Goal: Task Accomplishment & Management: Use online tool/utility

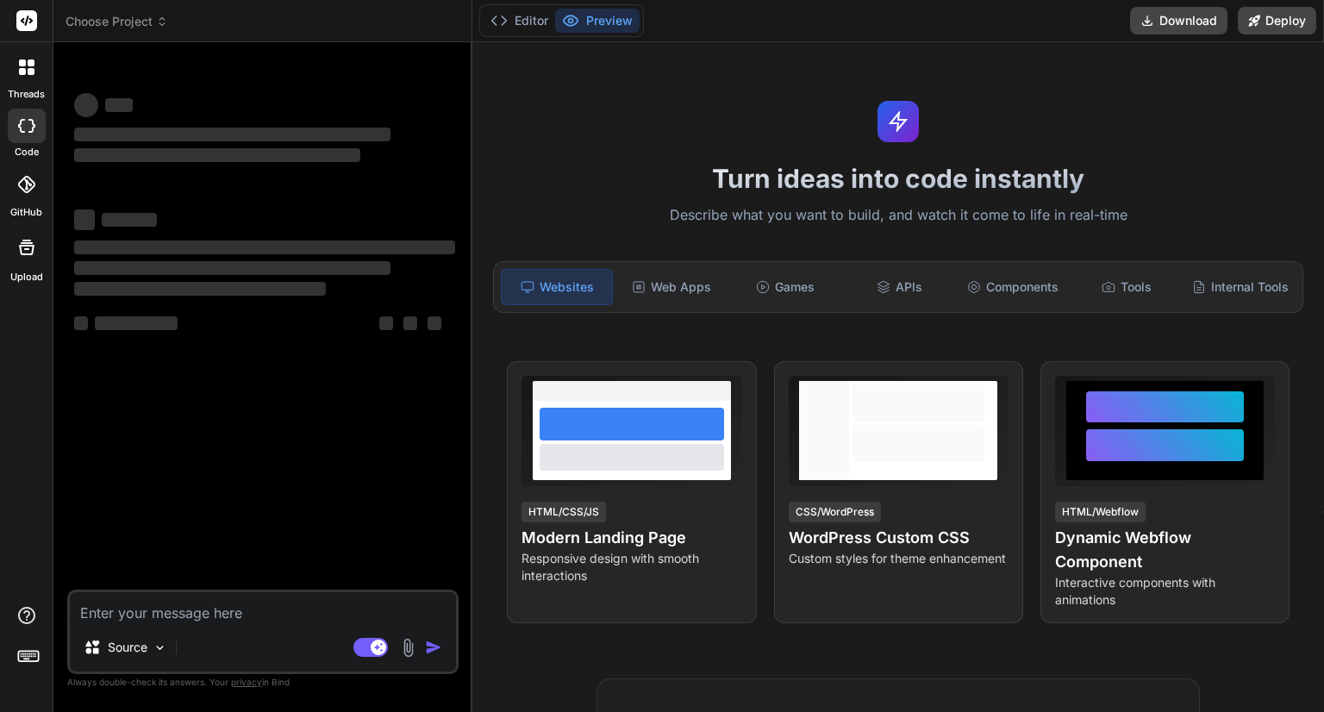
click at [234, 603] on textarea at bounding box center [263, 607] width 386 height 31
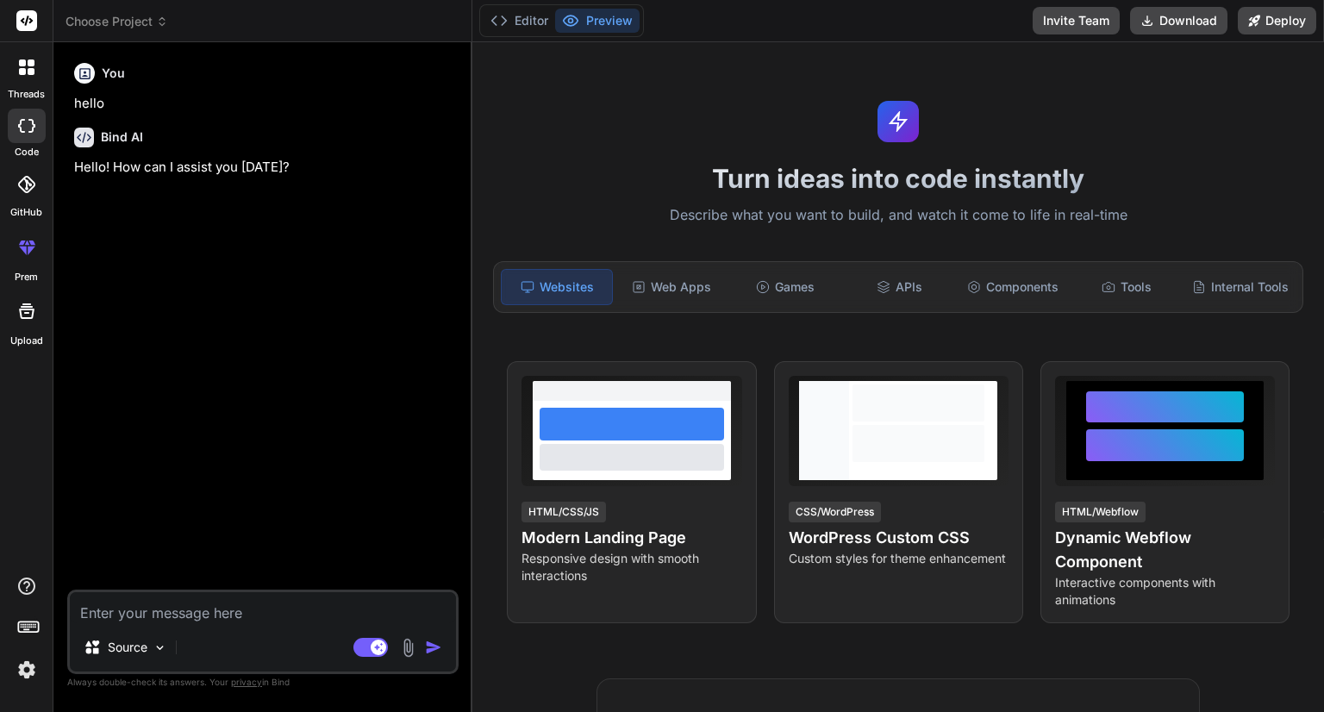
type textarea "x"
click at [176, 617] on textarea at bounding box center [263, 607] width 386 height 31
type textarea "Image manager scss: @use '../../../styles/mixins' as mixin; @use '../../../styl…"
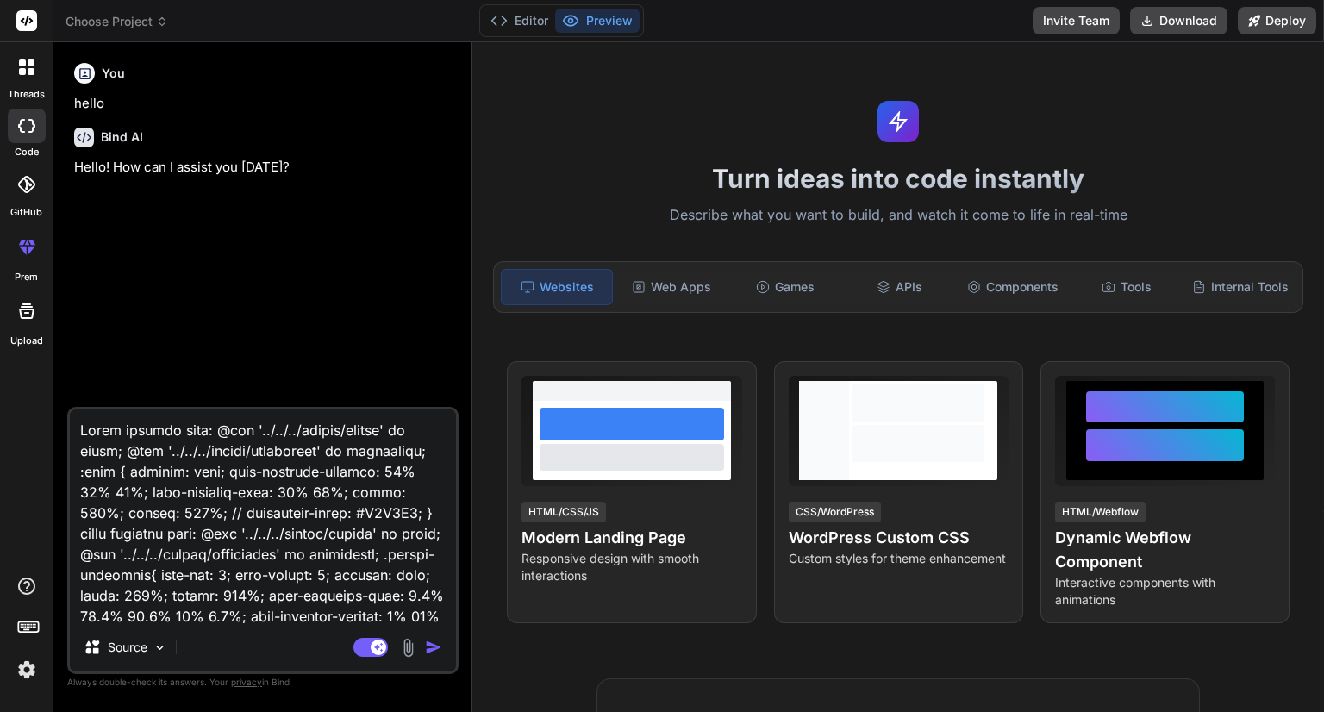
scroll to position [3663, 0]
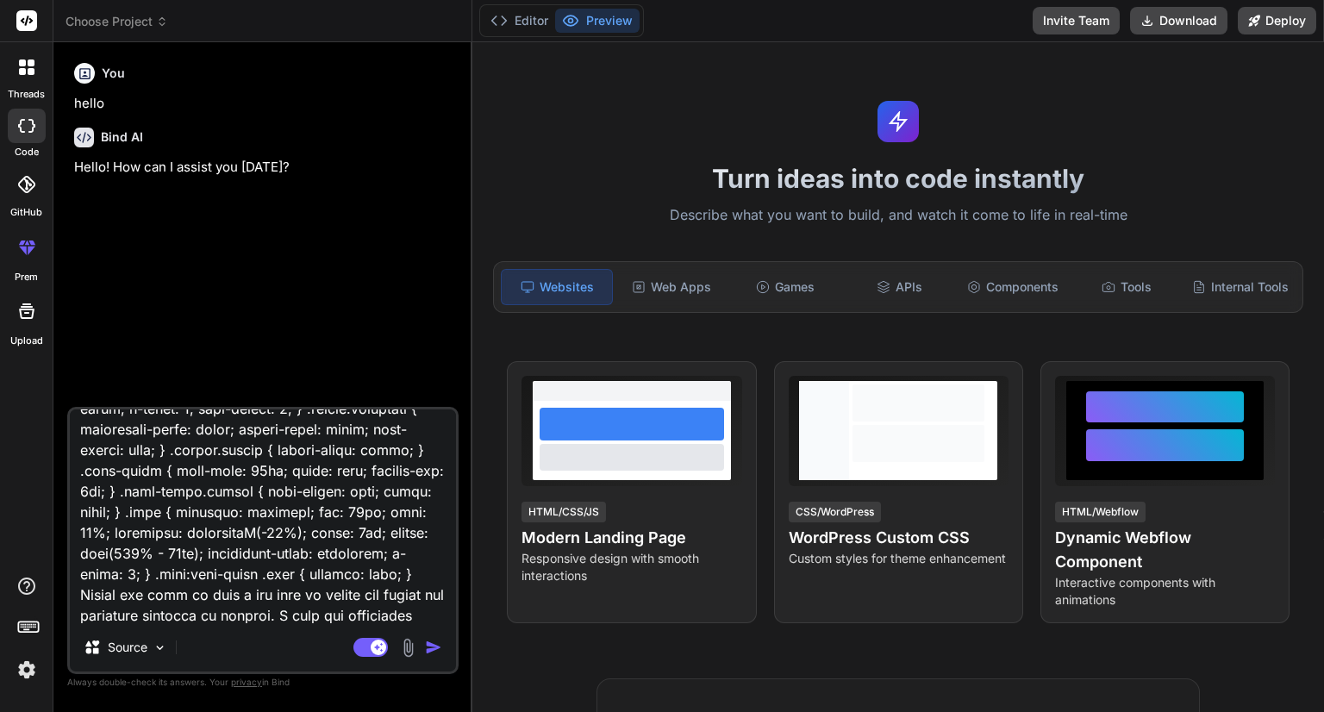
type textarea "x"
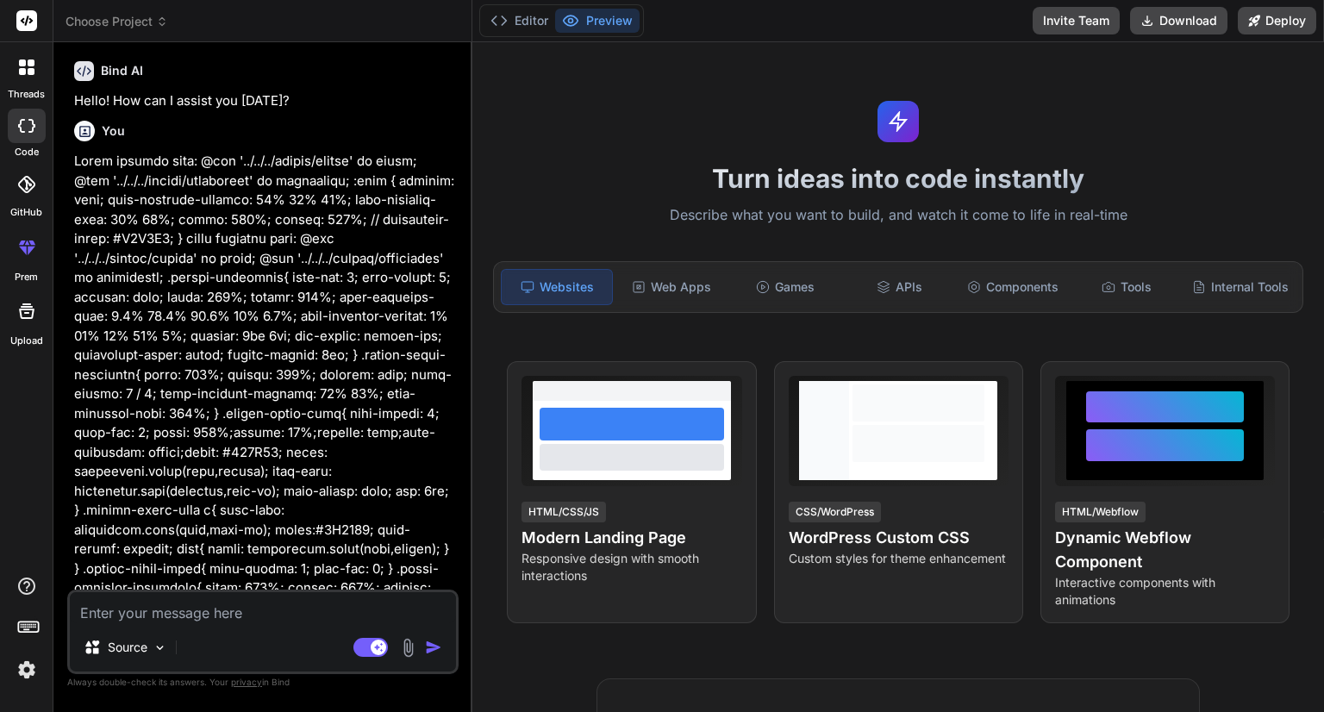
scroll to position [124, 0]
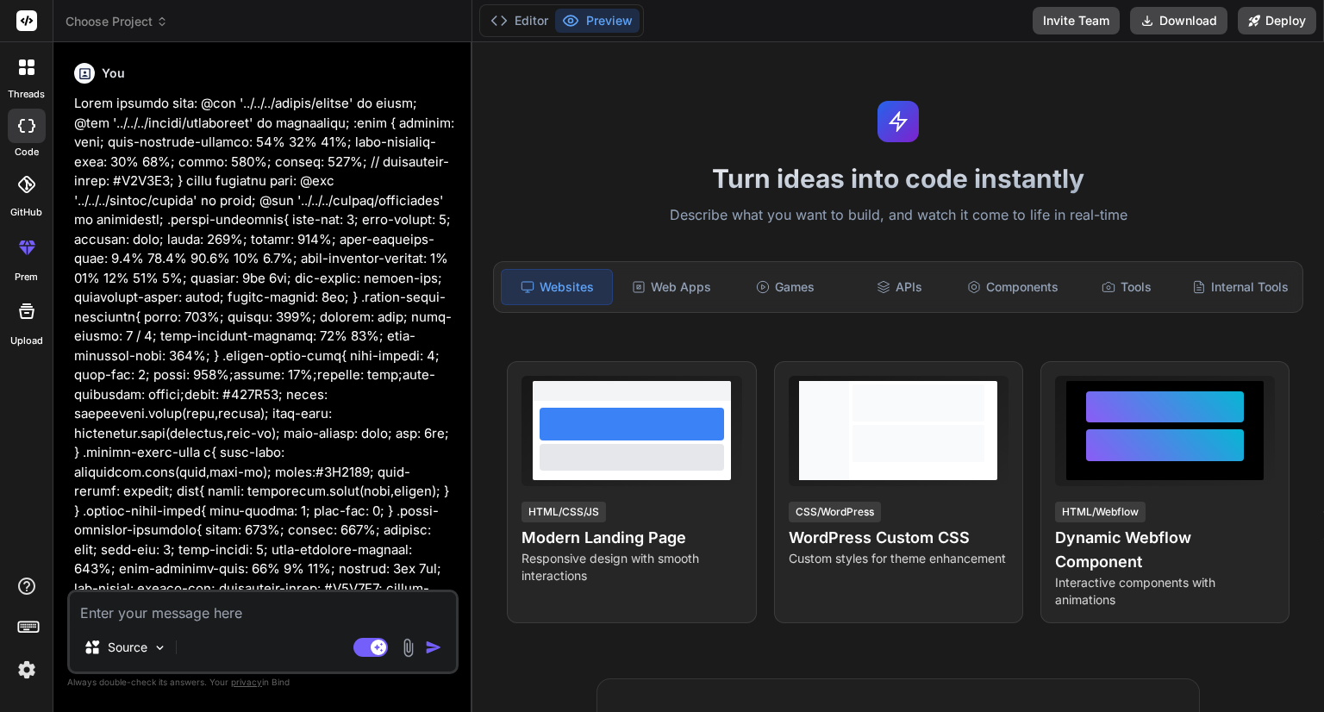
type textarea "x"
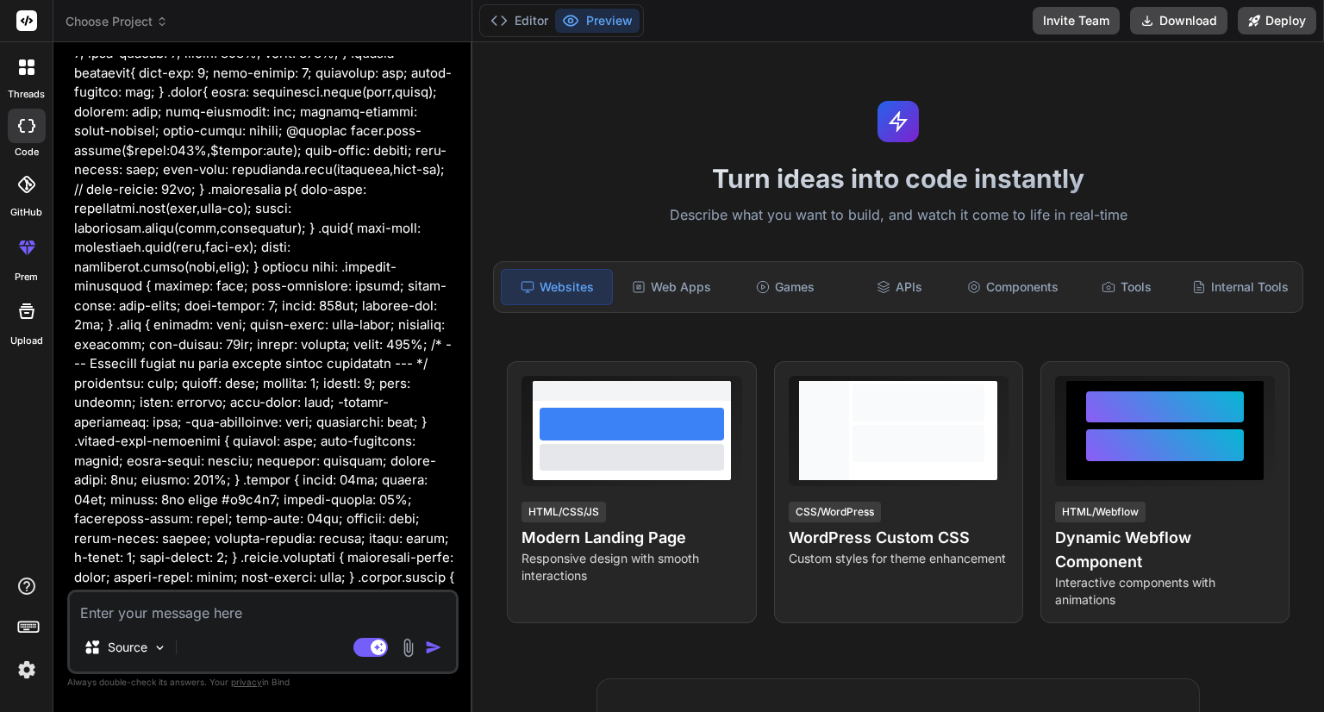
scroll to position [3151, 0]
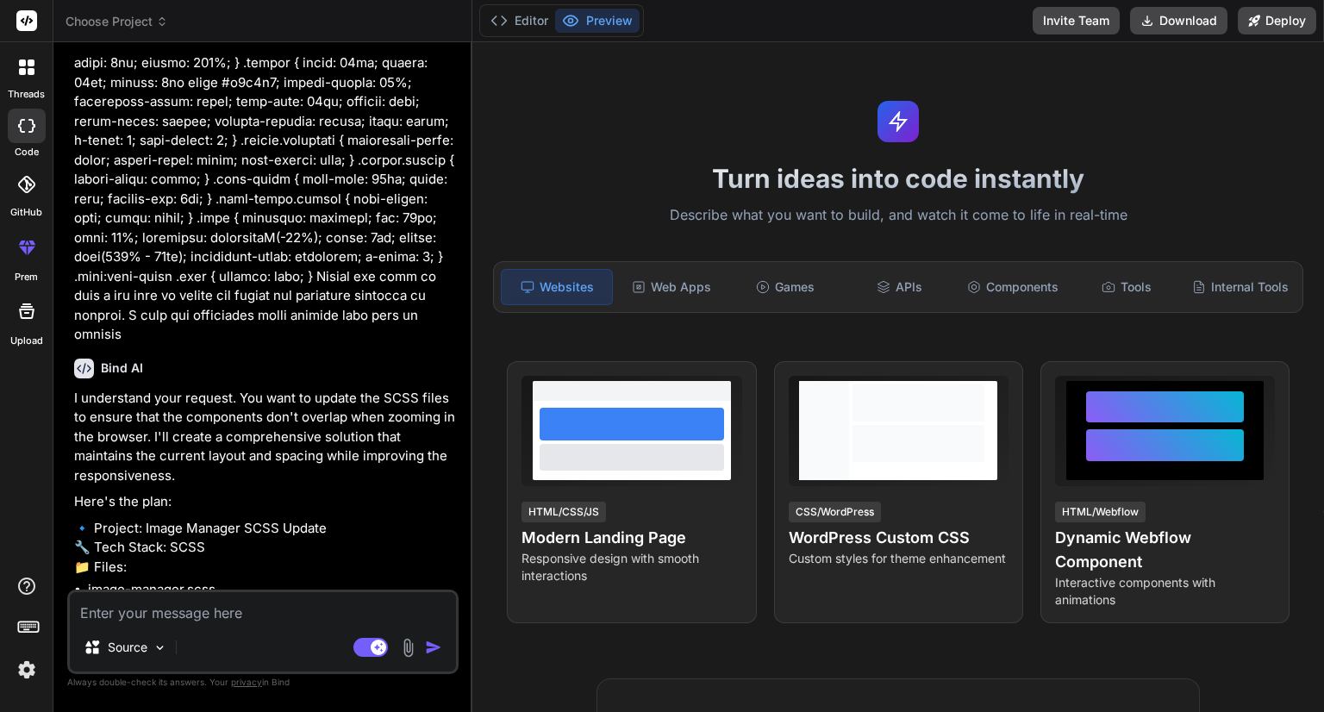
click at [160, 608] on textarea at bounding box center [263, 607] width 386 height 31
type textarea "o"
type textarea "x"
type textarea "ok"
type textarea "x"
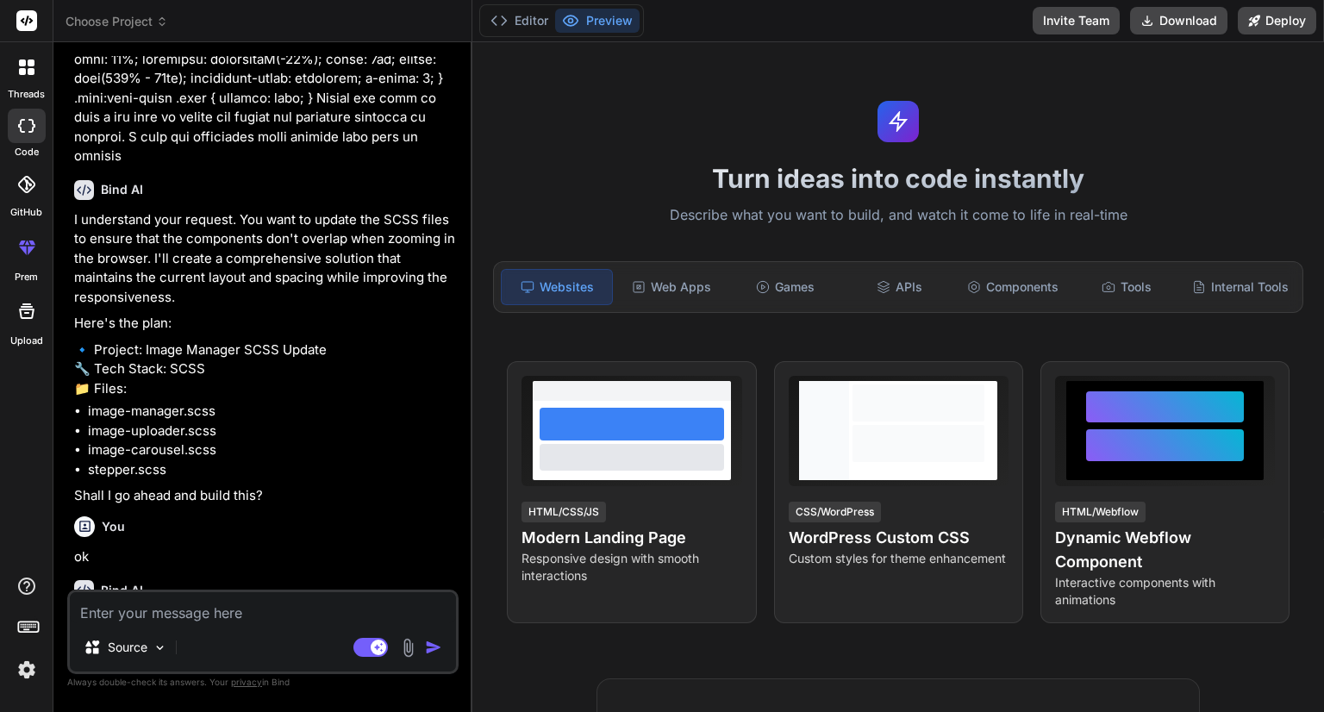
scroll to position [3330, 0]
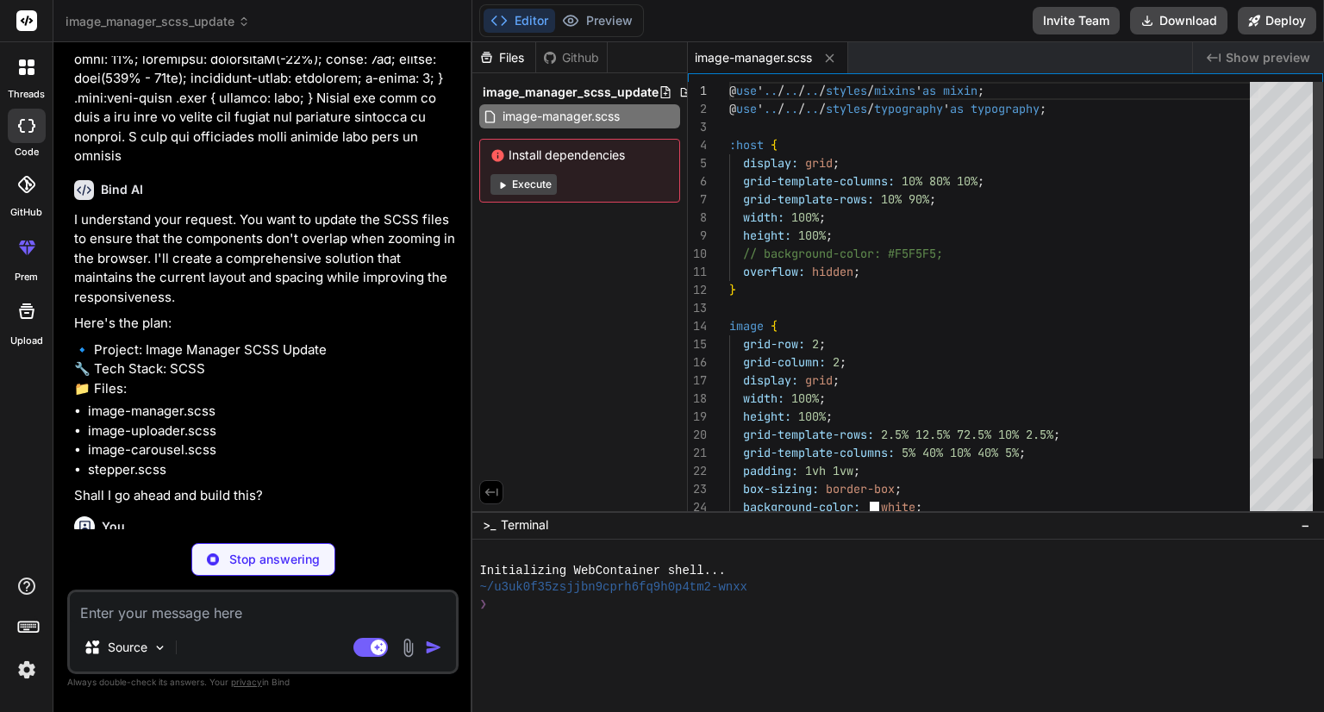
click at [160, 608] on textarea at bounding box center [263, 607] width 386 height 31
type textarea "x"
type textarea "} .note { font-size: typography.font(body, font-sm); color: typography.color(te…"
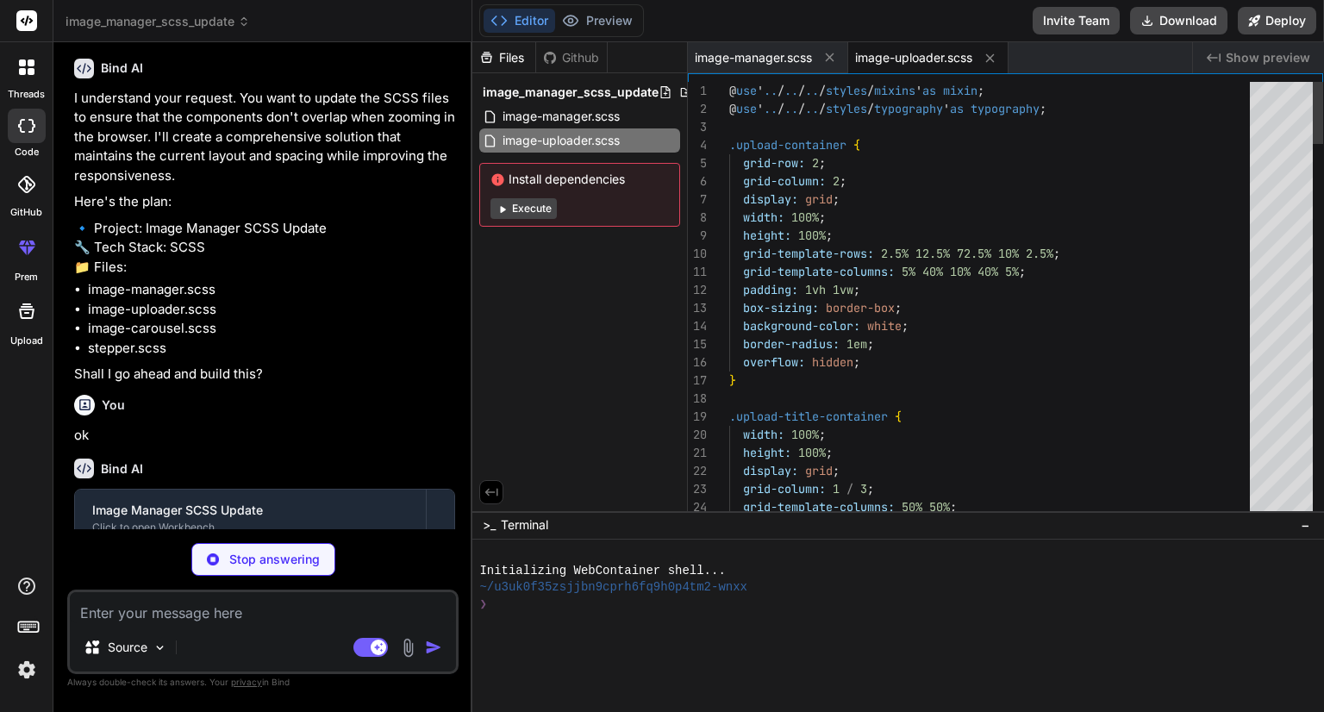
scroll to position [3477, 0]
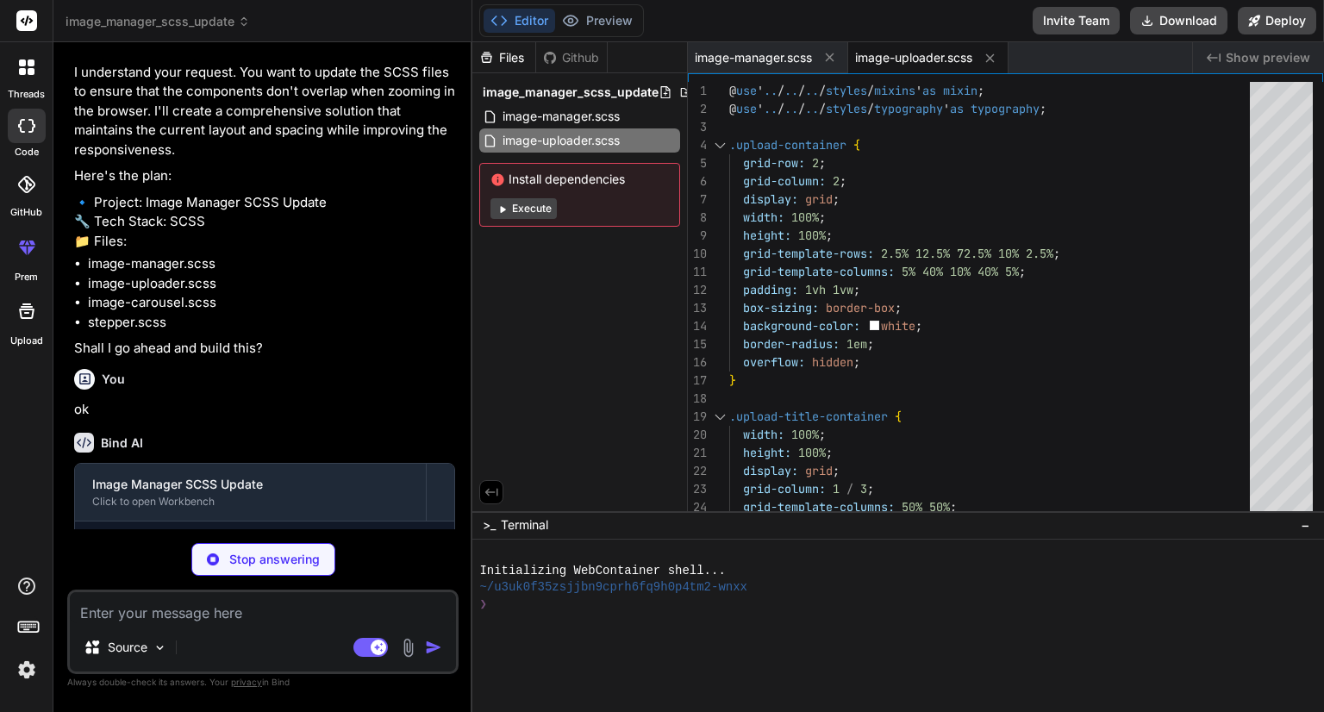
click at [233, 464] on div "Image Manager SCSS Update Click to open Workbench" at bounding box center [250, 492] width 351 height 57
type textarea "x"
type textarea "}"
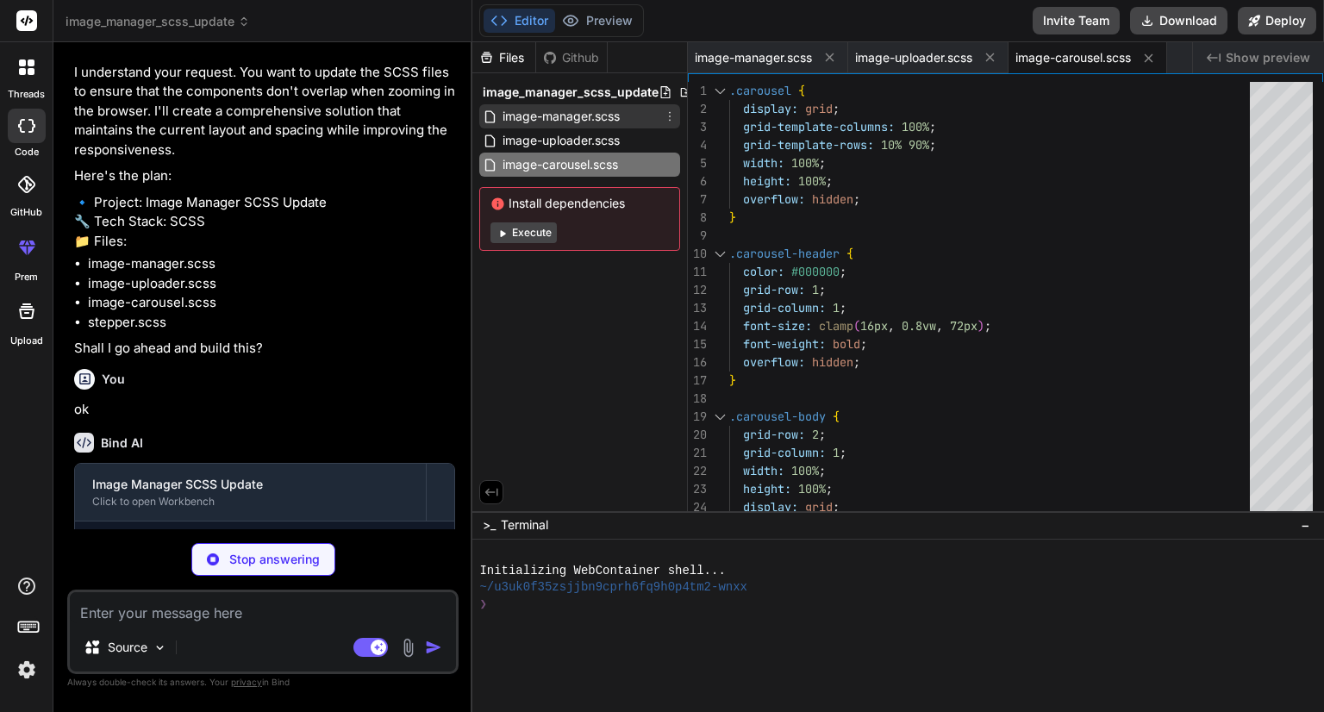
type textarea "x"
click at [549, 109] on span "image-manager.scss" at bounding box center [561, 116] width 121 height 21
type textarea "grid-template-columns: 5% 40% 10% 40% 5%; padding: 1vh 1vw; box-sizing: border-…"
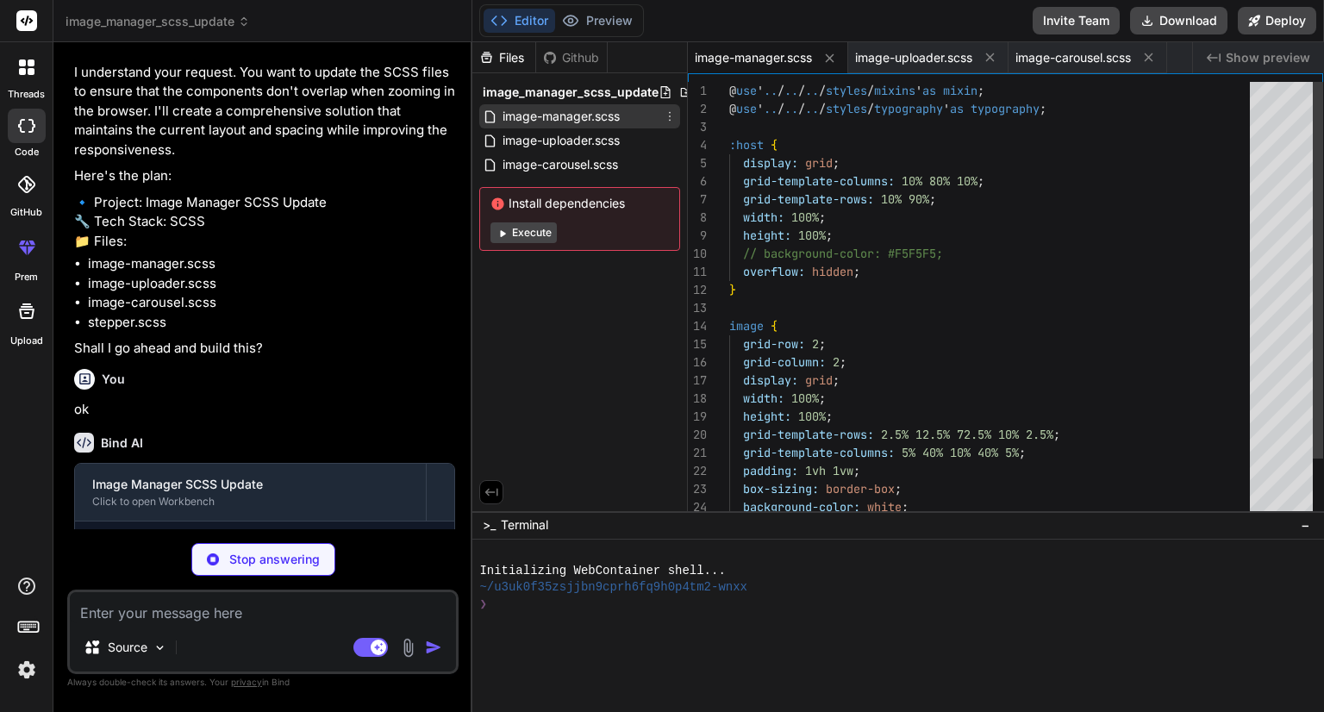
type textarea "x"
type textarea "z-index: 0; overflow: hidden; } .step:last-child .line { display: none; overflo…"
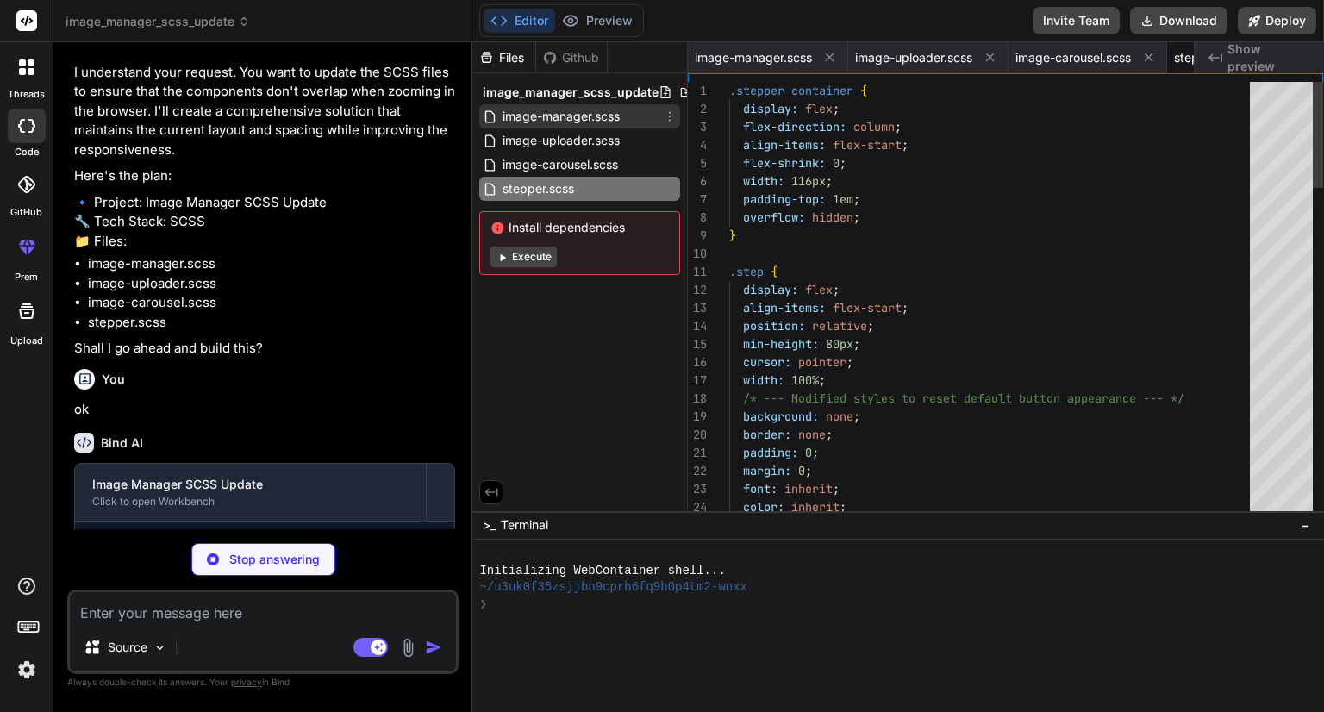
scroll to position [0, 96]
type textarea "x"
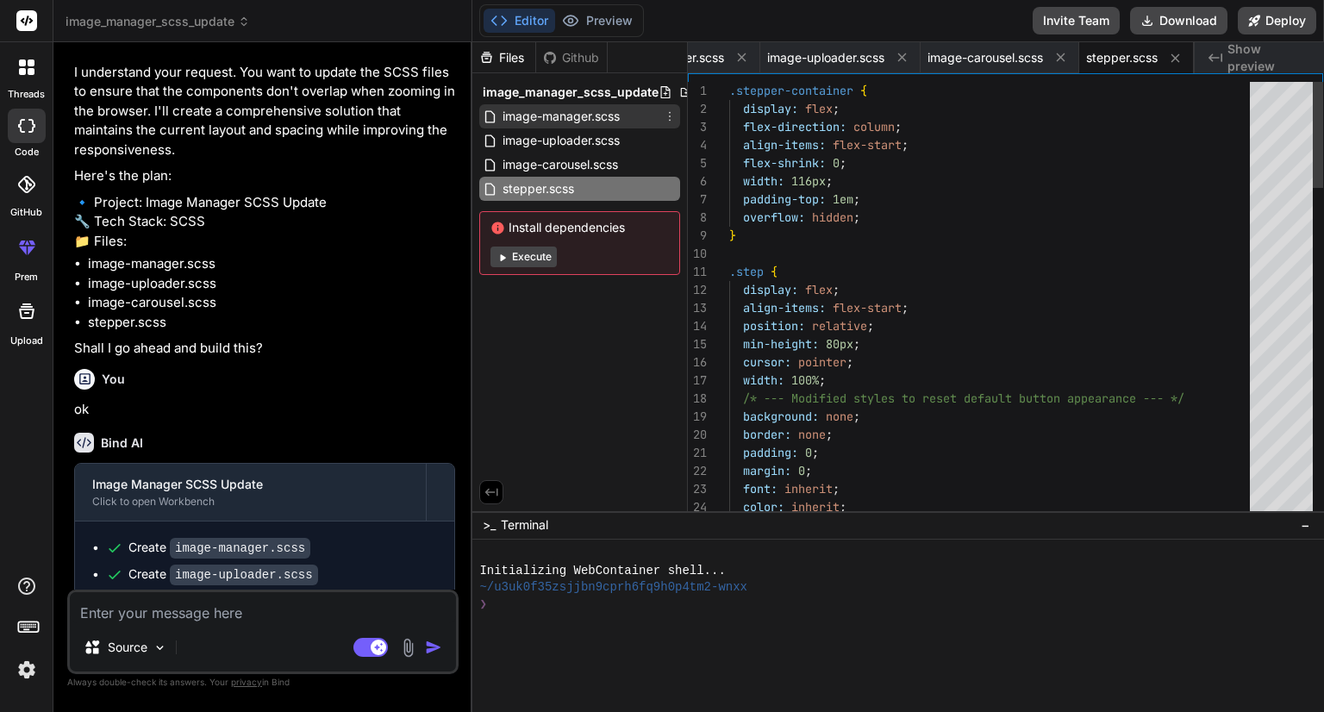
scroll to position [3444, 0]
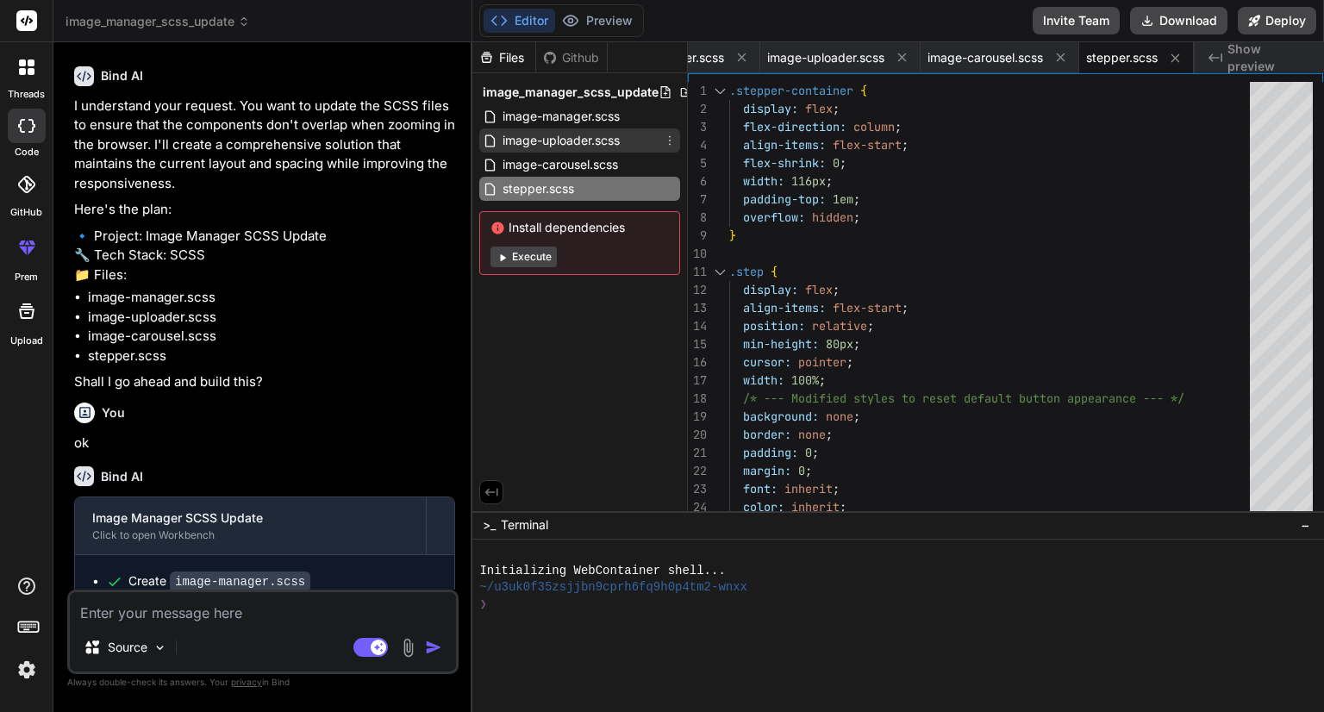
click at [556, 135] on span "image-uploader.scss" at bounding box center [561, 140] width 121 height 21
type textarea "} .note { font-size: typography.font(body, font-sm); color: typography.color(te…"
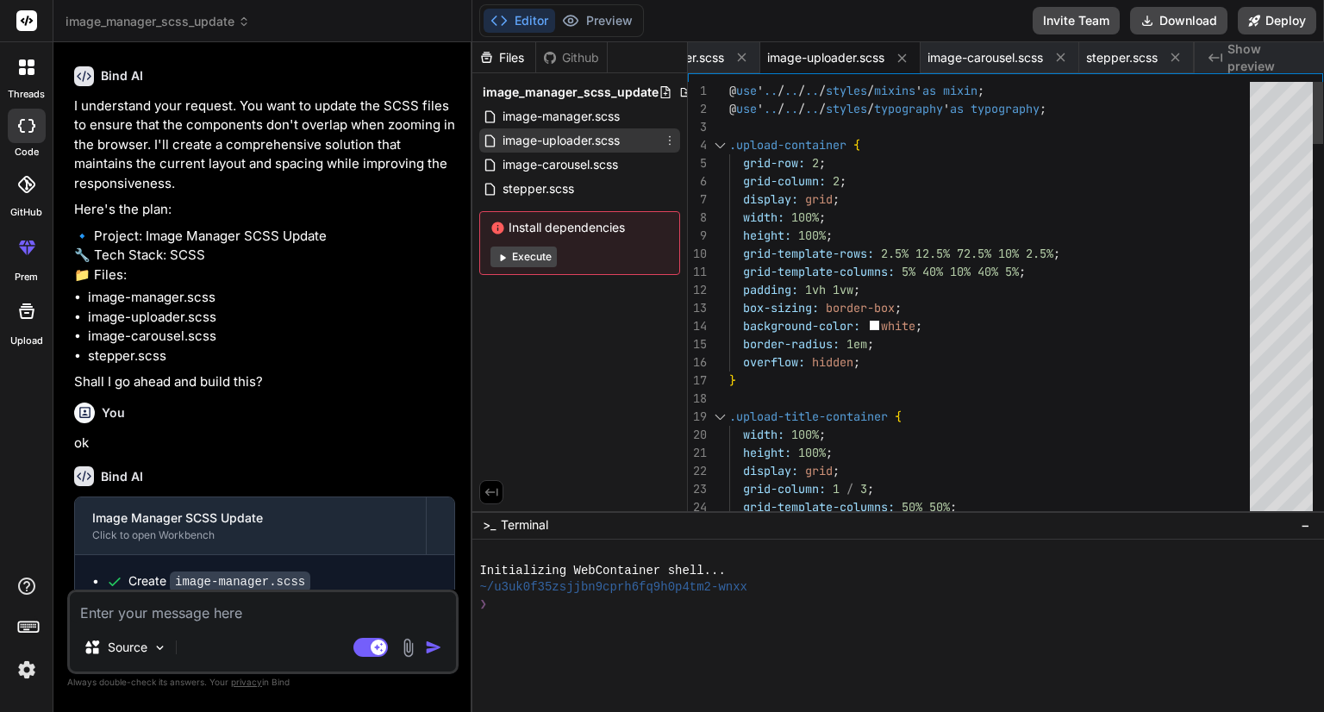
type textarea "x"
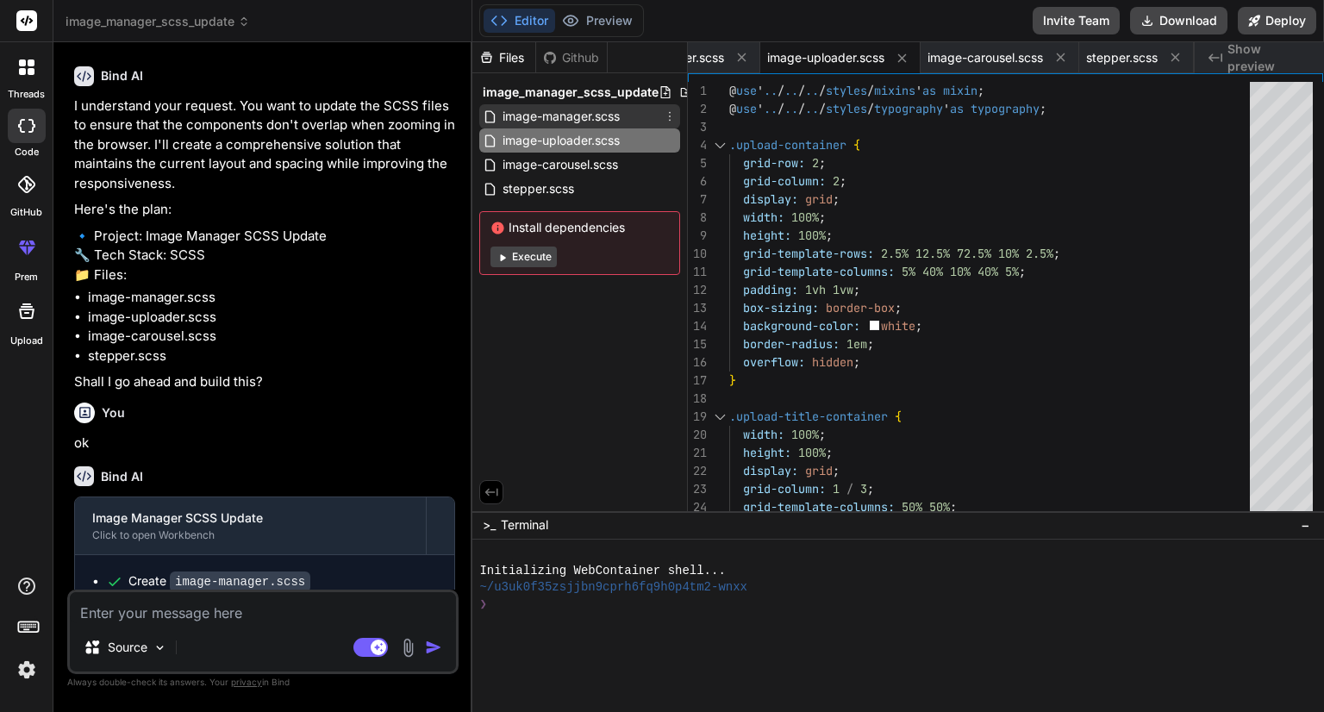
click at [591, 120] on span "image-manager.scss" at bounding box center [561, 116] width 121 height 21
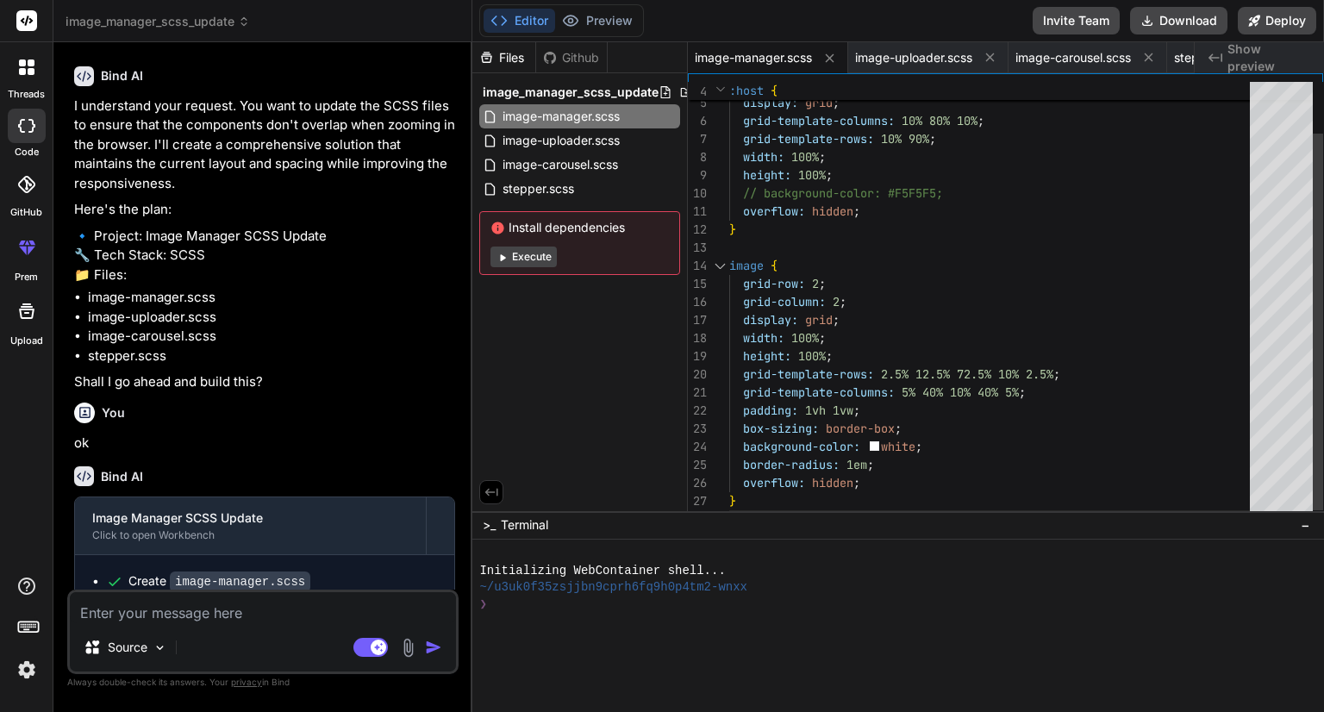
scroll to position [0, 0]
click at [856, 194] on div ":host { display: grid ; grid-template-columns: 10% 80% 10% ; grid-template-rows…" at bounding box center [994, 275] width 531 height 507
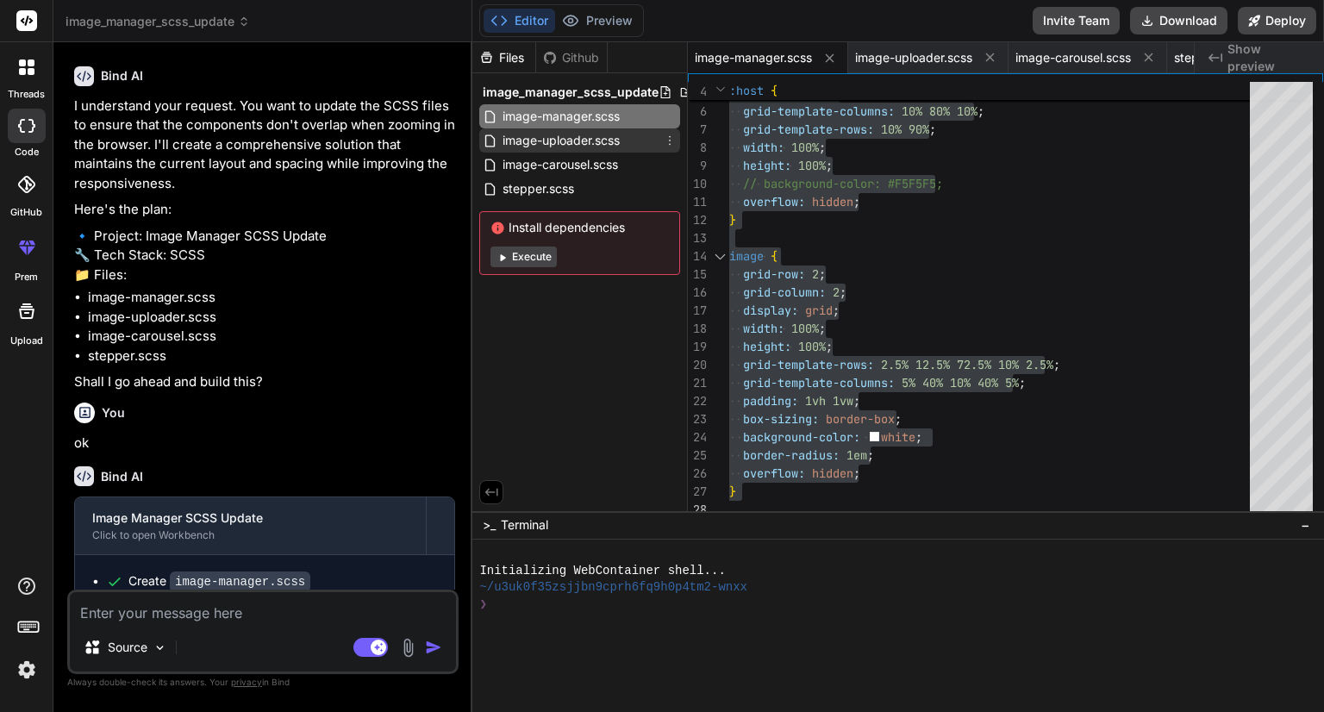
click at [559, 134] on span "image-uploader.scss" at bounding box center [561, 140] width 121 height 21
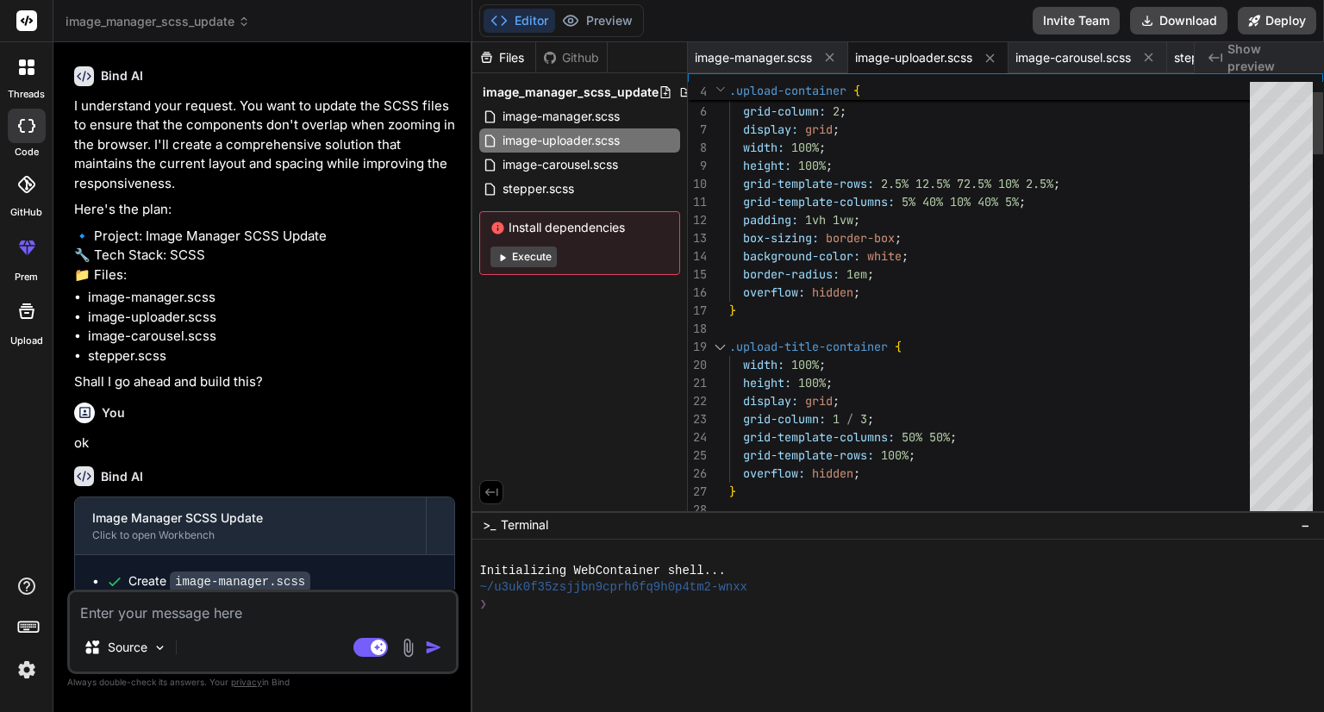
click at [593, 120] on span "image-manager.scss" at bounding box center [561, 116] width 121 height 21
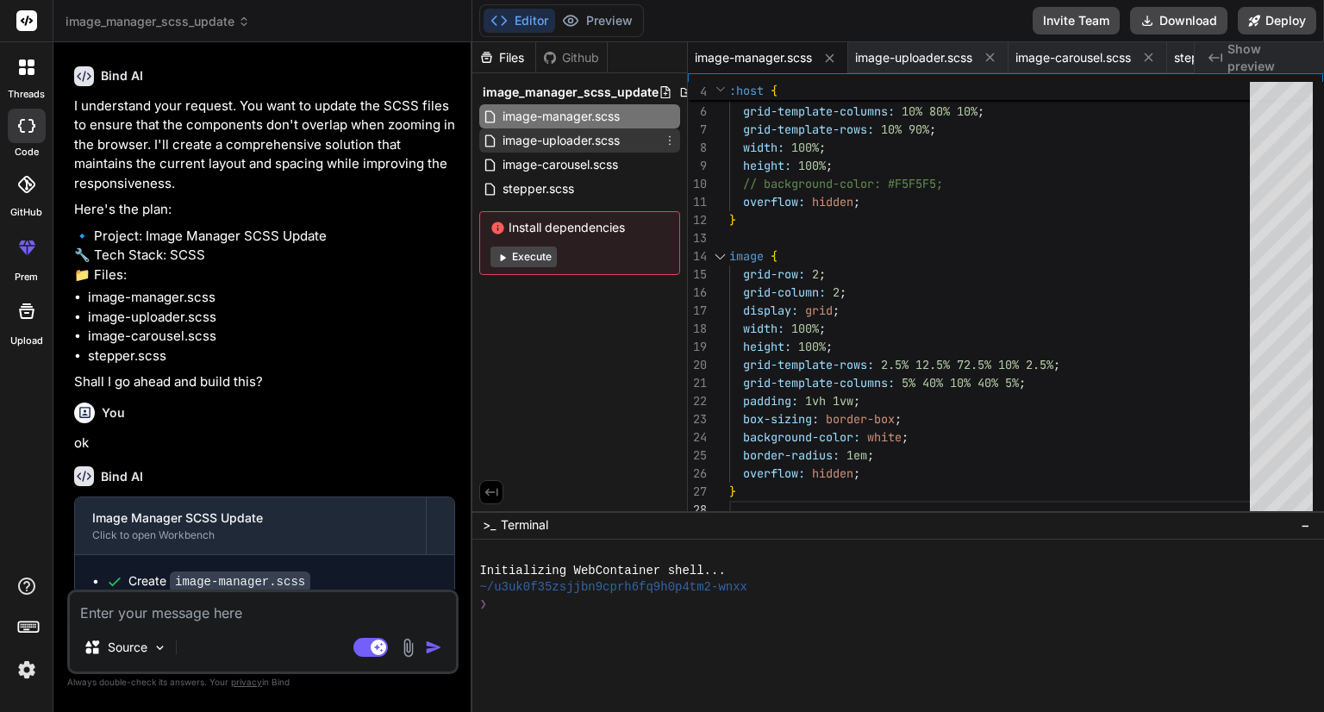
click at [584, 141] on span "image-uploader.scss" at bounding box center [561, 140] width 121 height 21
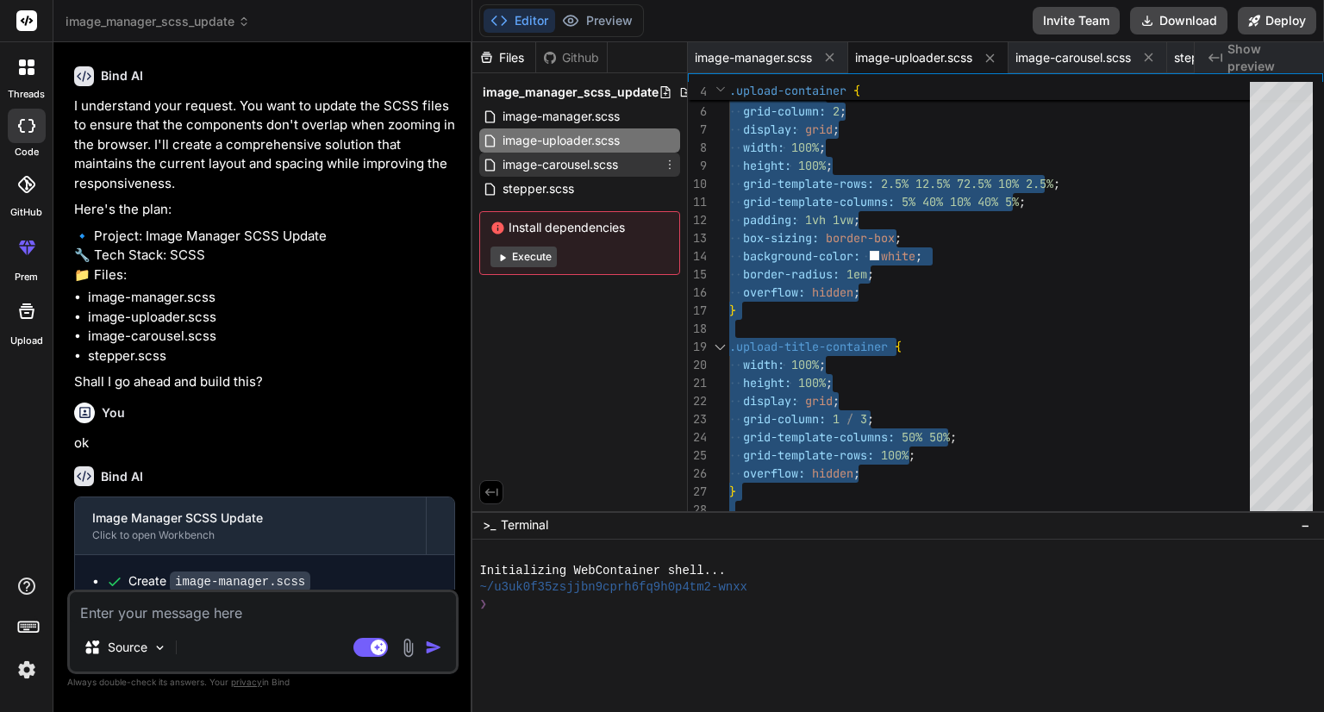
click at [559, 156] on span "image-carousel.scss" at bounding box center [560, 164] width 119 height 21
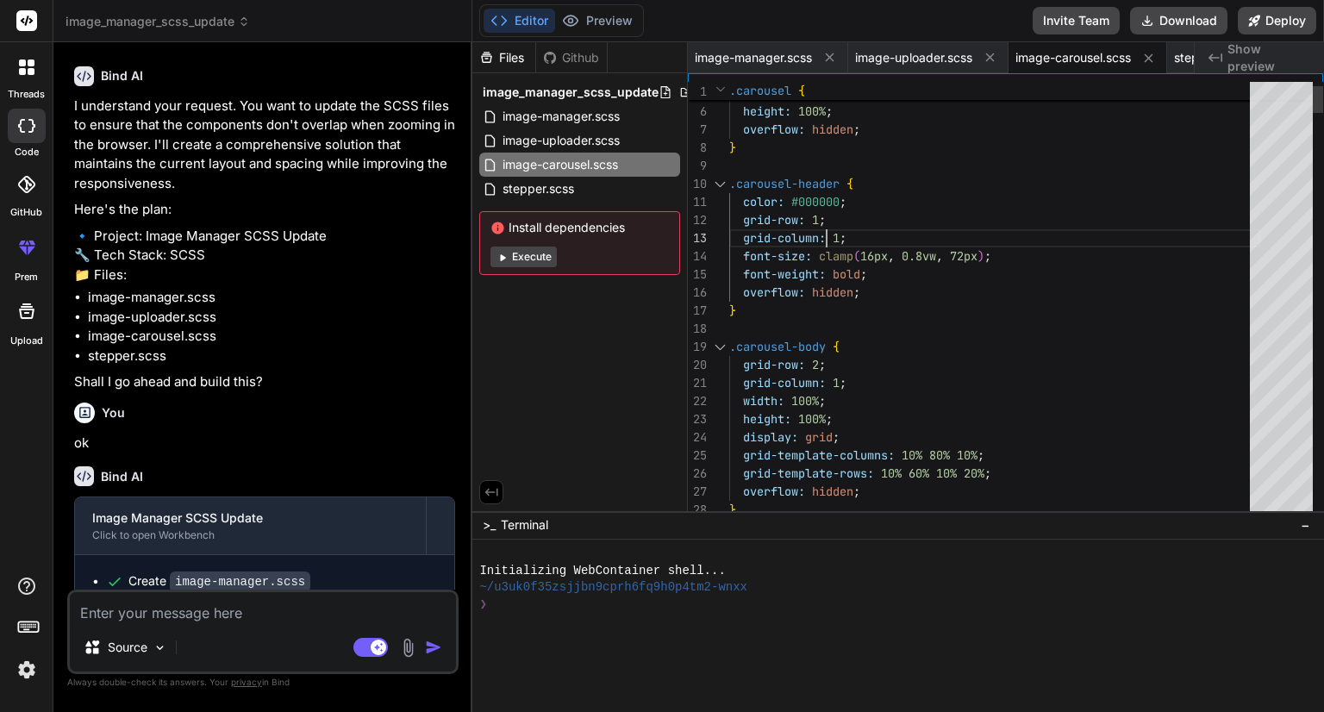
type textarea ".carousel { display: grid; grid-template-columns: 100%; grid-template-rows: 10%…"
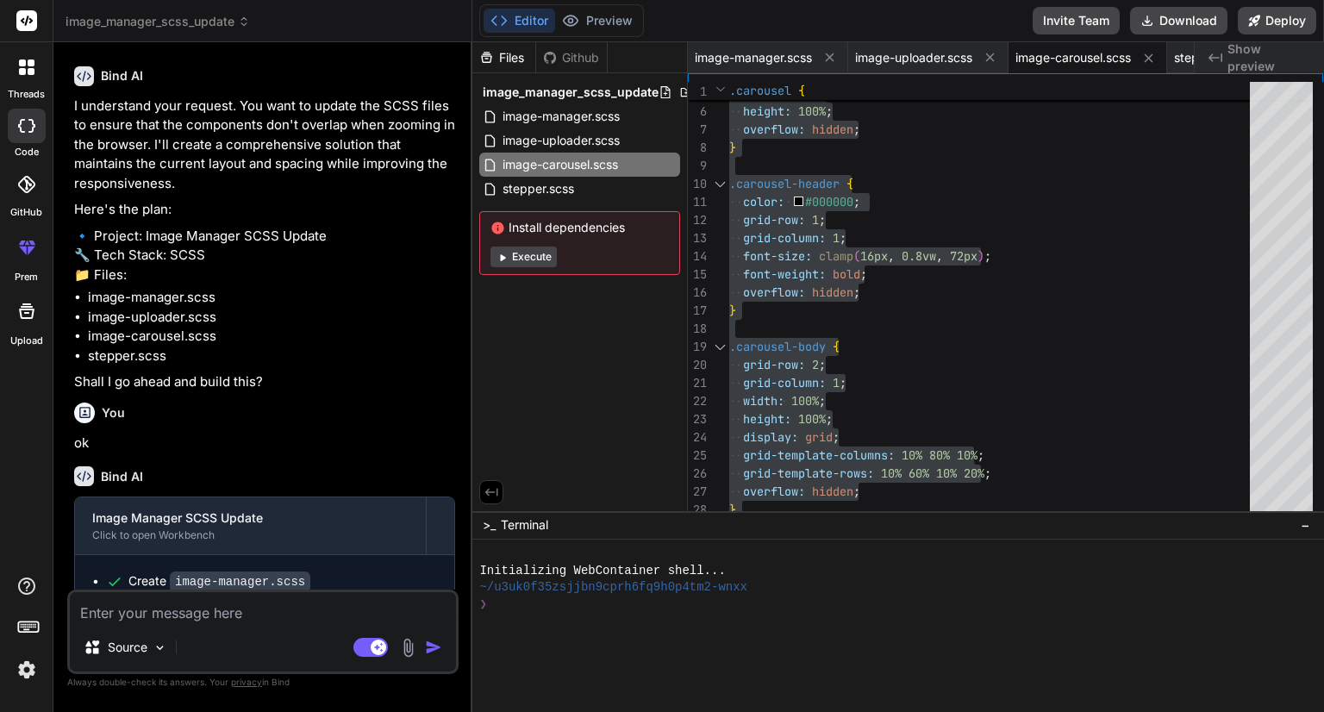
click at [247, 605] on textarea at bounding box center [263, 607] width 386 height 31
click at [328, 618] on textarea at bounding box center [263, 607] width 386 height 31
paste textarea "@use './typography' as typography; @mixin card-base($bg-color:typography.color(…"
type textarea "@use './typography' as typography; @mixin card-base($bg-color:typography.color(…"
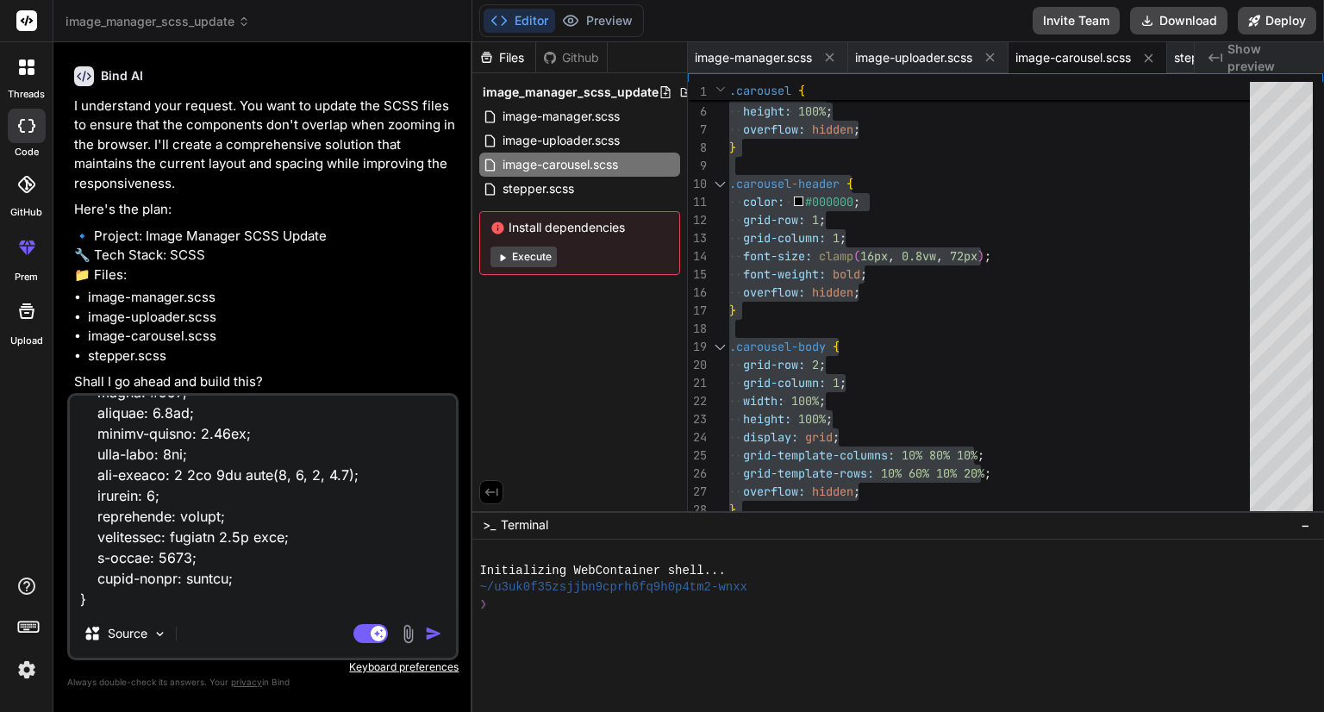
scroll to position [3477, 0]
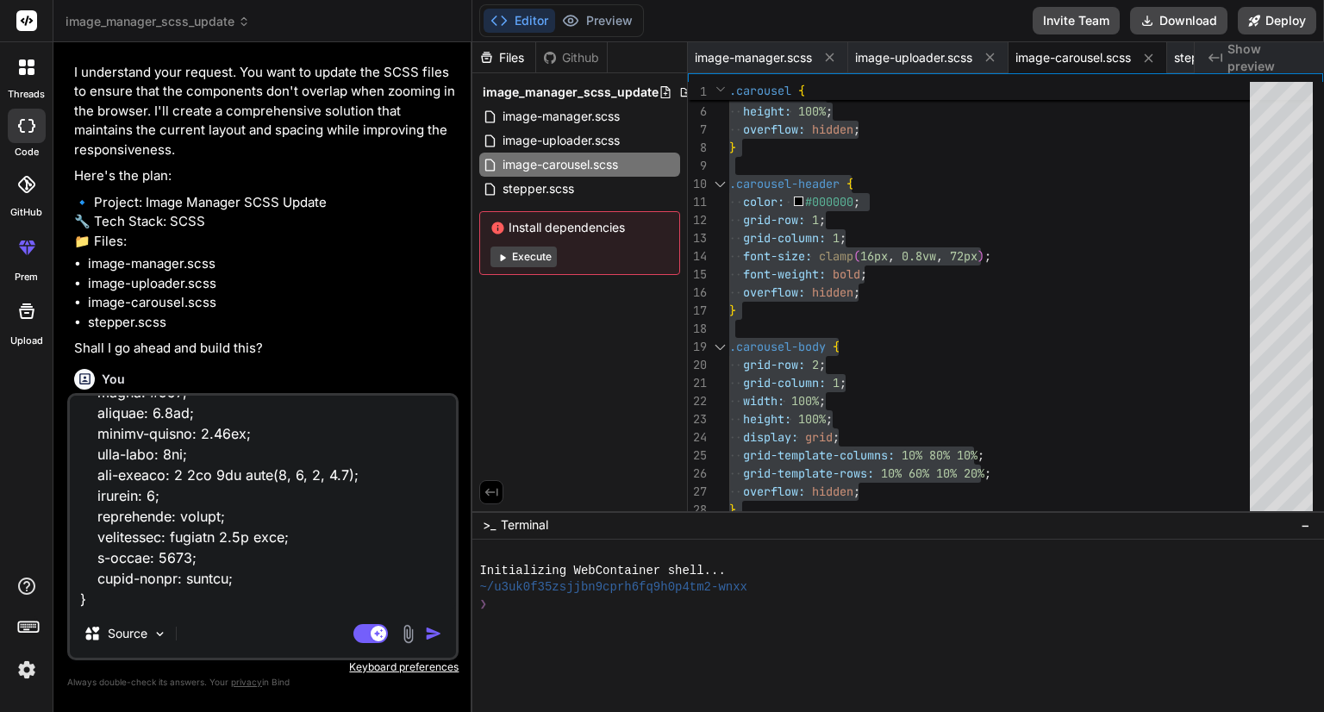
type textarea "x"
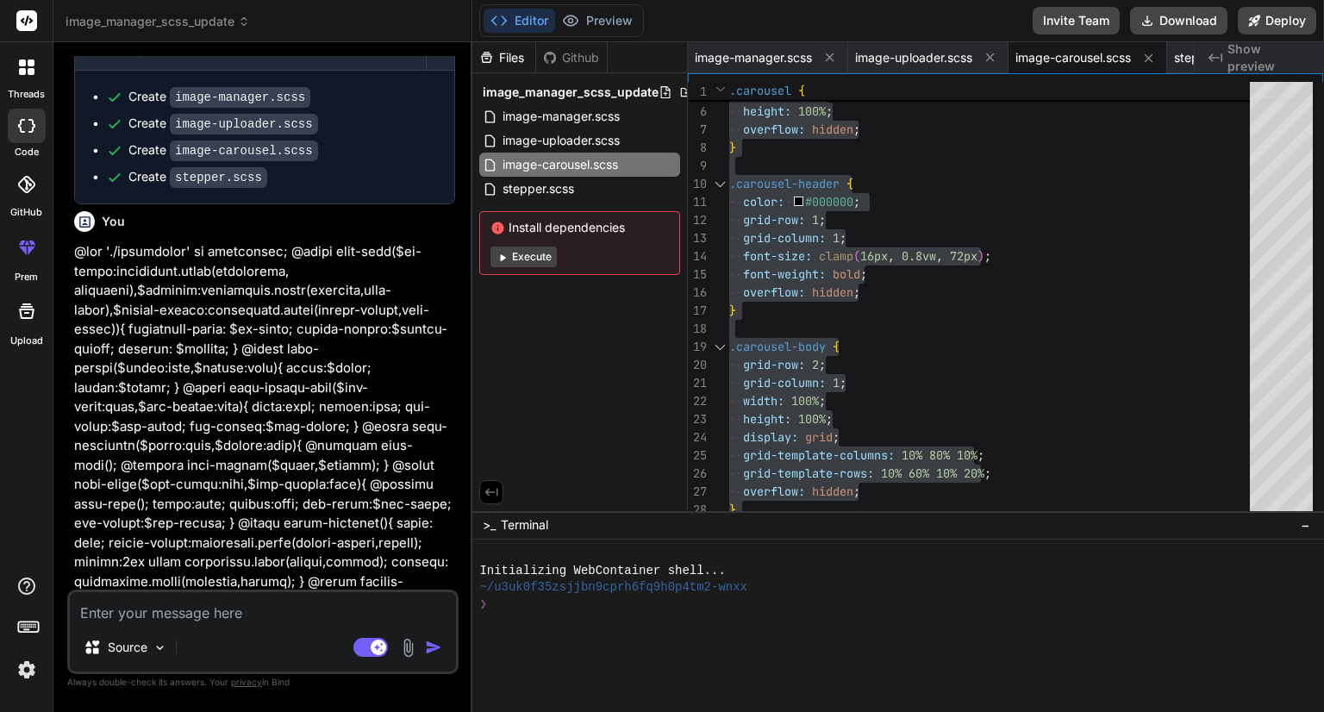
scroll to position [3978, 0]
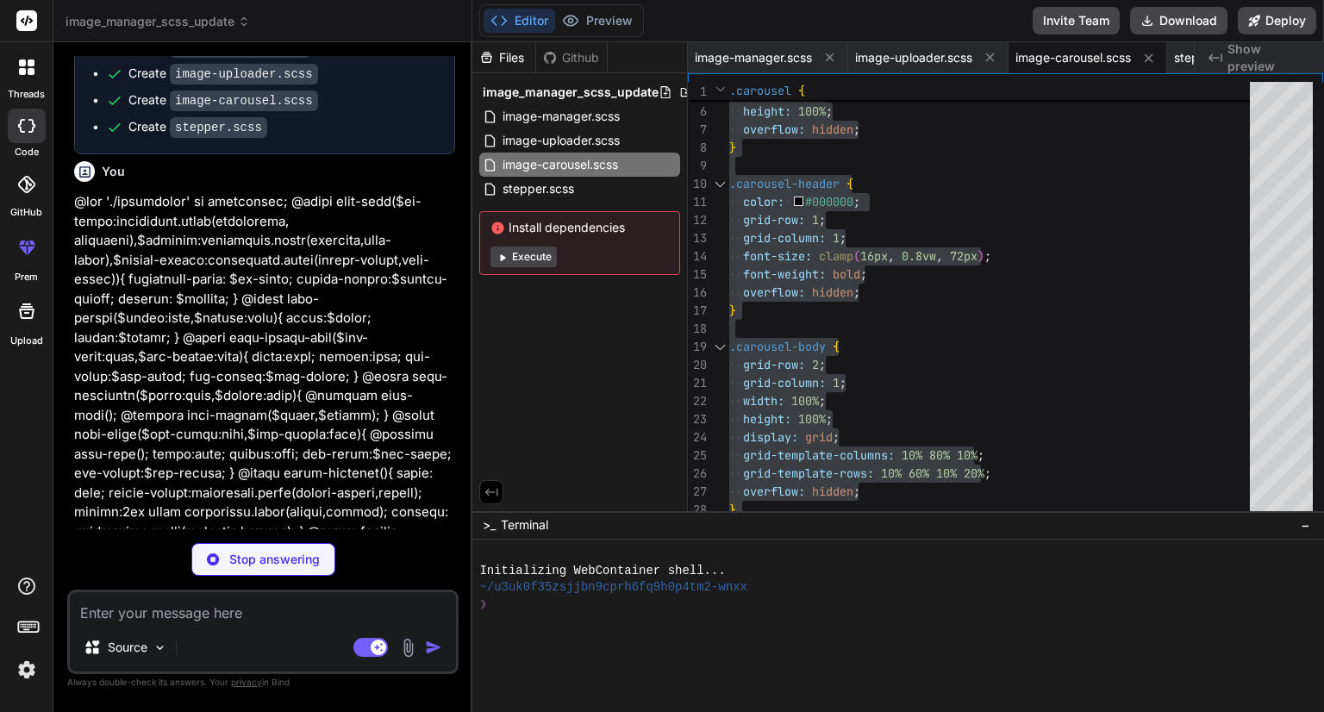
type textarea "x"
type textarea "grid-template-columns: 5% 40% 10% 40% 5%; padding: 1vh 1vw; box-sizing: border-…"
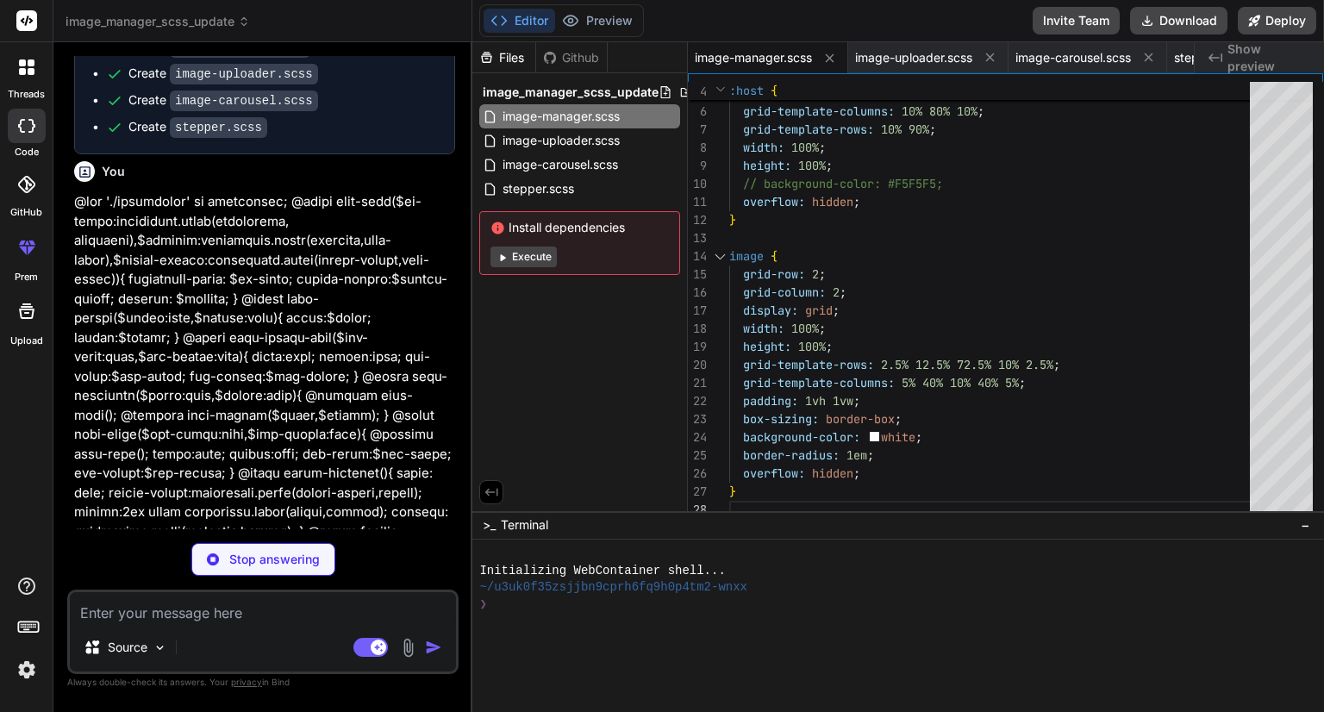
scroll to position [4208, 0]
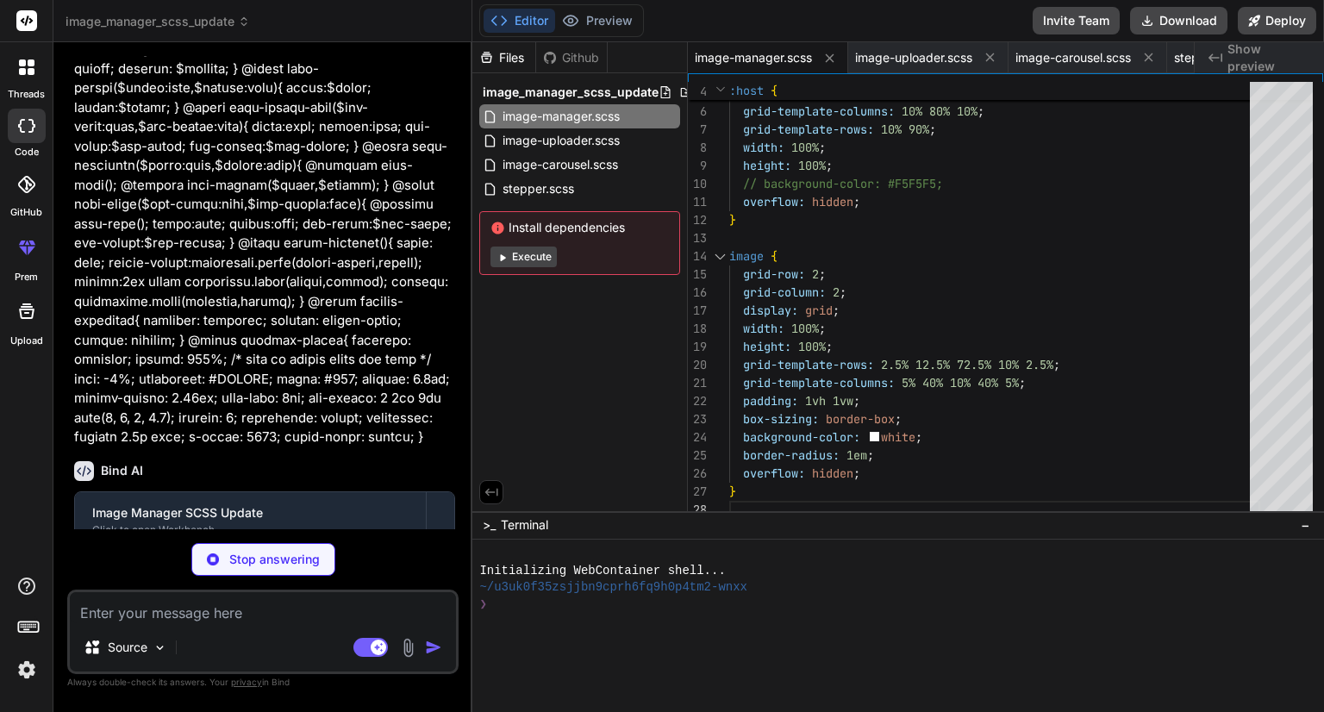
type textarea "x"
type textarea "} .note { font-size: typography.font(body, font-sm); color: typography.color(te…"
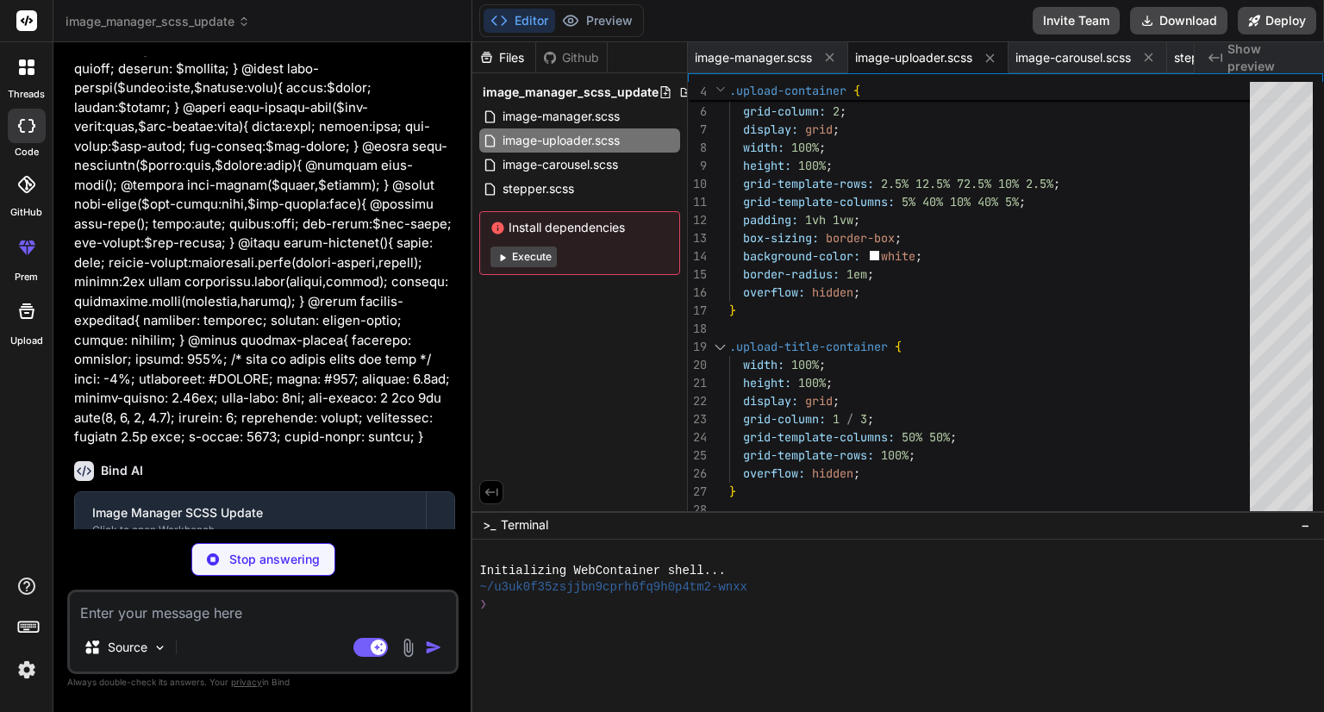
scroll to position [4235, 0]
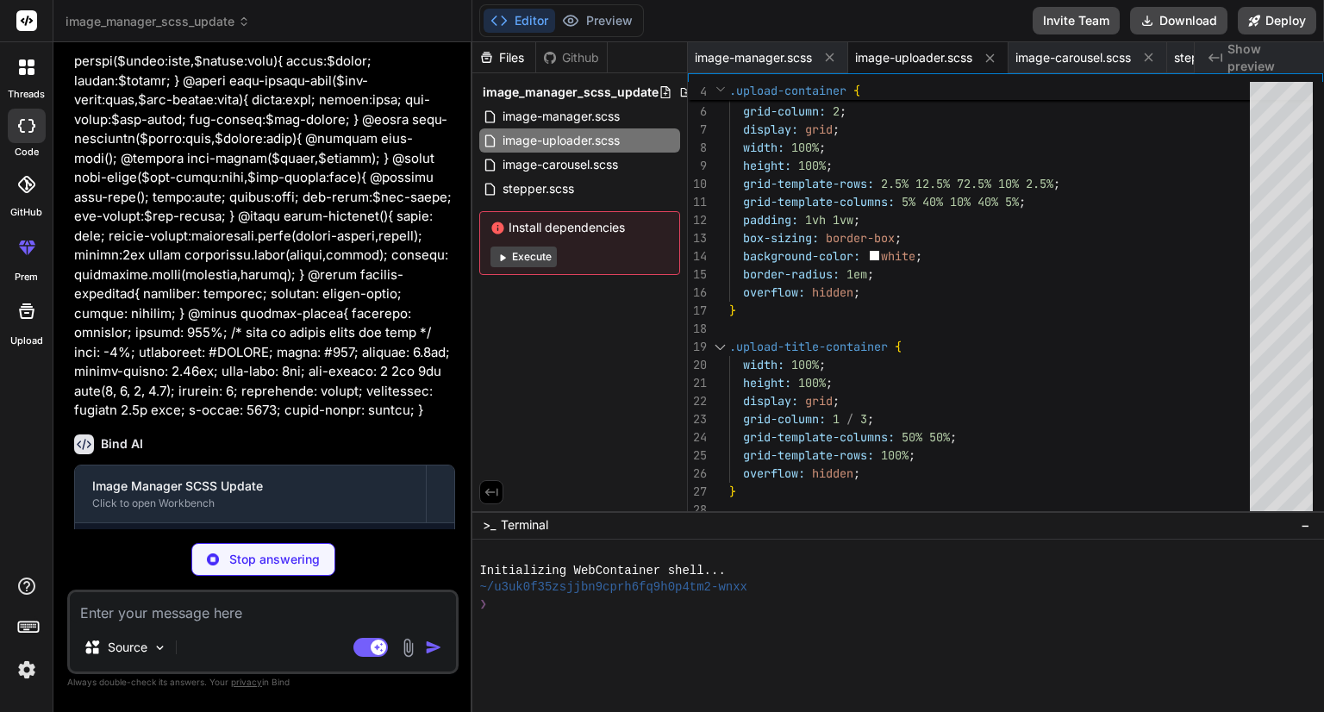
type textarea "x"
type textarea "}"
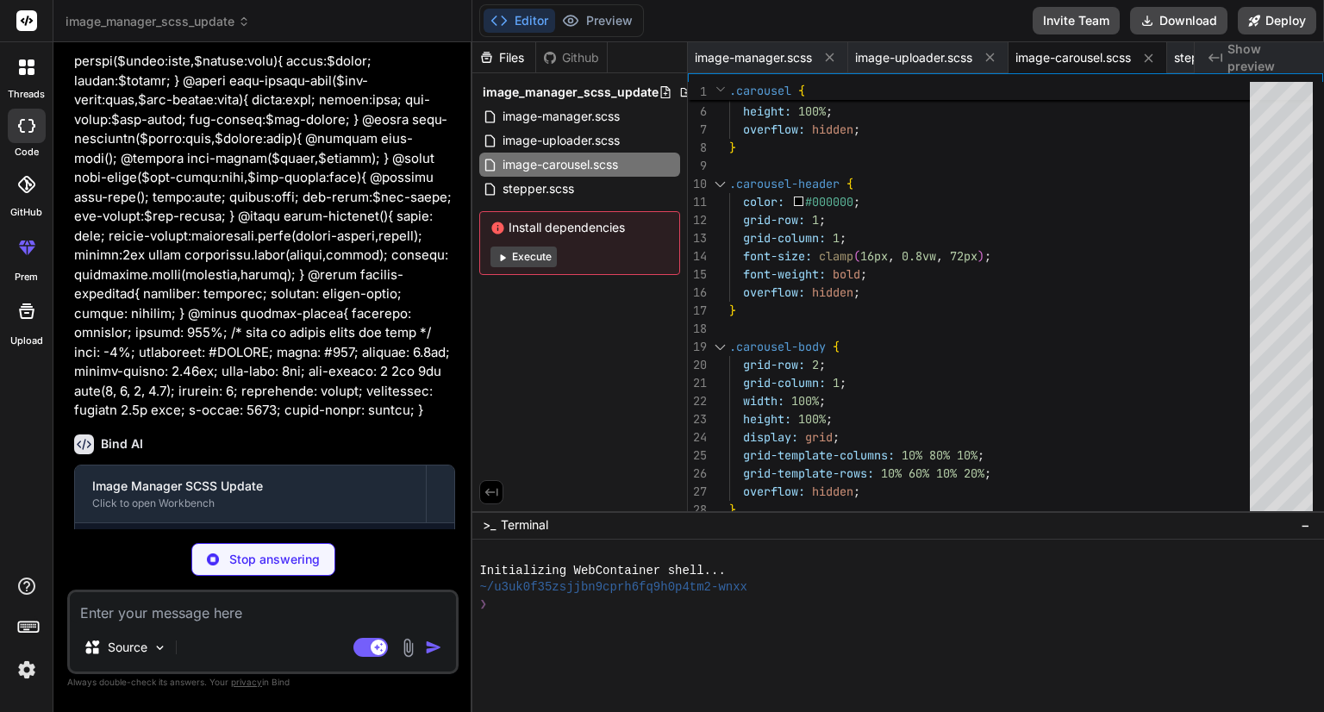
type textarea "x"
type textarea "z-index: 0; overflow: hidden; } .step:last-child .line { display: none; overflo…"
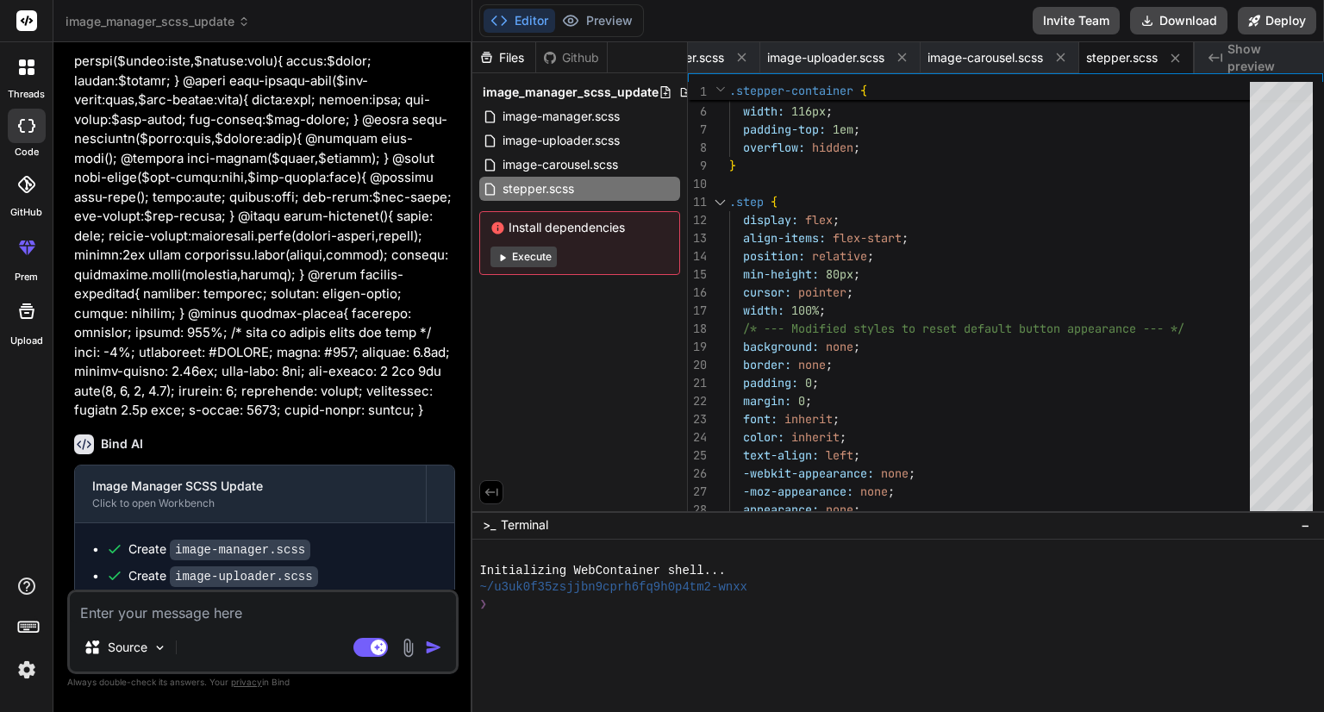
scroll to position [4228, 0]
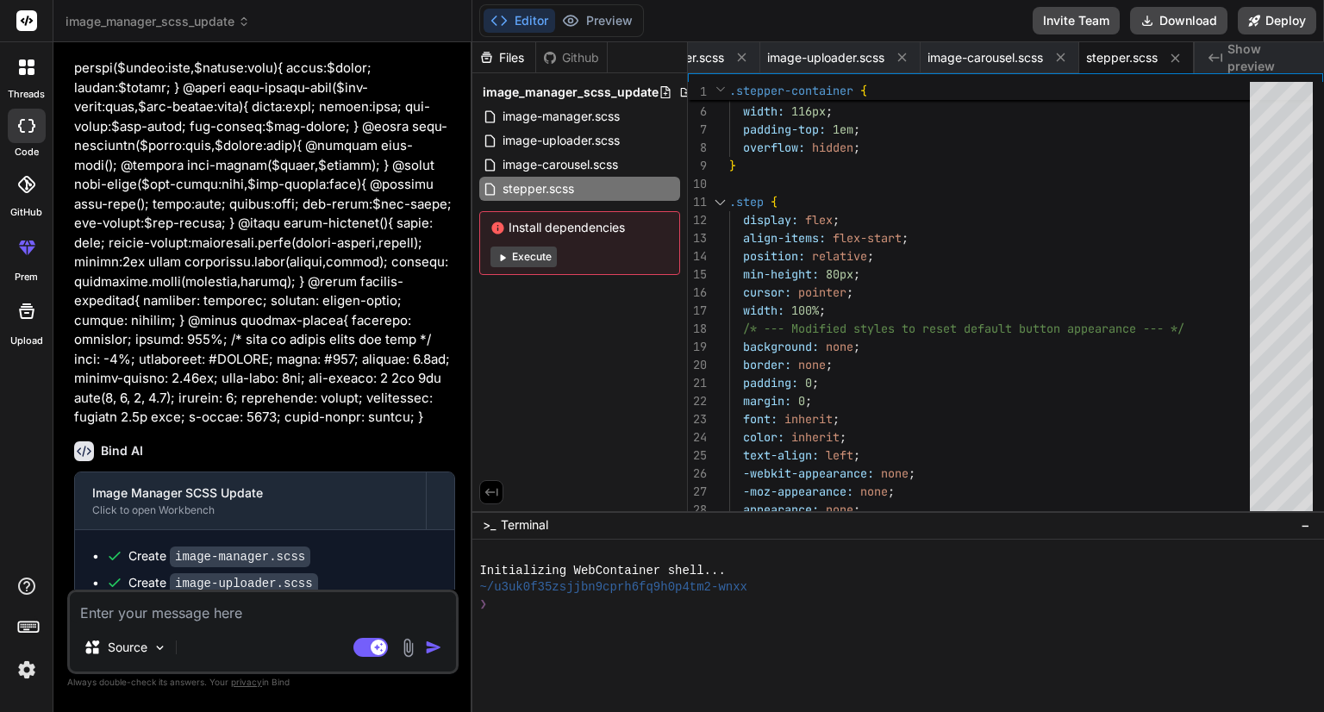
type textarea "x"
click at [556, 141] on span "image-uploader.scss" at bounding box center [561, 140] width 121 height 21
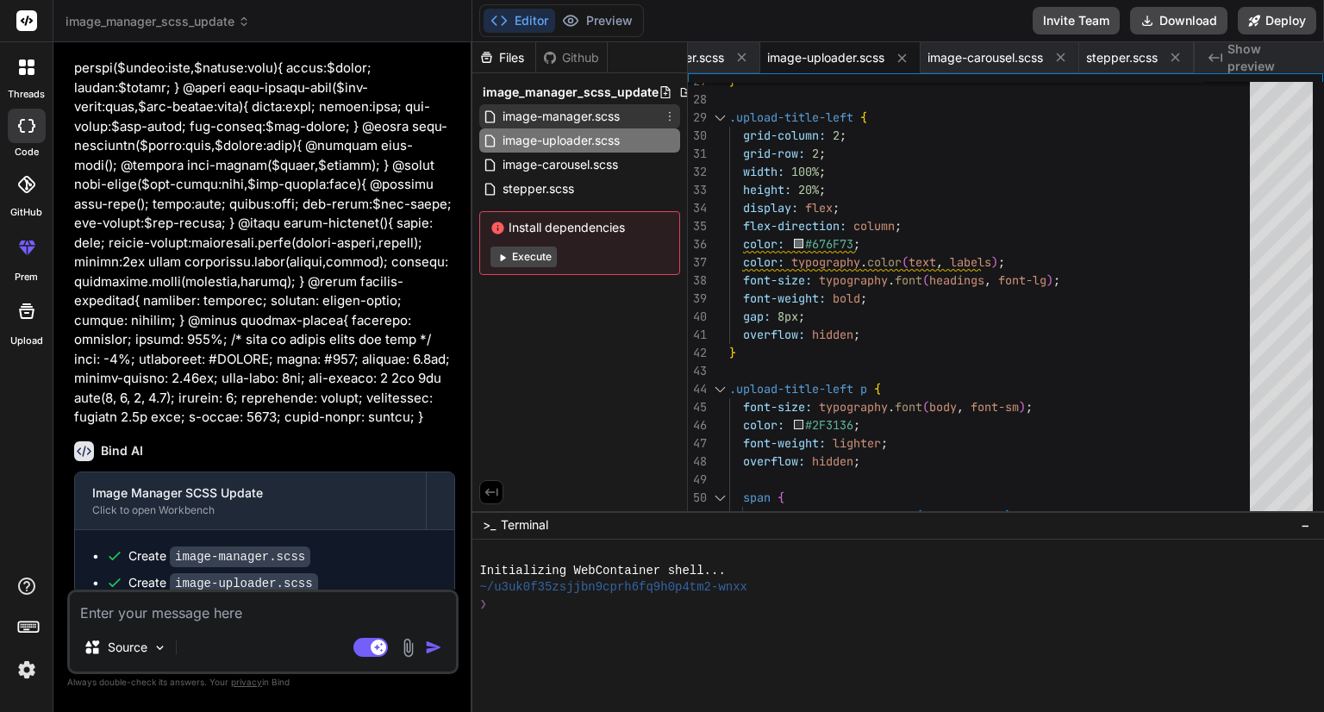
click at [531, 109] on span "image-manager.scss" at bounding box center [561, 116] width 121 height 21
type textarea "grid-template-columns: 5% 40% 10% 40% 5%; padding: 1vh 1vw; box-sizing: border-…"
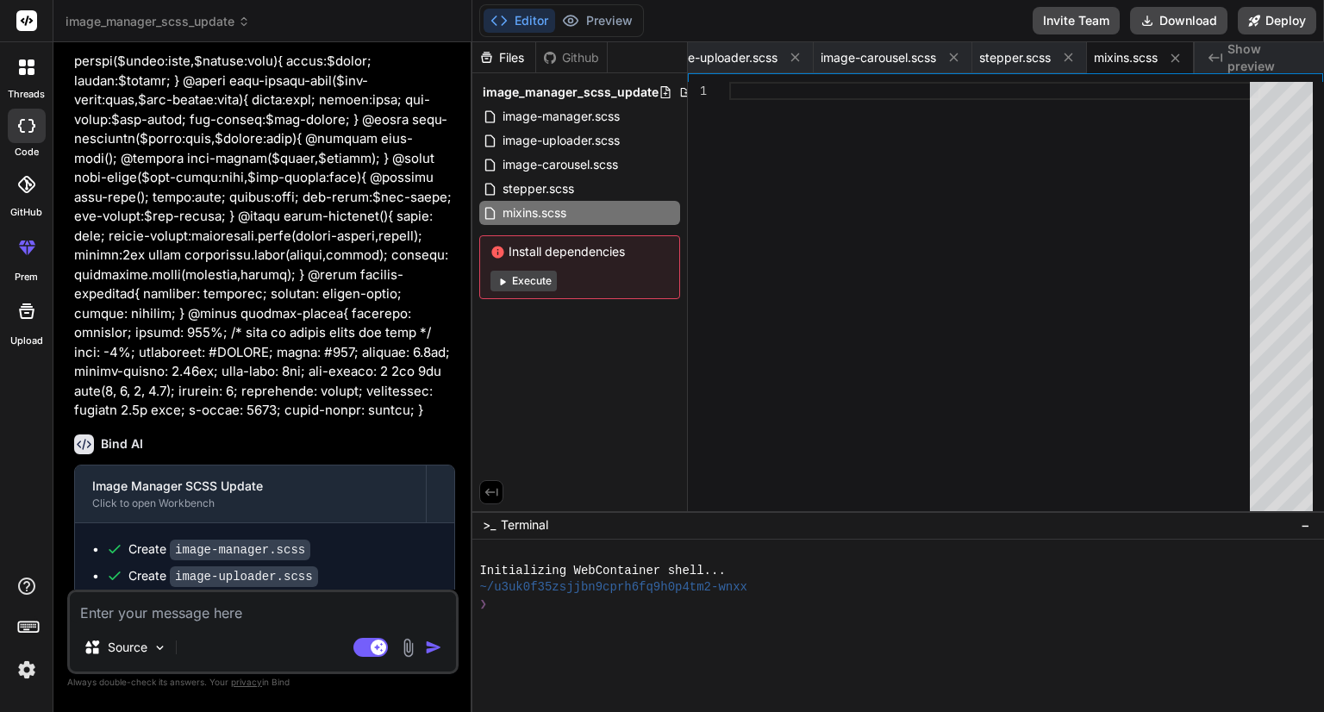
scroll to position [4290, 0]
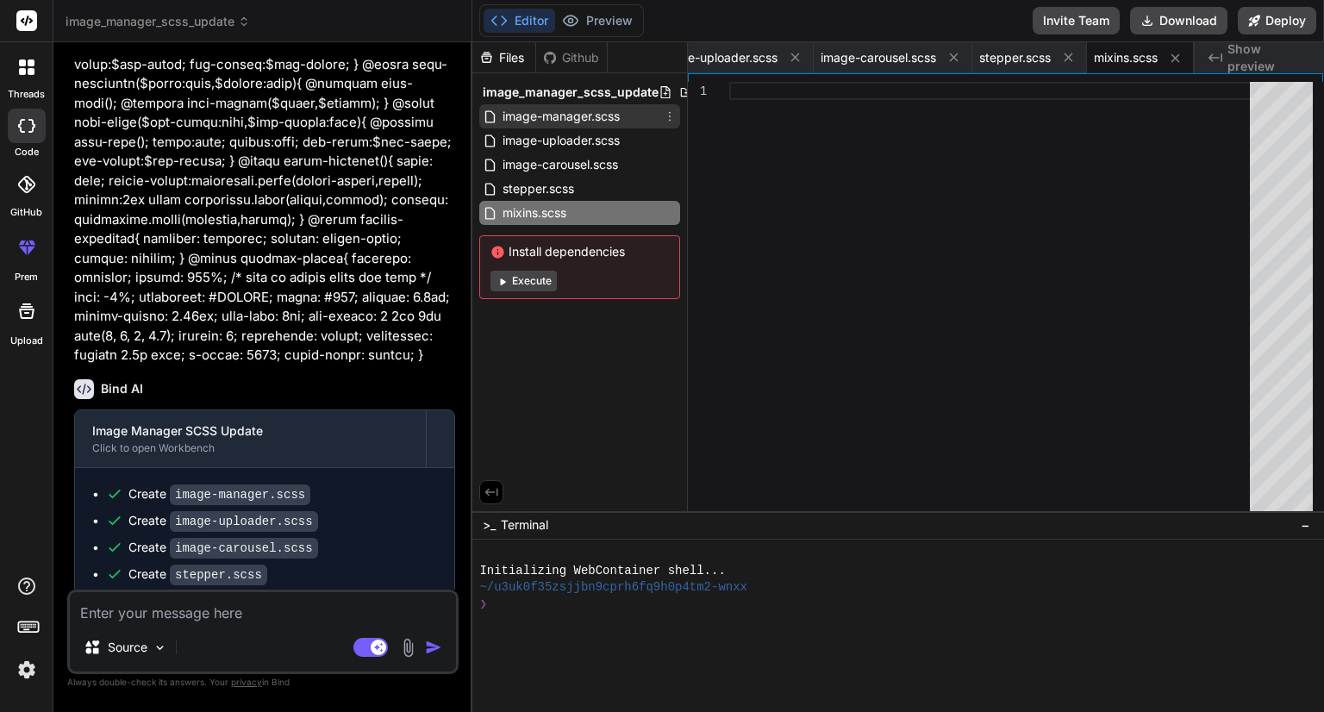
click at [583, 120] on span "image-manager.scss" at bounding box center [561, 116] width 121 height 21
type textarea "grid-template-columns: 5% 40% 10% 40% 5%; padding: 1vh 1vw; box-sizing: border-…"
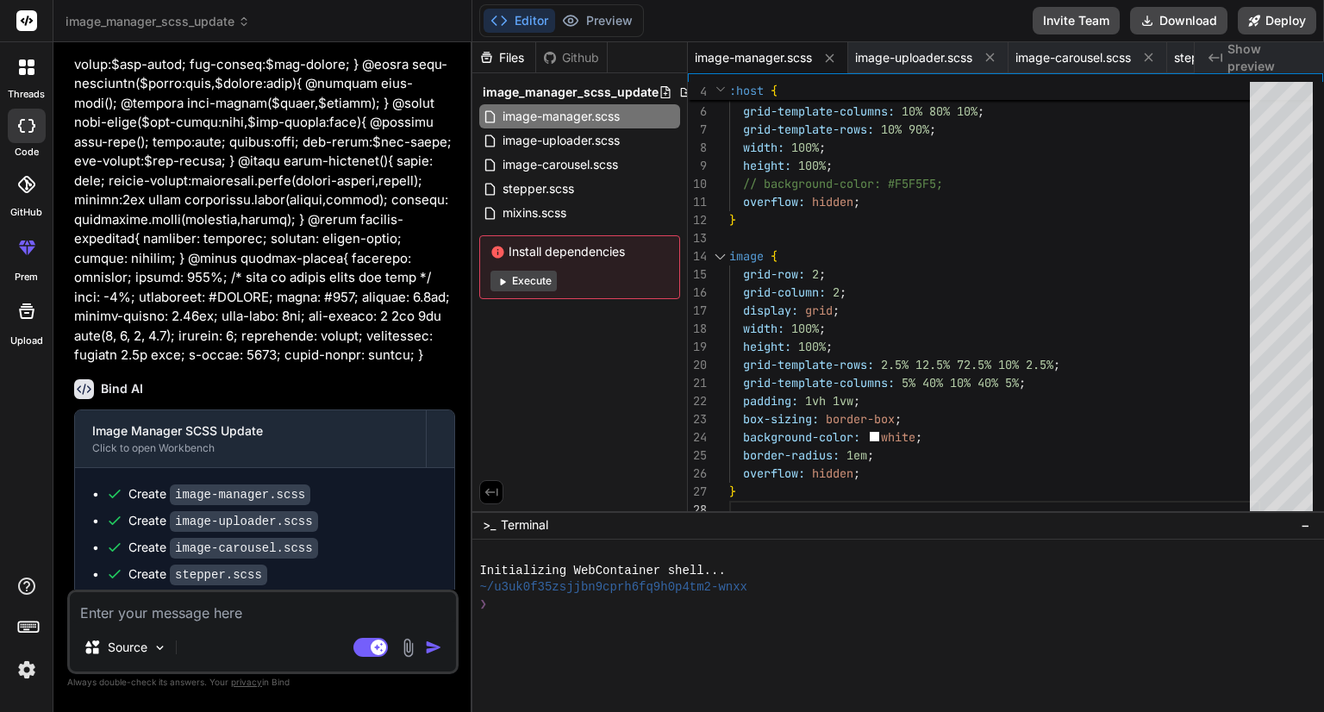
click at [175, 610] on textarea at bounding box center [263, 607] width 386 height 31
type textarea "i"
type textarea "x"
type textarea "im"
type textarea "x"
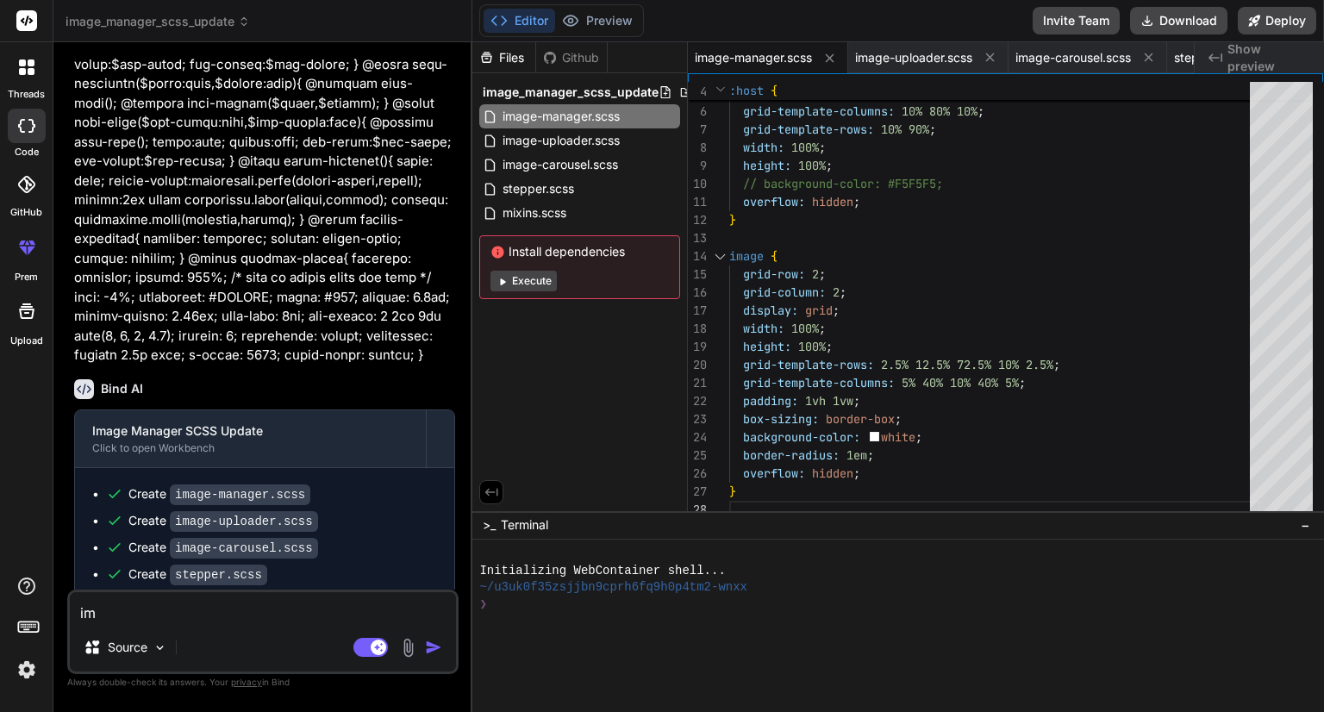
type textarea "ima"
type textarea "x"
type textarea "imag"
type textarea "x"
type textarea "image"
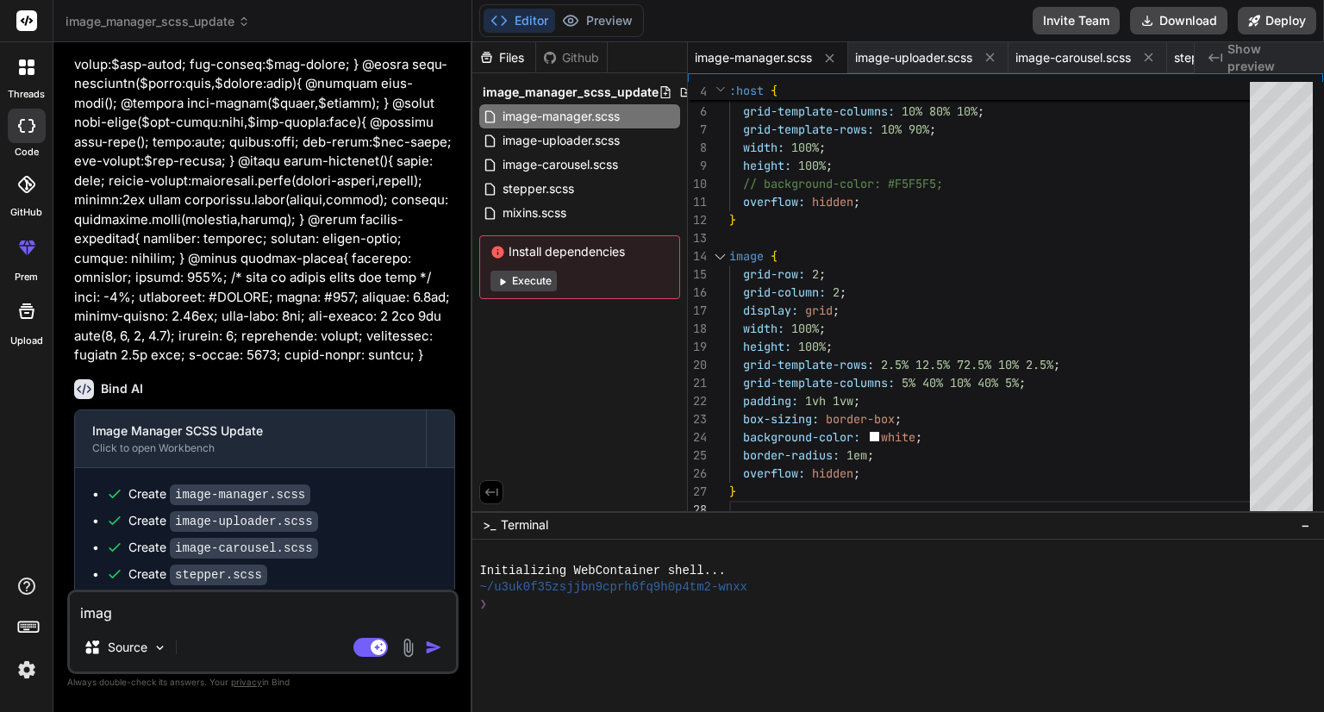
type textarea "x"
type textarea "image"
type textarea "x"
type textarea "image m"
type textarea "x"
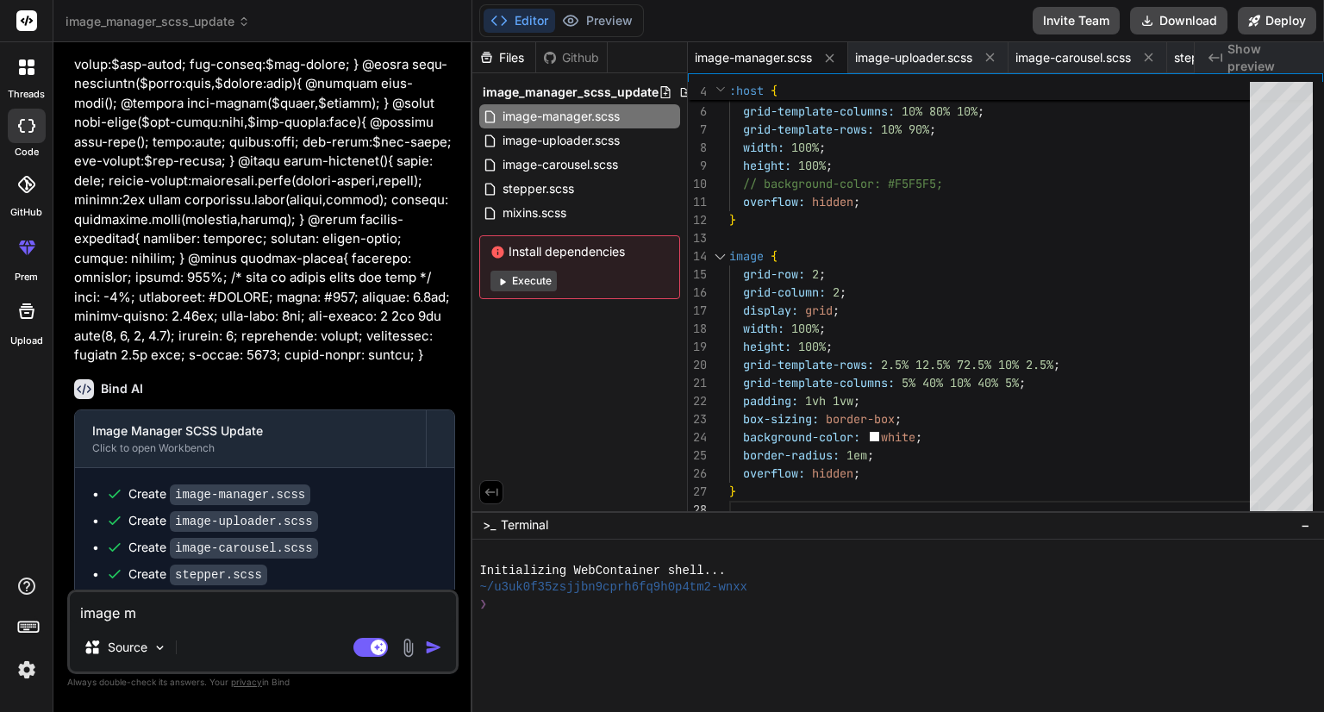
type textarea "image ma"
type textarea "x"
type textarea "image man"
type textarea "x"
type textarea "image mana"
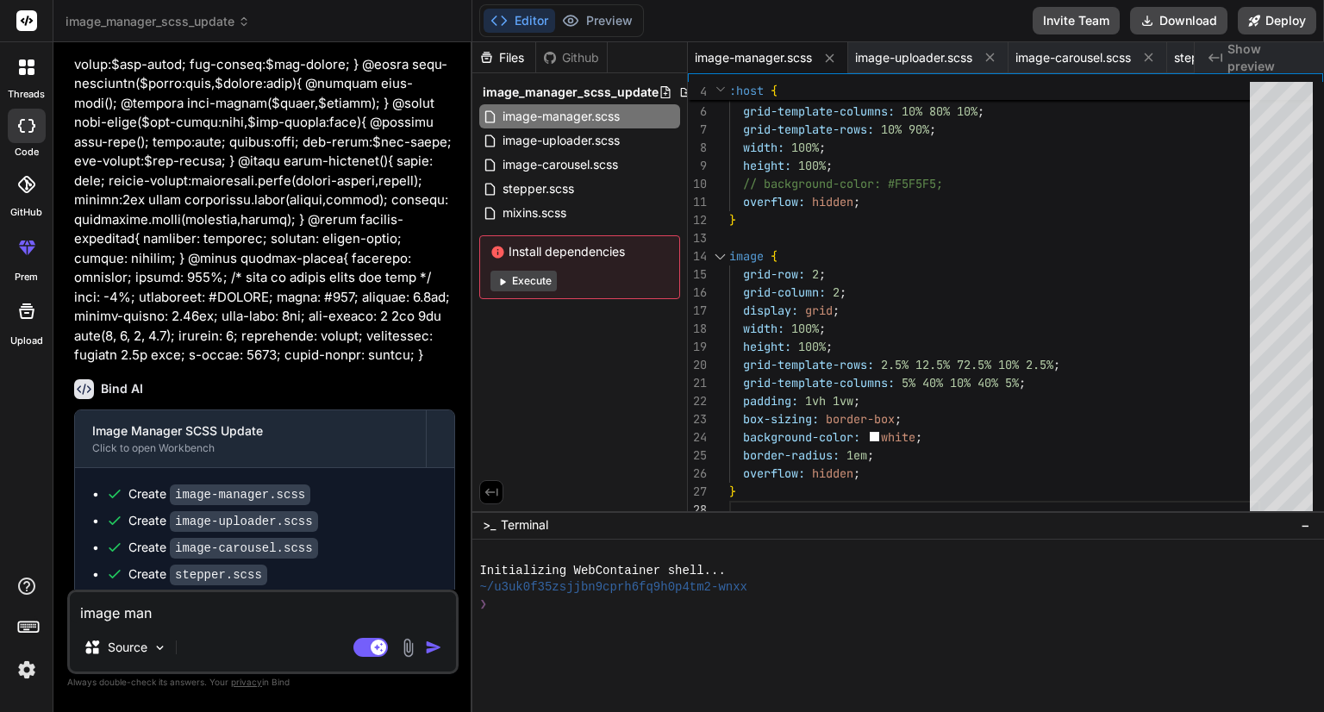
type textarea "x"
type textarea "image manag"
type textarea "x"
type textarea "image manage"
type textarea "x"
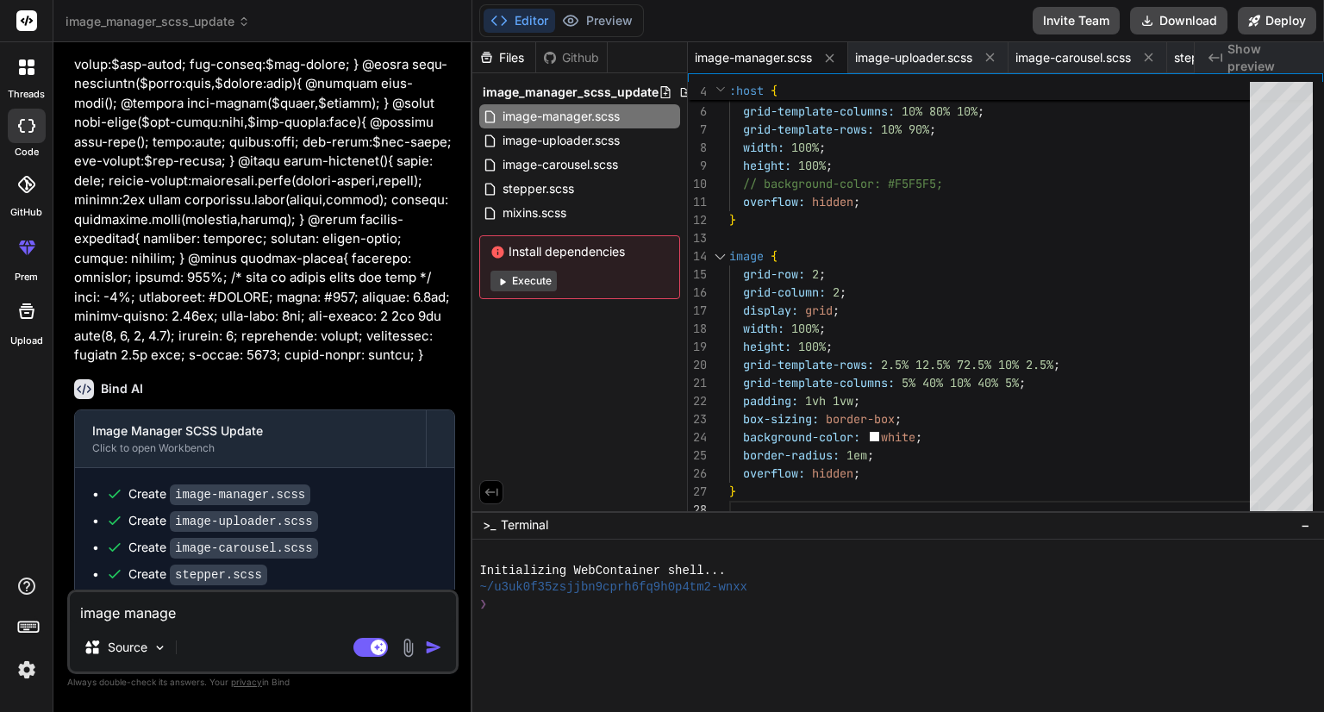
type textarea "image manager"
type textarea "x"
type textarea "image manager"
type textarea "x"
type textarea "image manager s"
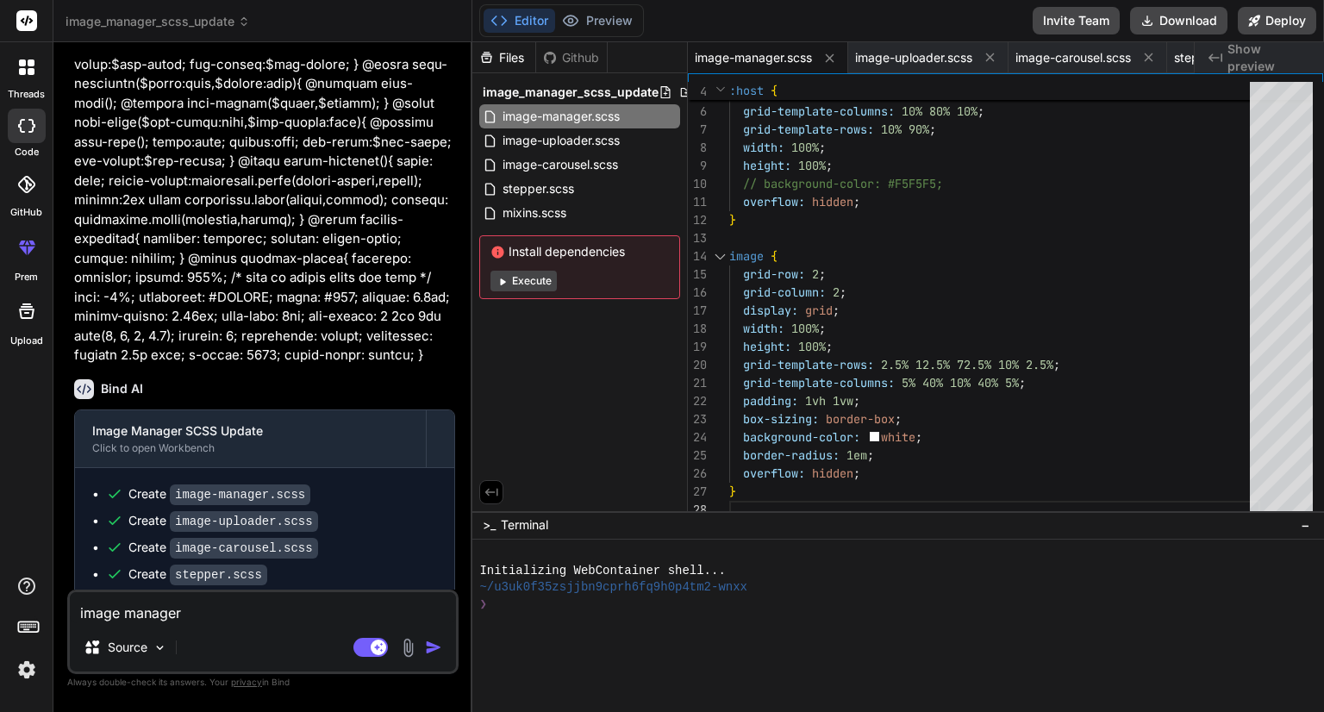
type textarea "x"
type textarea "image manager sc"
type textarea "x"
type textarea "image manager scs"
type textarea "x"
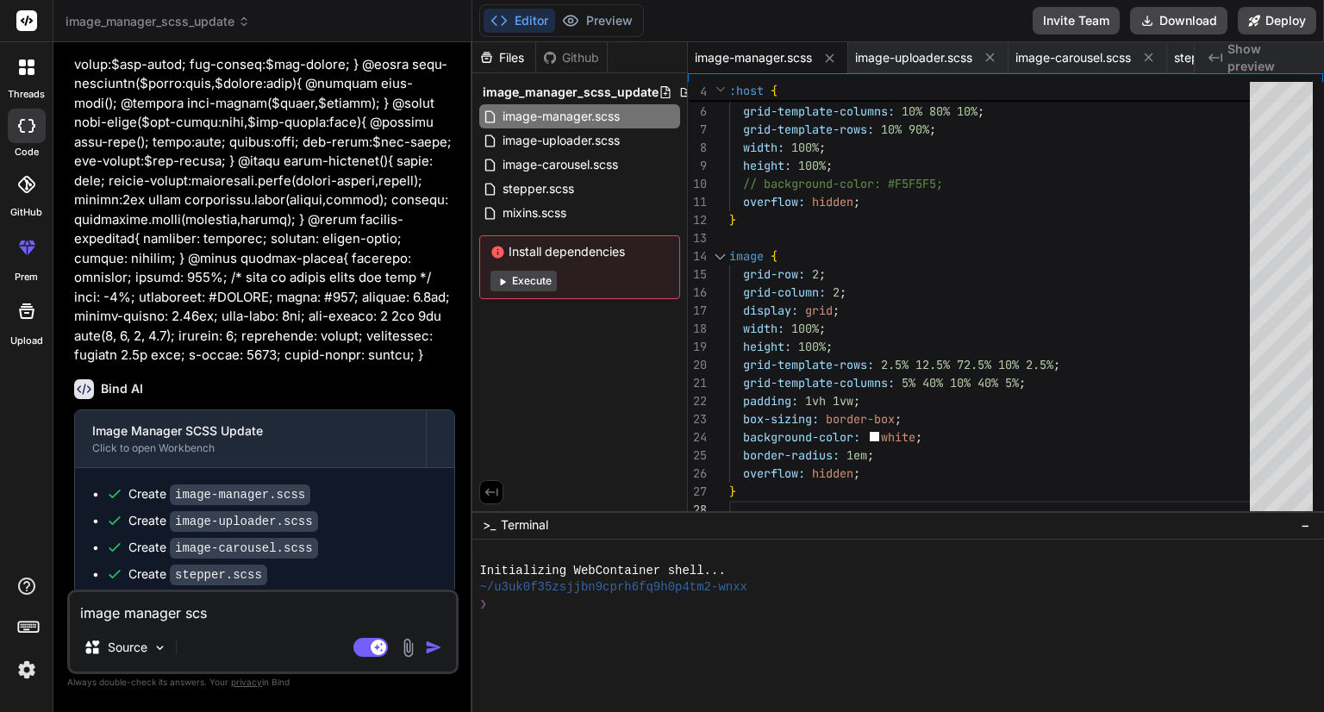
type textarea "image manager scss"
type textarea "x"
type textarea "image manager scss:"
type textarea "x"
type textarea "image manager scss:"
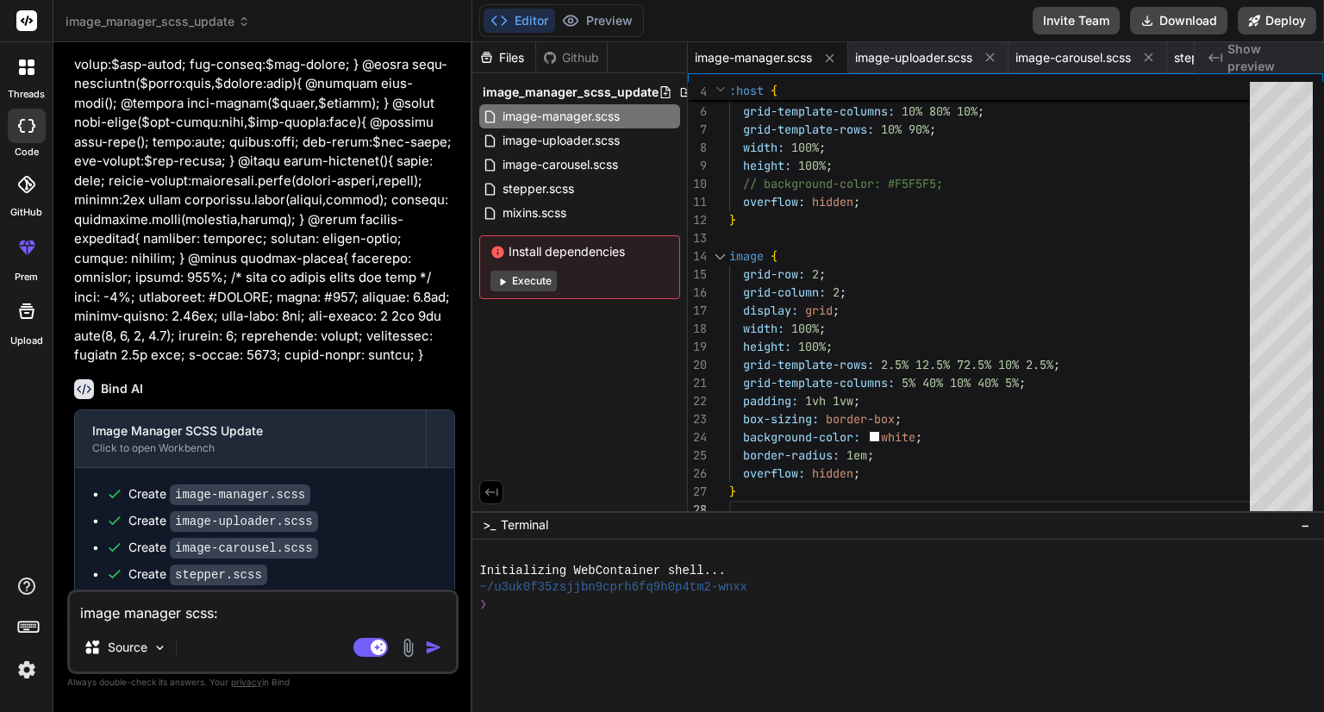
type textarea "x"
click at [268, 615] on textarea "image manager scss:" at bounding box center [263, 607] width 386 height 31
paste textarea "@use '../../../styles/mixins' as mixin; @use '../../../styles/typography' as ty…"
type textarea "image manager scss: @use '../../../styles/mixins' as mixin; @use '../../../styl…"
type textarea "x"
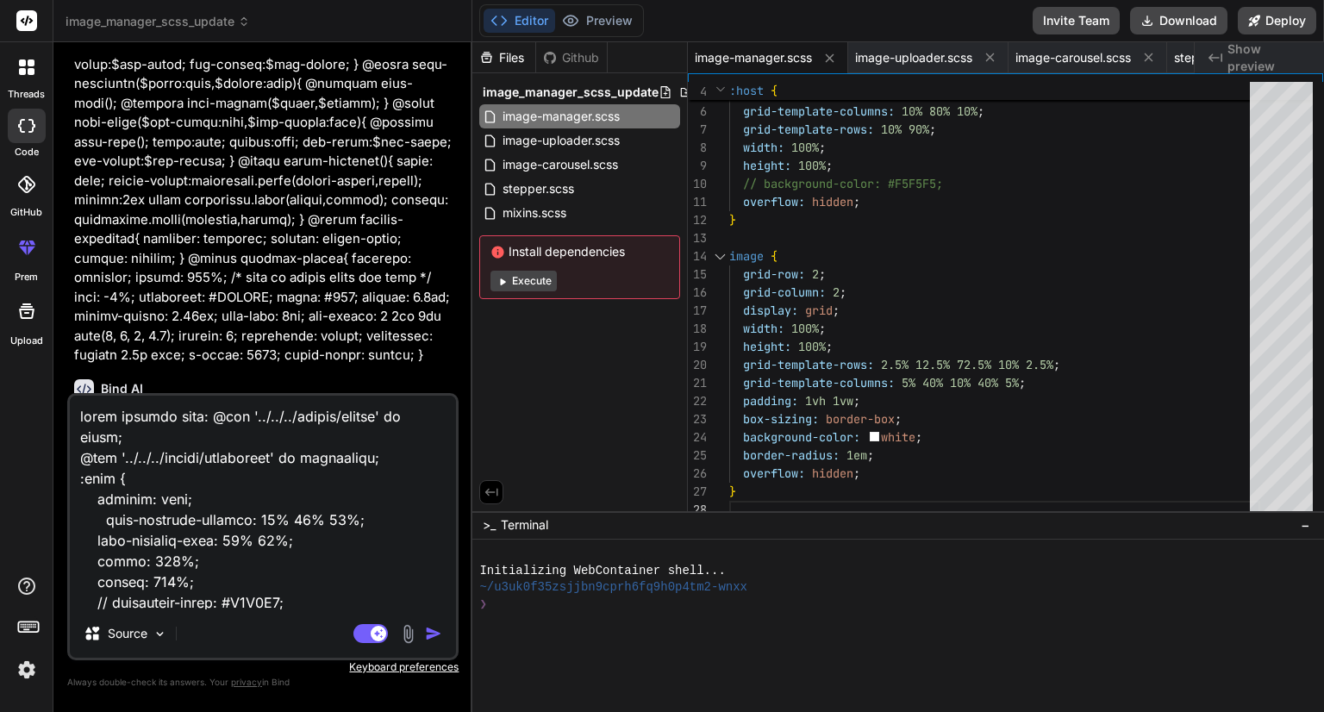
scroll to position [3145, 0]
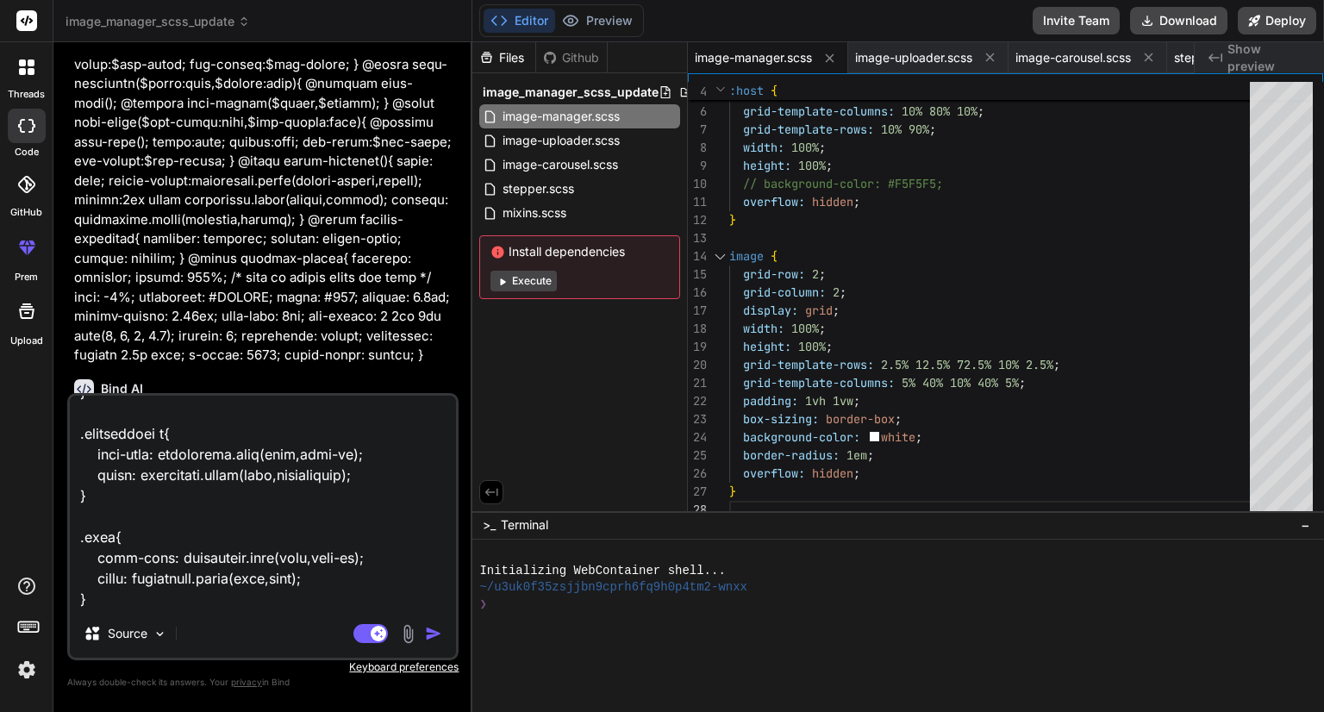
type textarea "image manager scss: @use '../../../styles/mixins' as mixin; @use '../../../styl…"
type textarea "x"
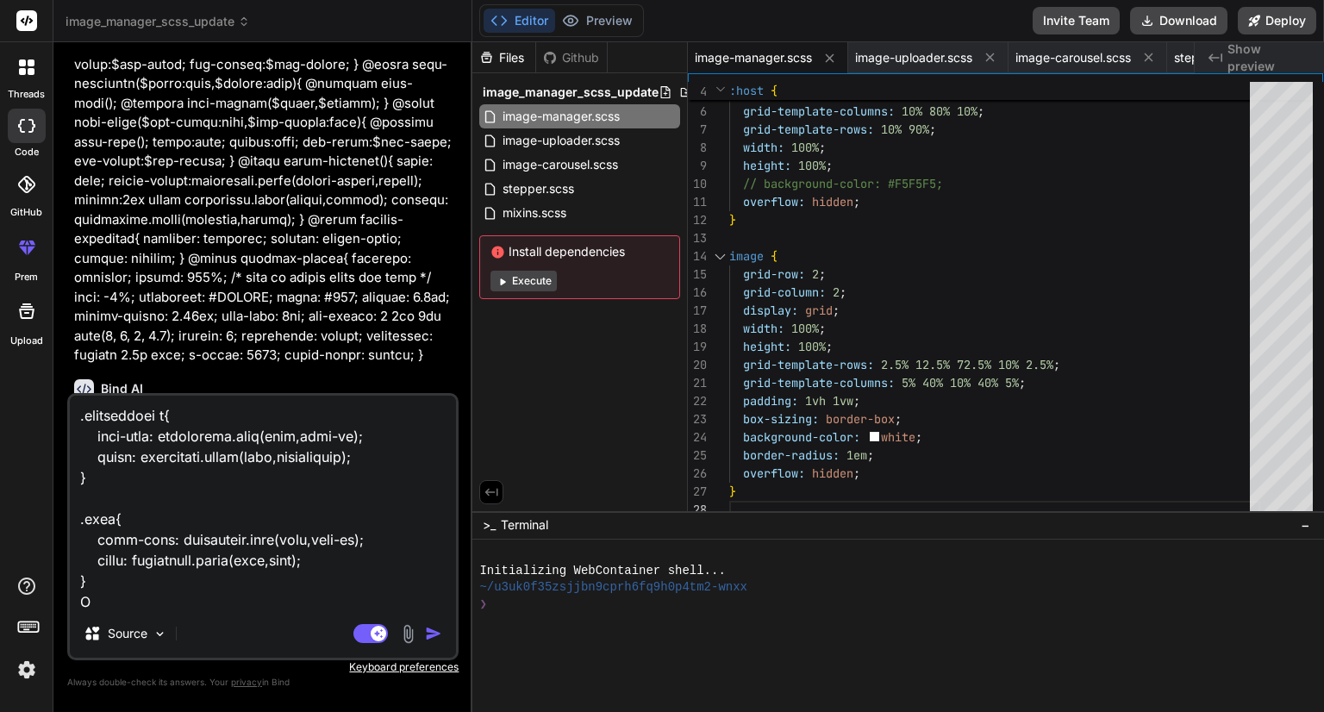
type textarea "image manager scss: @use '../../../styles/mixins' as mixin; @use '../../../styl…"
type textarea "x"
type textarea "image manager scss: @use '../../../styles/mixins' as mixin; @use '../../../styl…"
type textarea "x"
type textarea "image manager scss: @use '../../../styles/mixins' as mixin; @use '../../../styl…"
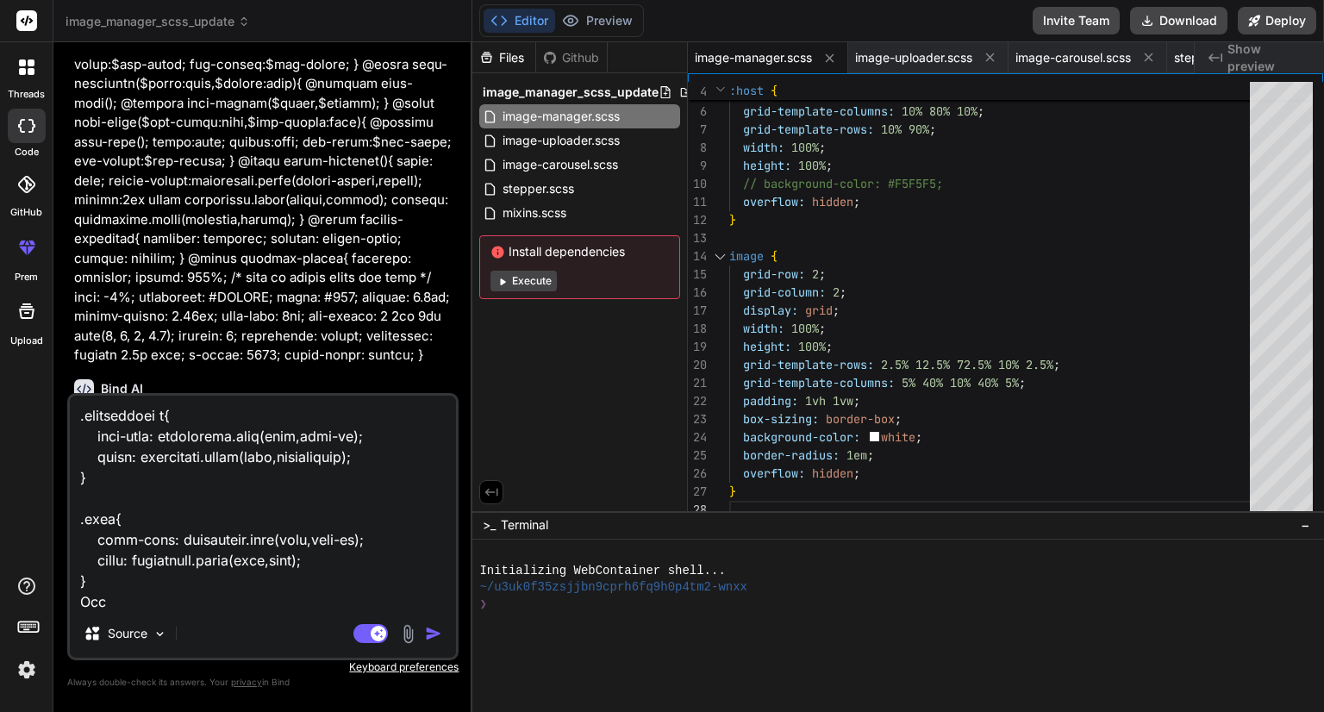
type textarea "x"
type textarea "image manager scss: @use '../../../styles/mixins' as mixin; @use '../../../styl…"
type textarea "x"
type textarea "image manager scss: @use '../../../styles/mixins' as mixin; @use '../../../styl…"
type textarea "x"
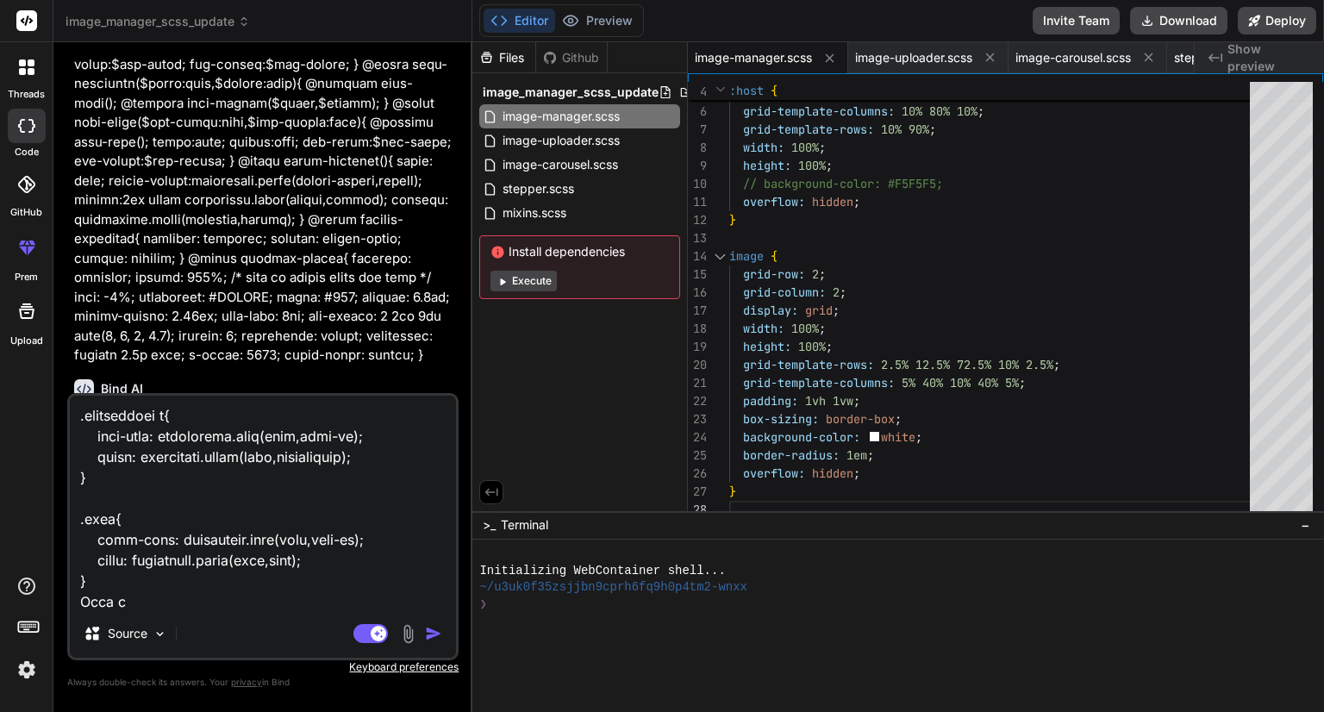
type textarea "image manager scss: @use '../../../styles/mixins' as mixin; @use '../../../styl…"
type textarea "x"
type textarea "image manager scss: @use '../../../styles/mixins' as mixin; @use '../../../styl…"
type textarea "x"
type textarea "image manager scss: @use '../../../styles/mixins' as mixin; @use '../../../styl…"
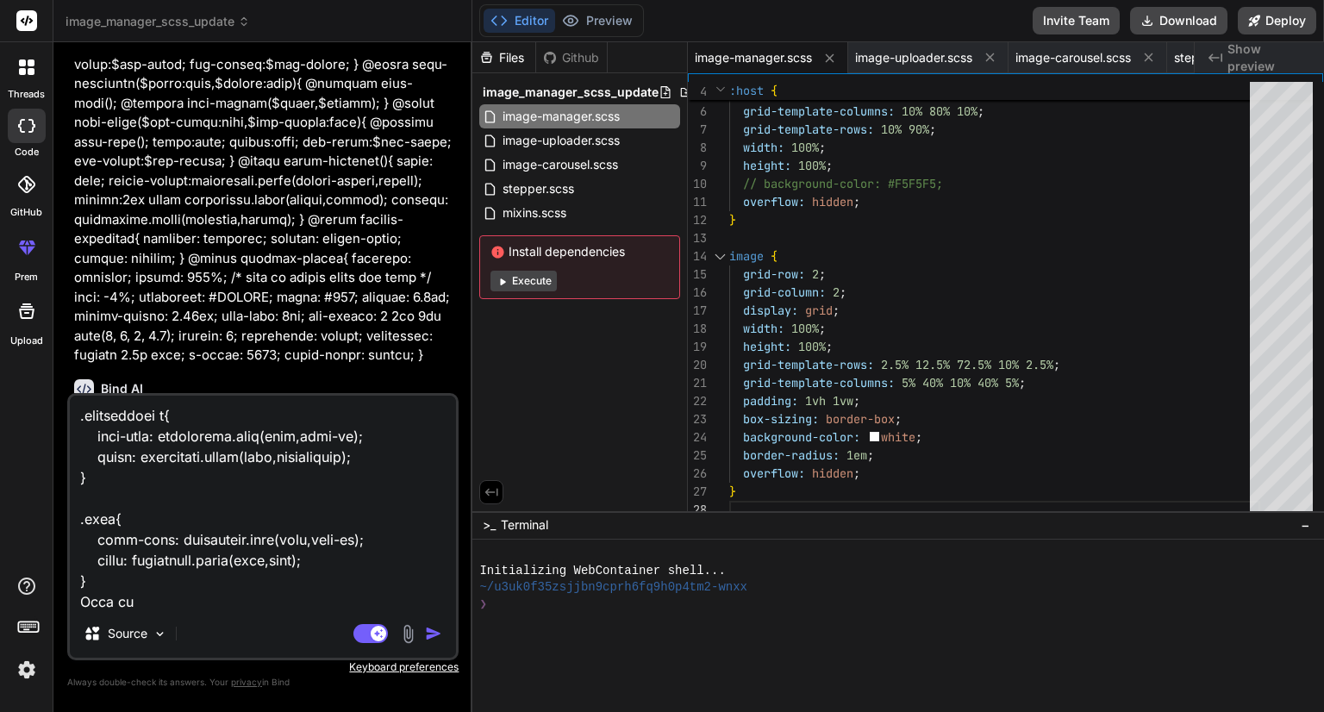
type textarea "x"
type textarea "image manager scss: @use '../../../styles/mixins' as mixin; @use '../../../styl…"
type textarea "x"
type textarea "image manager scss: @use '../../../styles/mixins' as mixin; @use '../../../styl…"
type textarea "x"
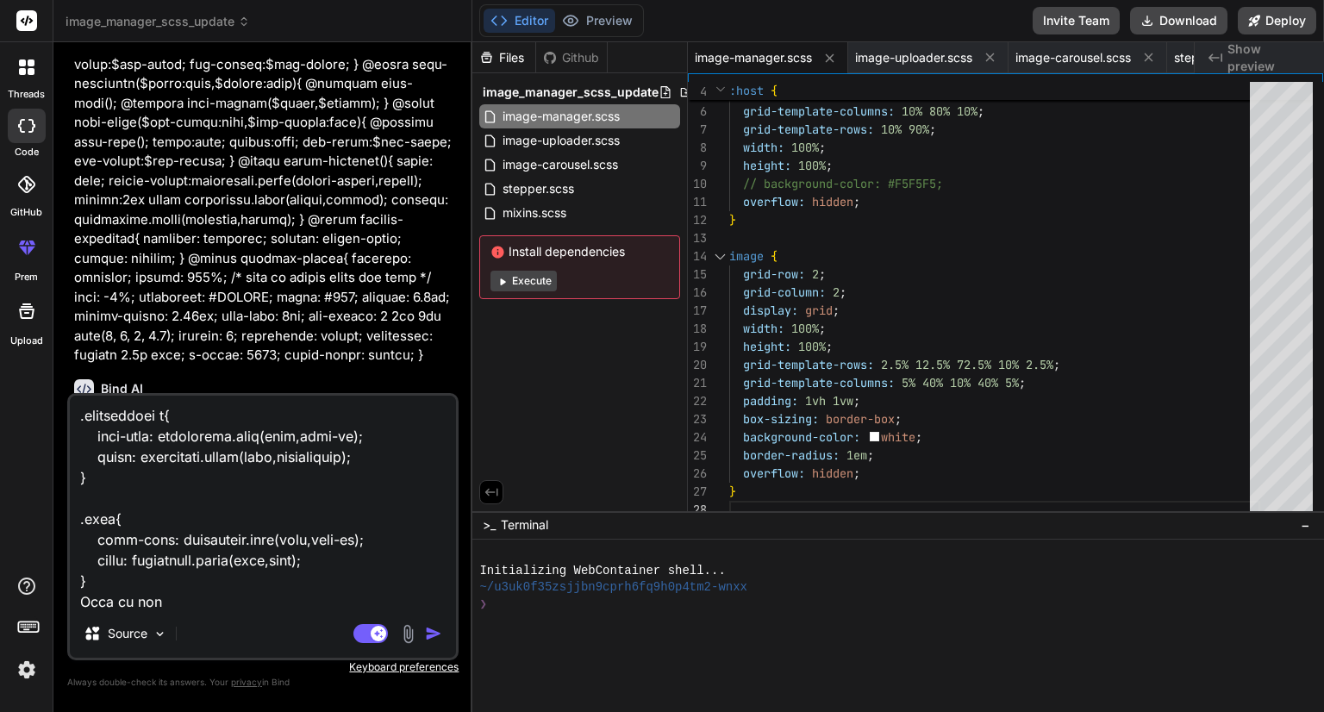
type textarea "image manager scss: @use '../../../styles/mixins' as mixin; @use '../../../styl…"
type textarea "x"
type textarea "image manager scss: @use '../../../styles/mixins' as mixin; @use '../../../styl…"
type textarea "x"
type textarea "image manager scss: @use '../../../styles/mixins' as mixin; @use '../../../styl…"
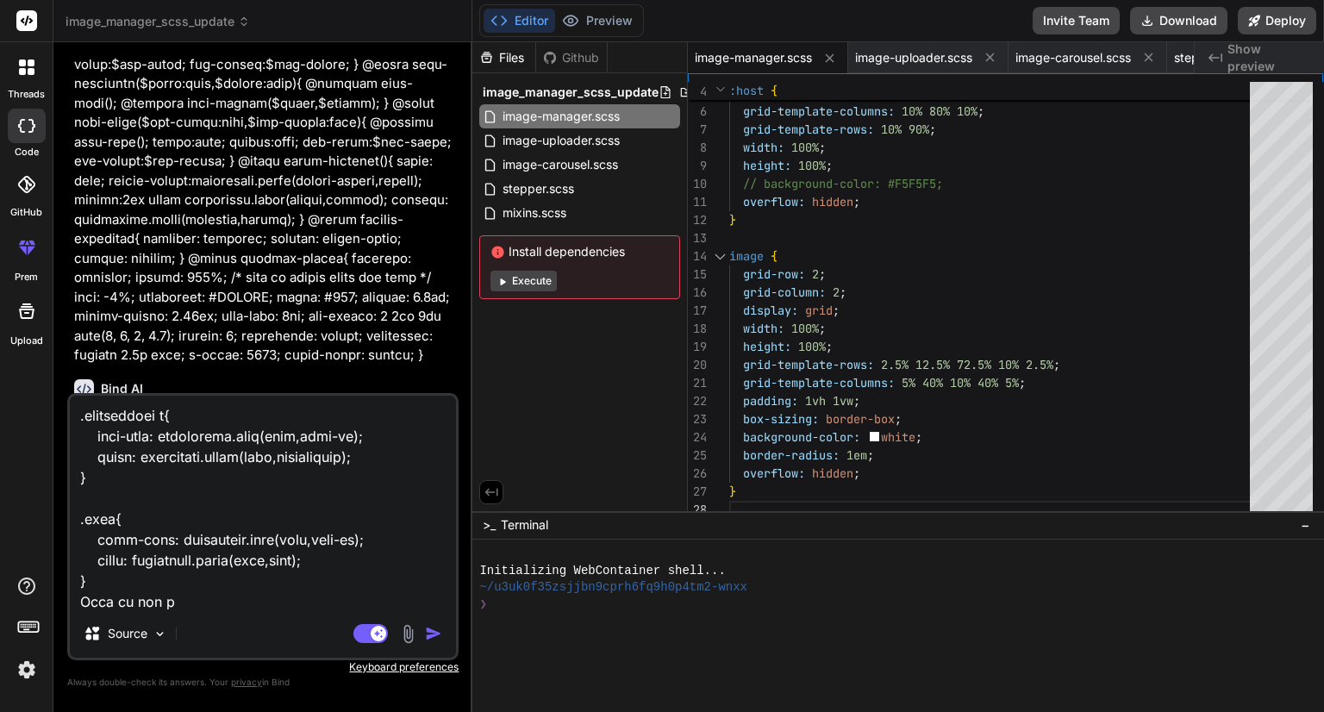
type textarea "x"
type textarea "image manager scss: @use '../../../styles/mixins' as mixin; @use '../../../styl…"
type textarea "x"
type textarea "image manager scss: @use '../../../styles/mixins' as mixin; @use '../../../styl…"
type textarea "x"
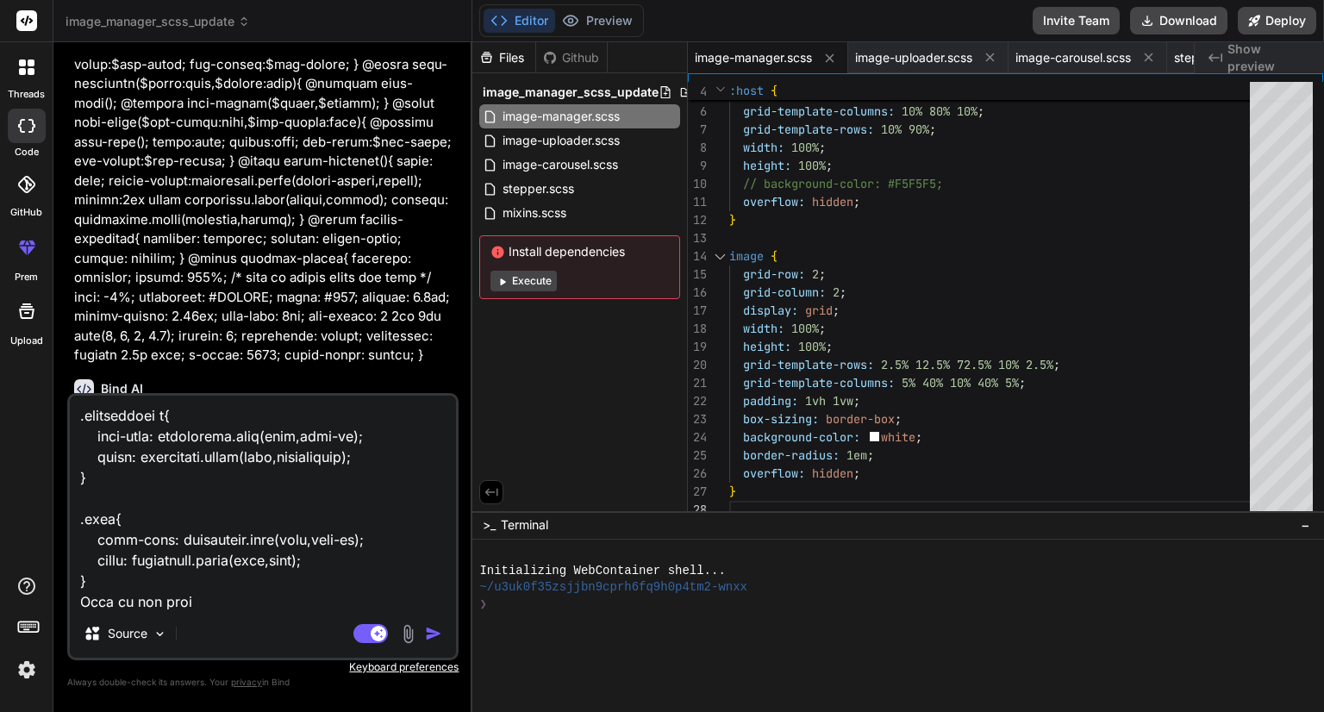
type textarea "image manager scss: @use '../../../styles/mixins' as mixin; @use '../../../styl…"
type textarea "x"
type textarea "image manager scss: @use '../../../styles/mixins' as mixin; @use '../../../styl…"
type textarea "x"
type textarea "image manager scss: @use '../../../styles/mixins' as mixin; @use '../../../styl…"
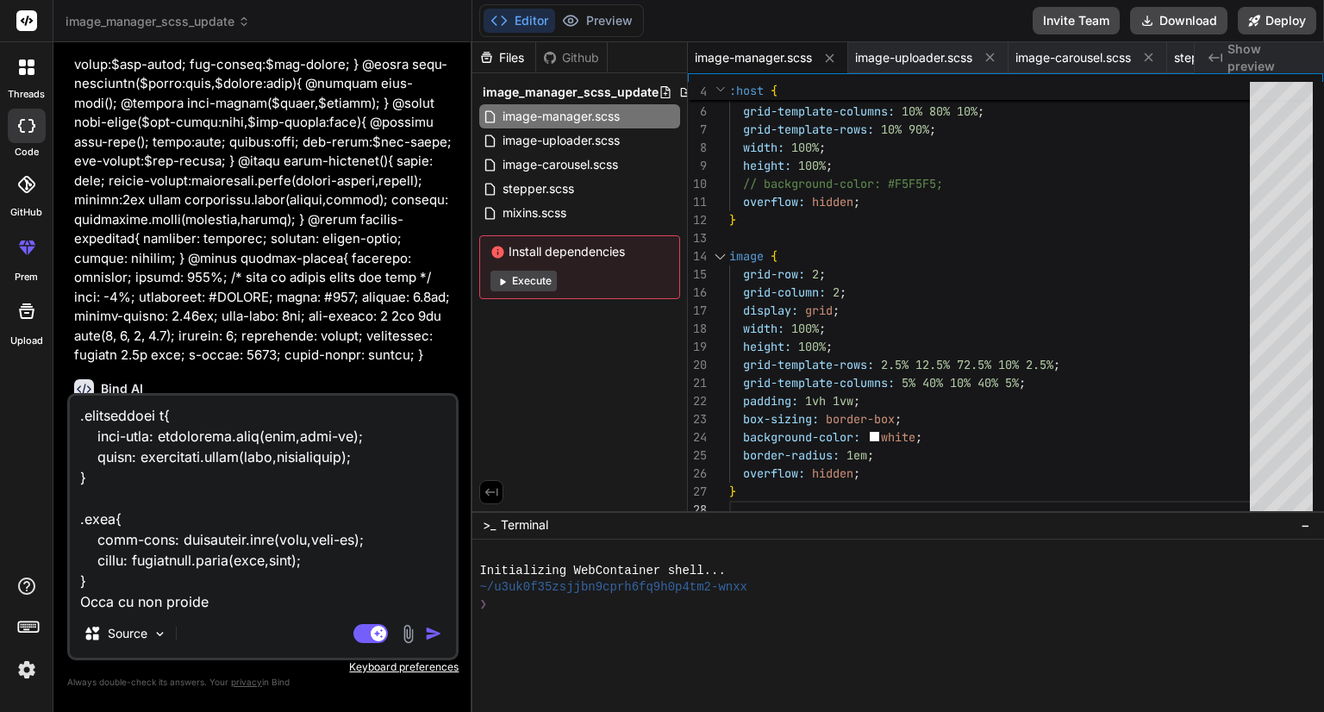
type textarea "x"
type textarea "image manager scss: @use '../../../styles/mixins' as mixin; @use '../../../styl…"
type textarea "x"
type textarea "image manager scss: @use '../../../styles/mixins' as mixin; @use '../../../styl…"
type textarea "x"
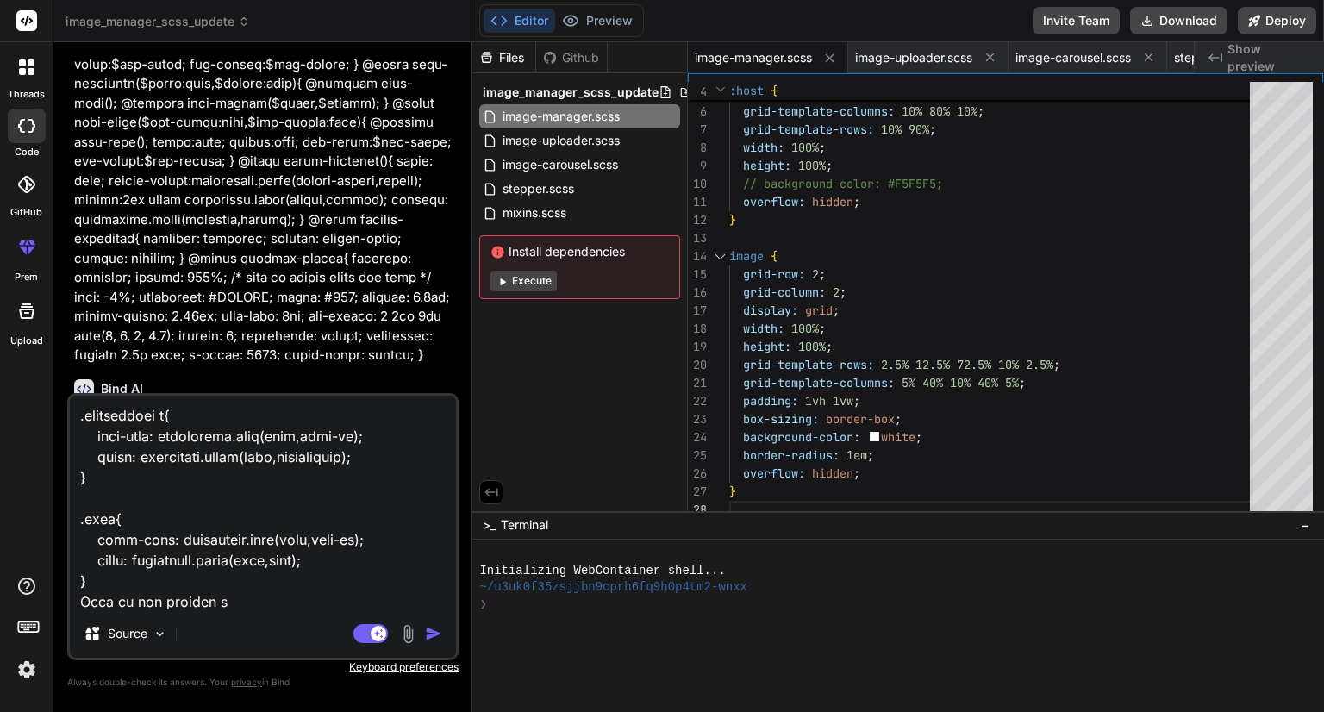
type textarea "image manager scss: @use '../../../styles/mixins' as mixin; @use '../../../styl…"
type textarea "x"
type textarea "image manager scss: @use '../../../styles/mixins' as mixin; @use '../../../styl…"
type textarea "x"
type textarea "image manager scss: @use '../../../styles/mixins' as mixin; @use '../../../styl…"
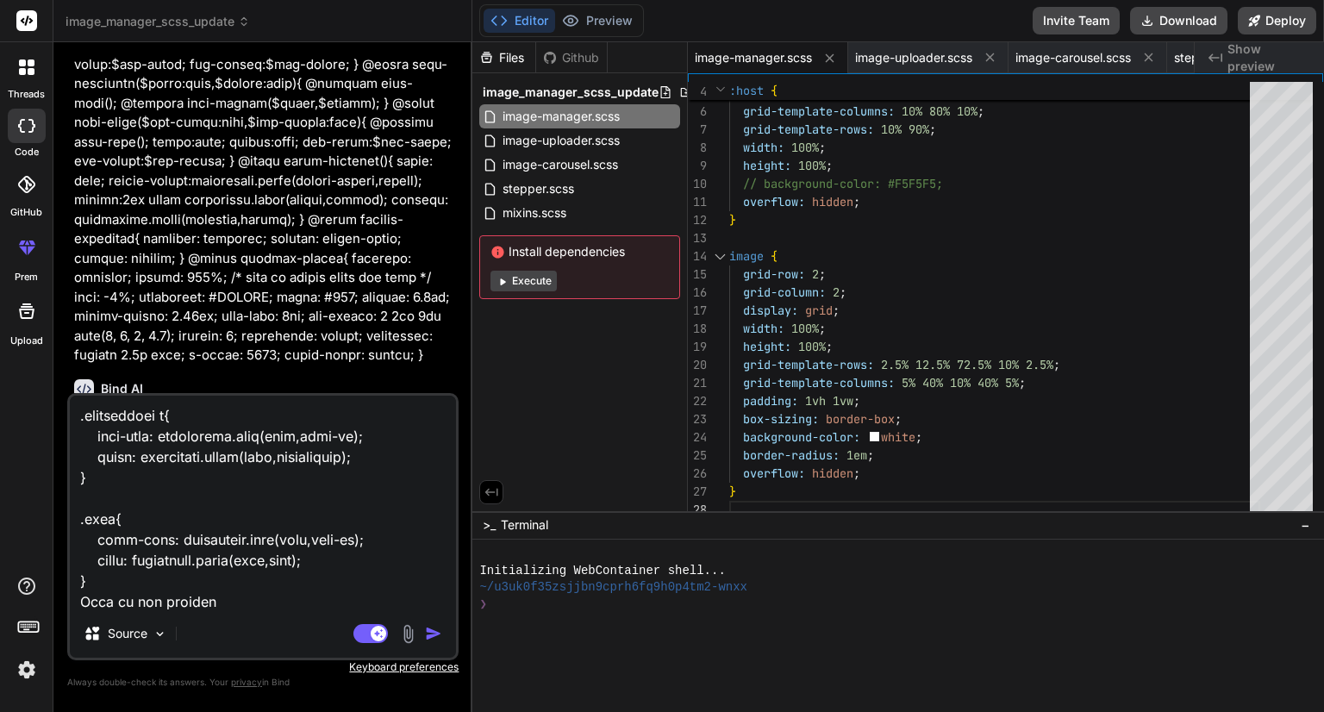
type textarea "x"
type textarea "image manager scss: @use '../../../styles/mixins' as mixin; @use '../../../styl…"
type textarea "x"
type textarea "image manager scss: @use '../../../styles/mixins' as mixin; @use '../../../styl…"
type textarea "x"
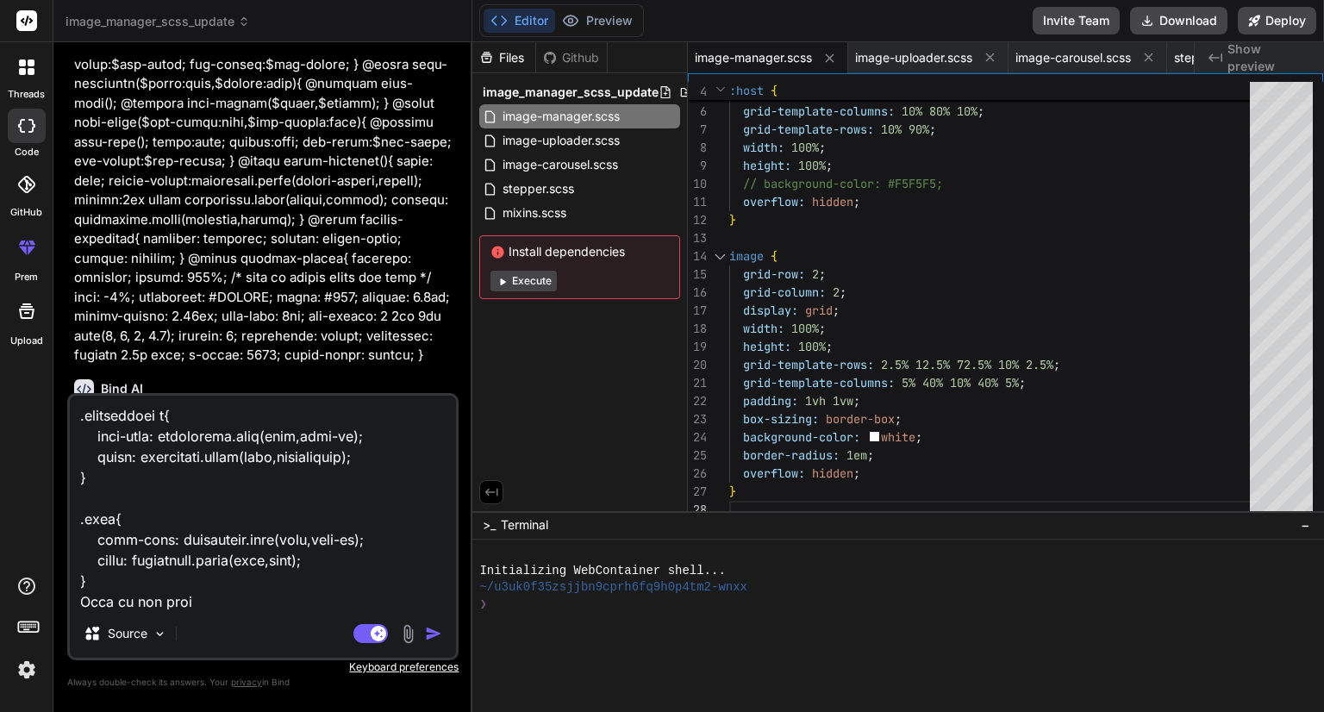
type textarea "image manager scss: @use '../../../styles/mixins' as mixin; @use '../../../styl…"
type textarea "x"
type textarea "image manager scss: @use '../../../styles/mixins' as mixin; @use '../../../styl…"
type textarea "x"
type textarea "image manager scss: @use '../../../styles/mixins' as mixin; @use '../../../styl…"
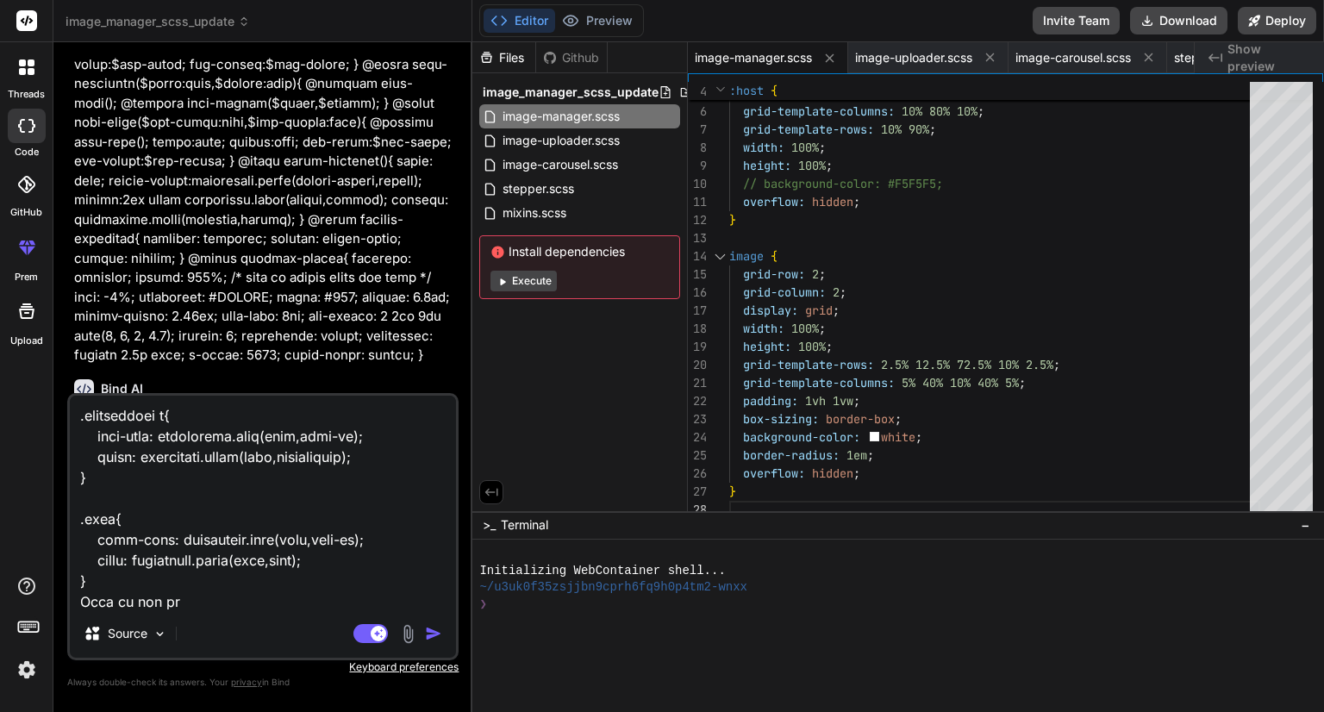
type textarea "x"
type textarea "image manager scss: @use '../../../styles/mixins' as mixin; @use '../../../styl…"
type textarea "x"
type textarea "image manager scss: @use '../../../styles/mixins' as mixin; @use '../../../styl…"
type textarea "x"
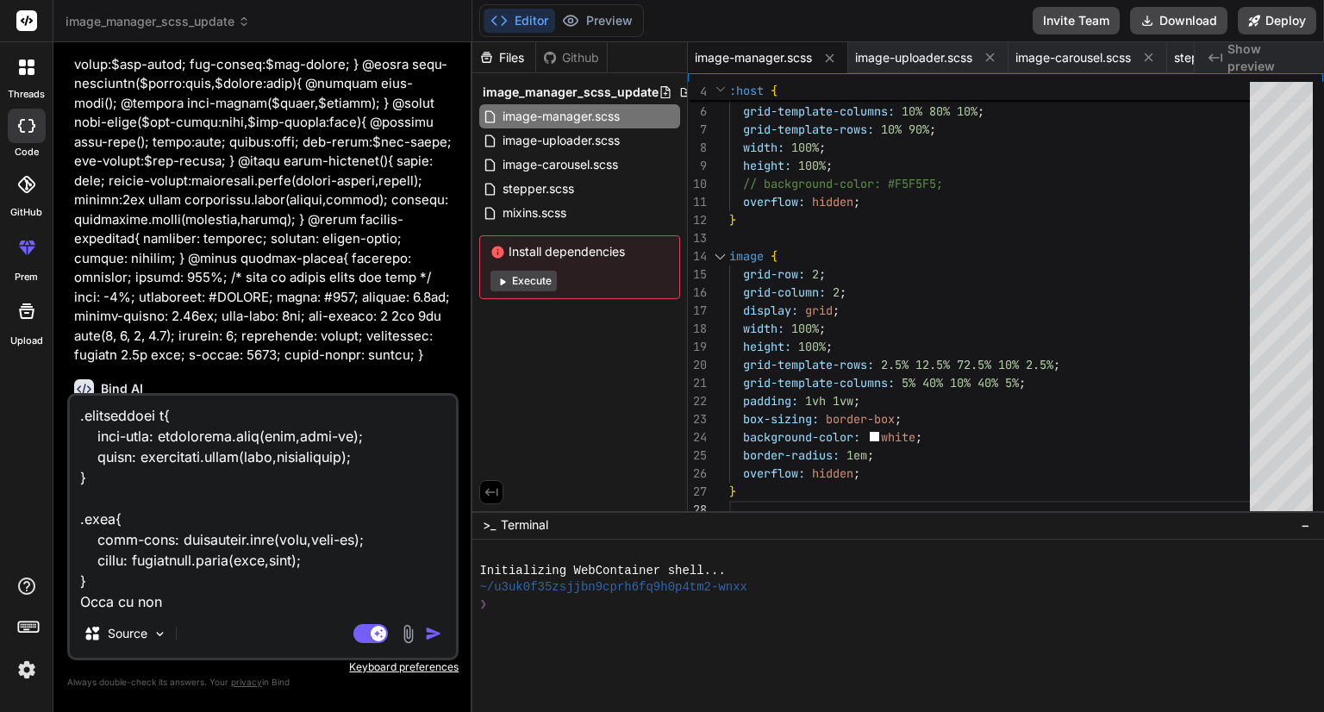
type textarea "image manager scss: @use '../../../styles/mixins' as mixin; @use '../../../styl…"
type textarea "x"
type textarea "image manager scss: @use '../../../styles/mixins' as mixin; @use '../../../styl…"
type textarea "x"
type textarea "image manager scss: @use '../../../styles/mixins' as mixin; @use '../../../styl…"
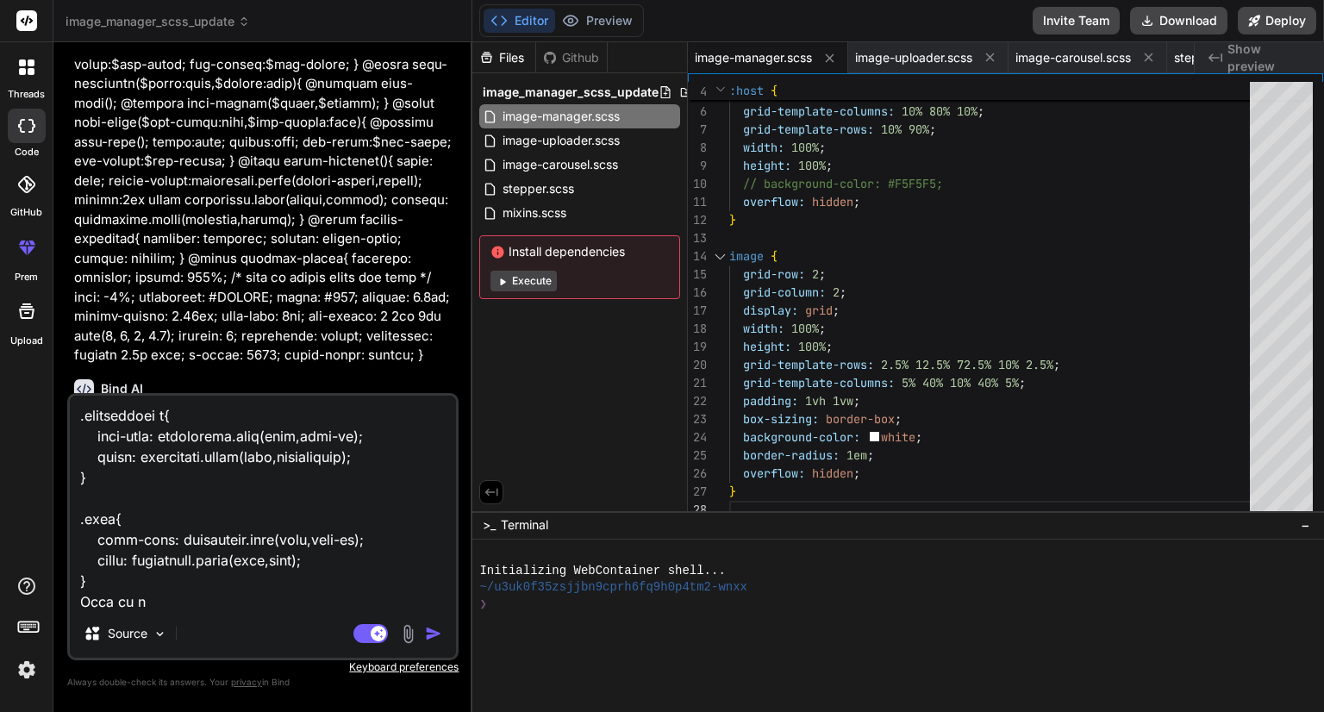
type textarea "x"
type textarea "image manager scss: @use '../../../styles/mixins' as mixin; @use '../../../styl…"
type textarea "x"
type textarea "image manager scss: @use '../../../styles/mixins' as mixin; @use '../../../styl…"
type textarea "x"
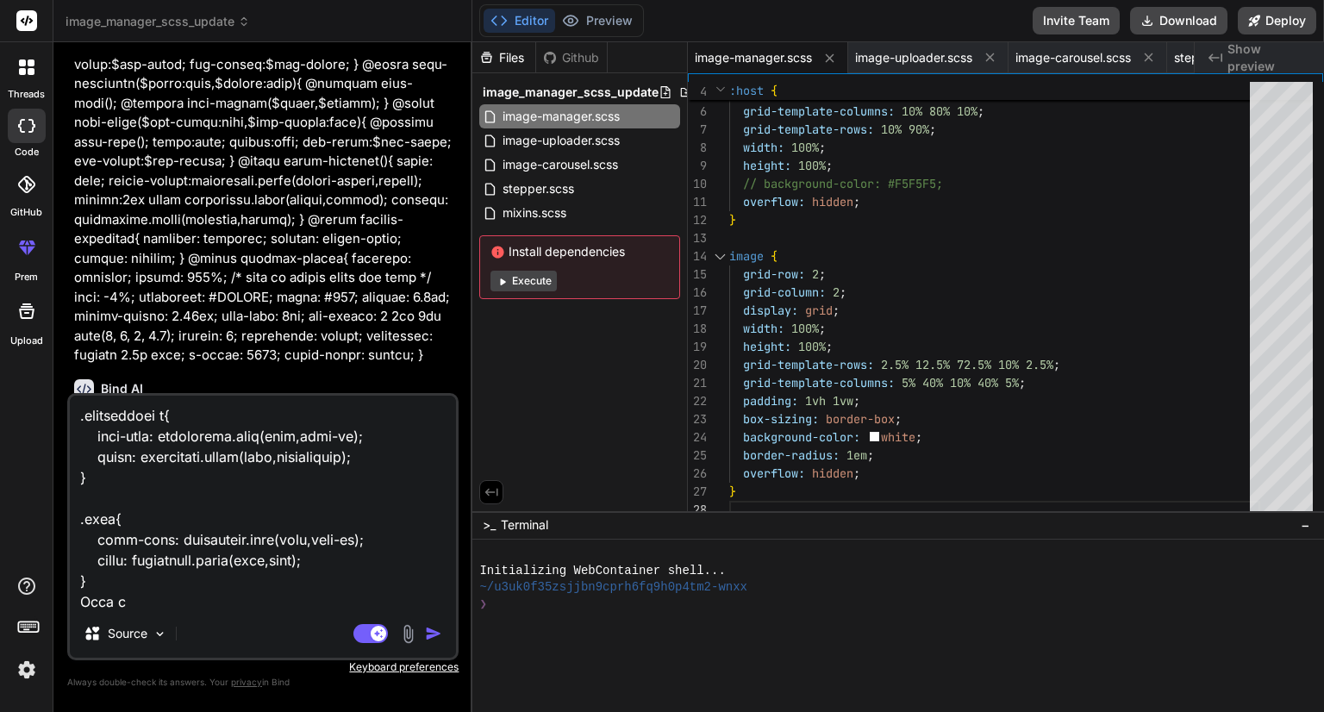
type textarea "image manager scss: @use '../../../styles/mixins' as mixin; @use '../../../styl…"
type textarea "x"
type textarea "image manager scss: @use '../../../styles/mixins' as mixin; @use '../../../styl…"
type textarea "x"
type textarea "image manager scss: @use '../../../styles/mixins' as mixin; @use '../../../styl…"
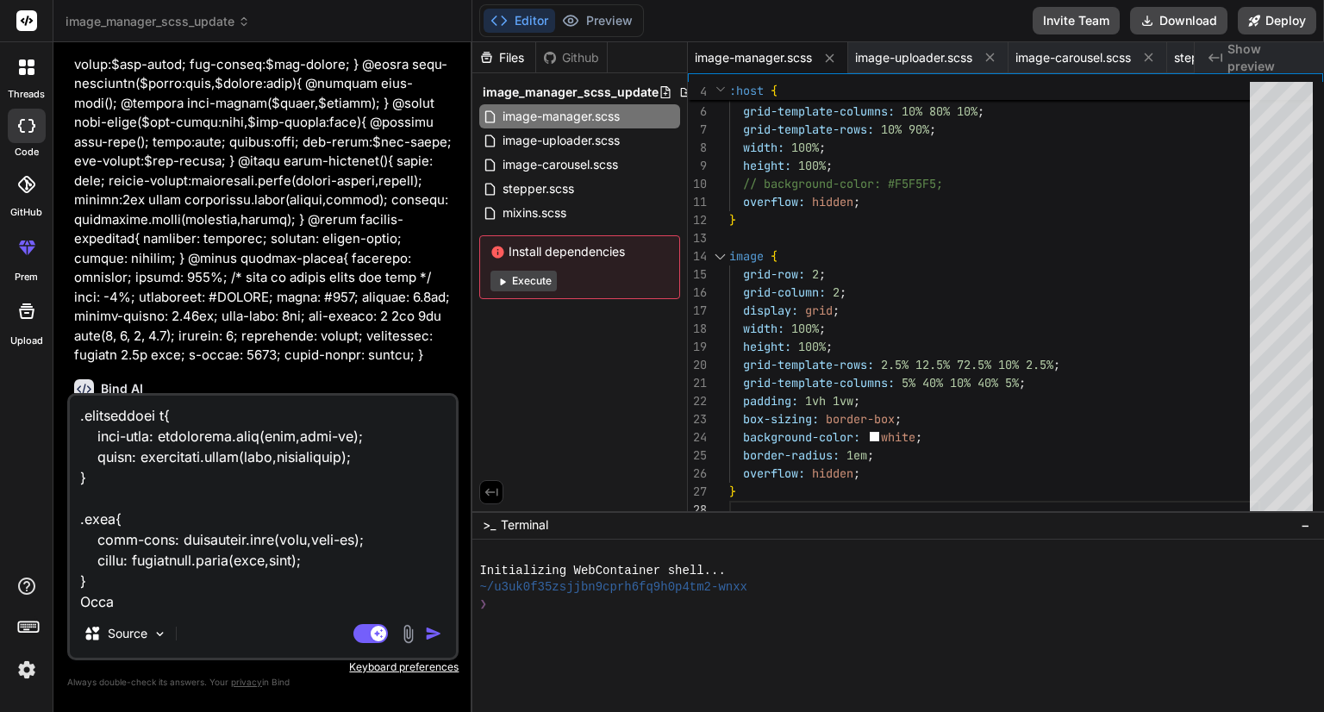
type textarea "x"
type textarea "image manager scss: @use '../../../styles/mixins' as mixin; @use '../../../styl…"
type textarea "x"
type textarea "image manager scss: @use '../../../styles/mixins' as mixin; @use '../../../styl…"
type textarea "x"
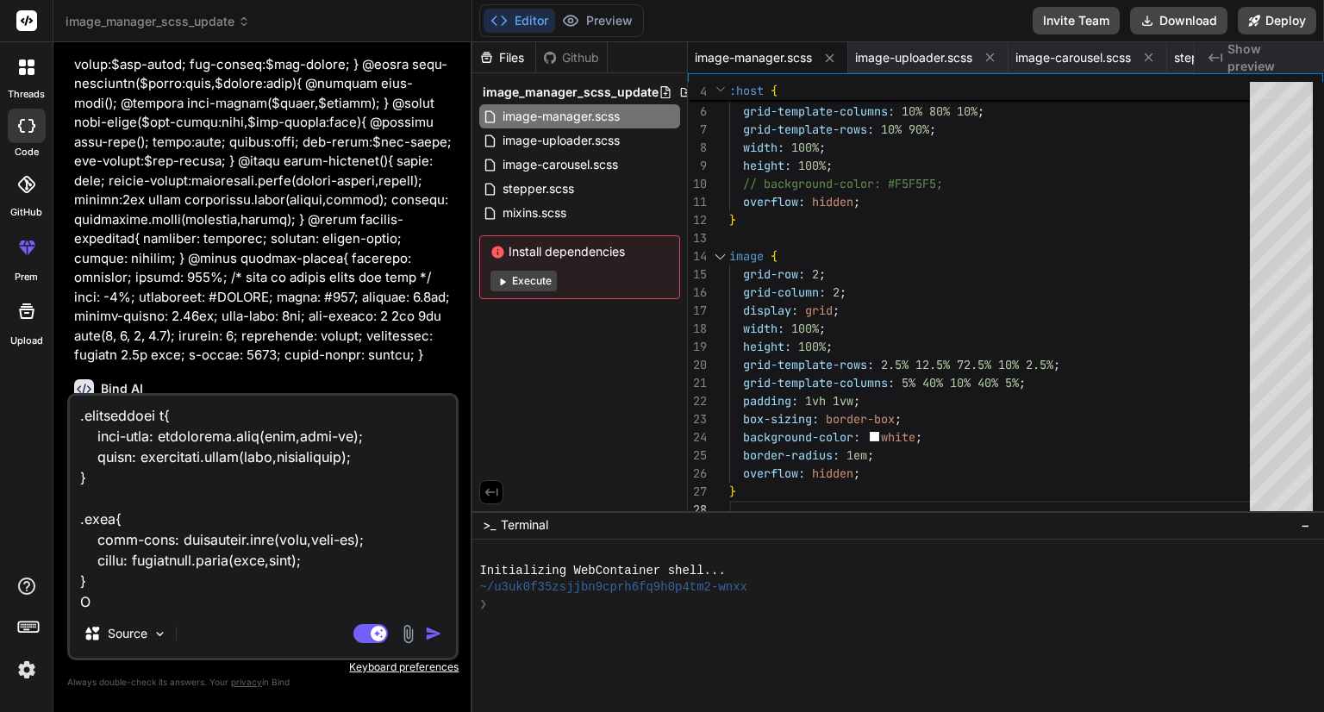
type textarea "image manager scss: @use '../../../styles/mixins' as mixin; @use '../../../styl…"
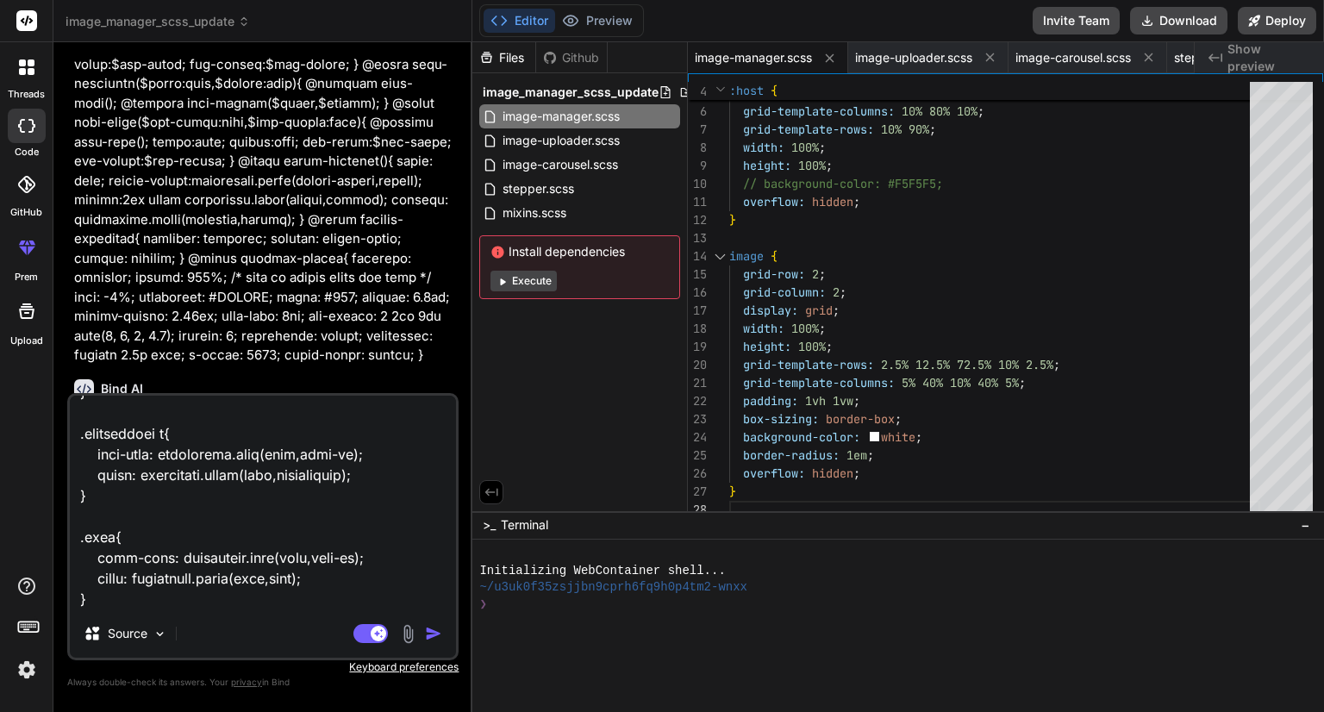
type textarea "x"
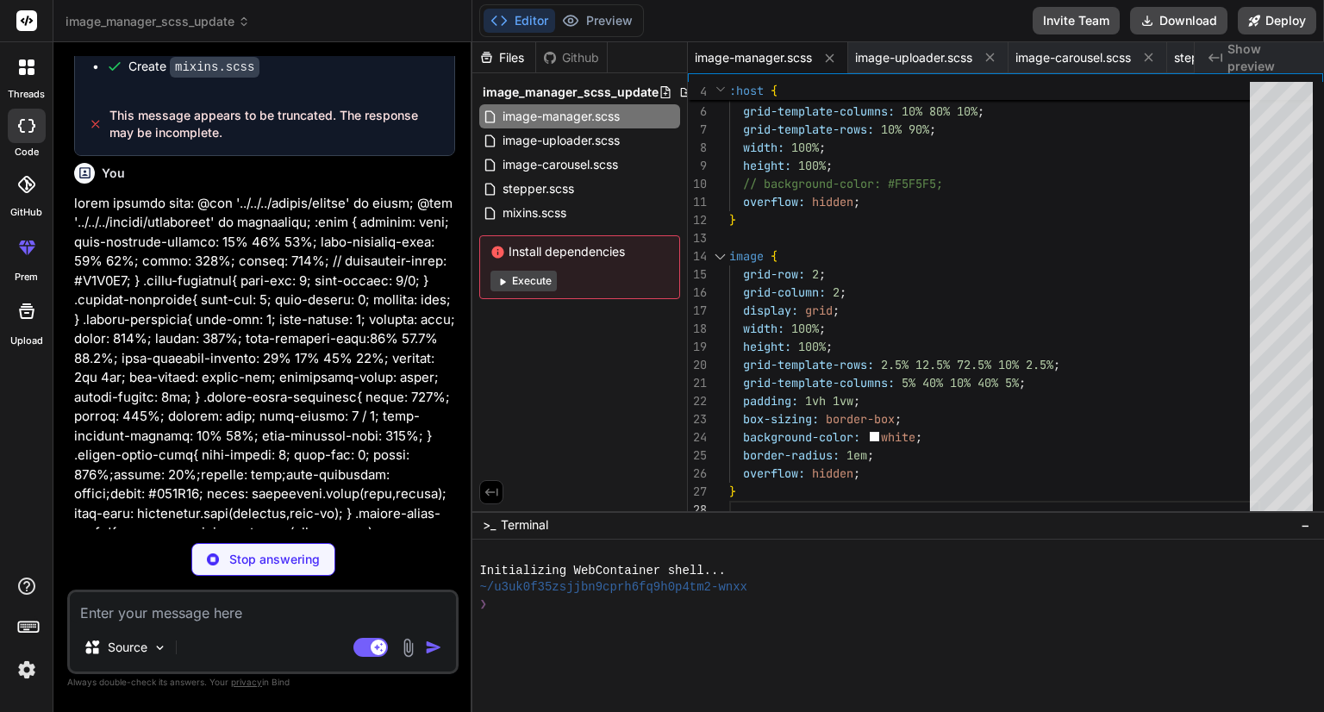
scroll to position [5417, 0]
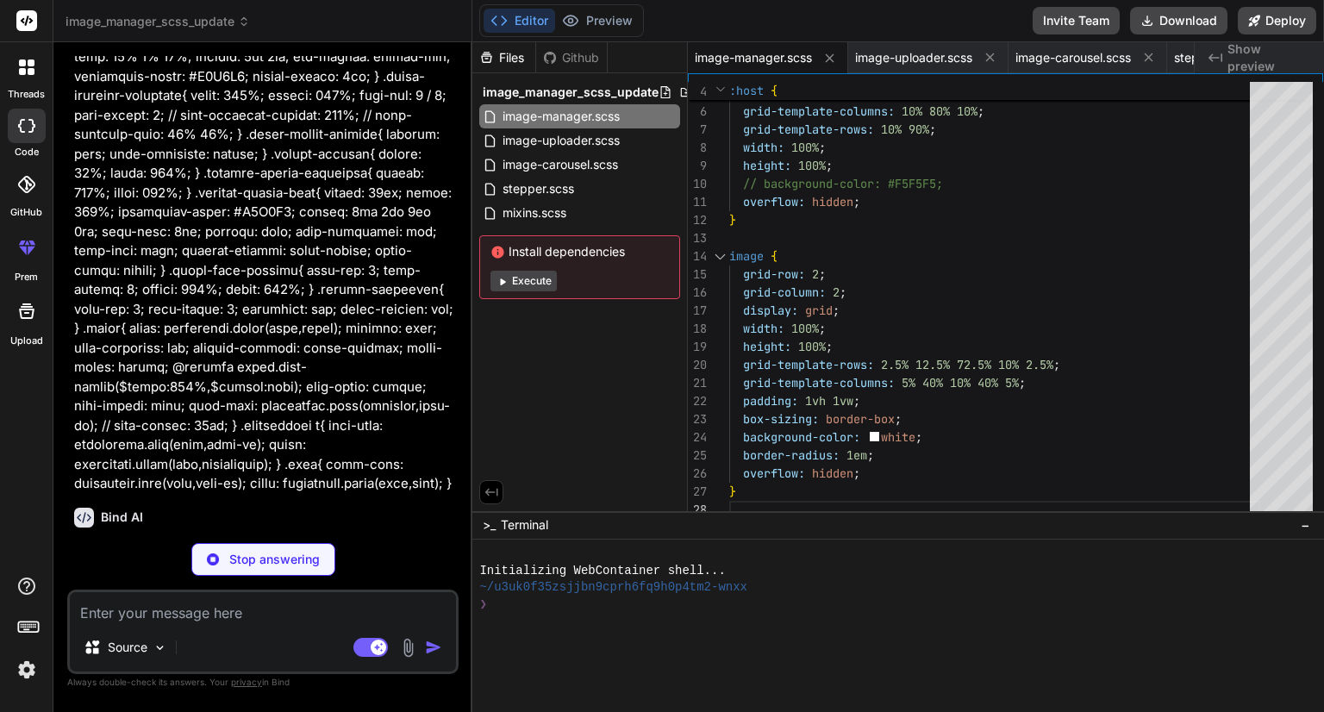
type textarea "x"
type textarea ".note { font-size: typography.font(body, font-sm); color: typography.color(text…"
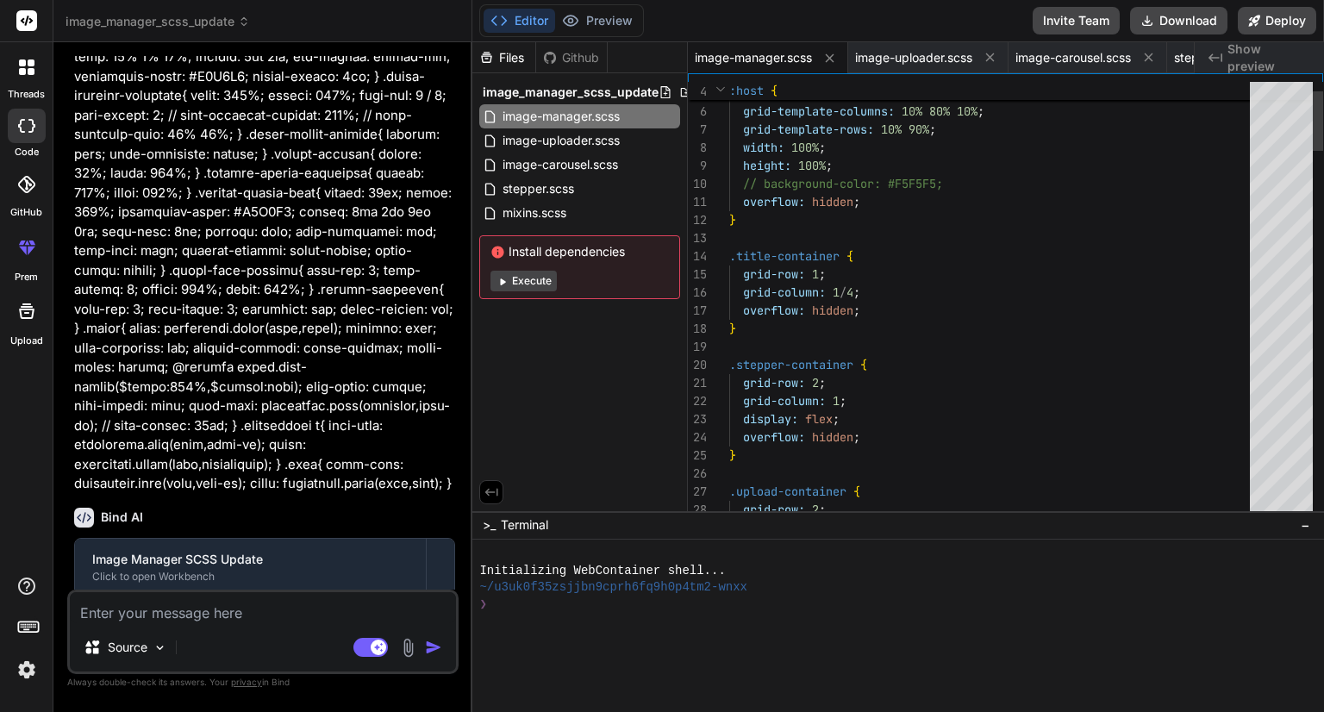
scroll to position [5356, 0]
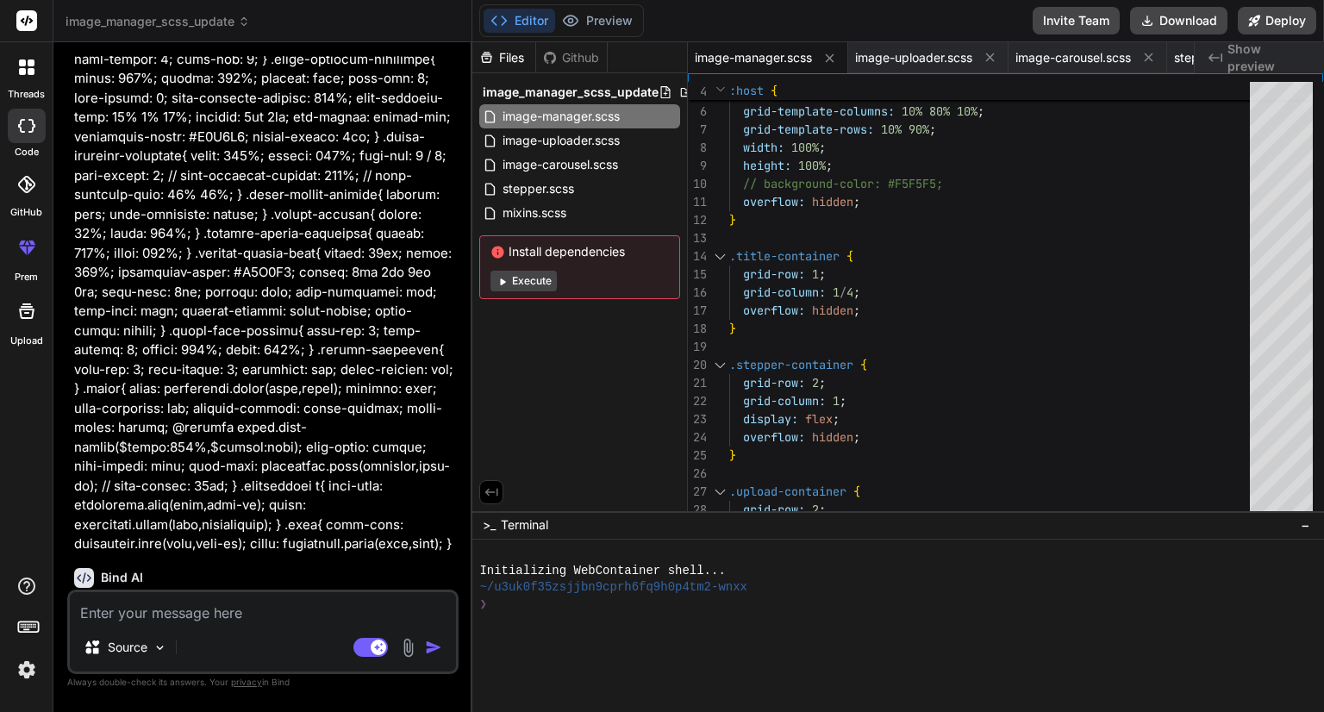
type textarea "x"
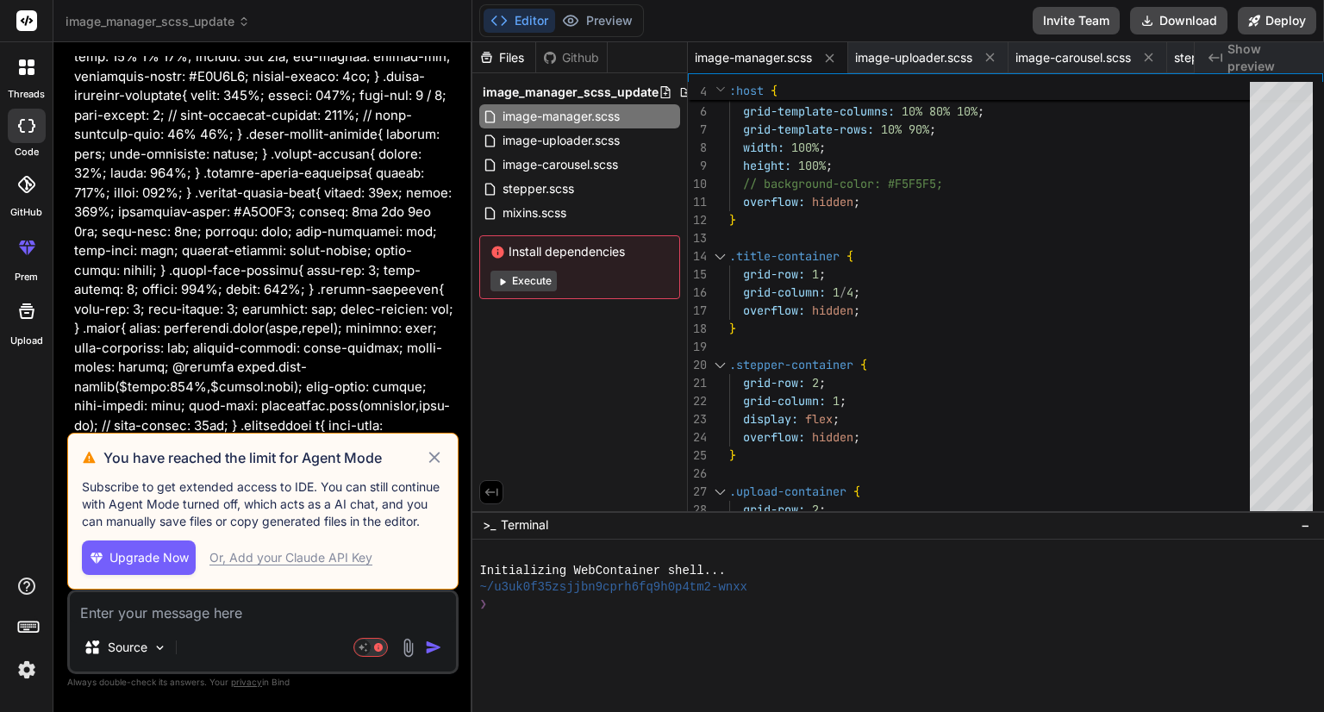
click at [440, 450] on icon at bounding box center [435, 457] width 20 height 21
type textarea "x"
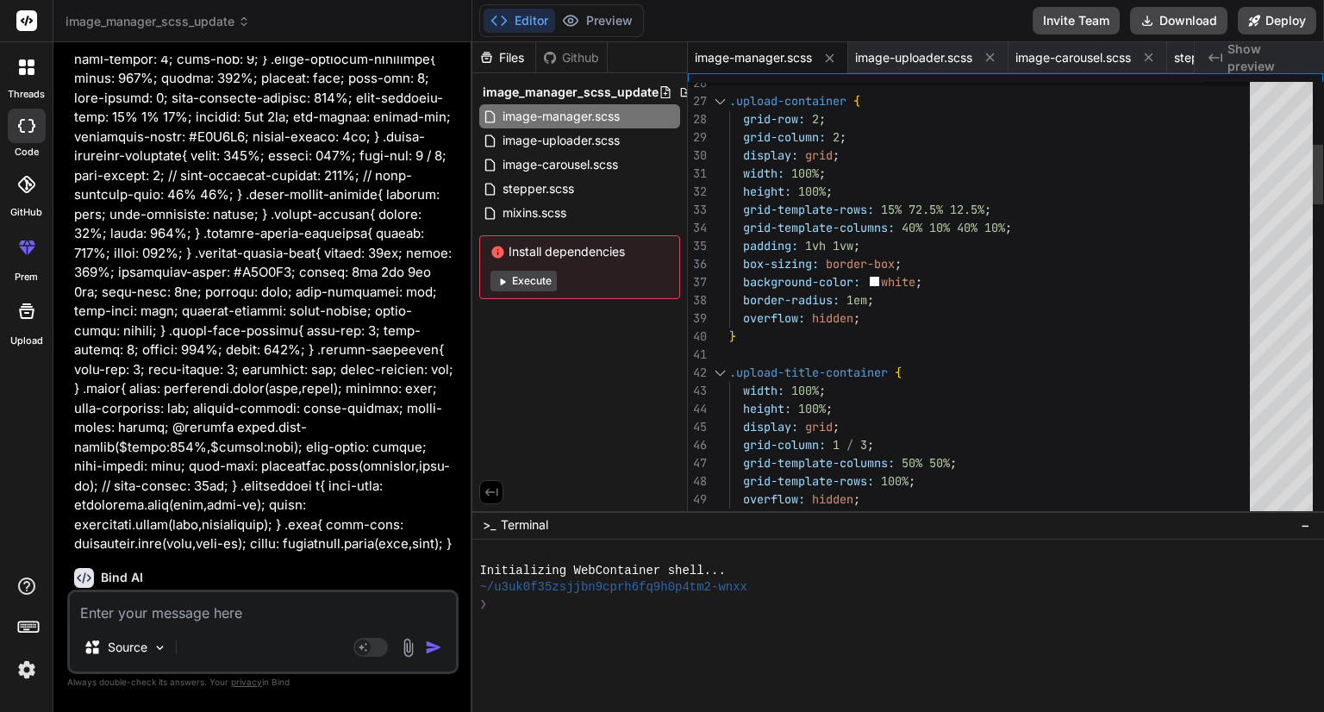
scroll to position [0, 0]
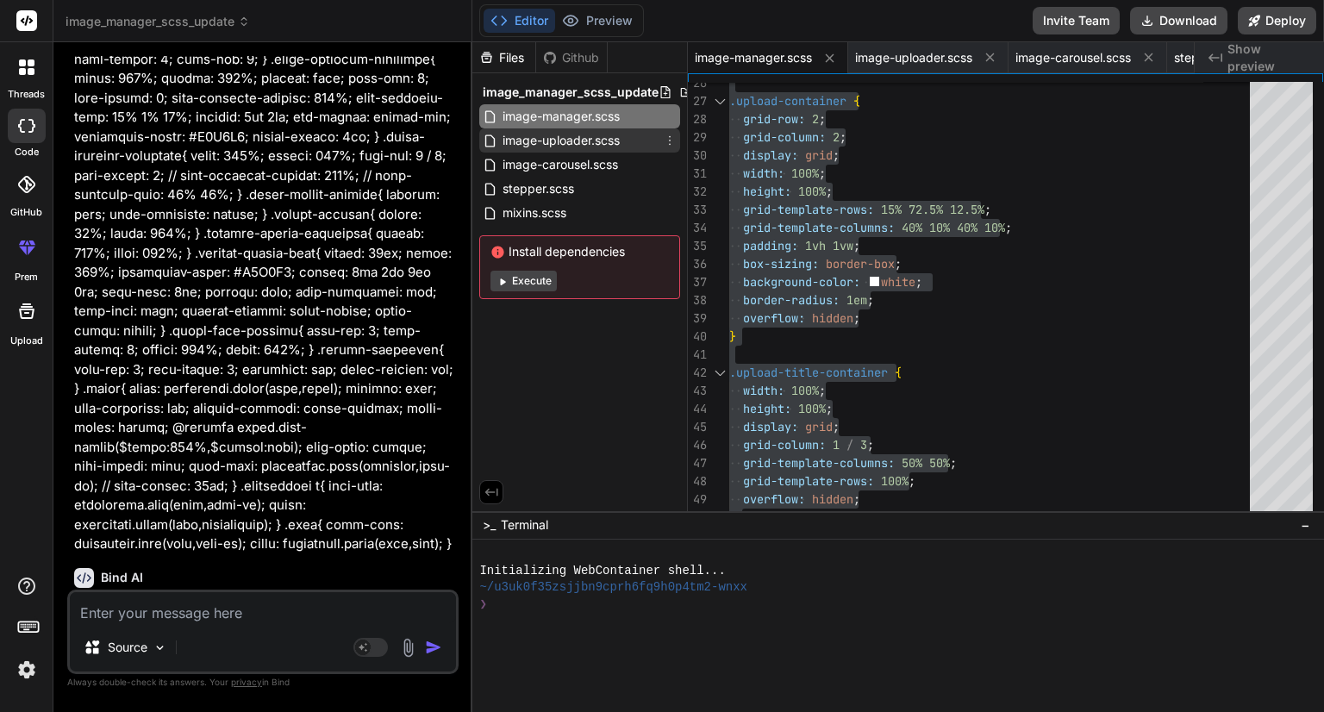
click at [557, 135] on span "image-uploader.scss" at bounding box center [561, 140] width 121 height 21
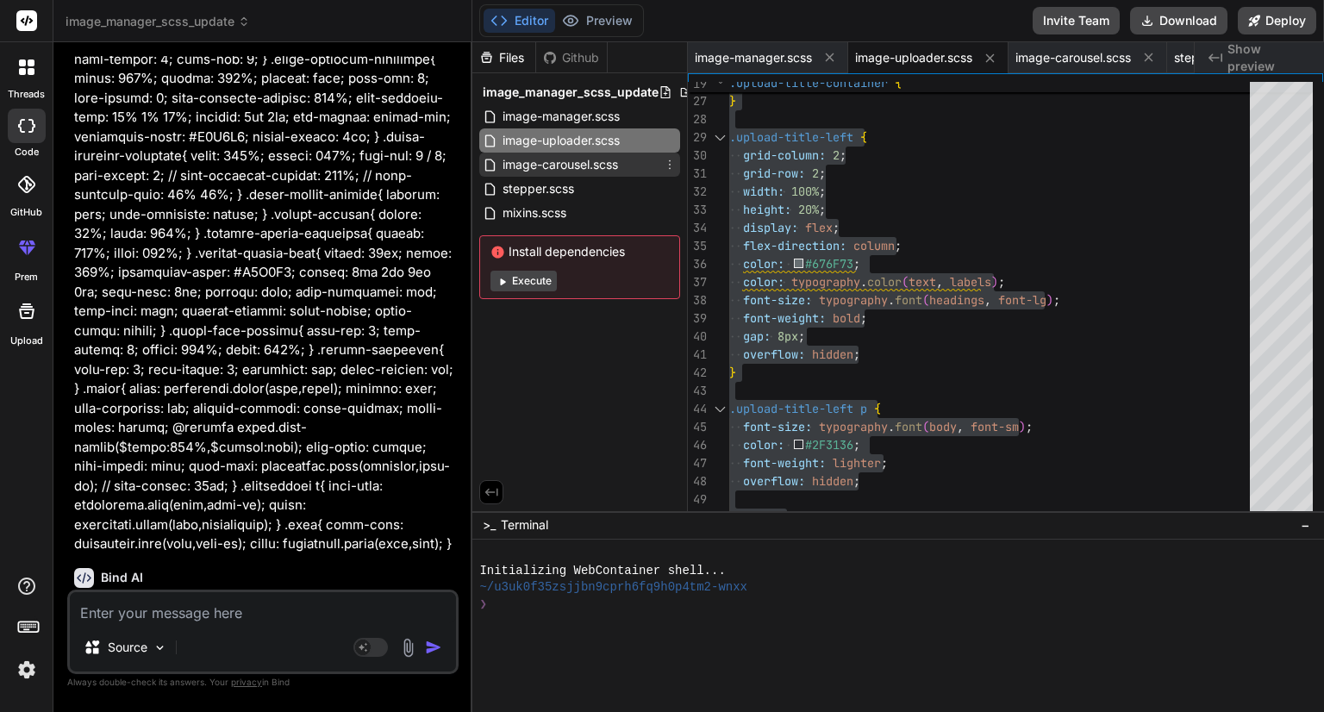
click at [567, 169] on span "image-carousel.scss" at bounding box center [560, 164] width 119 height 21
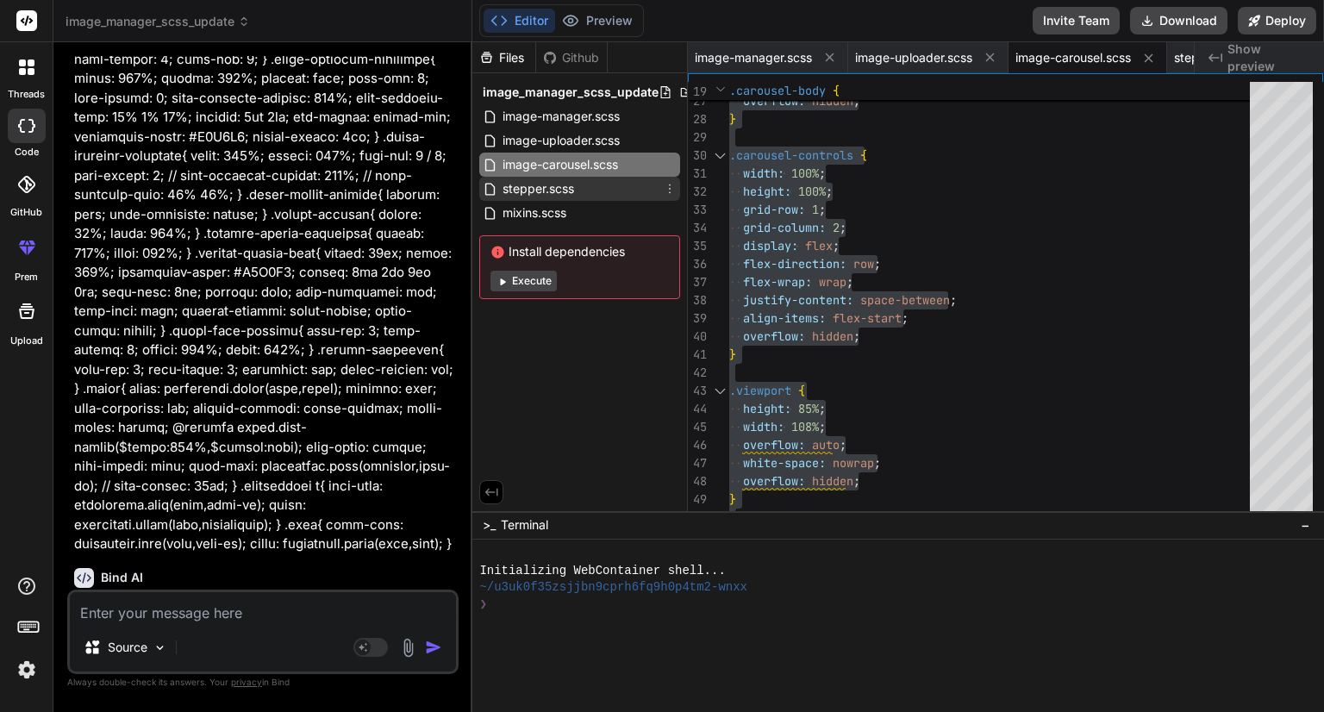
click at [526, 190] on span "stepper.scss" at bounding box center [538, 188] width 75 height 21
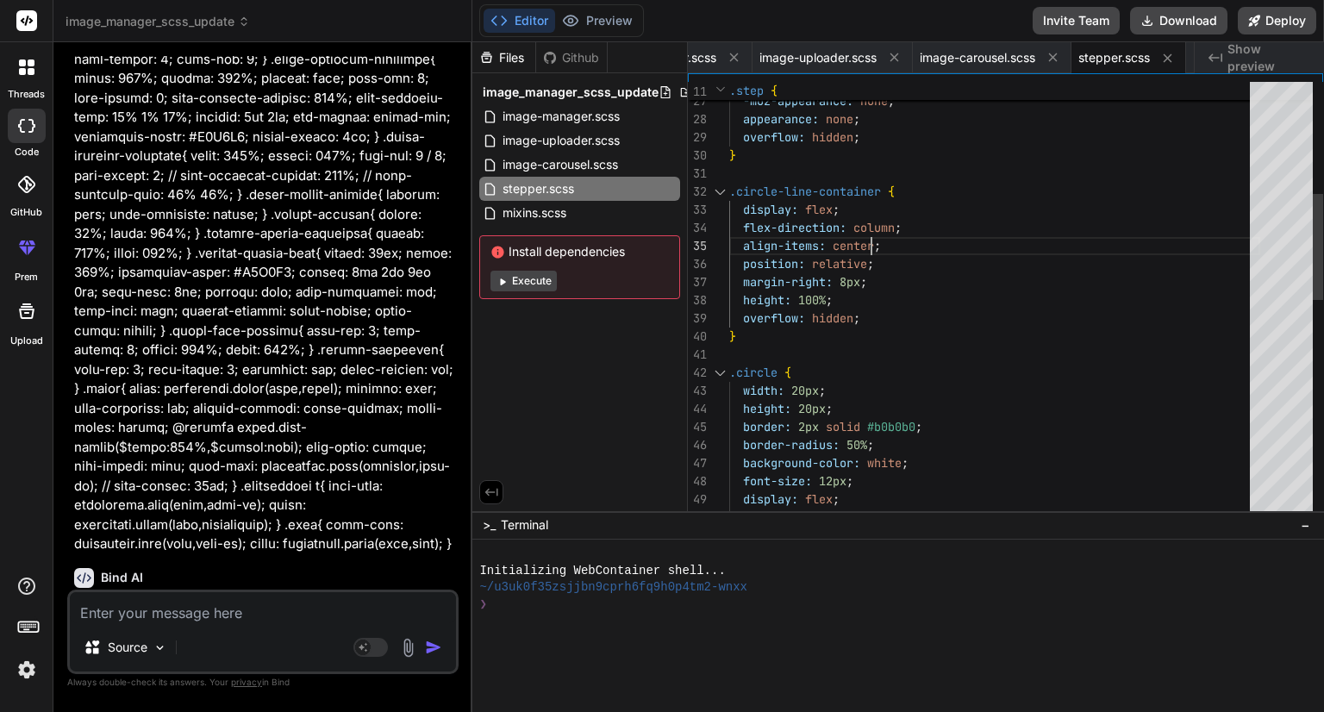
click at [940, 245] on div "-webkit-appearance: none ; -moz-appearance: none ; appearance: none ; overflow:…" at bounding box center [994, 518] width 531 height 1792
type textarea ".stepper-container { display: flex; flex-direction: column; align-items: flex-s…"
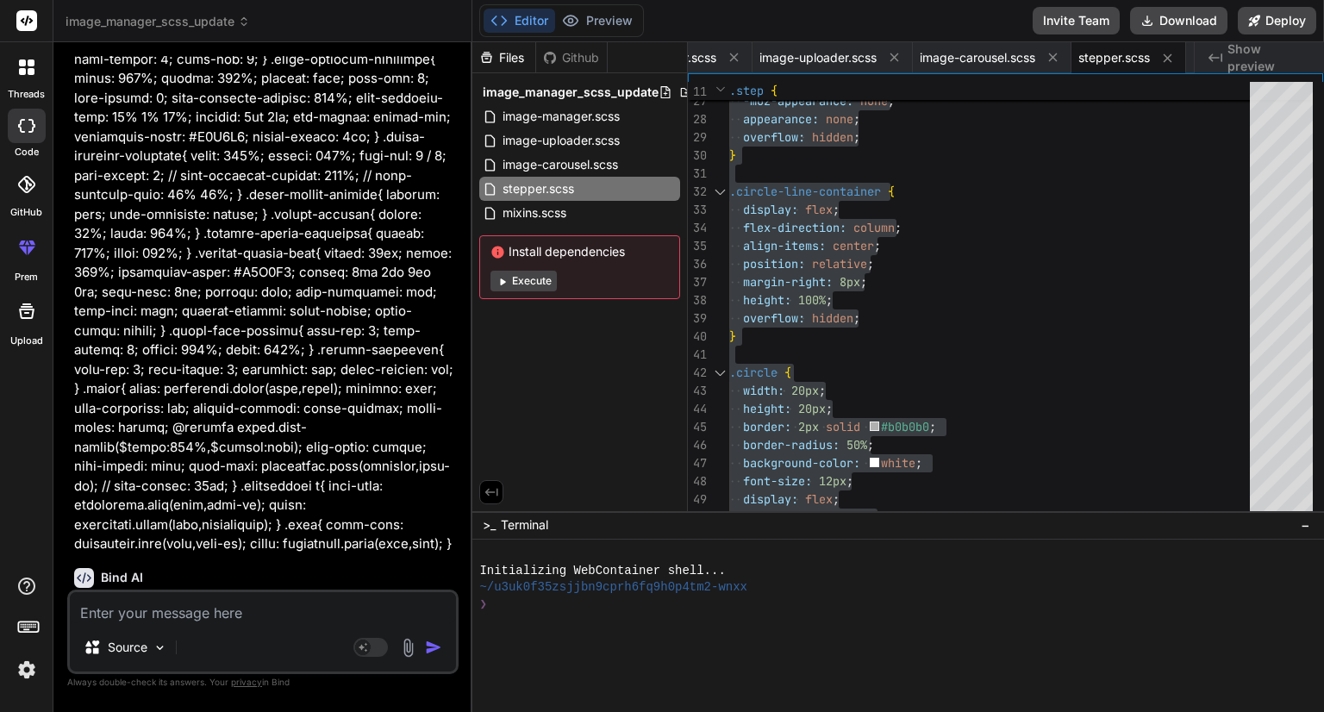
click at [197, 609] on textarea at bounding box center [263, 607] width 386 height 31
click at [191, 611] on textarea at bounding box center [263, 607] width 386 height 31
click at [224, 618] on textarea at bounding box center [263, 607] width 386 height 31
type textarea "i"
type textarea "x"
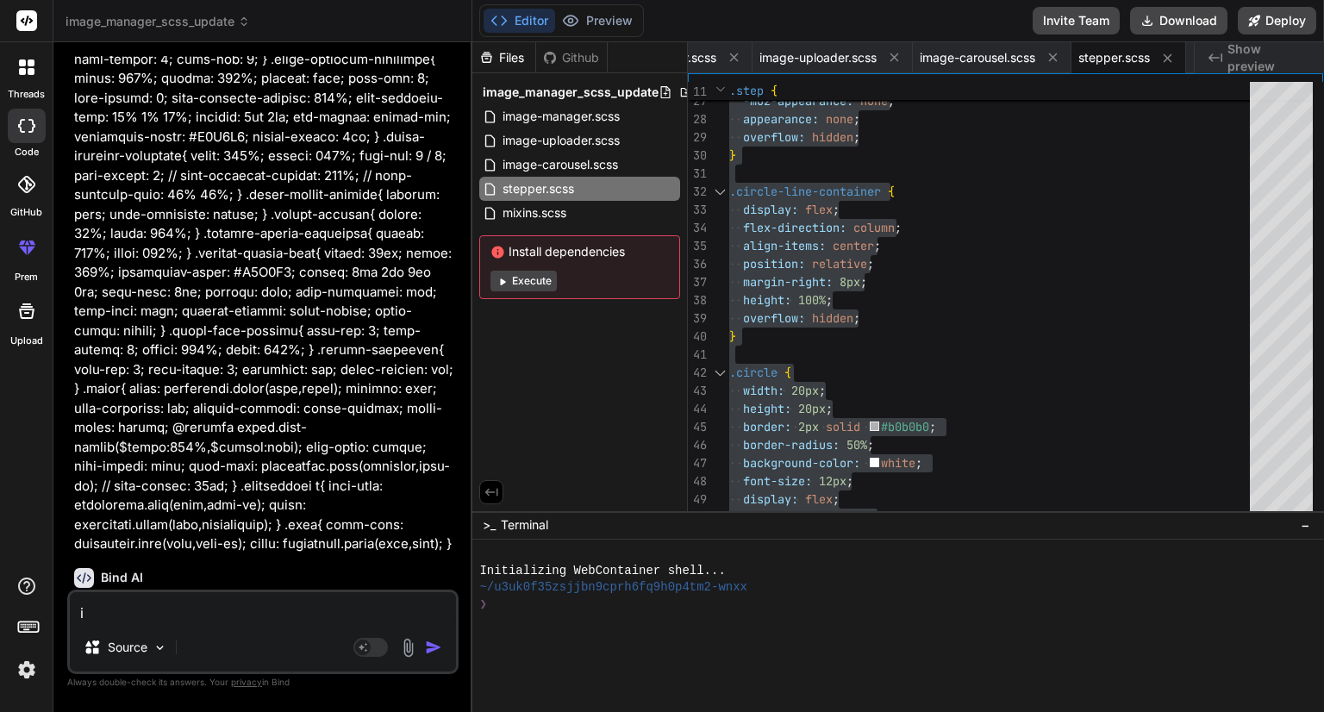
type textarea "im"
type textarea "x"
type textarea "ima"
type textarea "x"
type textarea "imag"
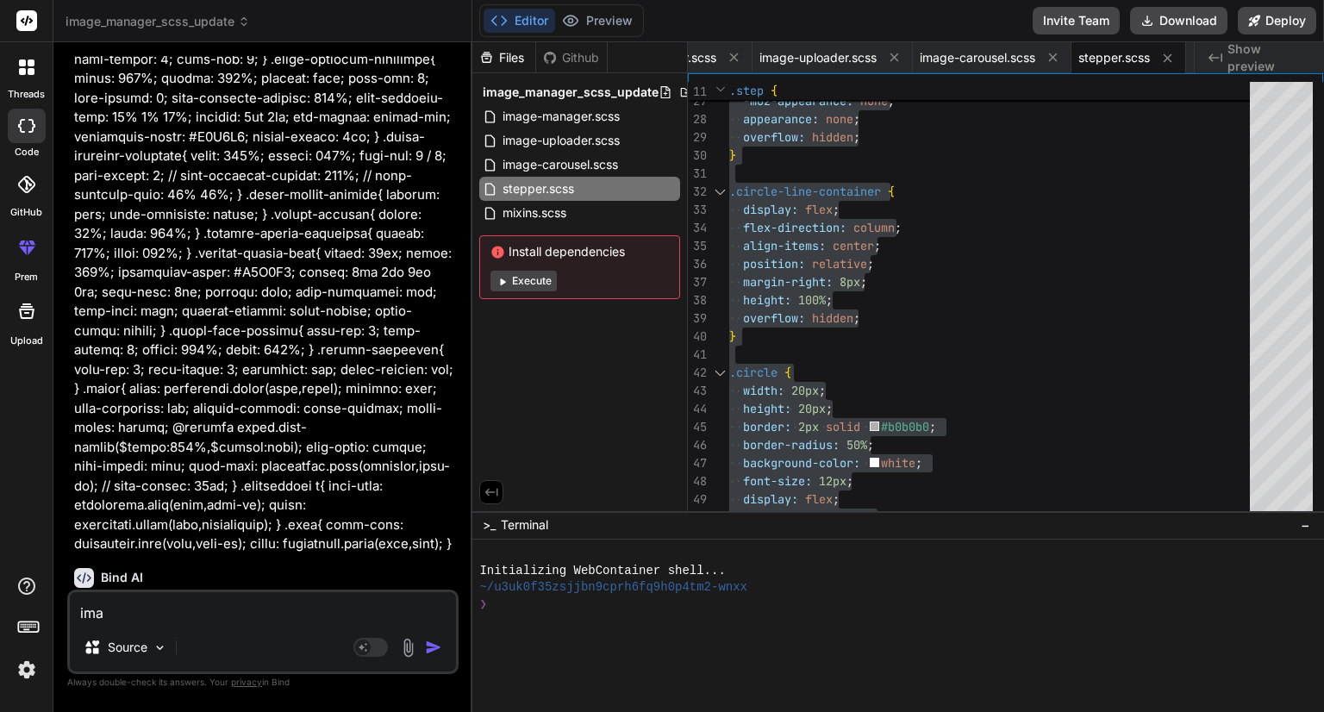
type textarea "x"
type textarea "image"
type textarea "x"
type textarea "image"
type textarea "x"
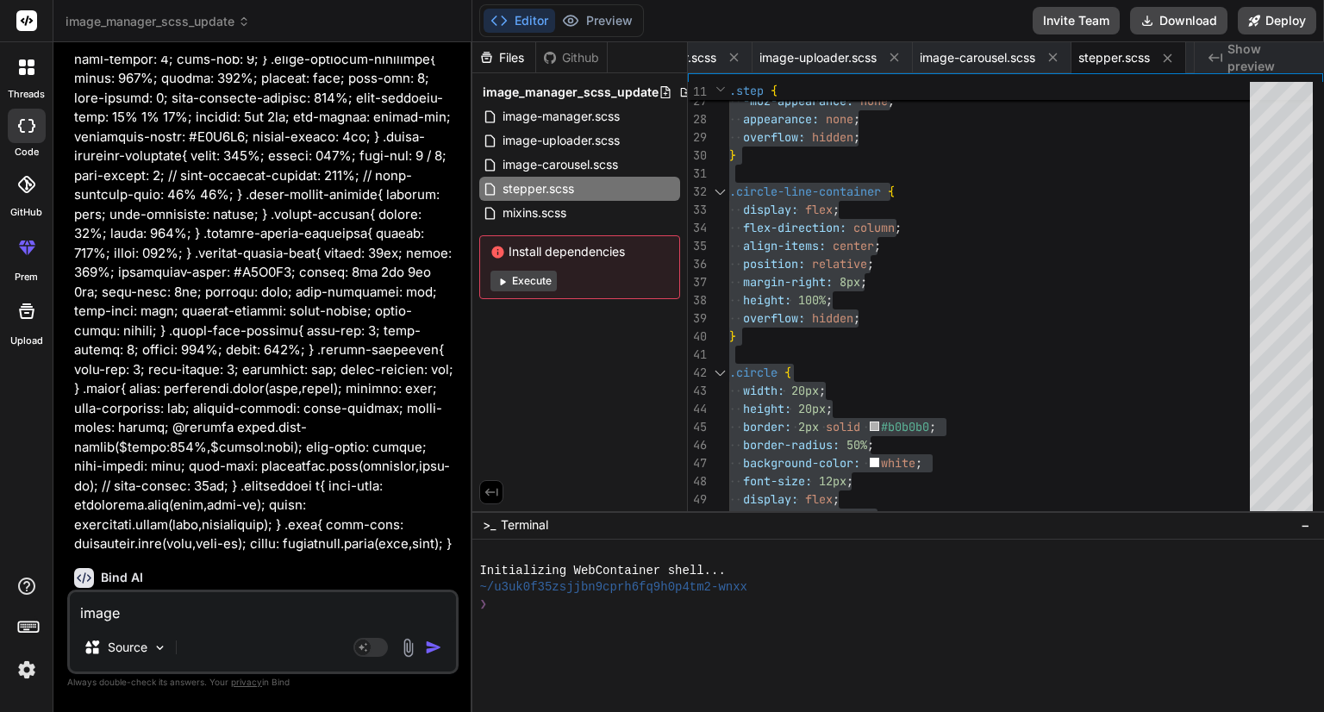
type textarea "image m"
type textarea "x"
type textarea "image ma"
type textarea "x"
type textarea "image man"
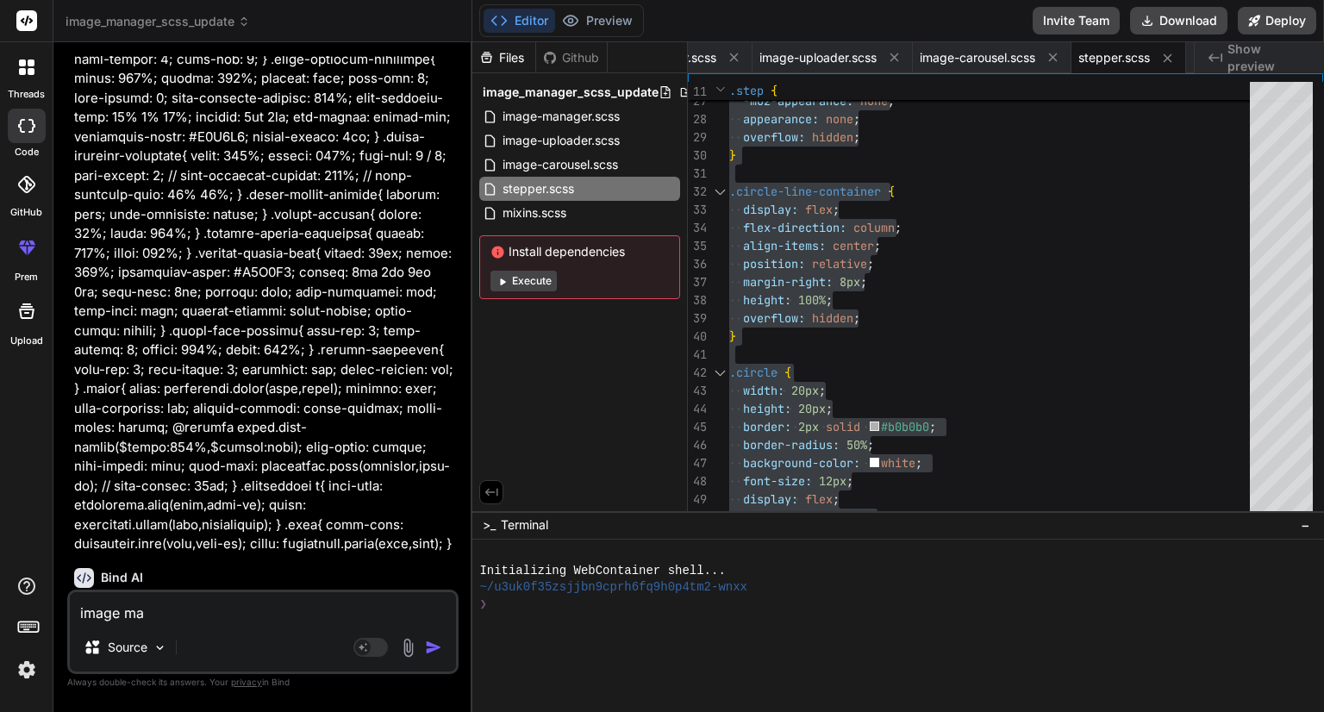
type textarea "x"
type textarea "image mana"
type textarea "x"
type textarea "image manag"
type textarea "x"
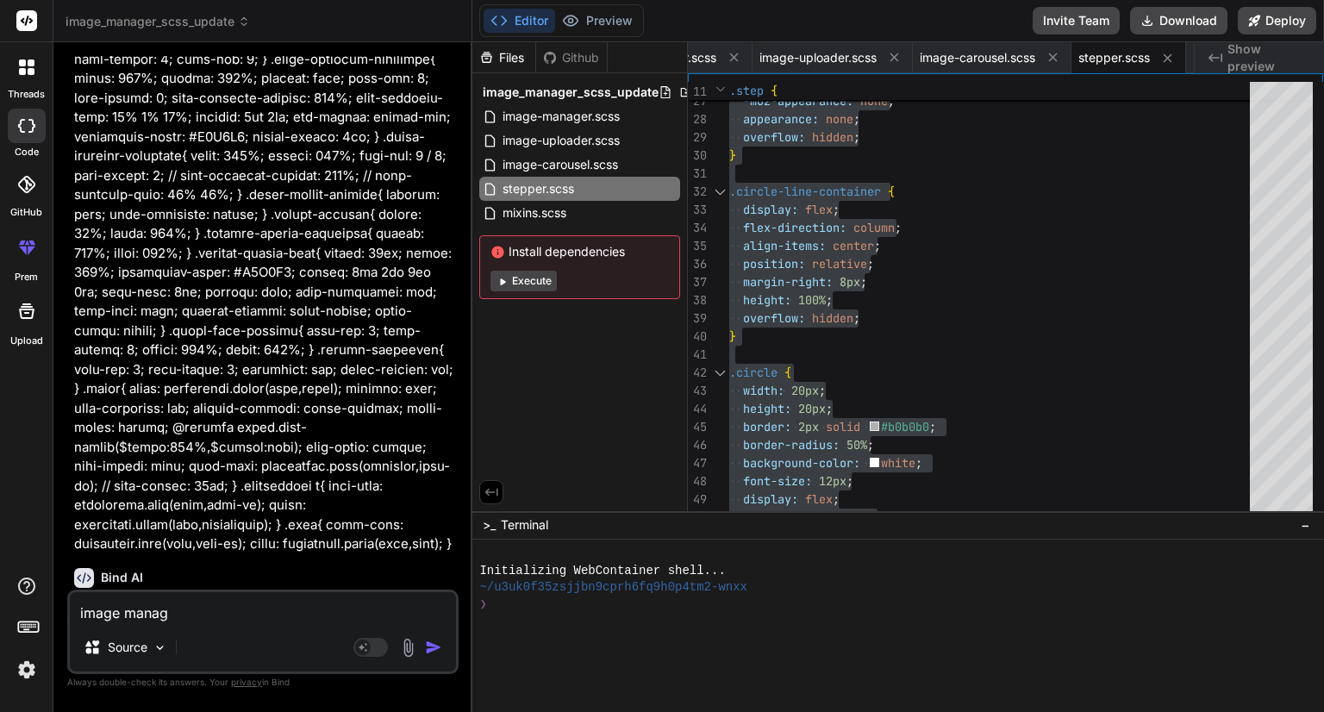
type textarea "image manage"
type textarea "x"
type textarea "image manager"
type textarea "x"
type textarea "image manager"
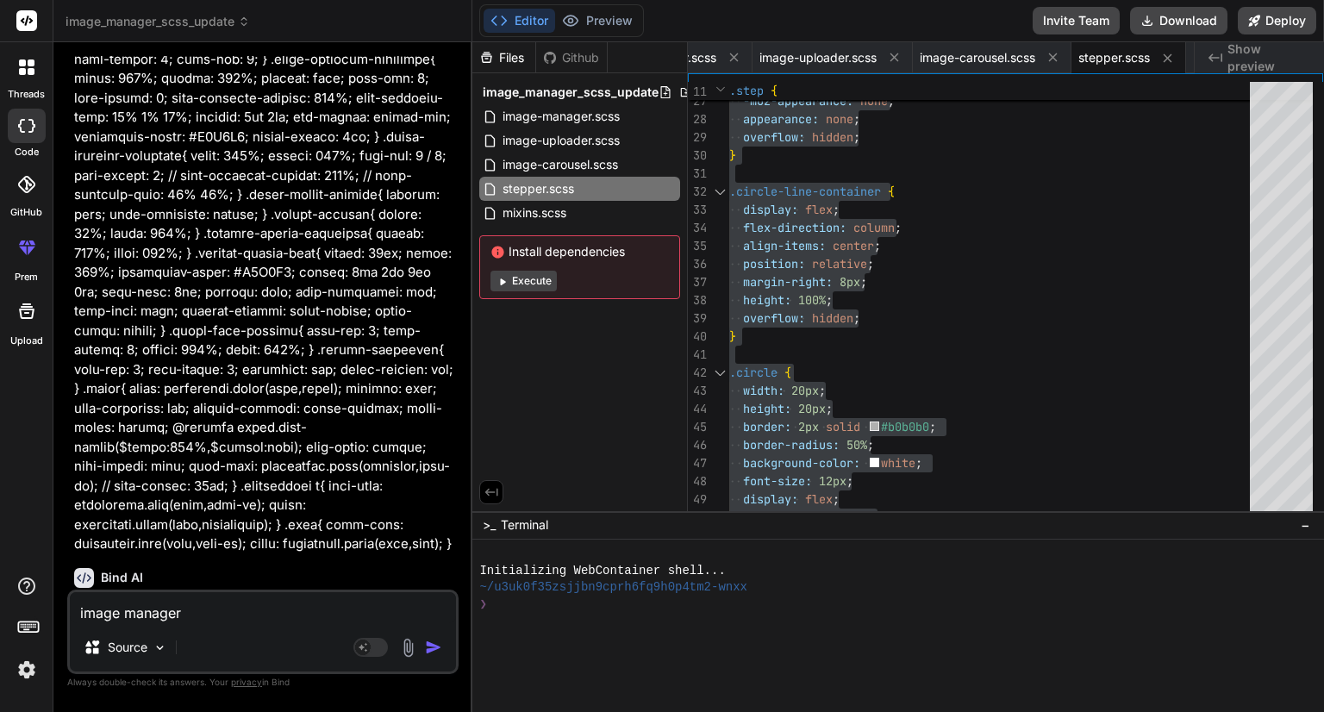
type textarea "x"
type textarea "image manager h"
type textarea "x"
type textarea "image manager ht"
paste textarea "<div class="title-container"> <div class="title">{{ title }}</div> <div class="…"
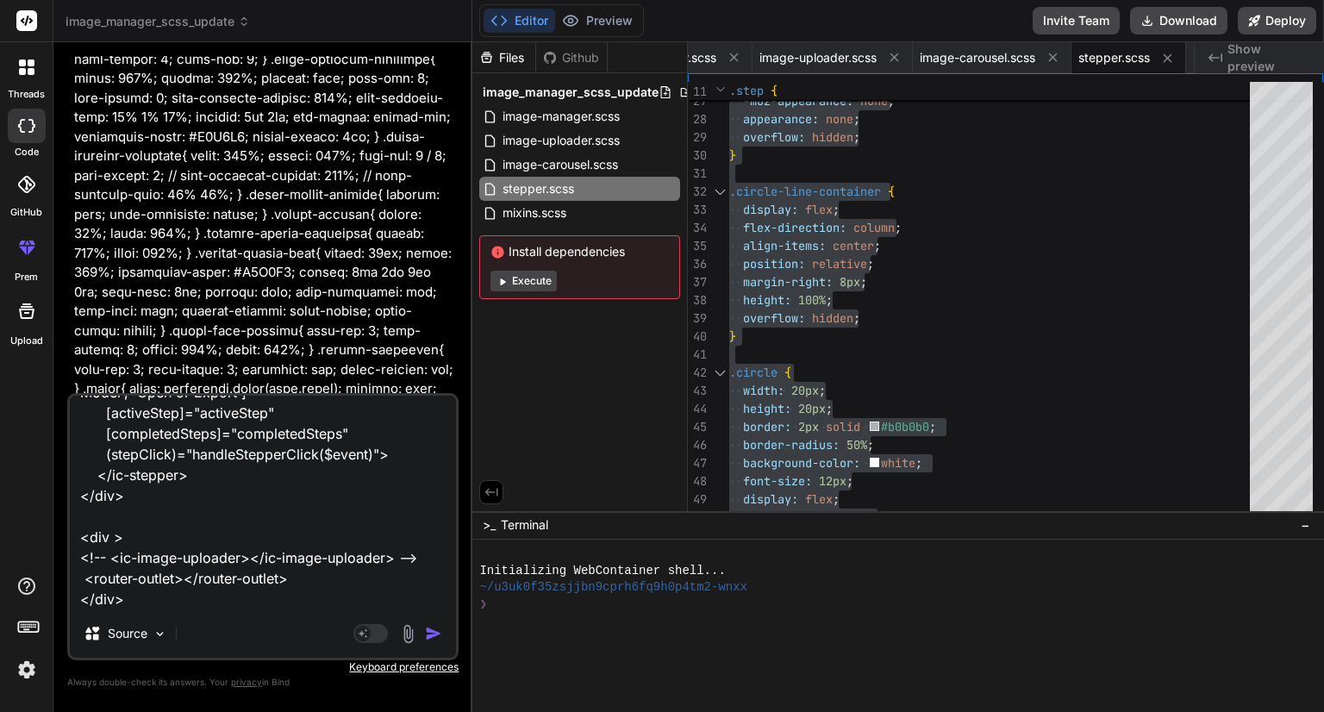
scroll to position [270, 0]
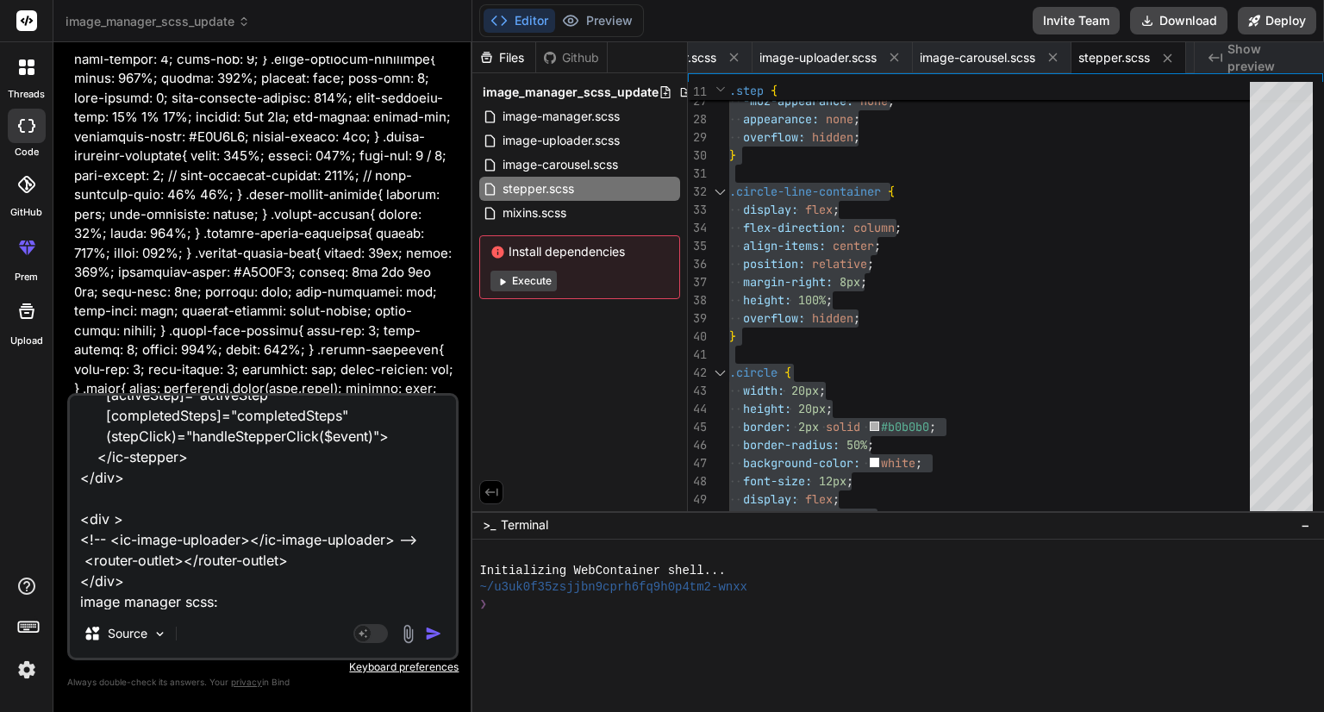
paste textarea "@use '../../../styles/mixins' as mixin; @use '../../../styles/typography' as ty…"
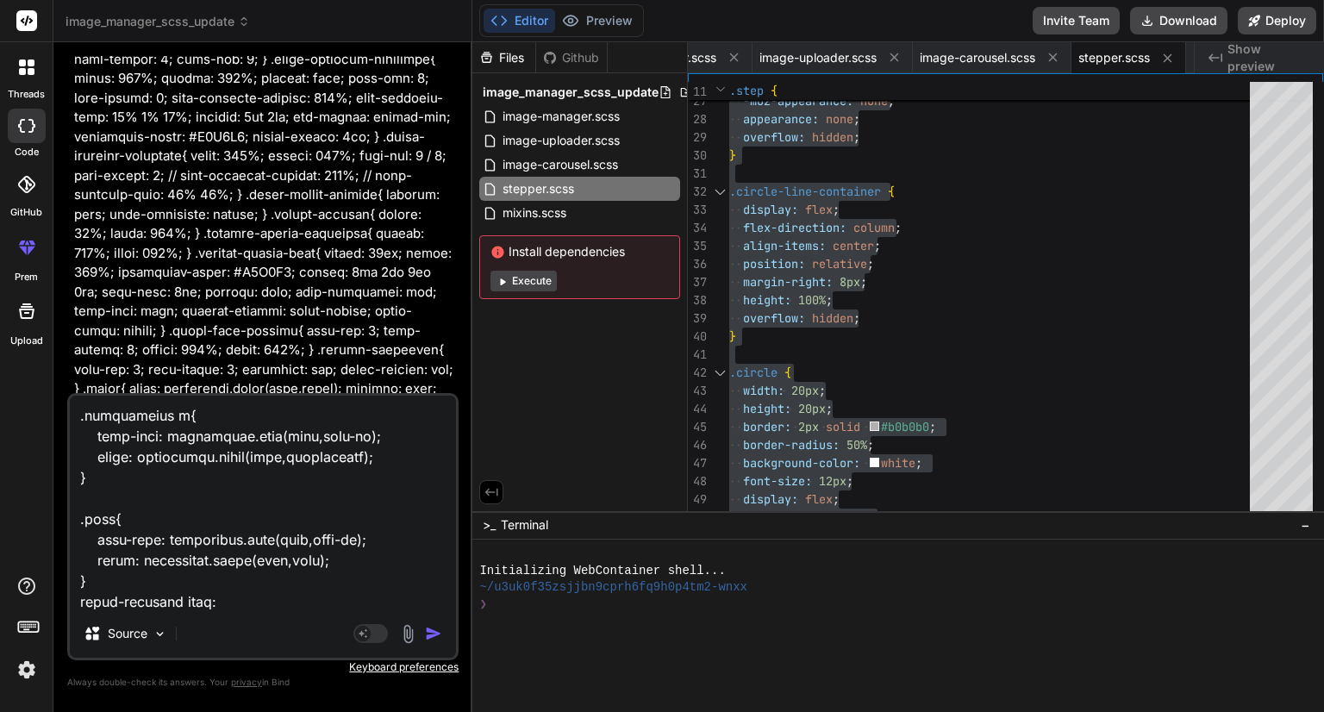
paste textarea "<div class="upload-container"> <div class="upload-title-left">Upload HMI Photos…"
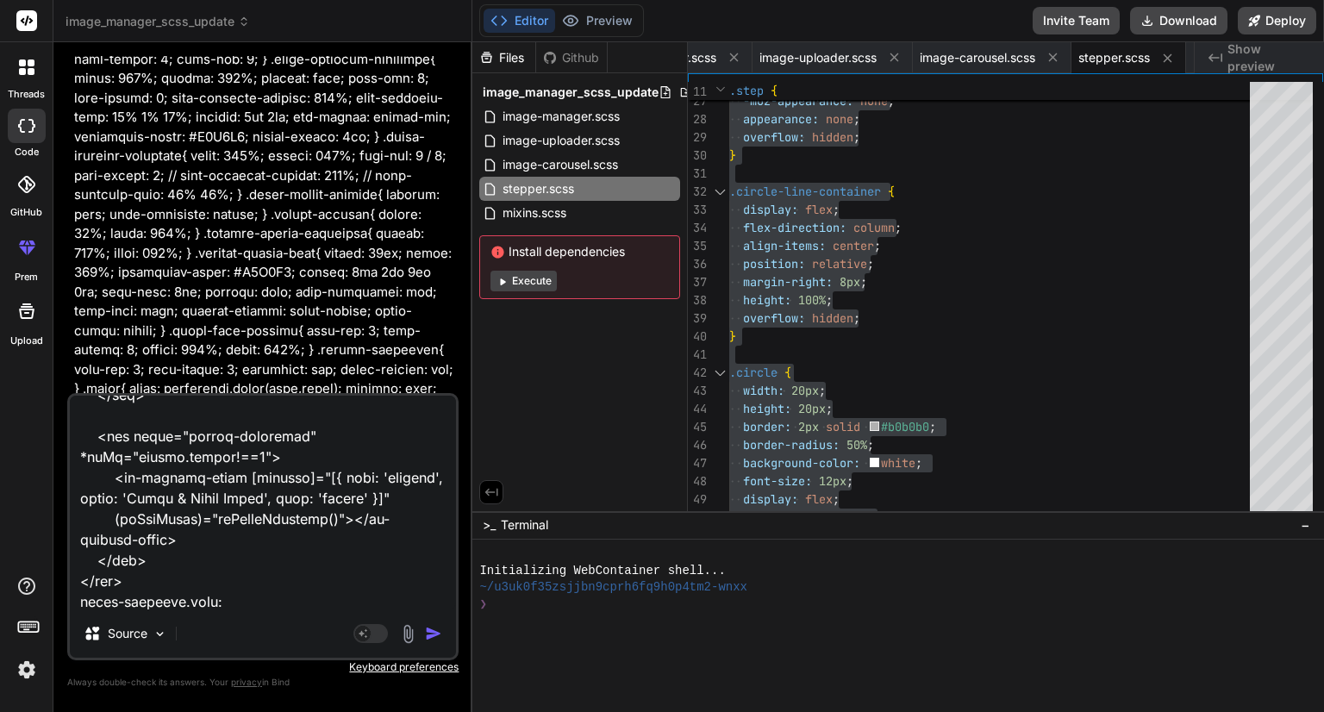
paste textarea "@use '../../../styles/mixins' as mixin; @use '../../../styles/typography' as ty…"
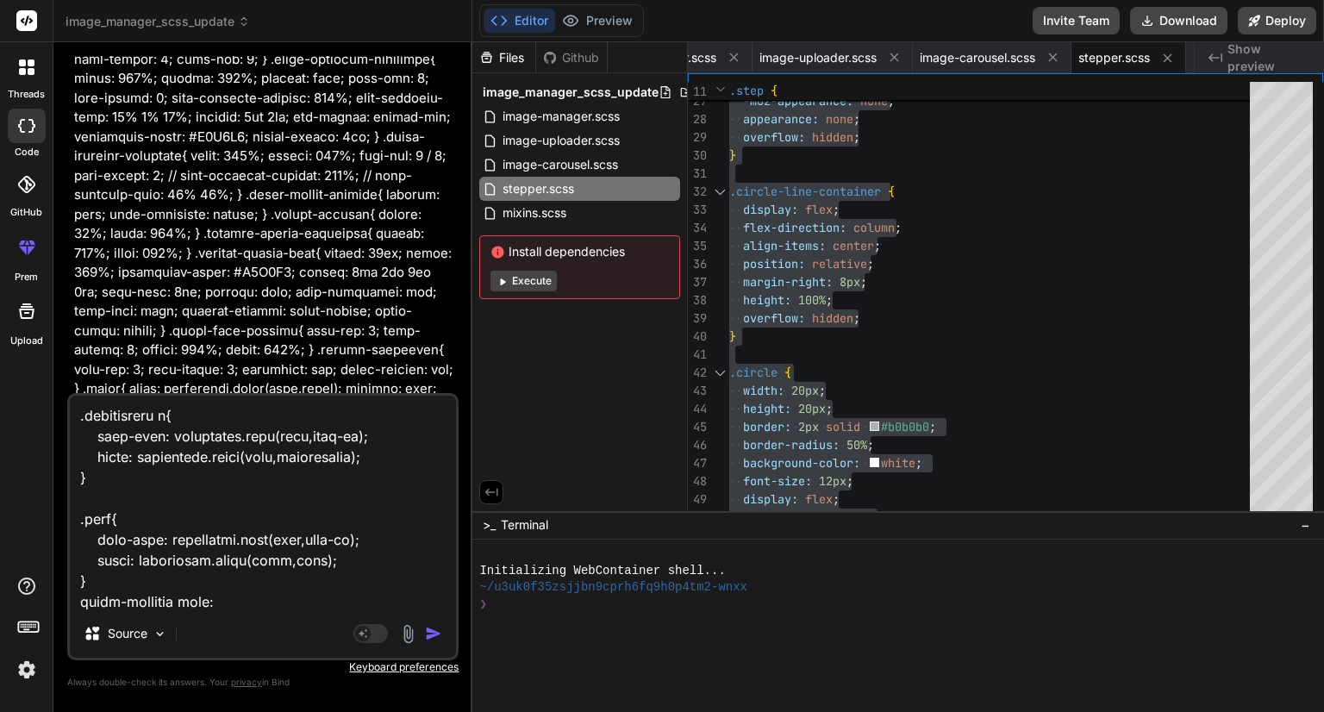
paste textarea "<div class="carousel"> <div class="carousel-header">Uploaded Images ({{ images.…"
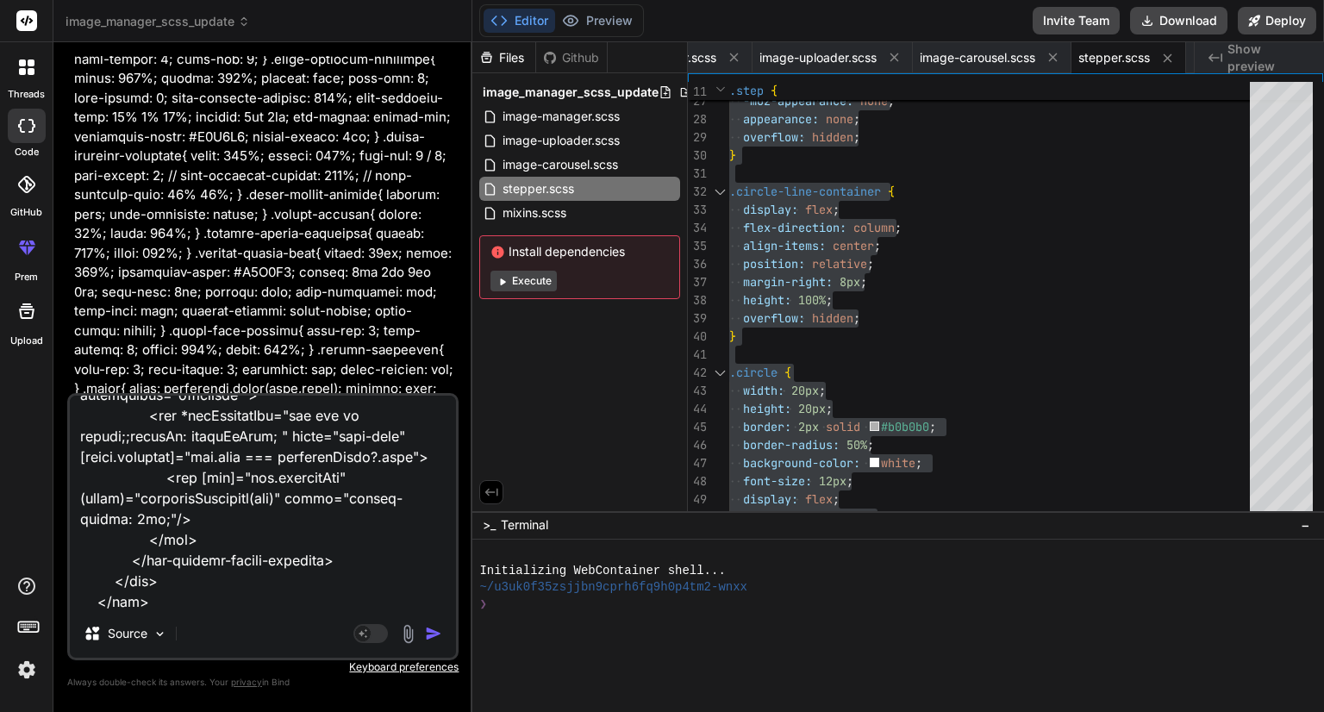
paste textarea ".carousel { display: grid; grid-template-columns: 100%; grid-template-rows: 10%…"
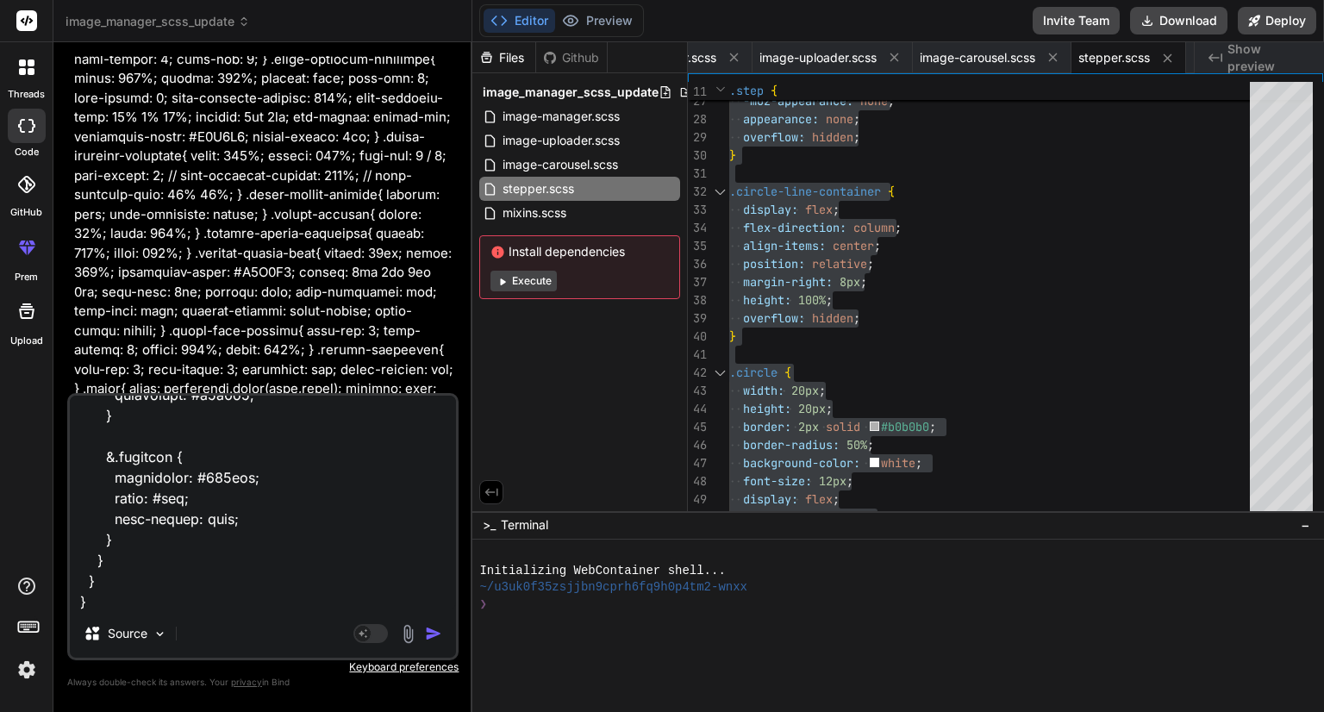
paste textarea "<div class="stepper-container"> <button *ngFor="let step of steps; let i = inde…"
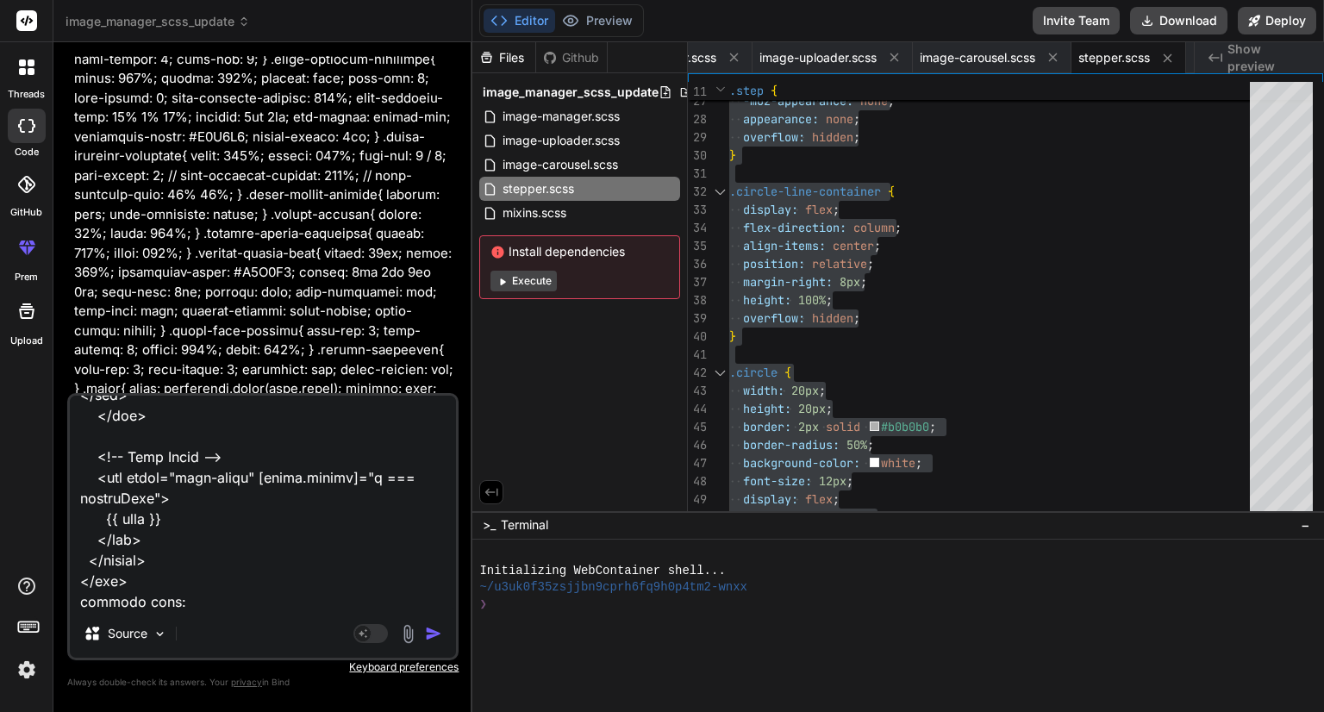
paste textarea ".stepper-container { display: flex; flex-direction: column; align-items: flex-s…"
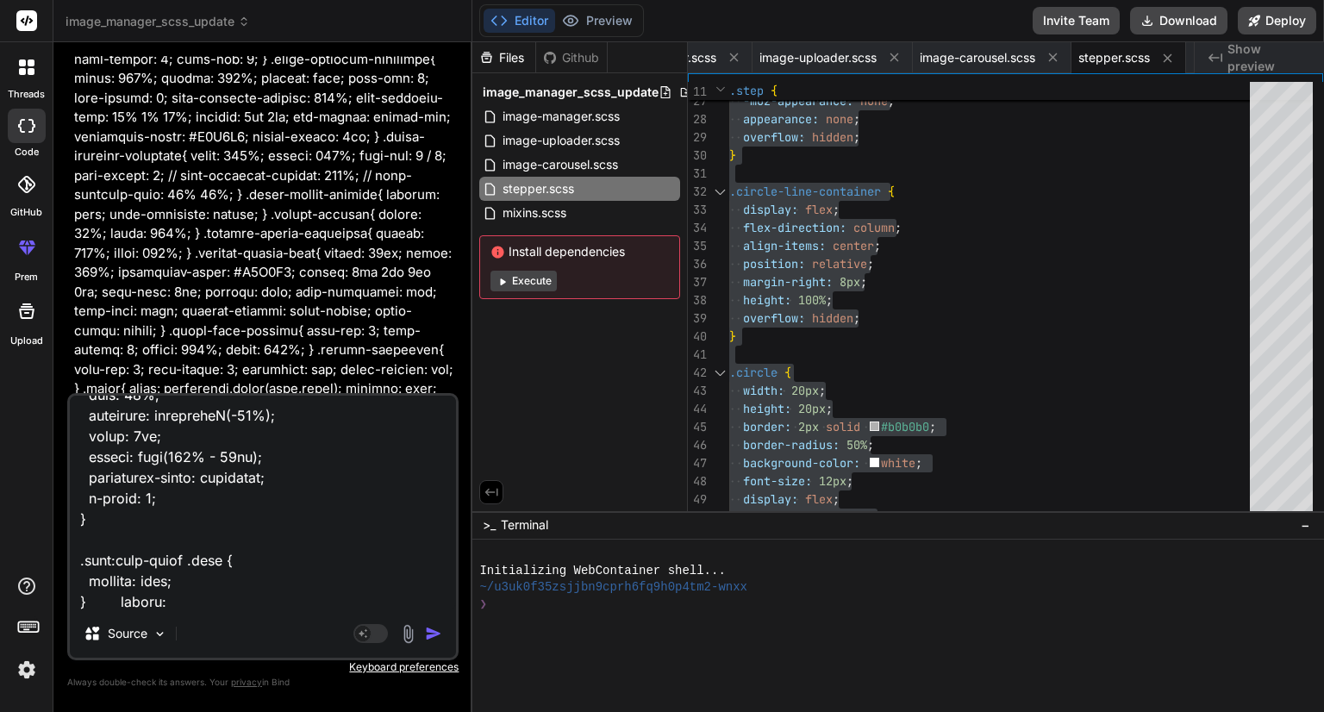
paste textarea "@use './typography' as typography; @mixin card-base($bg-color:typography.color(…"
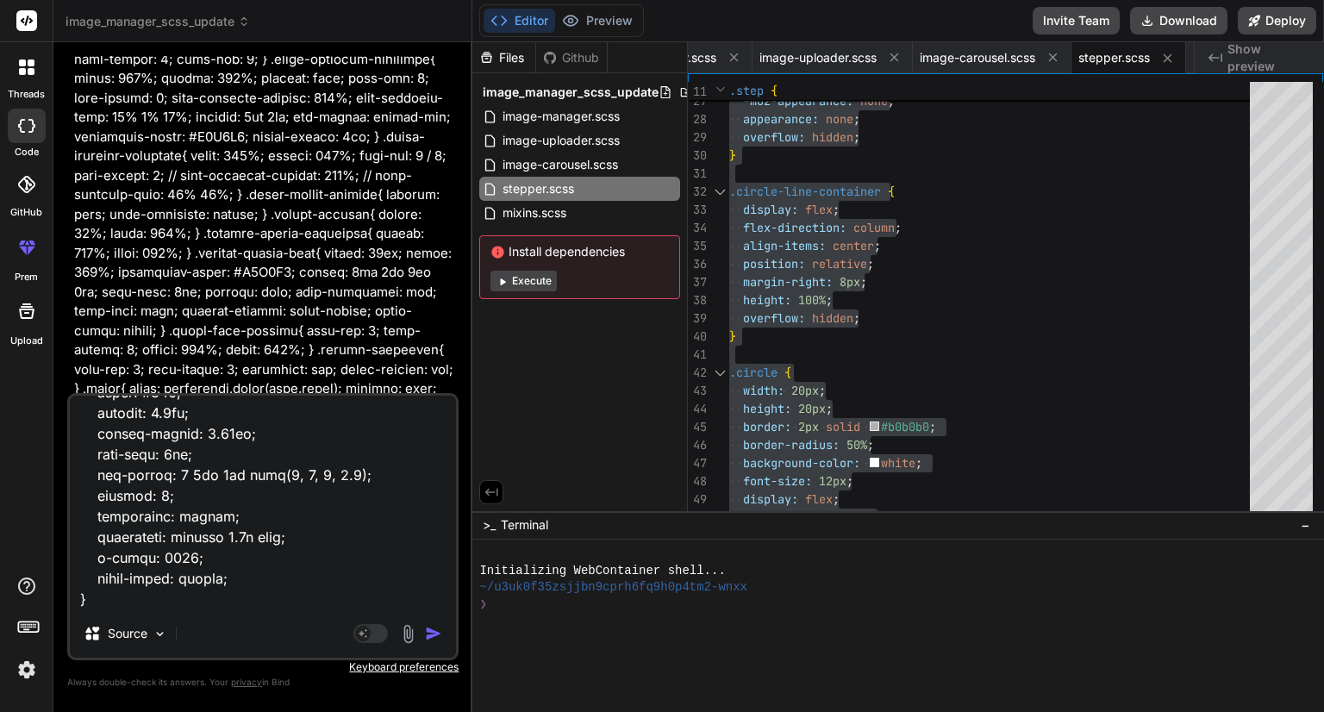
scroll to position [18146, 0]
paste textarea "Update the scss in such a way that it should not change the component position …"
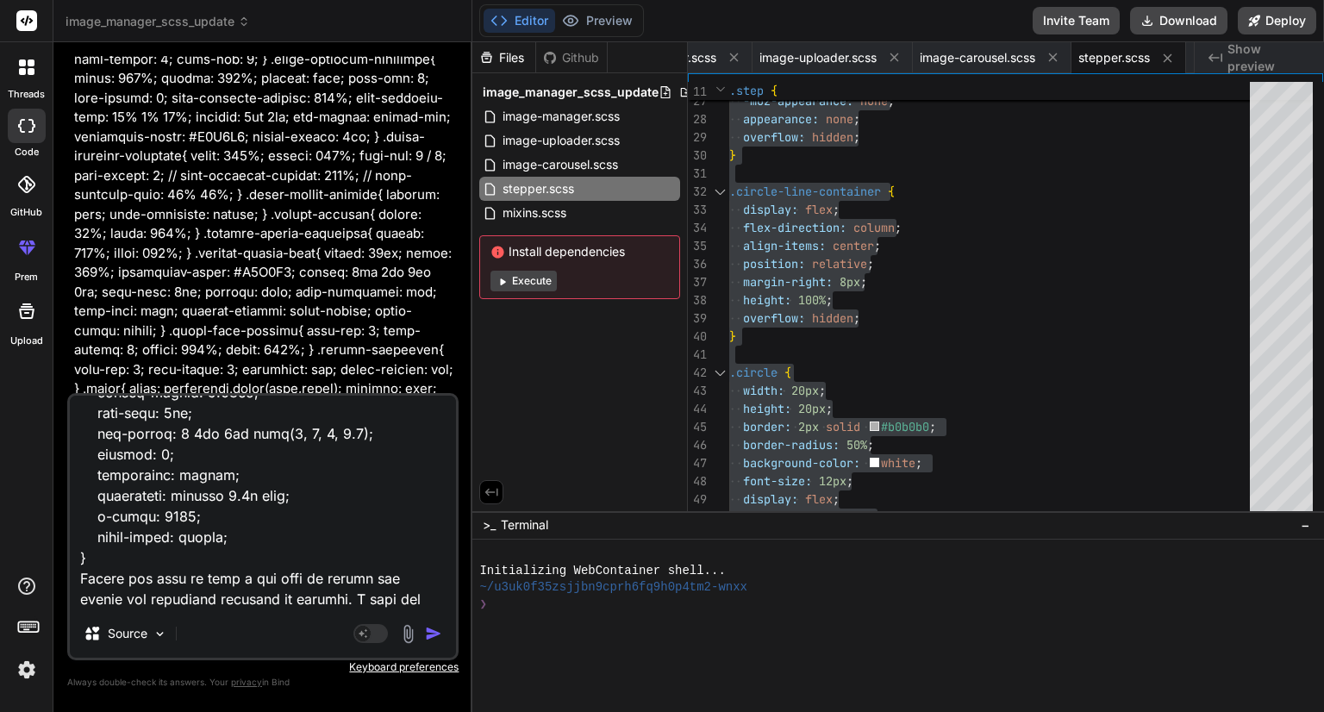
scroll to position [18247, 0]
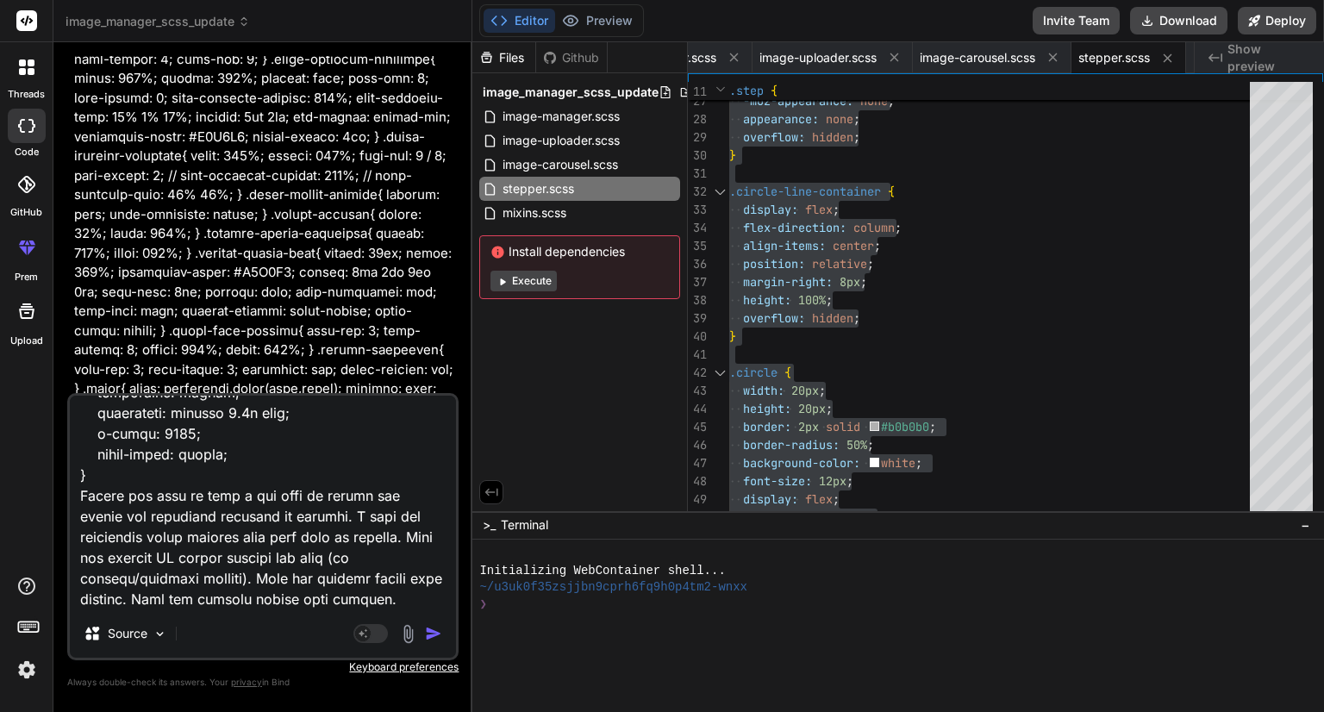
click at [181, 501] on textarea at bounding box center [263, 503] width 386 height 214
click at [430, 601] on textarea at bounding box center [263, 503] width 386 height 214
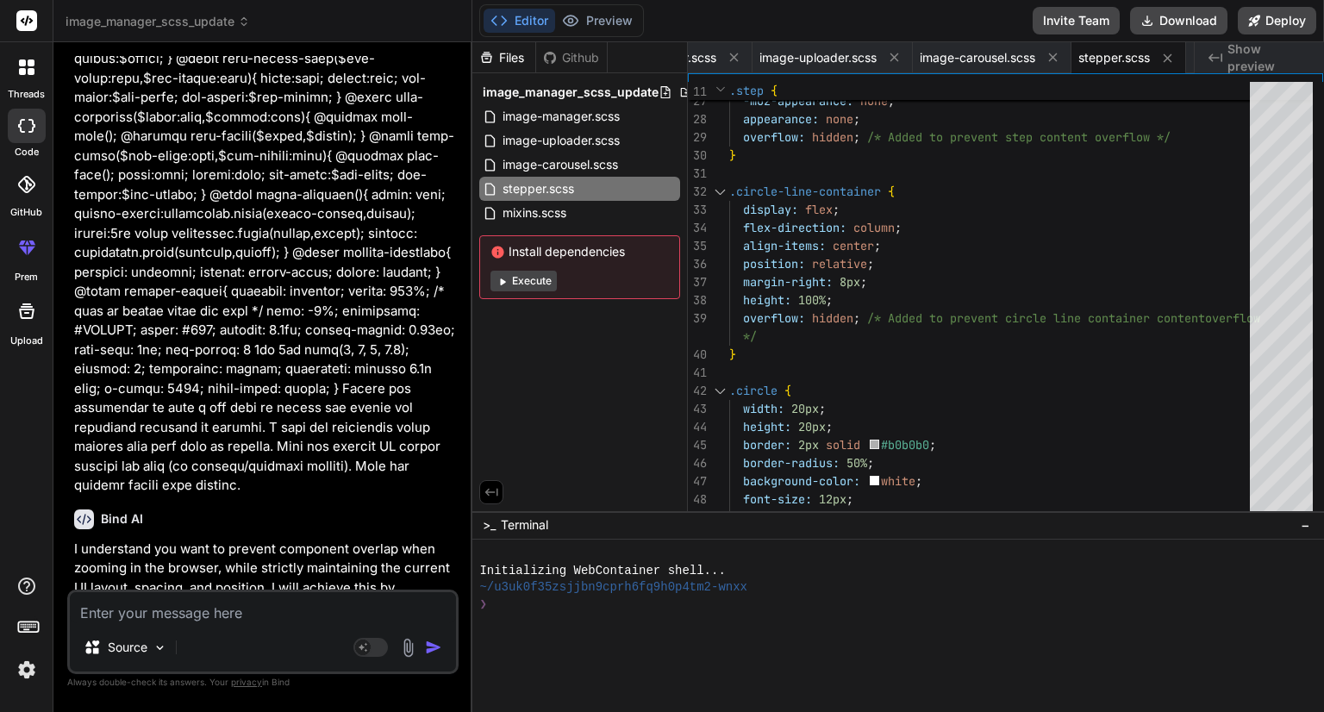
scroll to position [11128, 0]
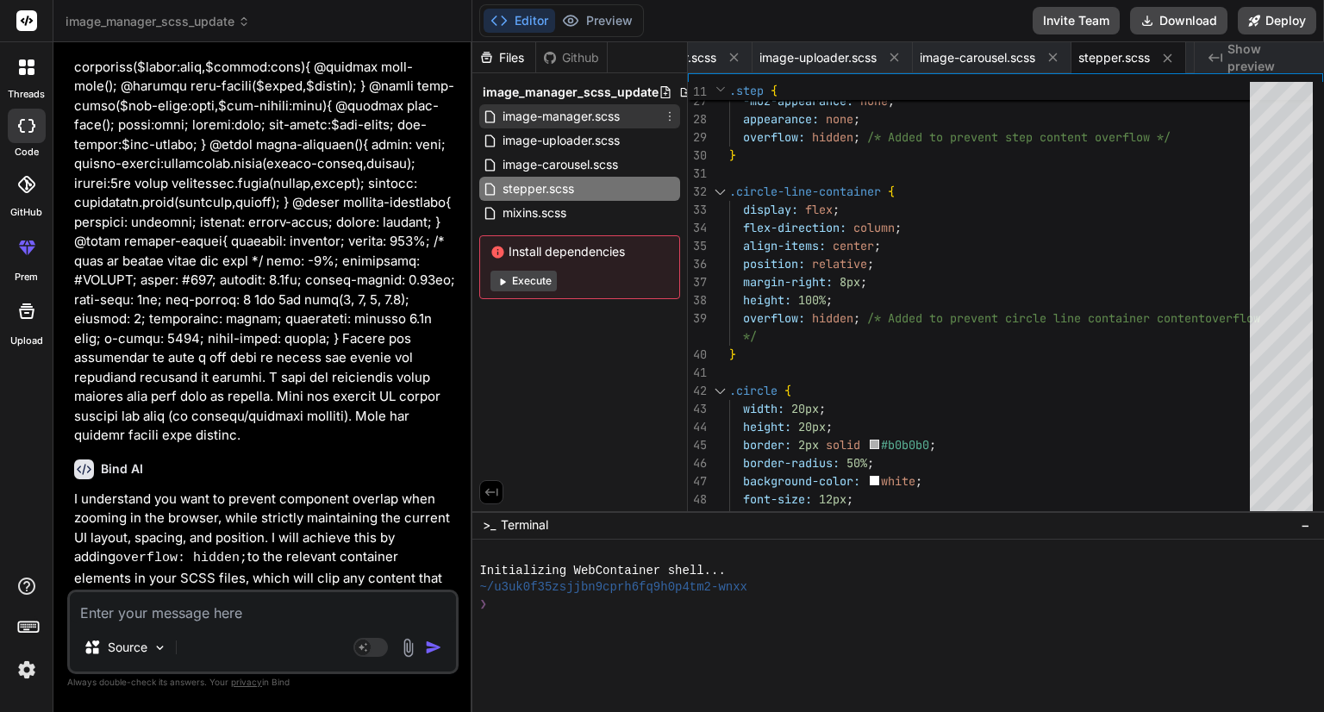
click at [584, 118] on span "image-manager.scss" at bounding box center [561, 116] width 121 height 21
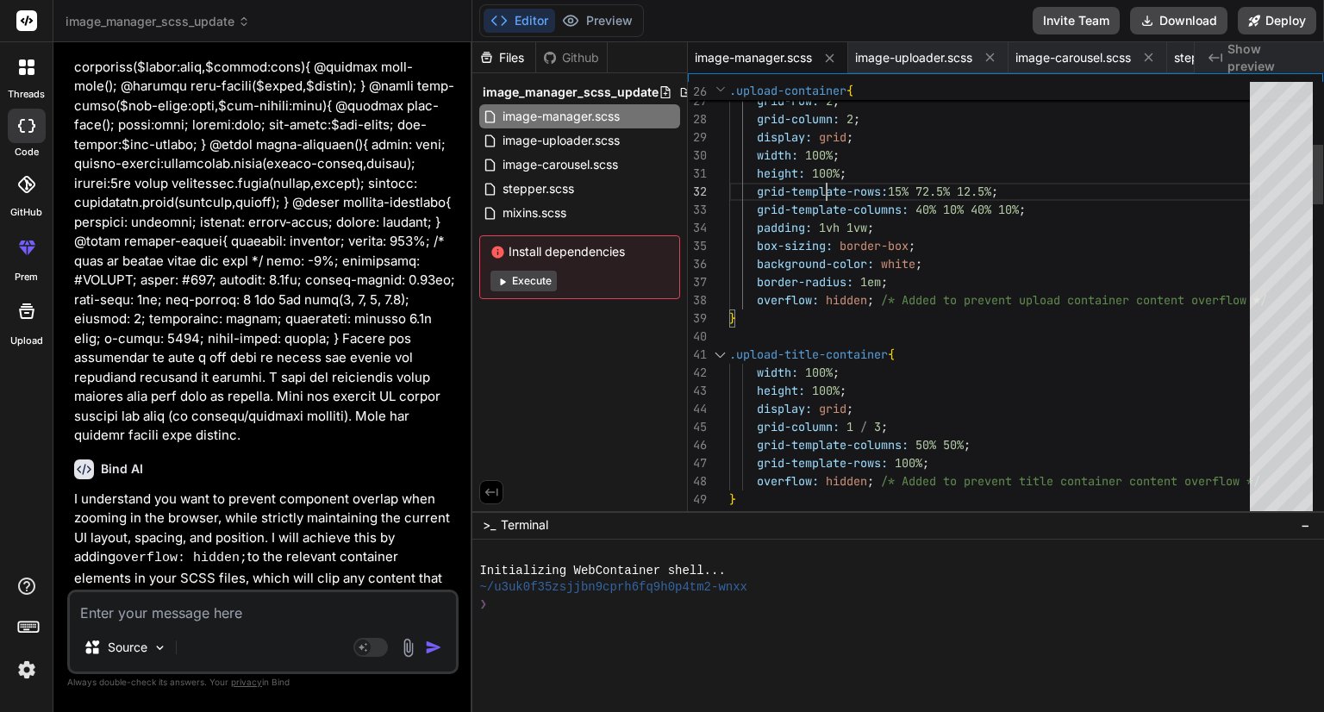
scroll to position [0, 0]
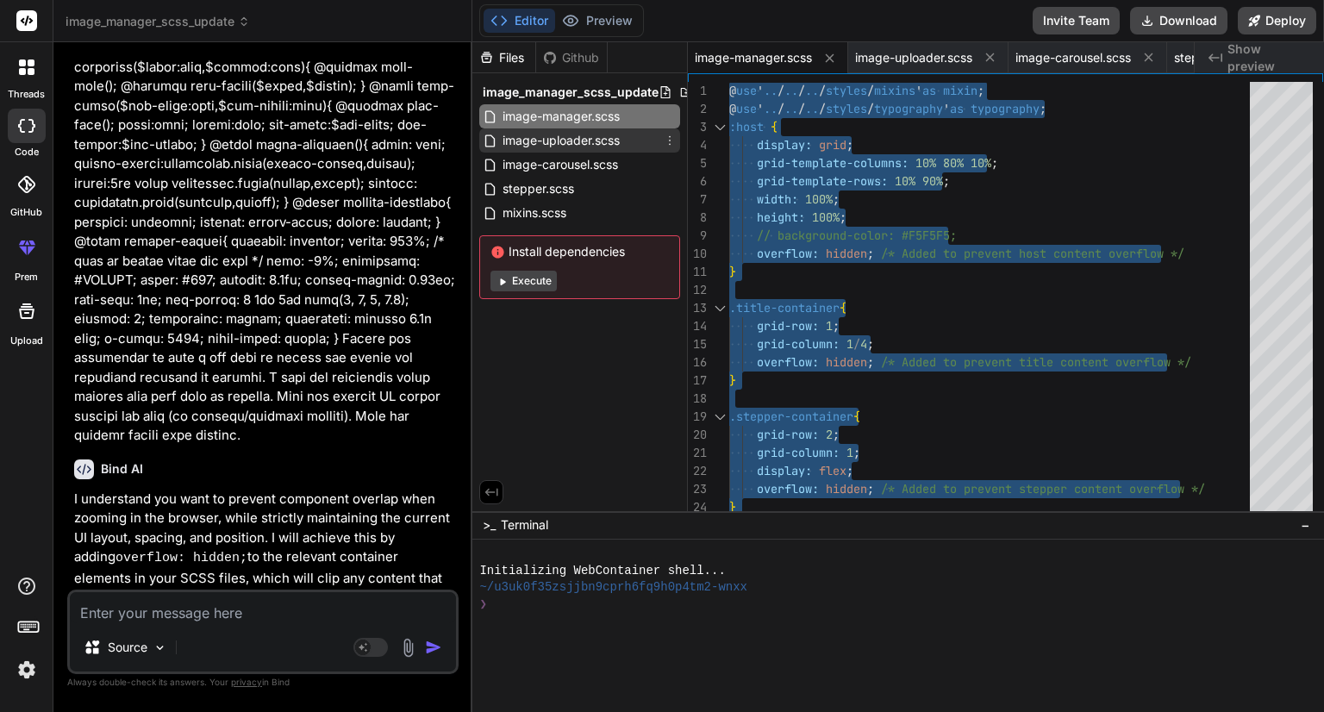
click at [559, 147] on span "image-uploader.scss" at bounding box center [561, 140] width 121 height 21
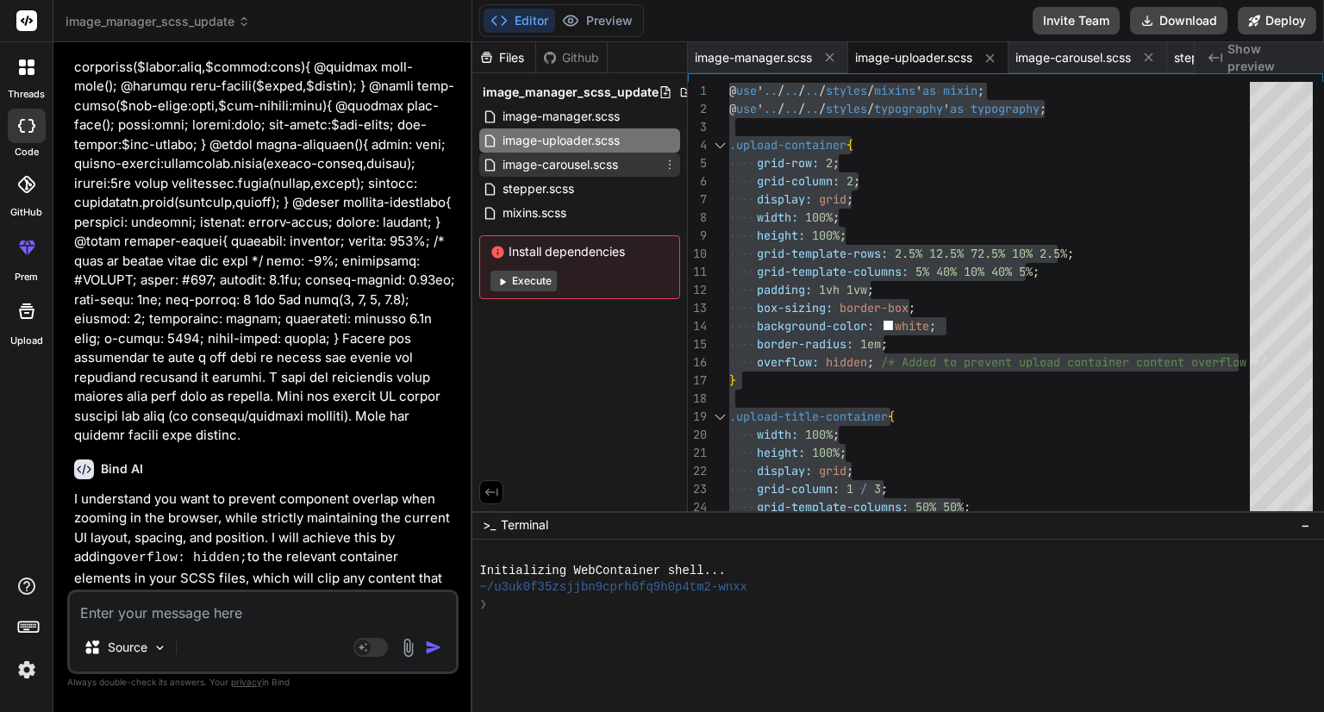
click at [534, 171] on span "image-carousel.scss" at bounding box center [560, 164] width 119 height 21
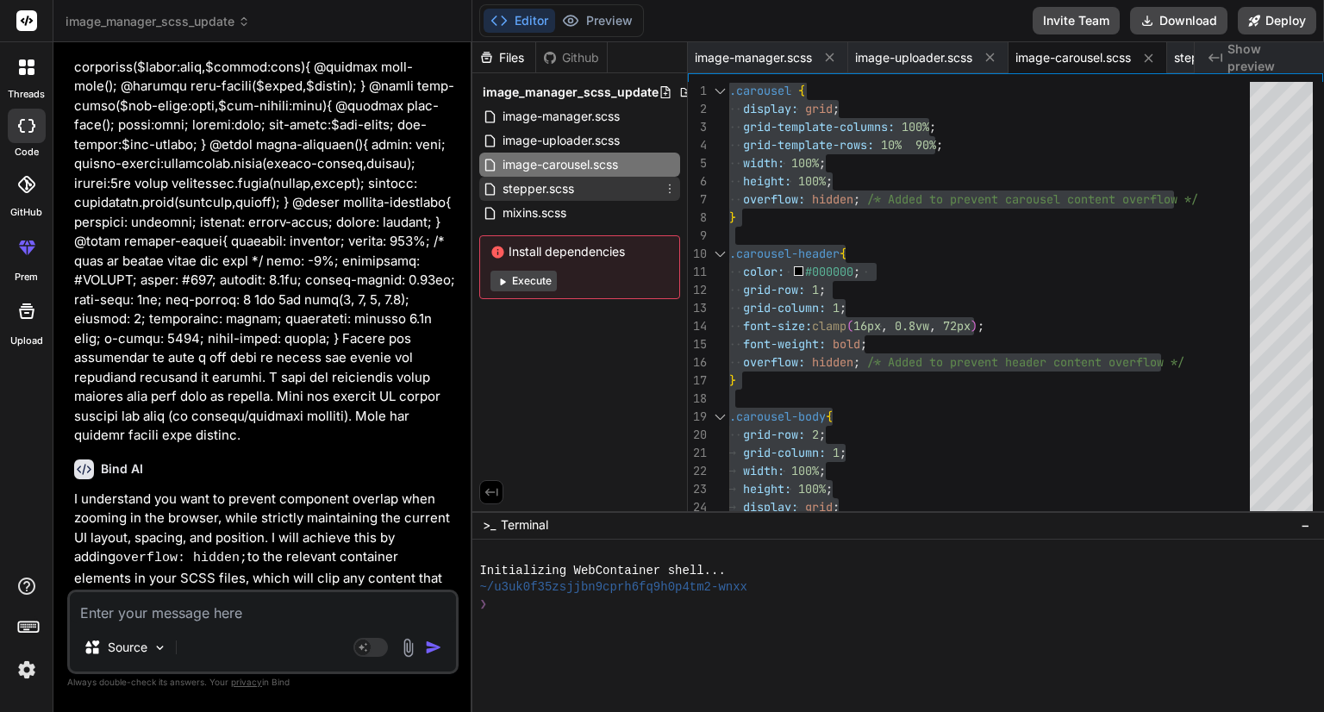
click at [524, 186] on span "stepper.scss" at bounding box center [538, 188] width 75 height 21
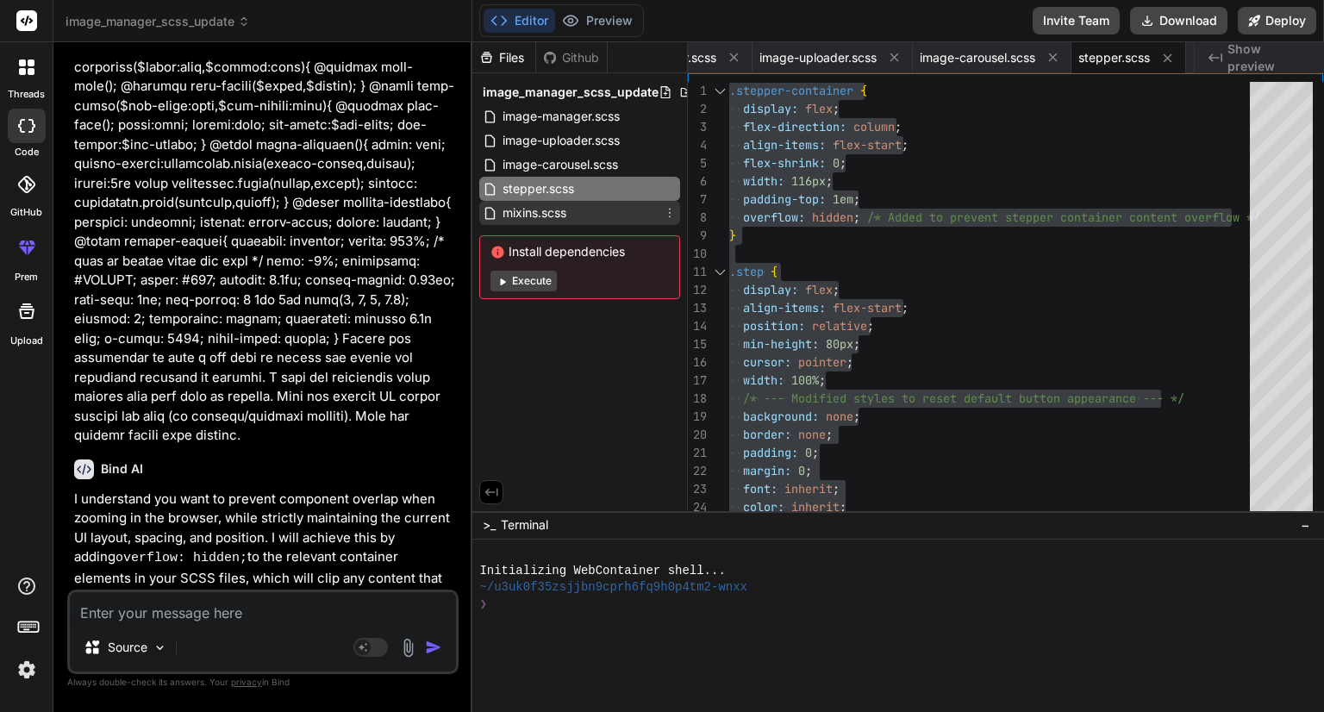
click at [515, 214] on span "mixins.scss" at bounding box center [534, 213] width 67 height 21
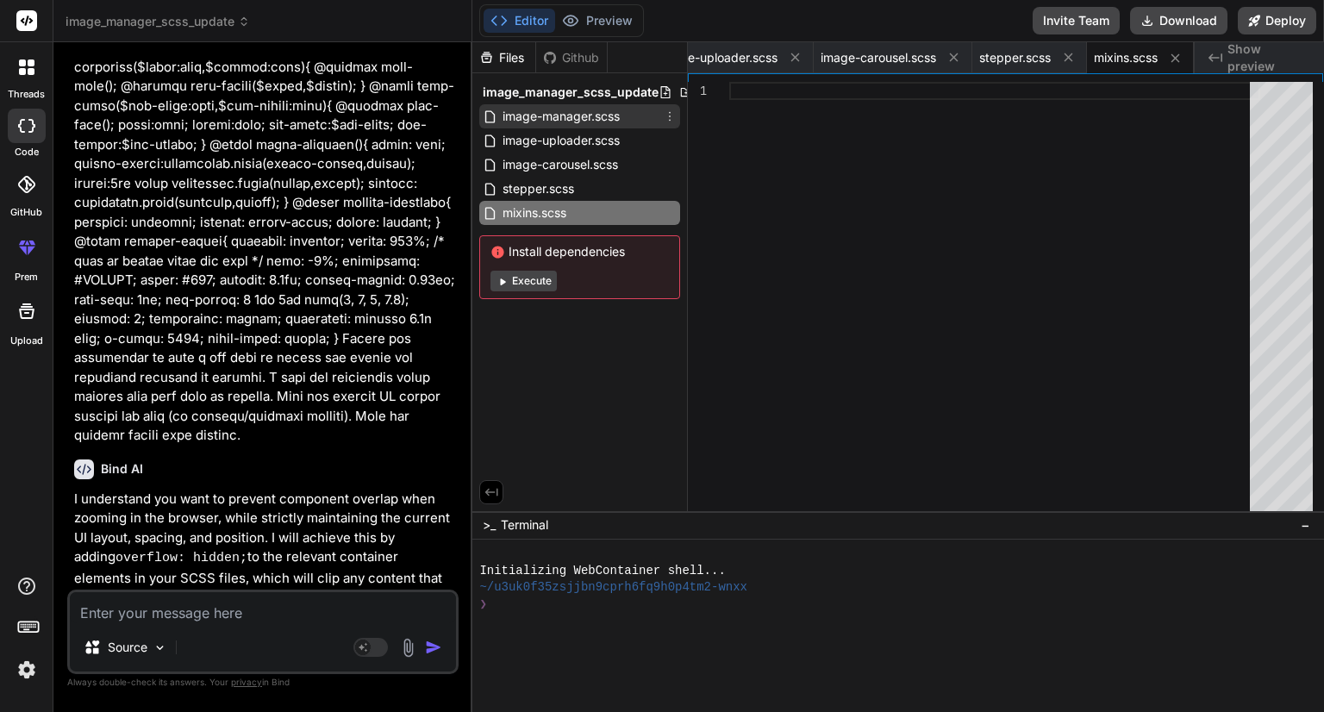
click at [598, 113] on span "image-manager.scss" at bounding box center [561, 116] width 121 height 21
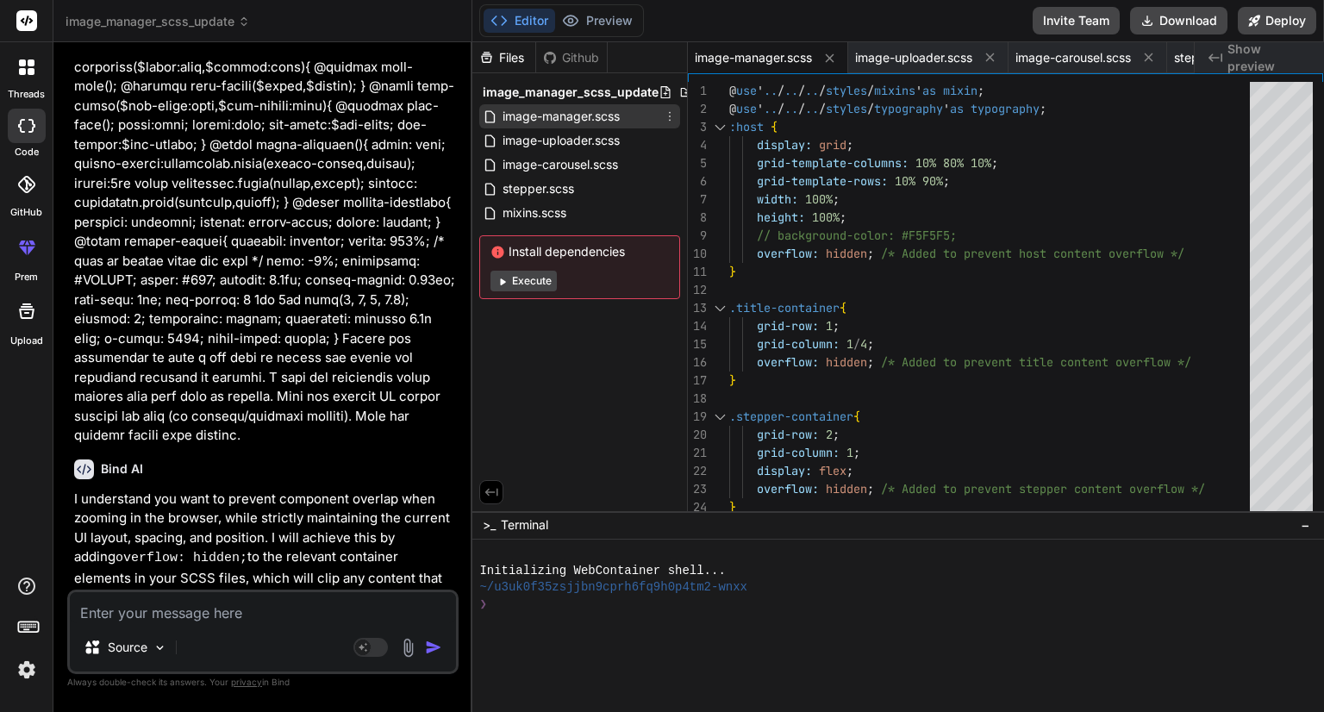
click at [570, 121] on span "image-manager.scss" at bounding box center [561, 116] width 121 height 21
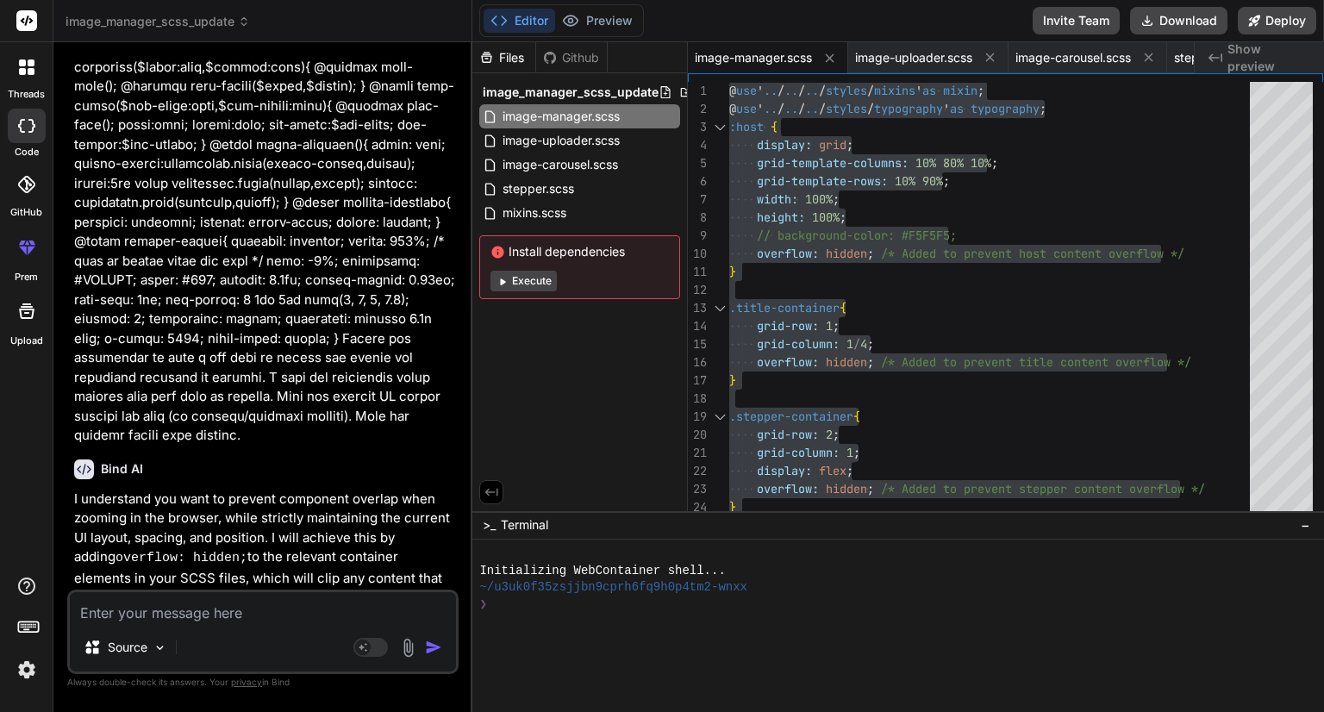
click at [234, 604] on textarea at bounding box center [263, 607] width 386 height 31
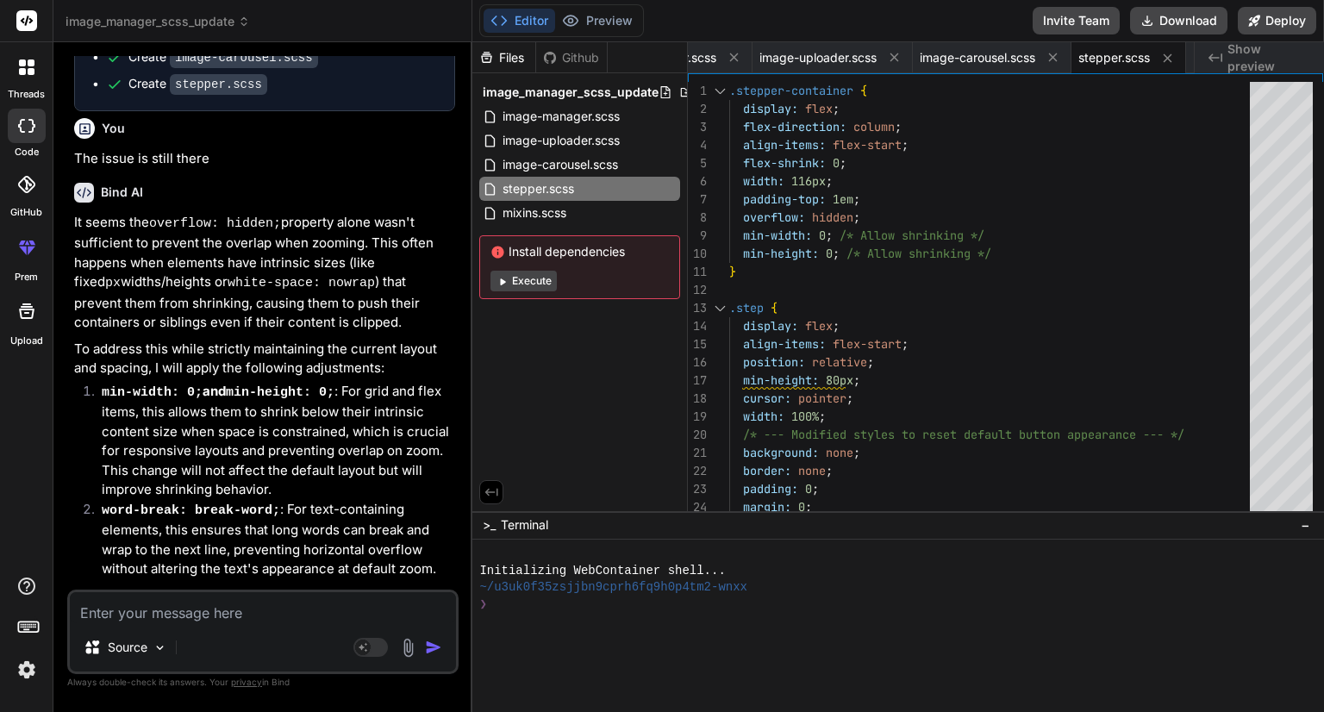
scroll to position [11845, 0]
click at [187, 621] on textarea at bounding box center [263, 607] width 386 height 31
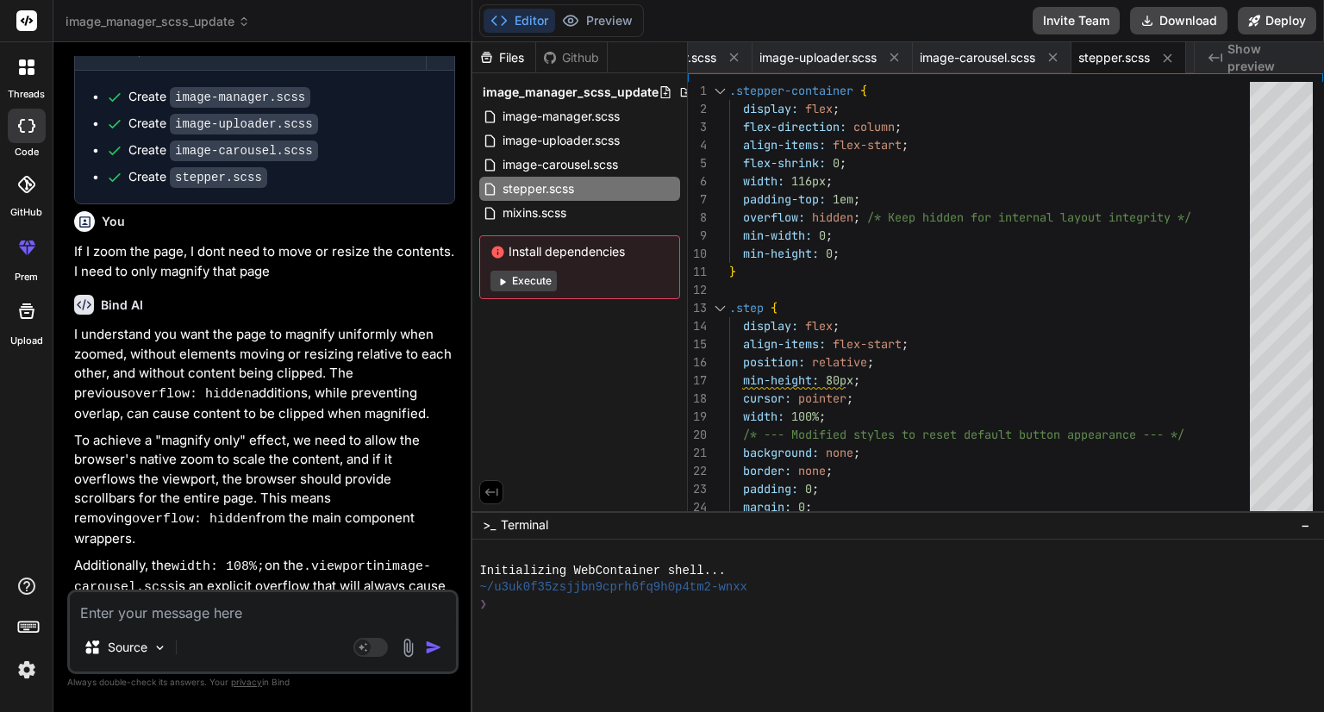
scroll to position [12510, 0]
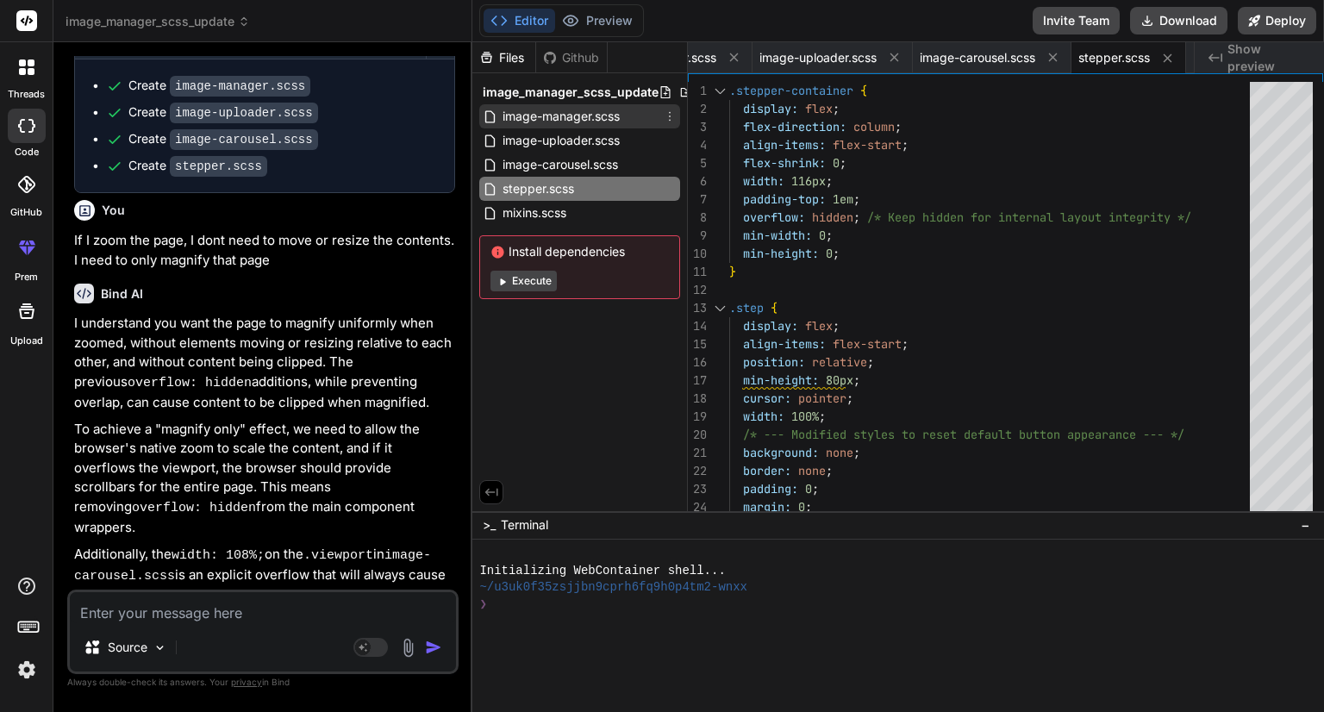
click at [613, 116] on span "image-manager.scss" at bounding box center [561, 116] width 121 height 21
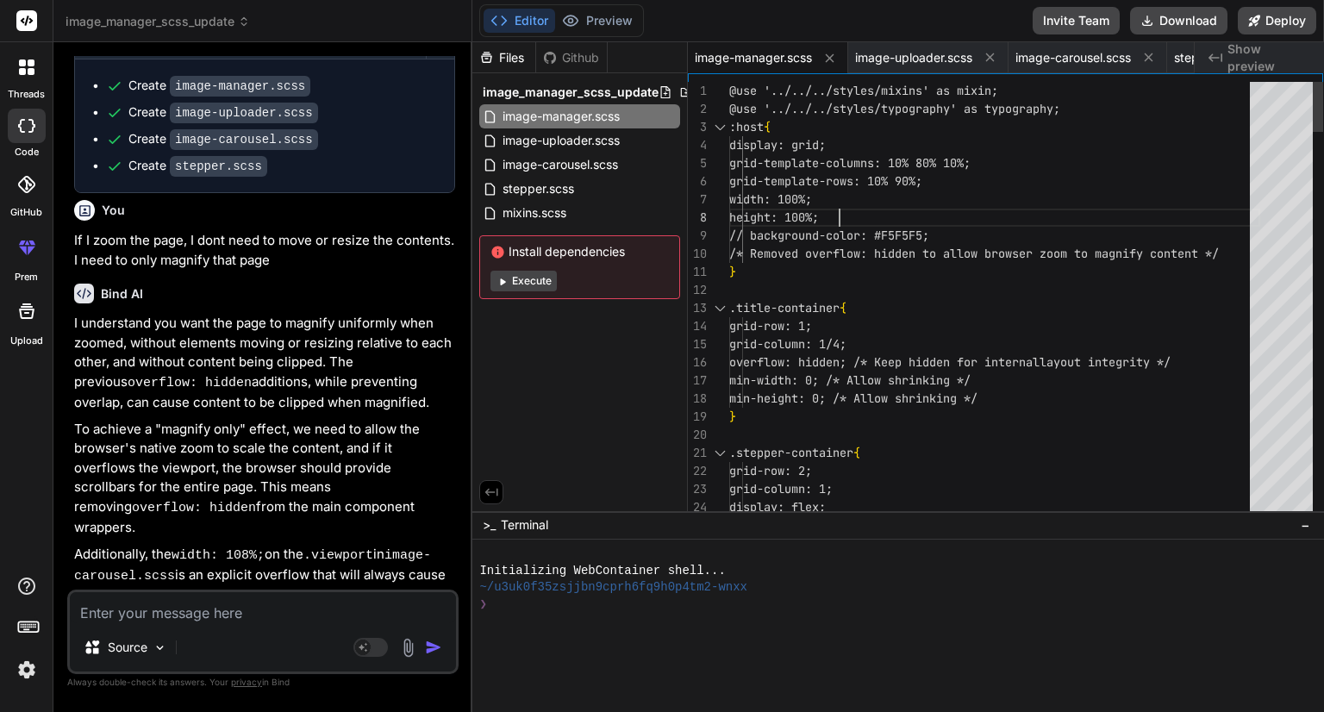
scroll to position [0, 0]
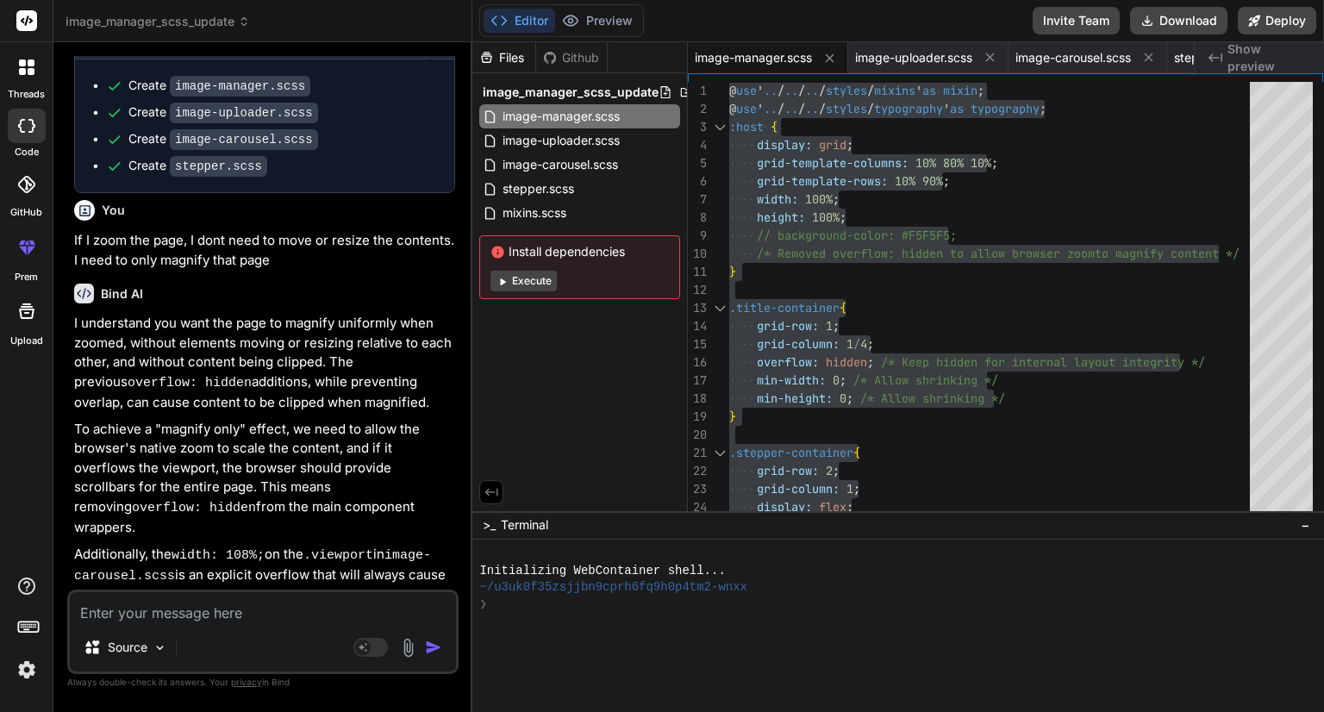
click at [543, 141] on span "image-uploader.scss" at bounding box center [561, 140] width 121 height 21
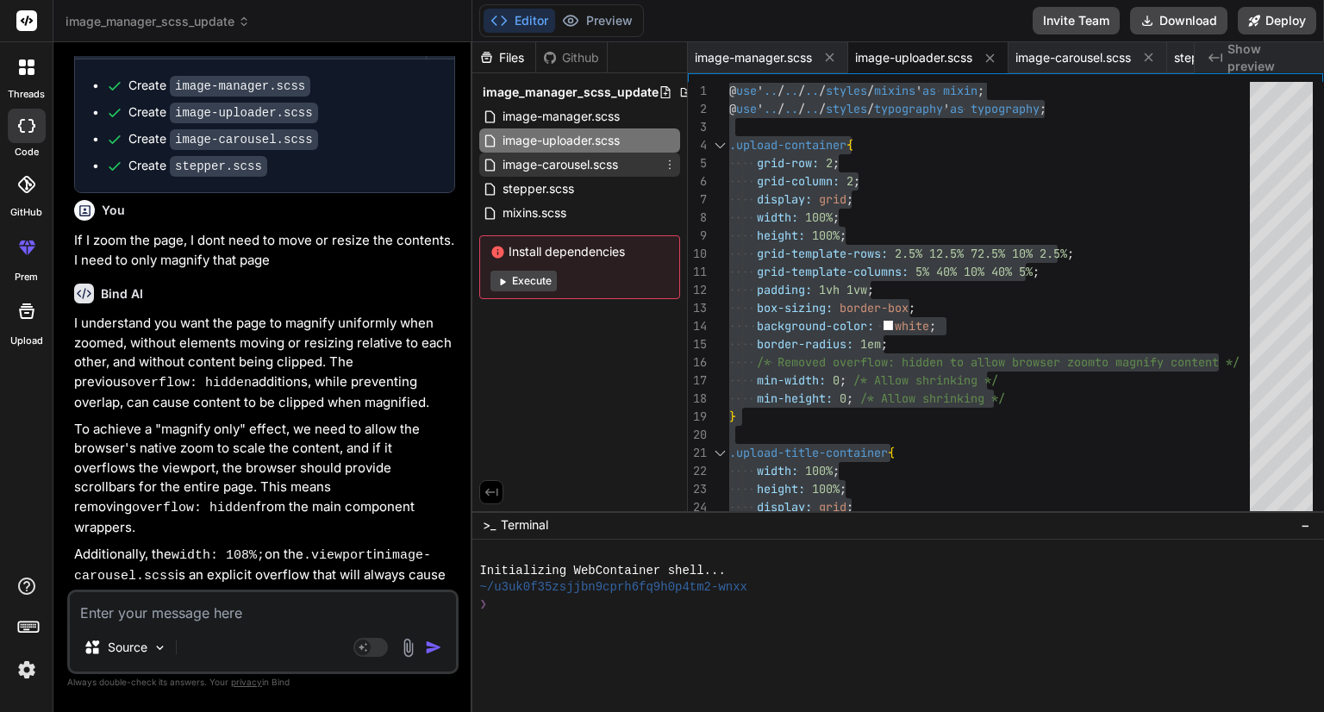
click at [556, 172] on span "image-carousel.scss" at bounding box center [560, 164] width 119 height 21
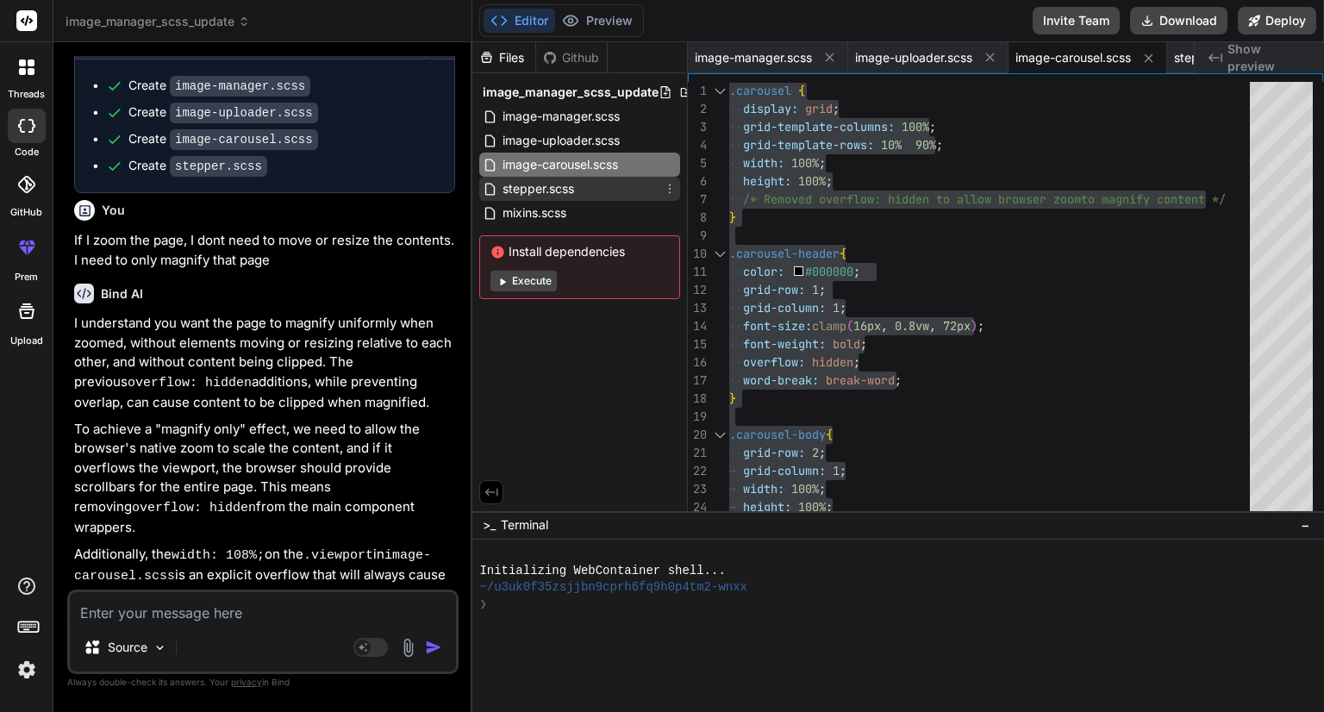
click at [531, 190] on span "stepper.scss" at bounding box center [538, 188] width 75 height 21
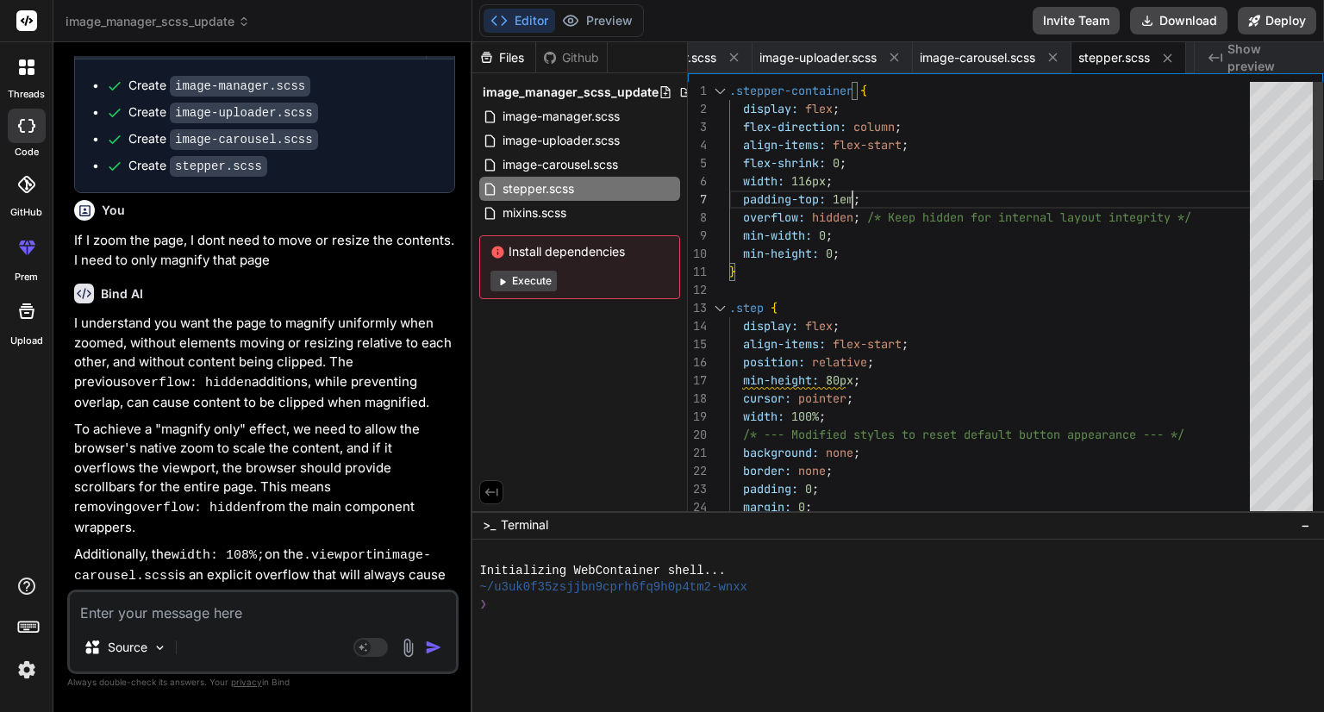
click at [159, 615] on textarea at bounding box center [263, 607] width 386 height 31
paste textarea "@use 'typography' as typography; @use 'mixins' as mixin; body .outer-container …"
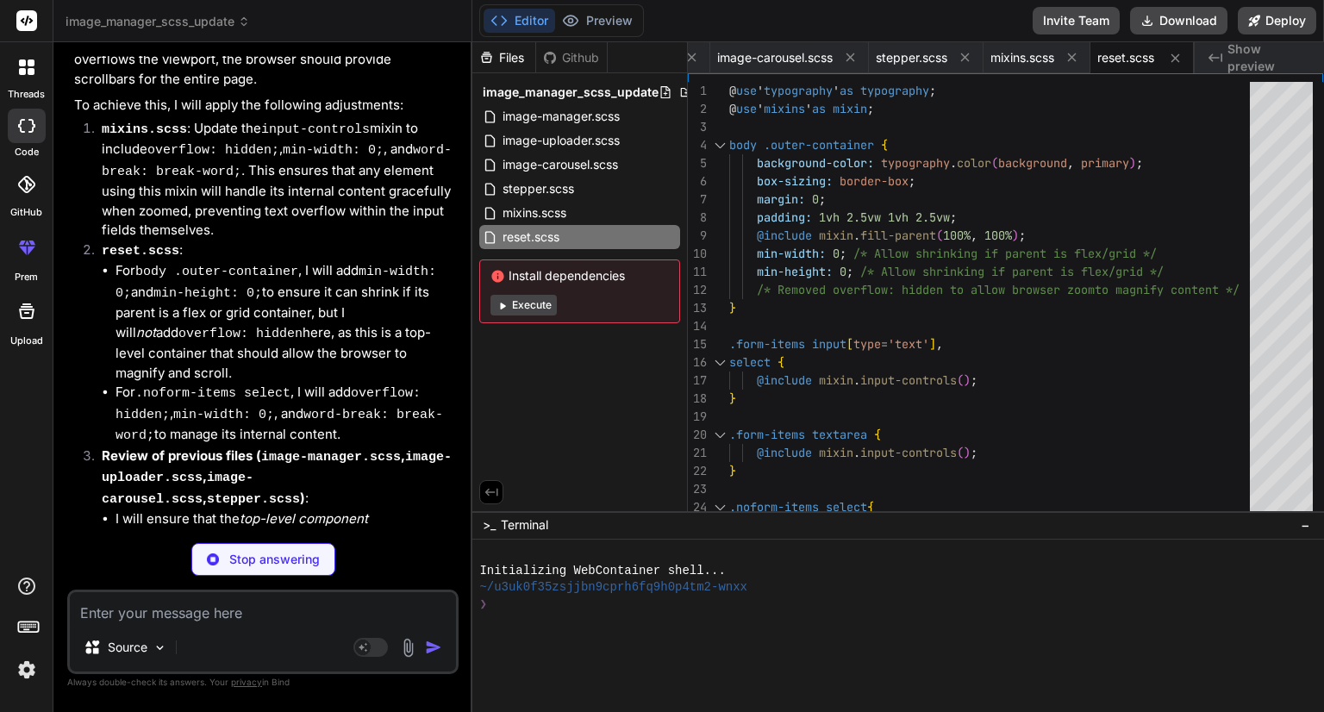
scroll to position [13760, 0]
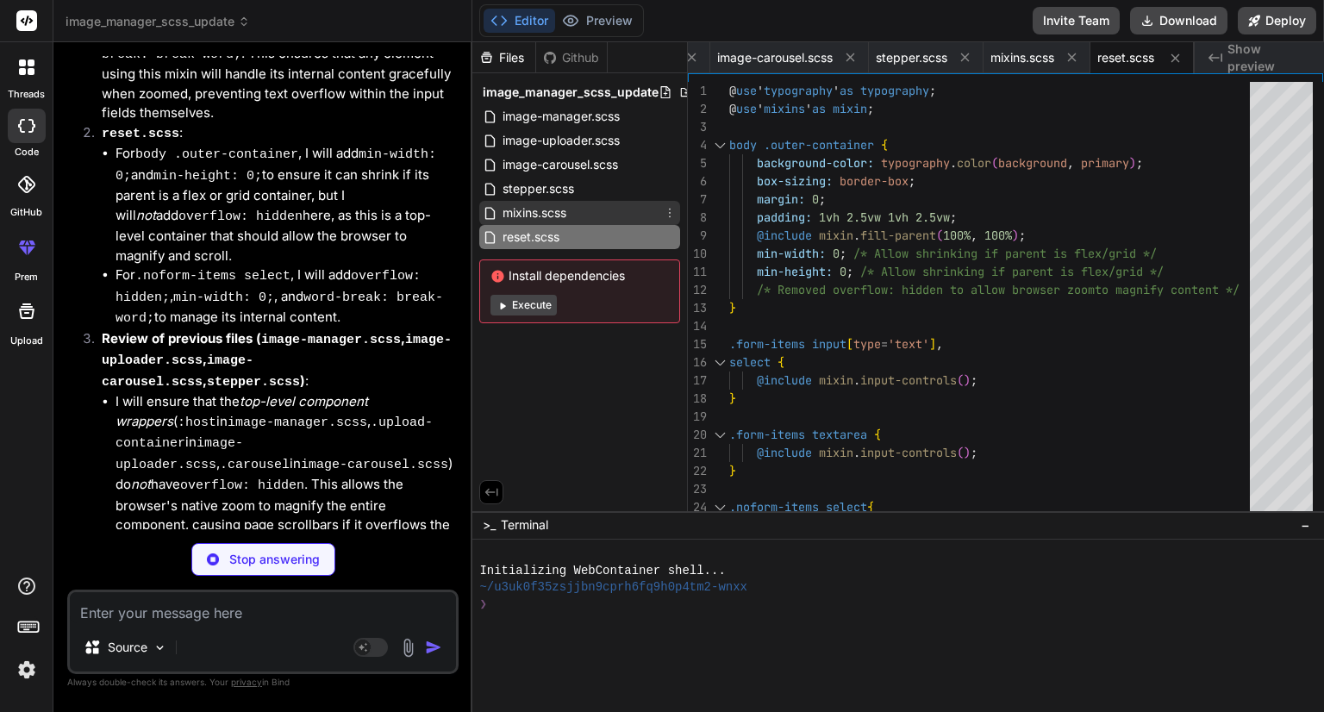
click at [526, 215] on span "mixins.scss" at bounding box center [534, 213] width 67 height 21
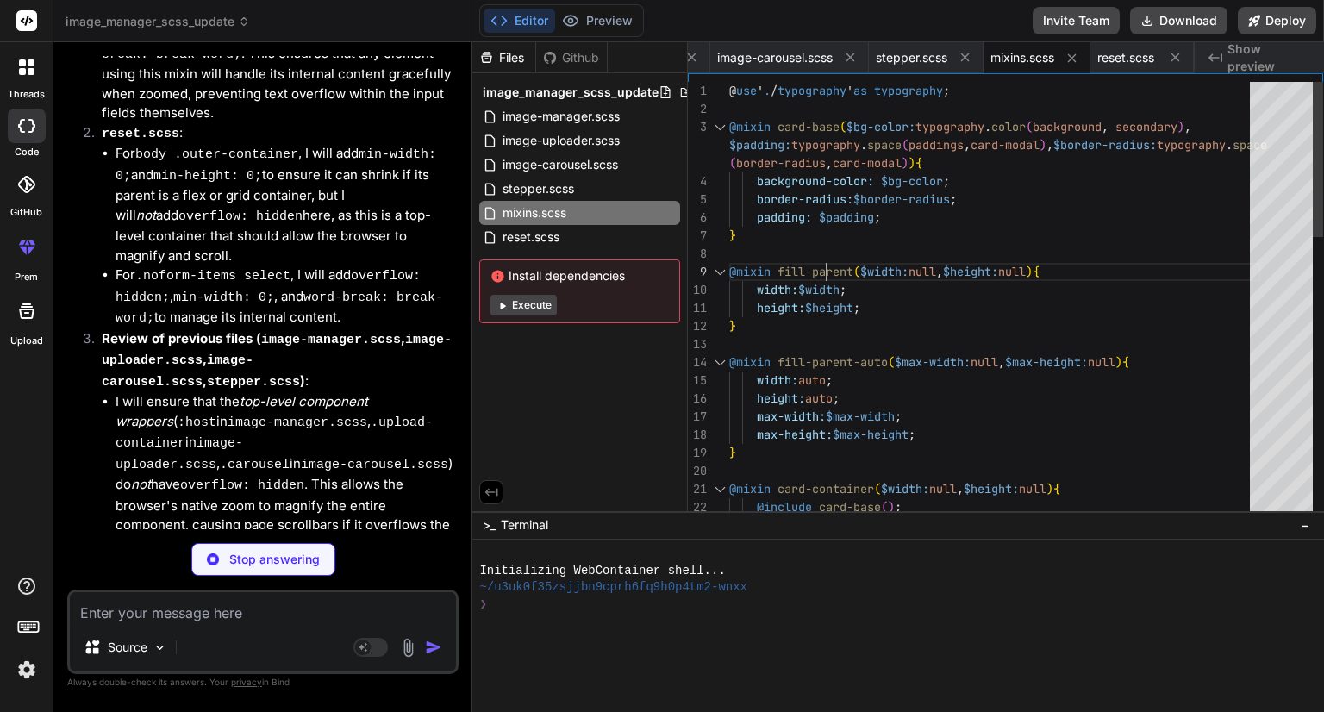
scroll to position [0, 0]
click at [837, 264] on div "@ use ' . / typography ' as typography ; @mixin card-base ( $bg-color: typograp…" at bounding box center [994, 697] width 531 height 1231
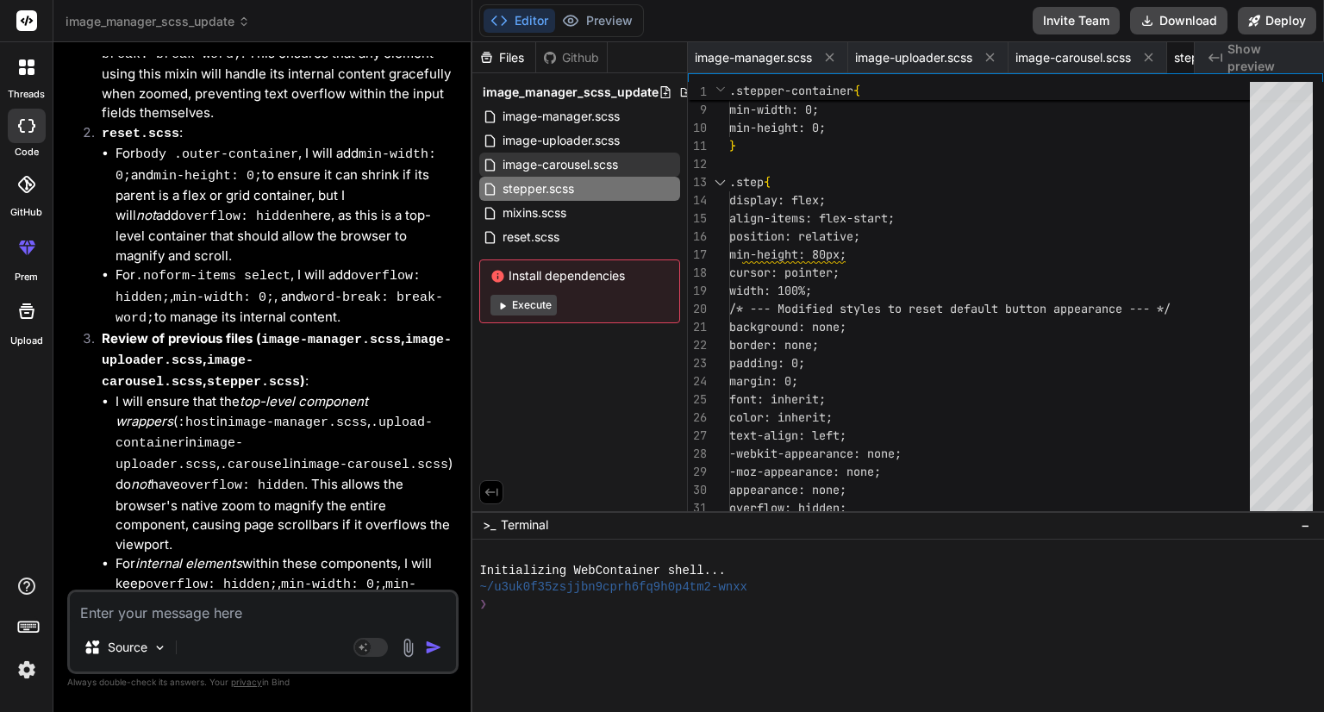
scroll to position [0, 96]
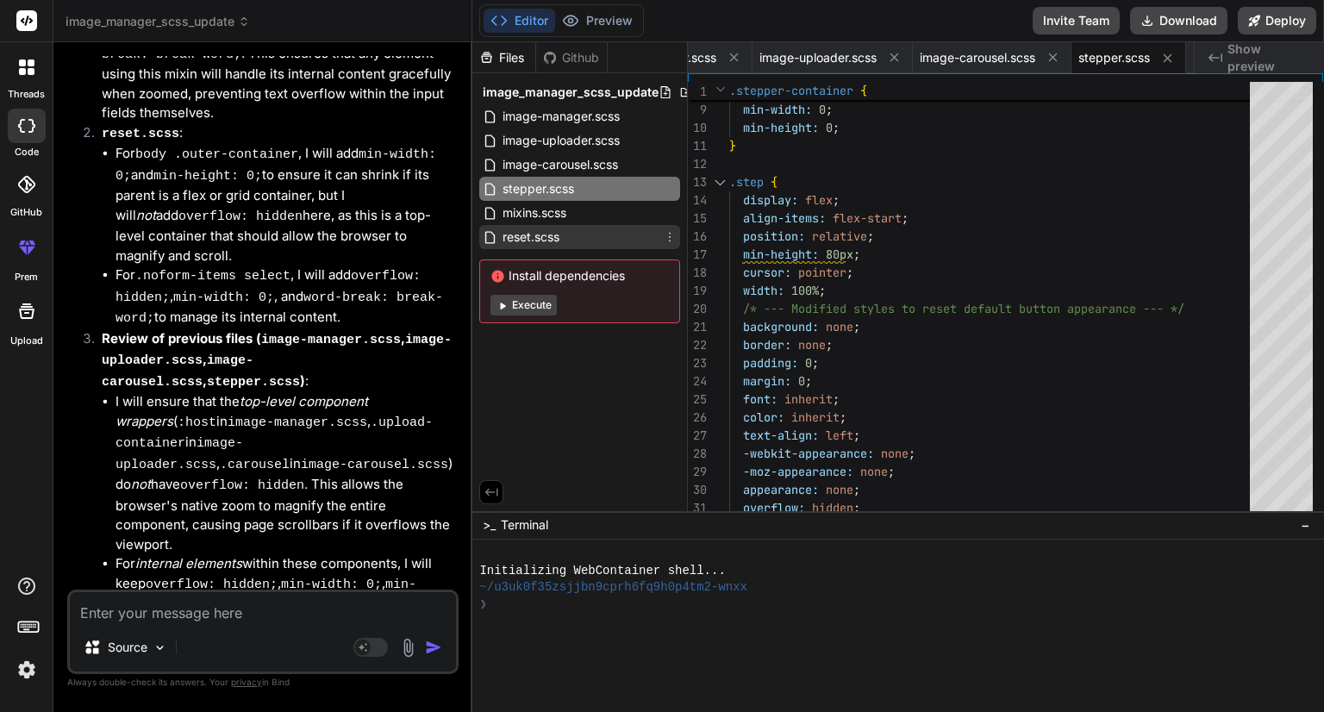
click at [528, 242] on span "reset.scss" at bounding box center [531, 237] width 60 height 21
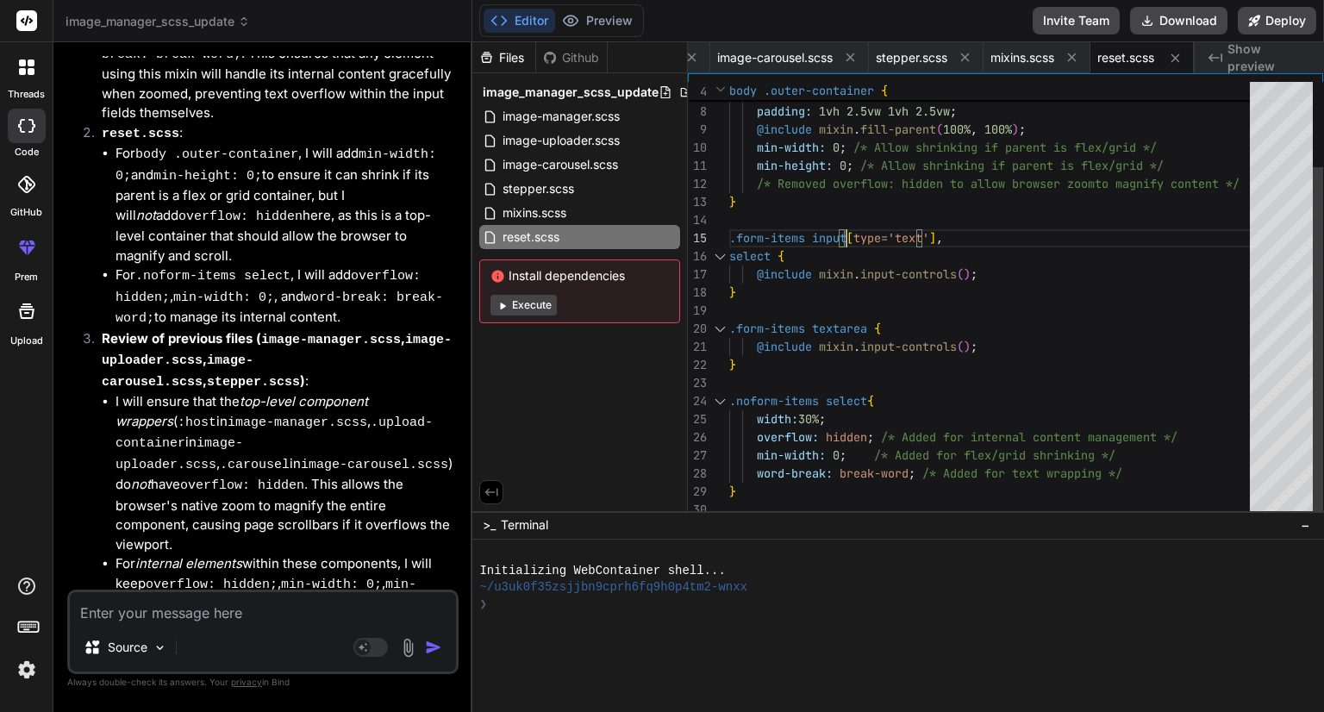
scroll to position [0, 0]
click at [859, 238] on div "@include mixin . fill-parent ( 100% , 100% ) ; min-width: 0 ; /* Allow shrinkin…" at bounding box center [994, 247] width 531 height 543
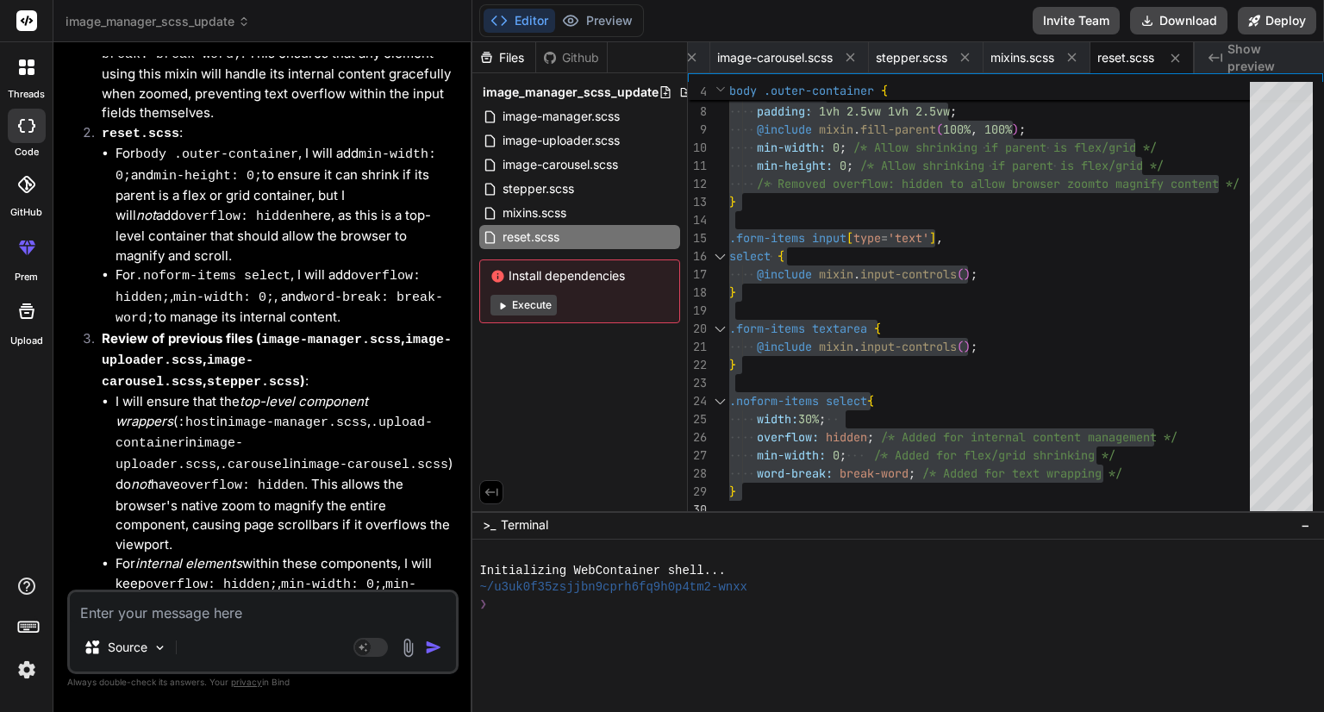
click at [192, 622] on textarea at bounding box center [263, 607] width 386 height 31
paste textarea "//add variables here @use "sass:meta"; @use "sass:map"; // colors.scss // Defin…"
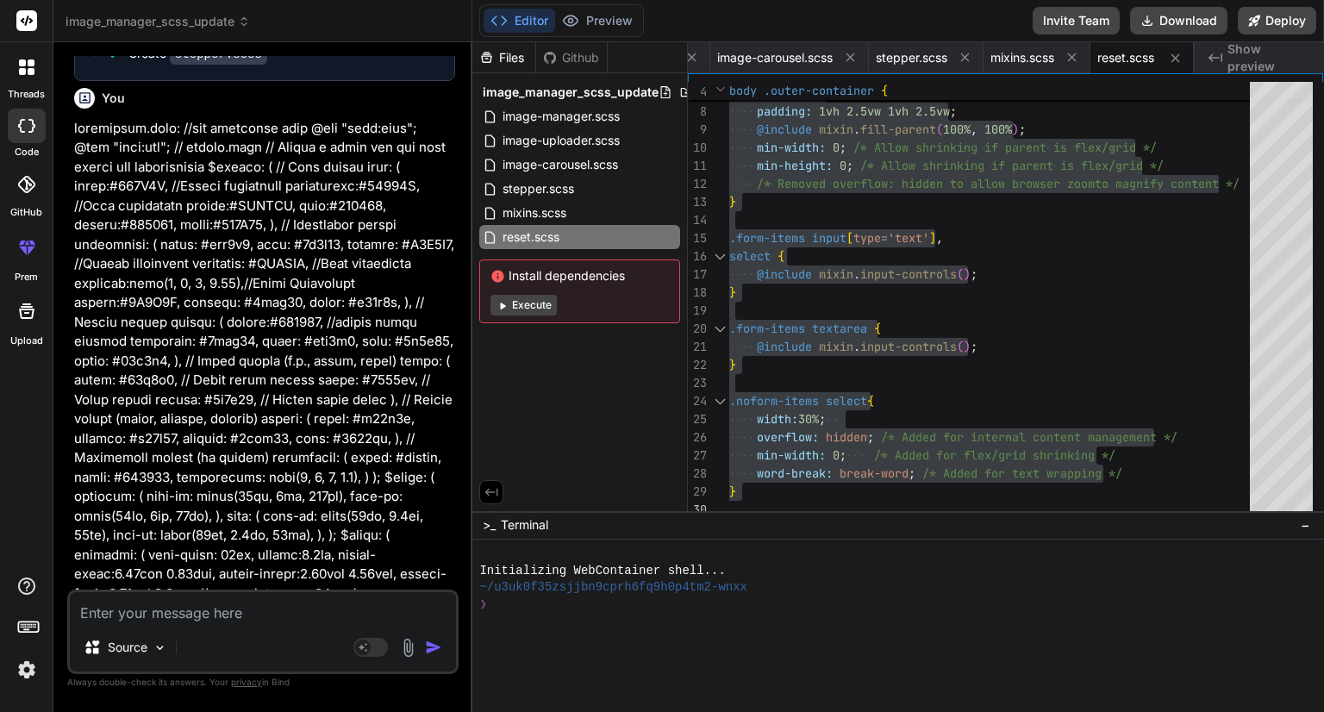
scroll to position [14761, 0]
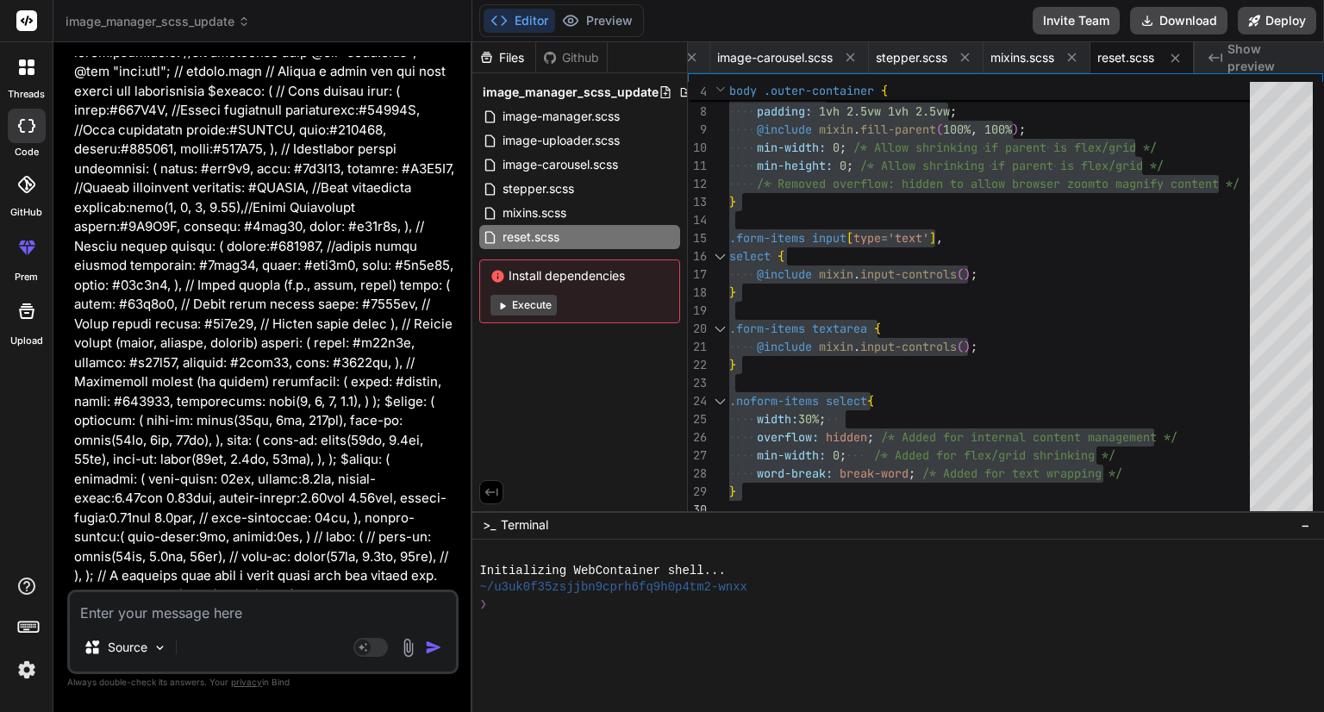
click at [297, 448] on p at bounding box center [264, 441] width 381 height 796
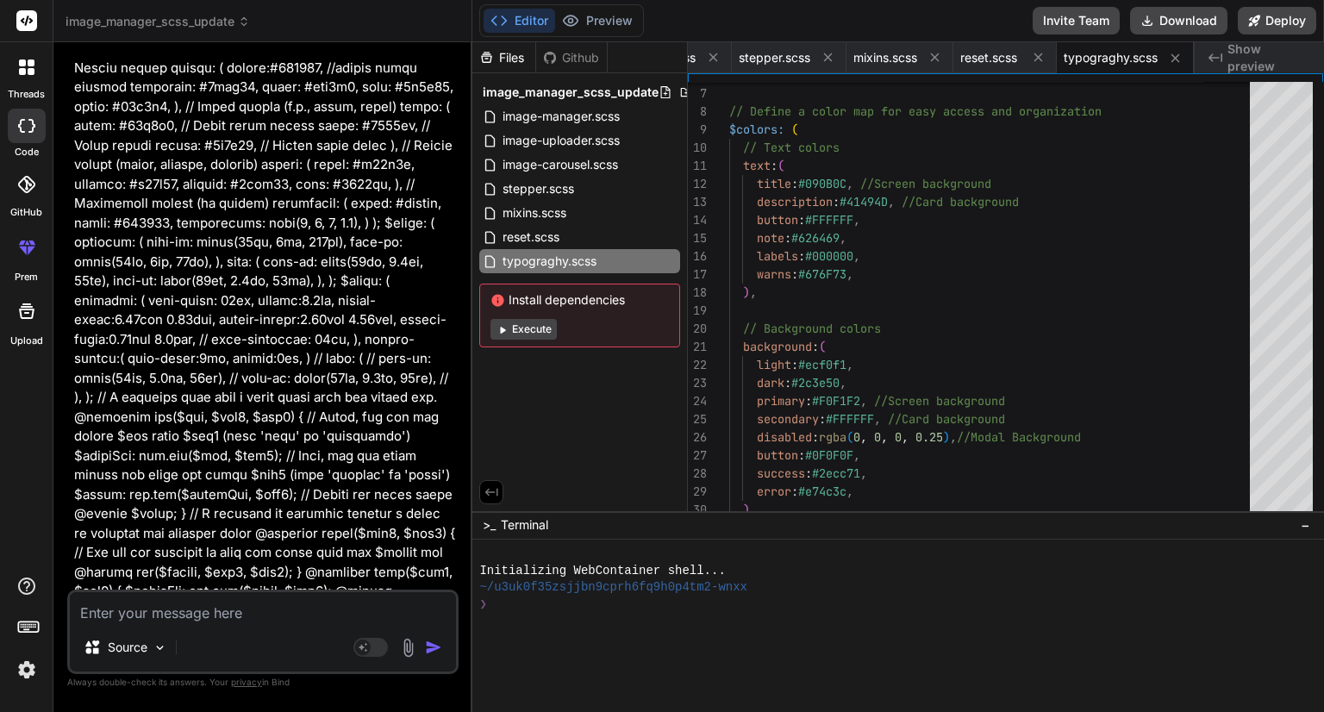
scroll to position [15024, 0]
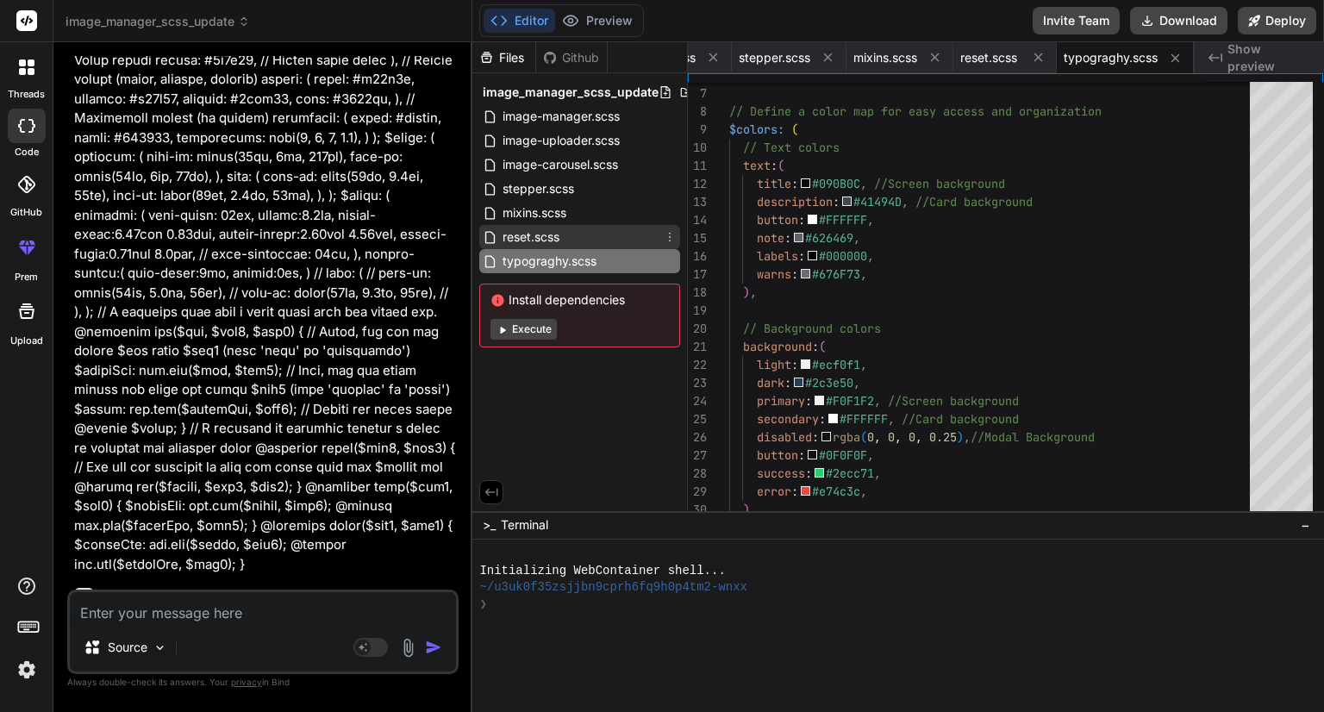
click at [510, 236] on span "reset.scss" at bounding box center [531, 237] width 60 height 21
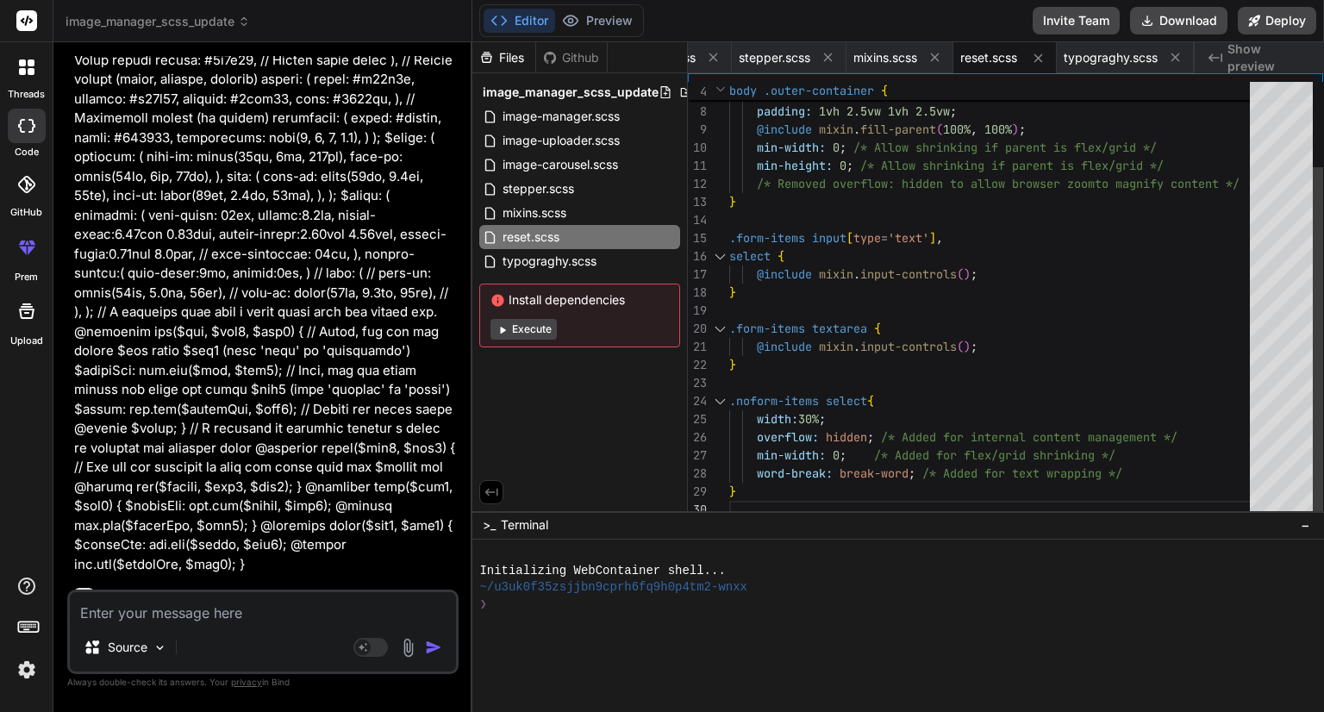
scroll to position [0, 0]
click at [803, 237] on div "@include mixin . fill-parent ( 100% , 100% ) ; min-width: 0 ; /* Allow shrinkin…" at bounding box center [994, 247] width 531 height 543
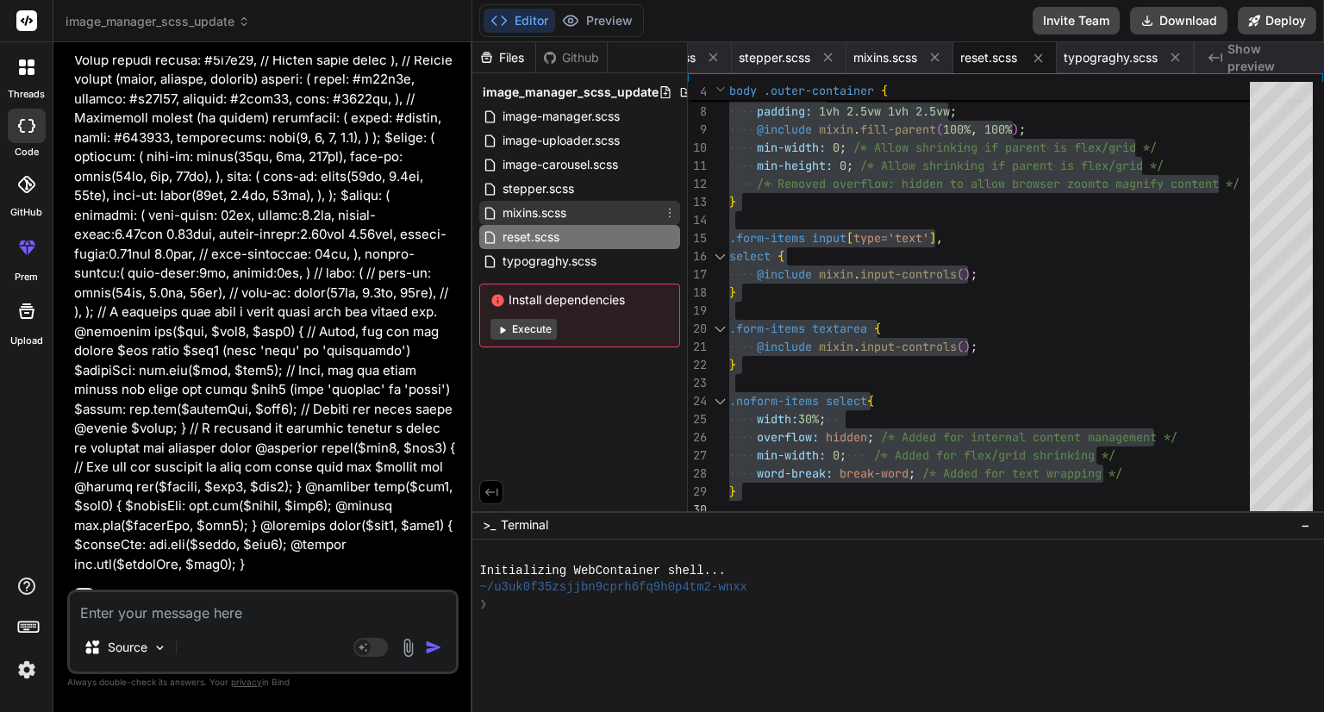
click at [533, 211] on span "mixins.scss" at bounding box center [534, 213] width 67 height 21
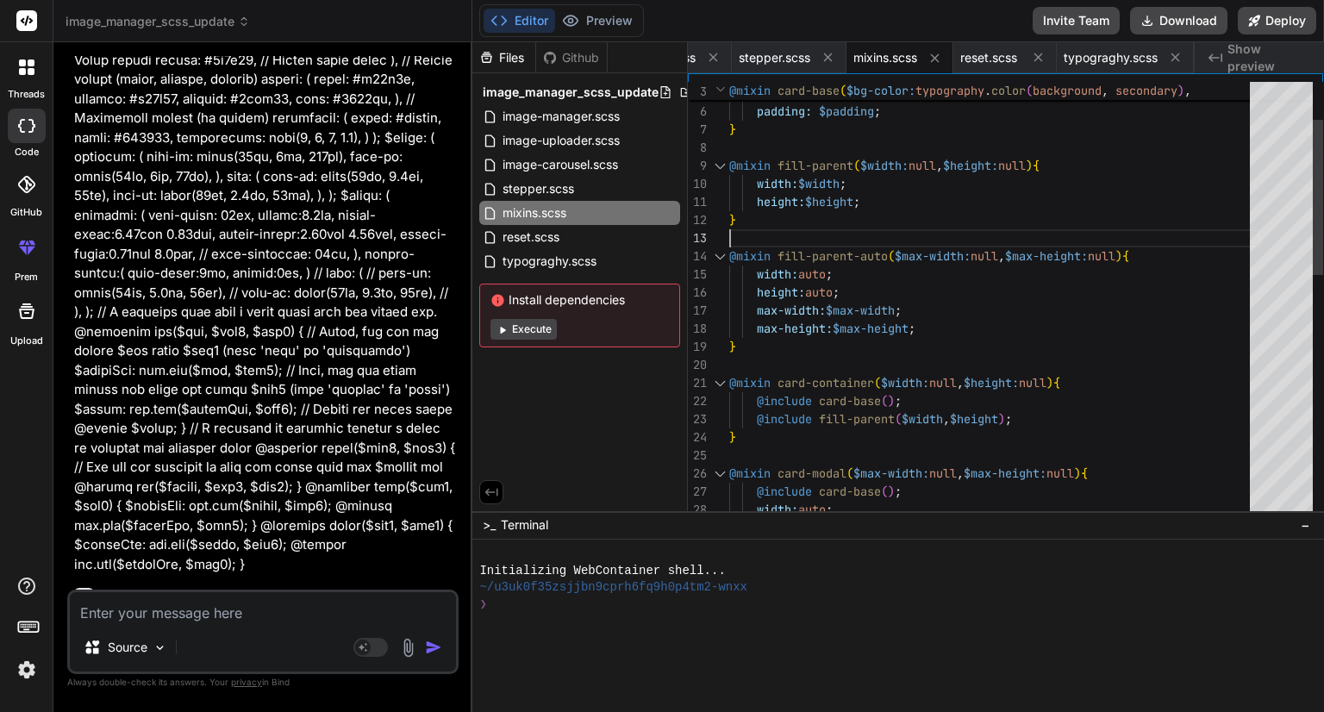
click at [903, 222] on div "@mixin fill-parent ( $width: null , $height: null ) { width: $width ; height: $…" at bounding box center [994, 591] width 531 height 1231
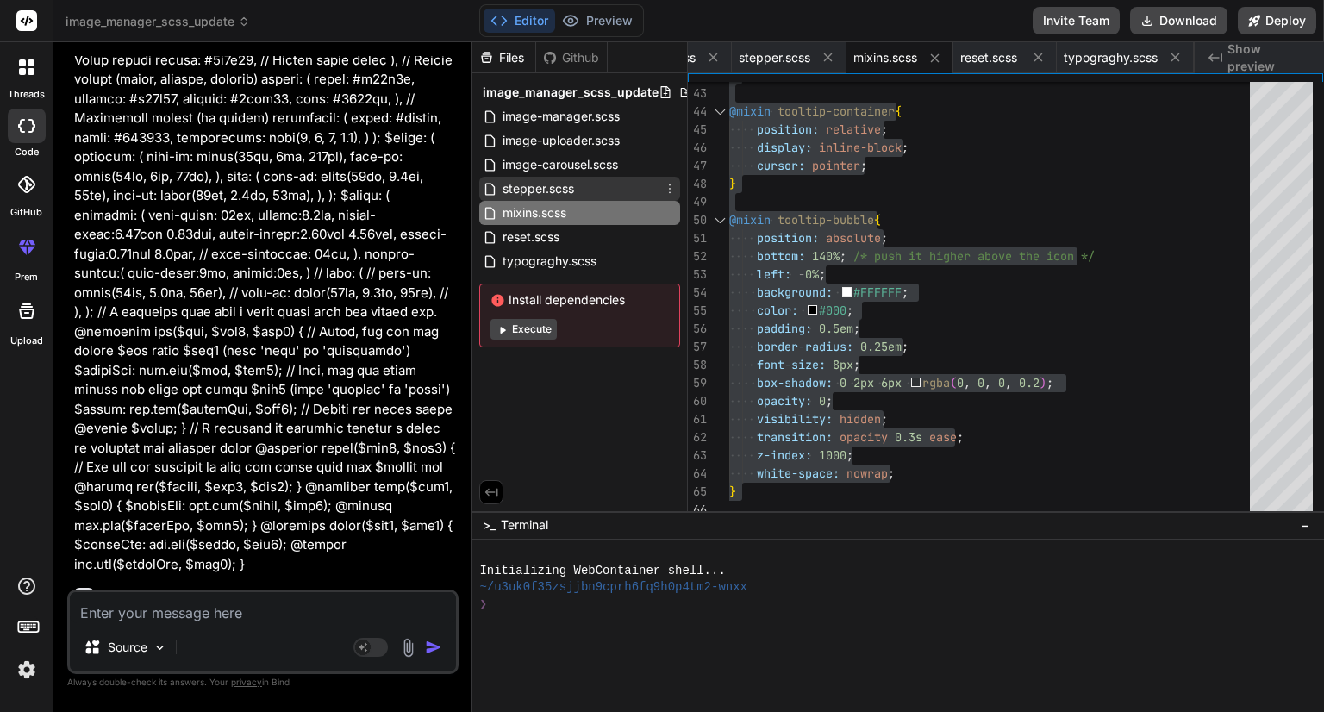
click at [559, 190] on span "stepper.scss" at bounding box center [538, 188] width 75 height 21
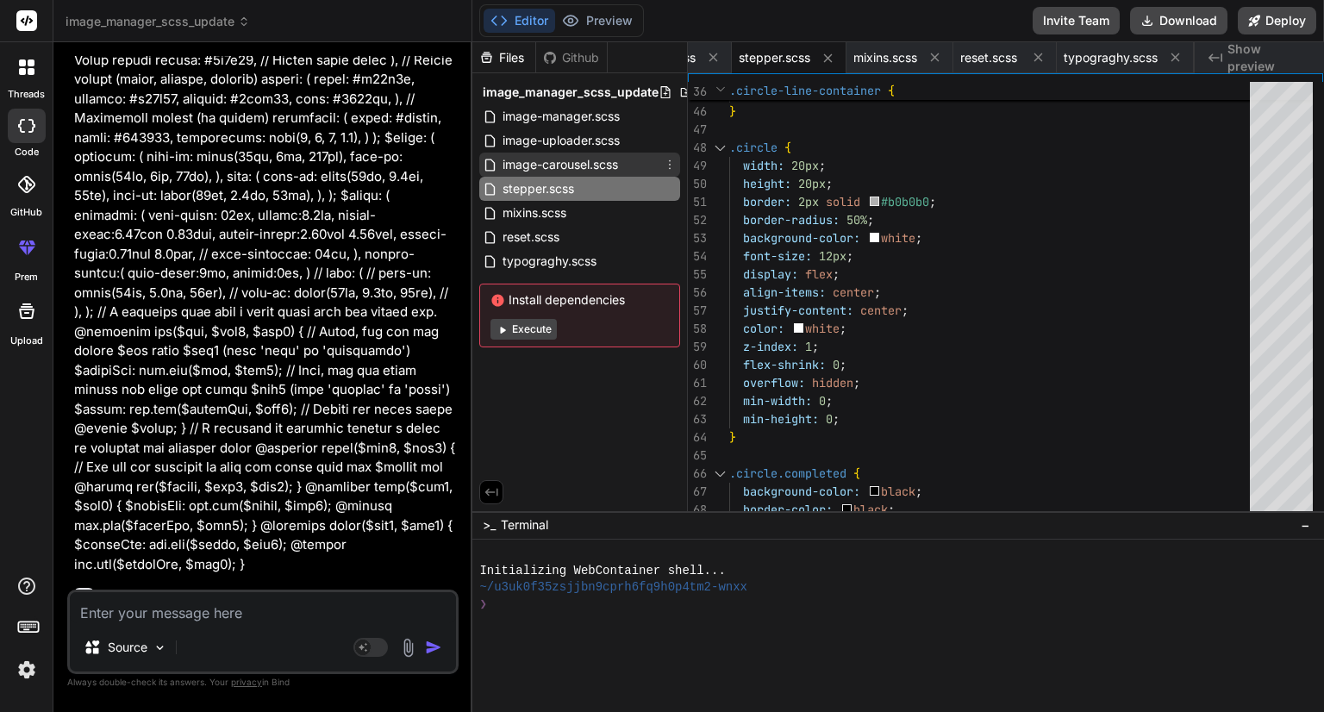
click at [554, 166] on span "image-carousel.scss" at bounding box center [560, 164] width 119 height 21
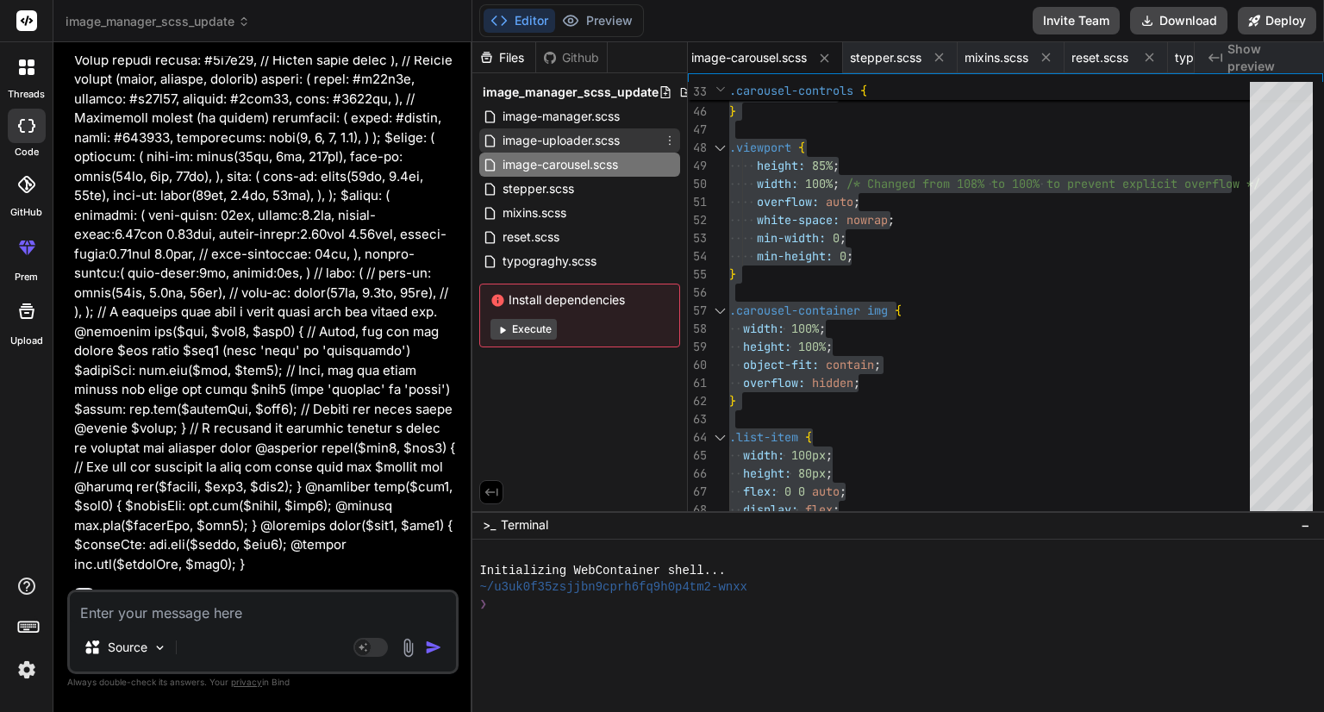
click at [527, 141] on span "image-uploader.scss" at bounding box center [561, 140] width 121 height 21
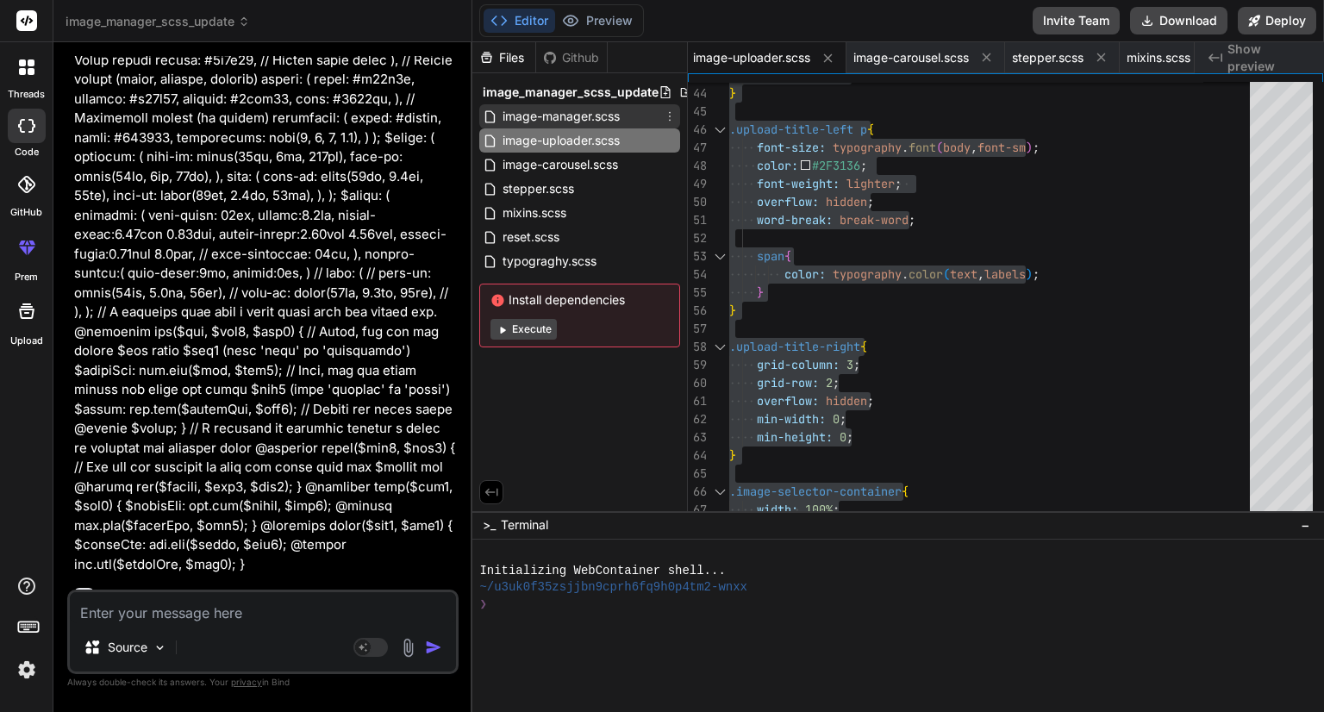
click at [571, 121] on span "image-manager.scss" at bounding box center [561, 116] width 121 height 21
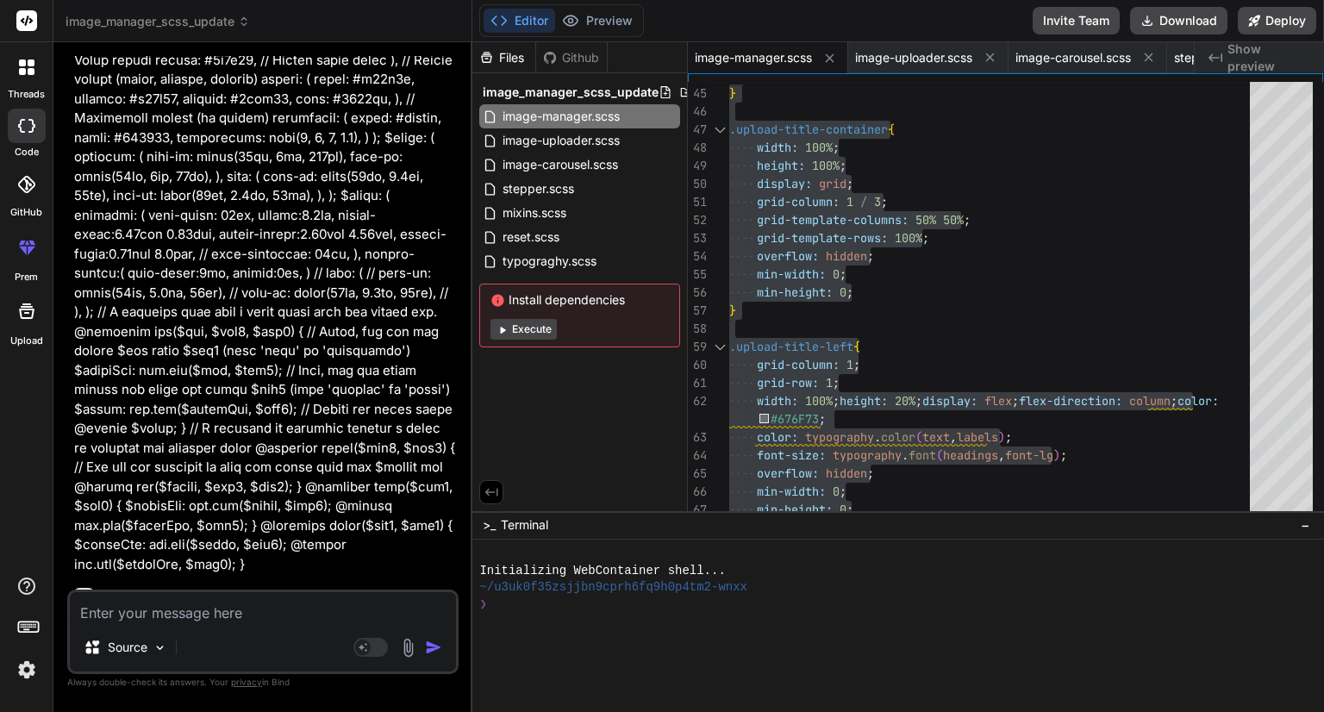
click at [134, 609] on textarea at bounding box center [263, 607] width 386 height 31
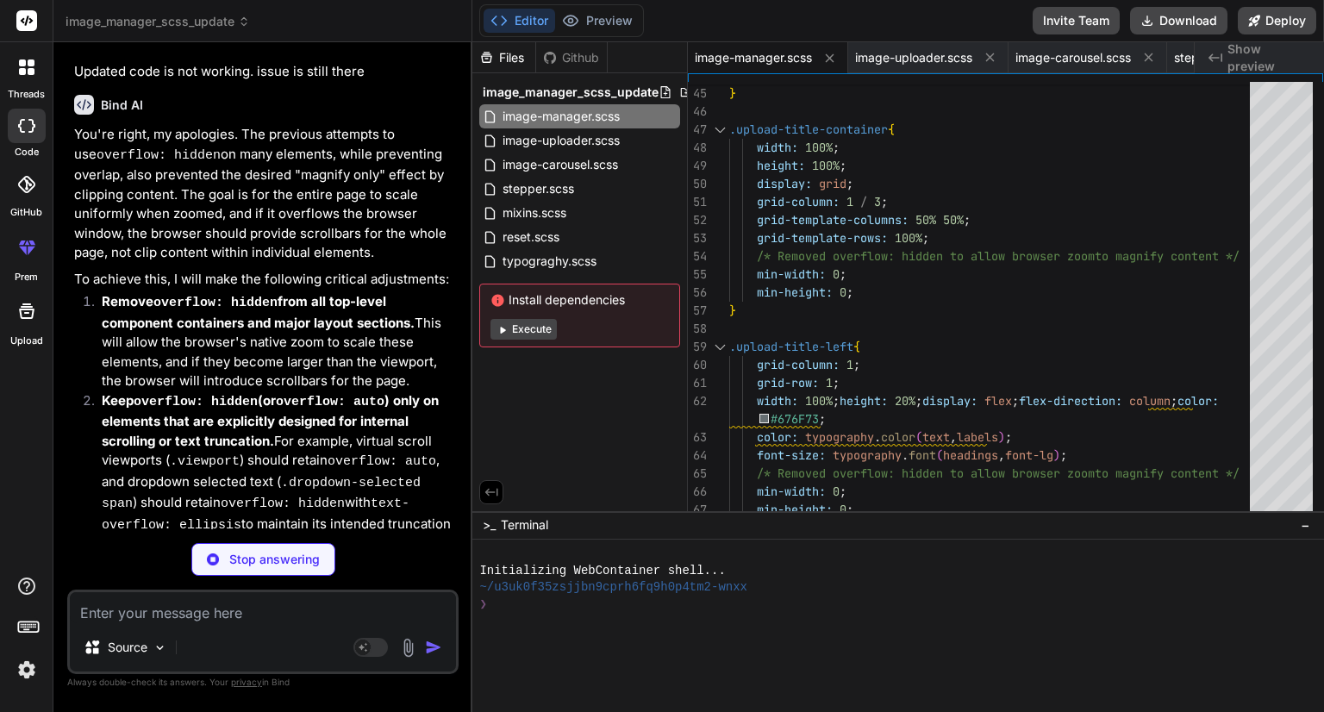
scroll to position [16064, 0]
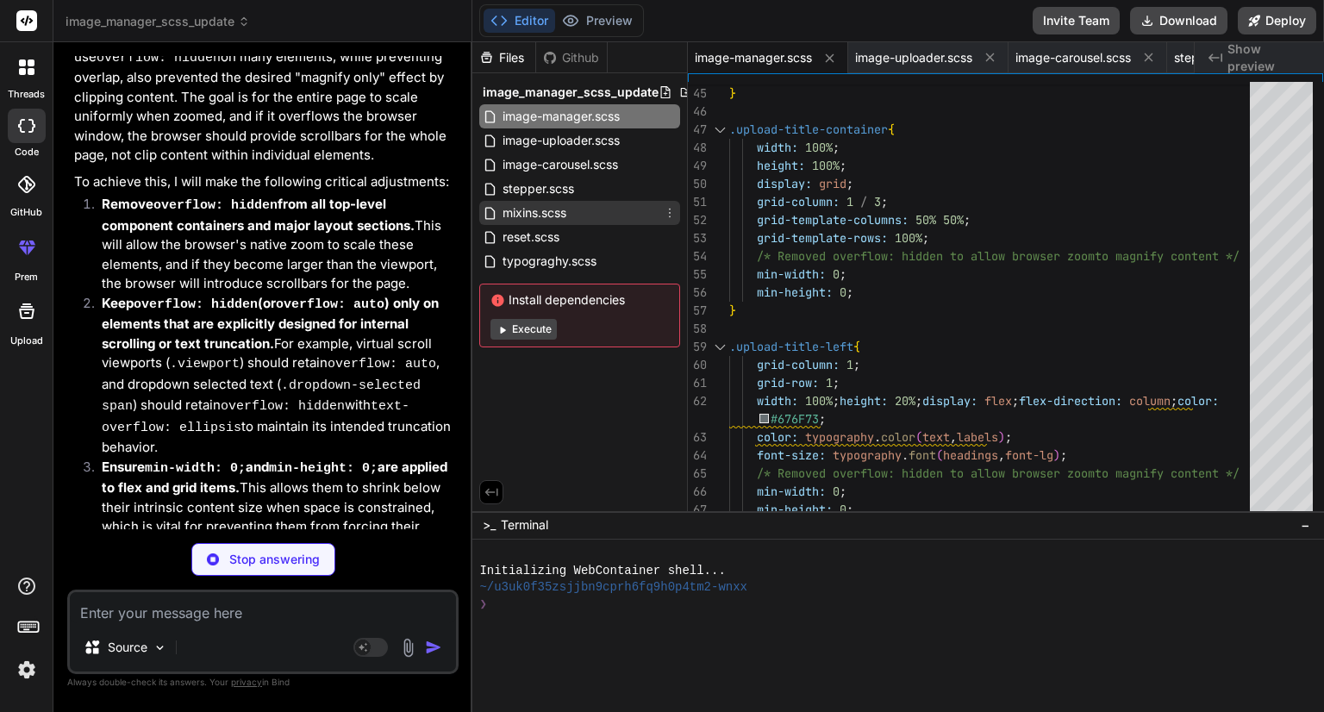
click at [555, 208] on span "mixins.scss" at bounding box center [534, 213] width 67 height 21
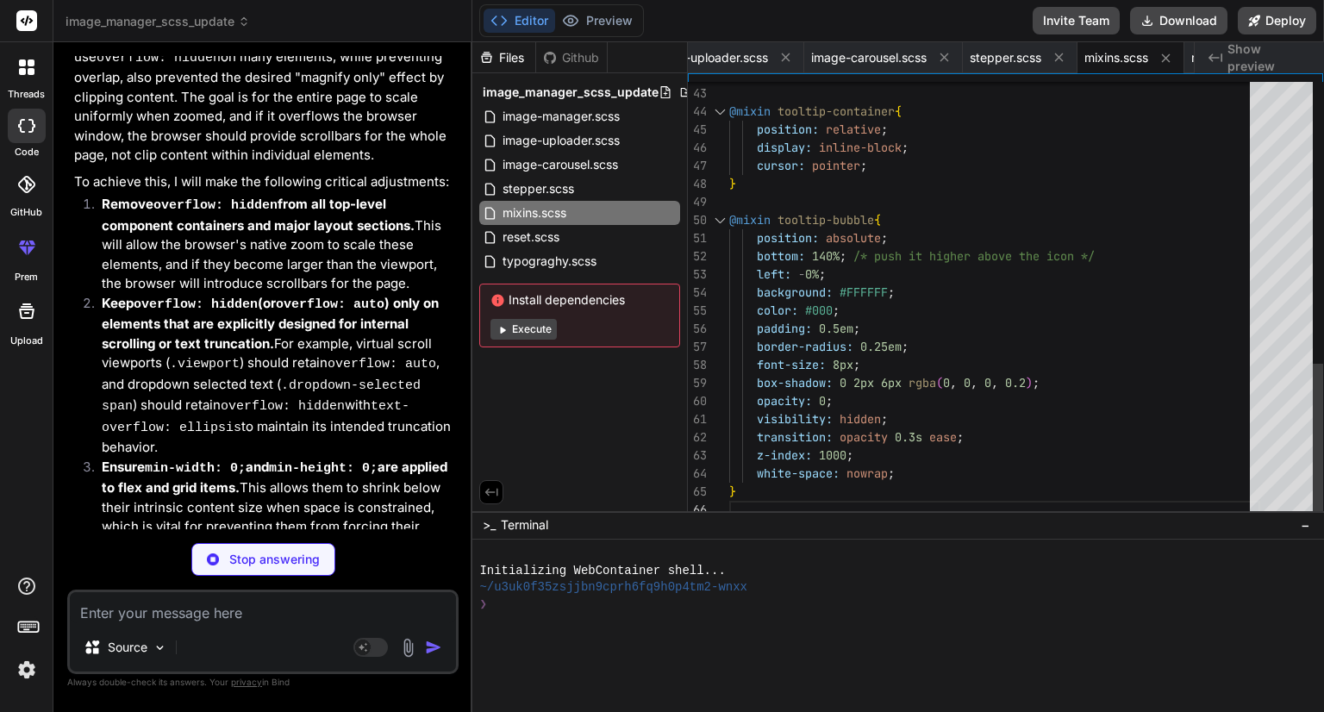
scroll to position [0, 0]
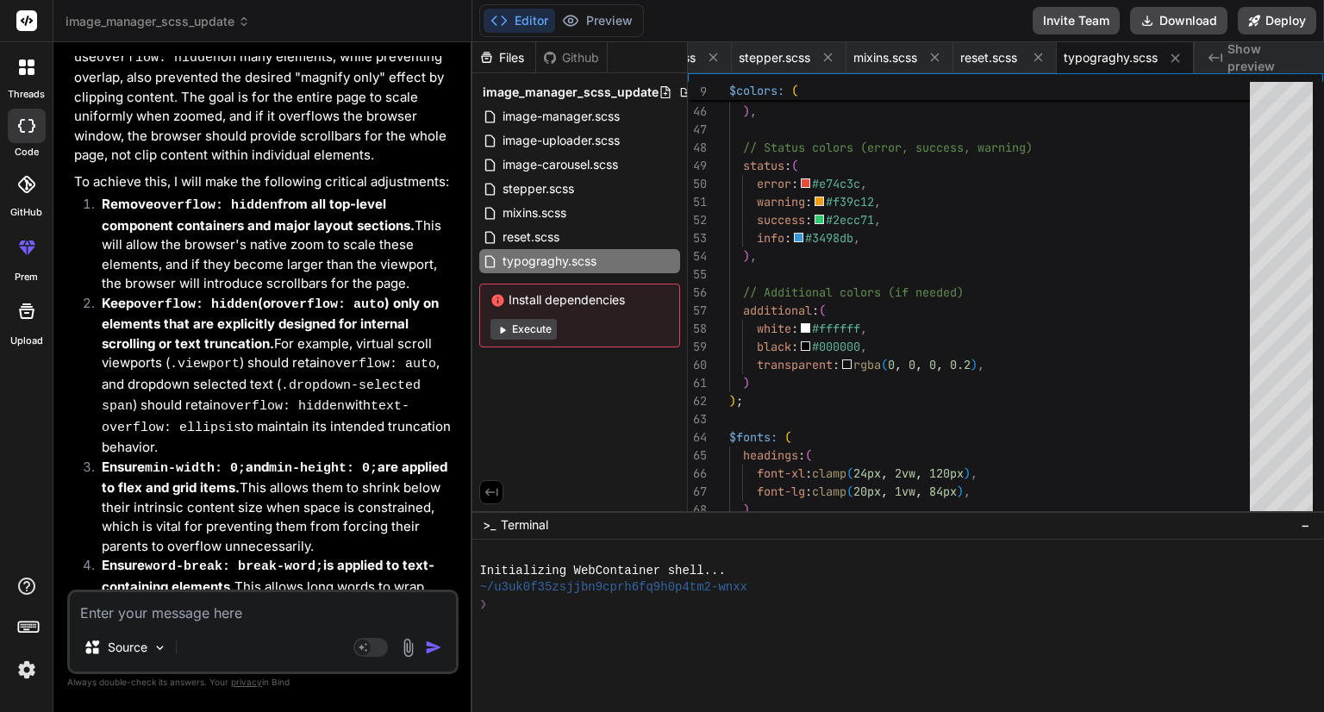
scroll to position [16084, 0]
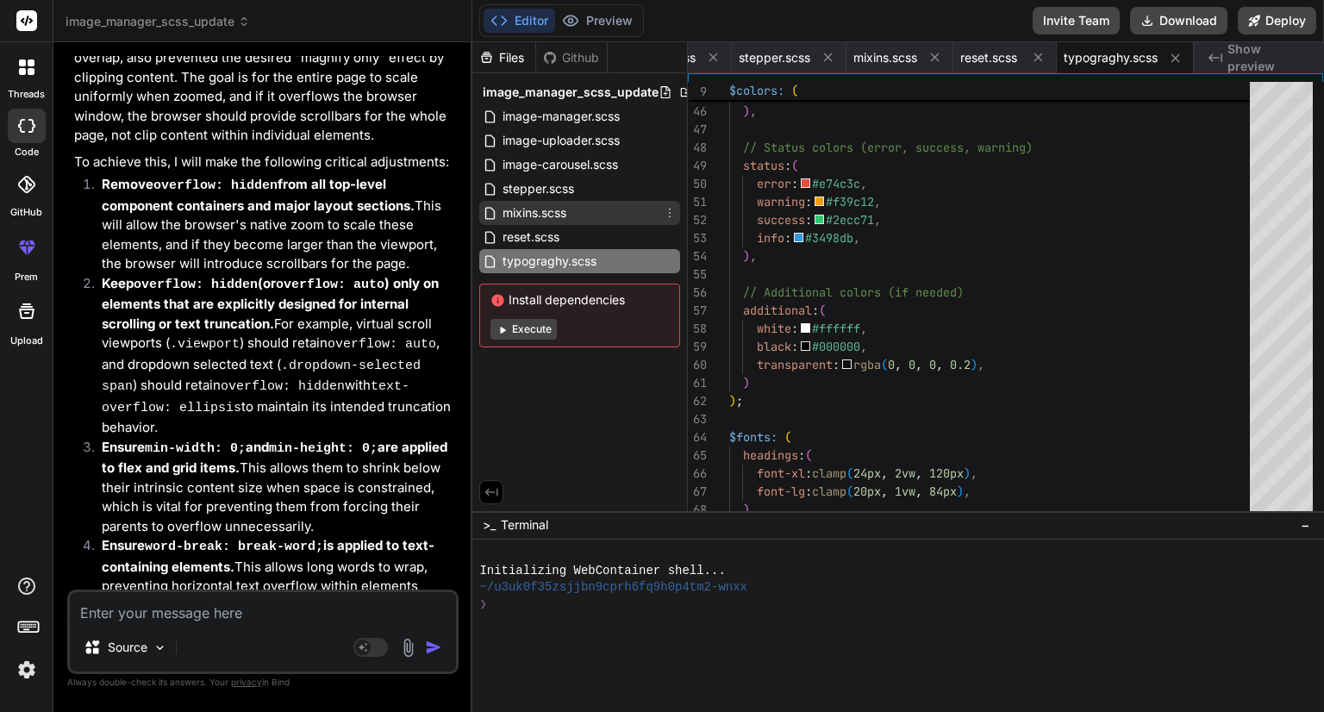
click at [536, 213] on span "mixins.scss" at bounding box center [534, 213] width 67 height 21
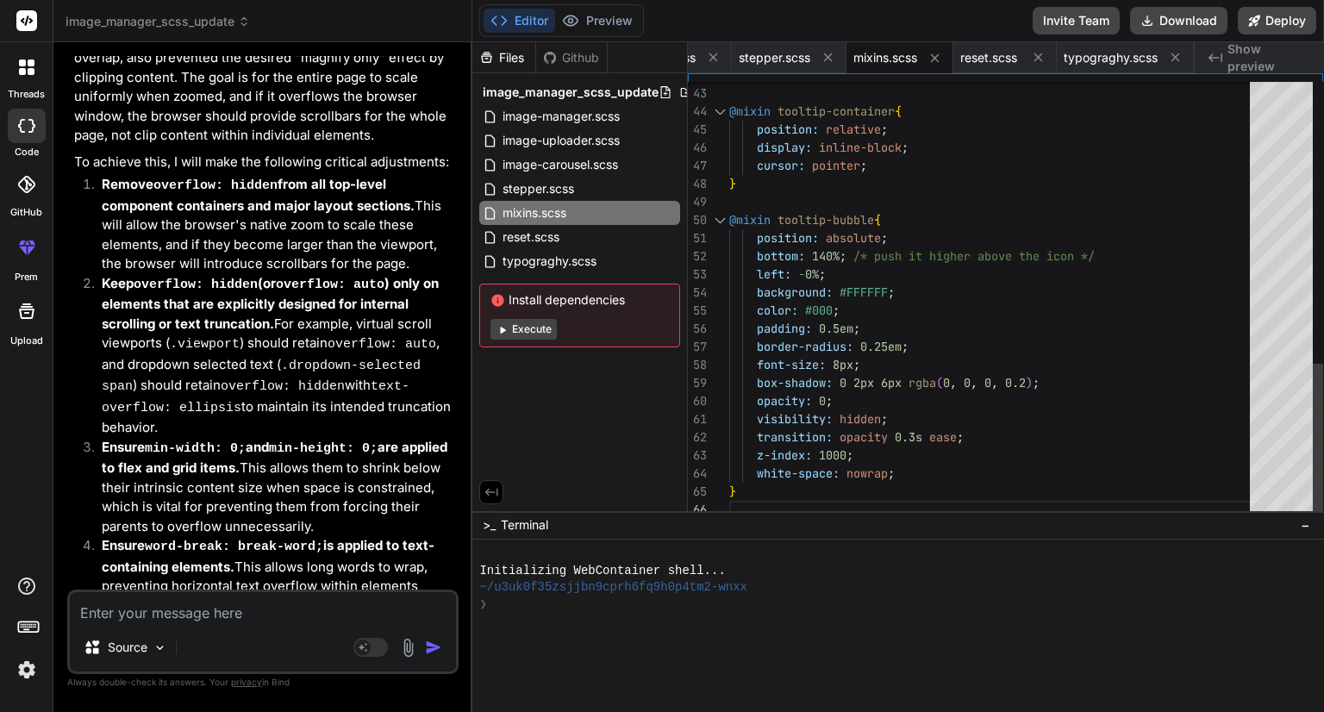
scroll to position [0, 0]
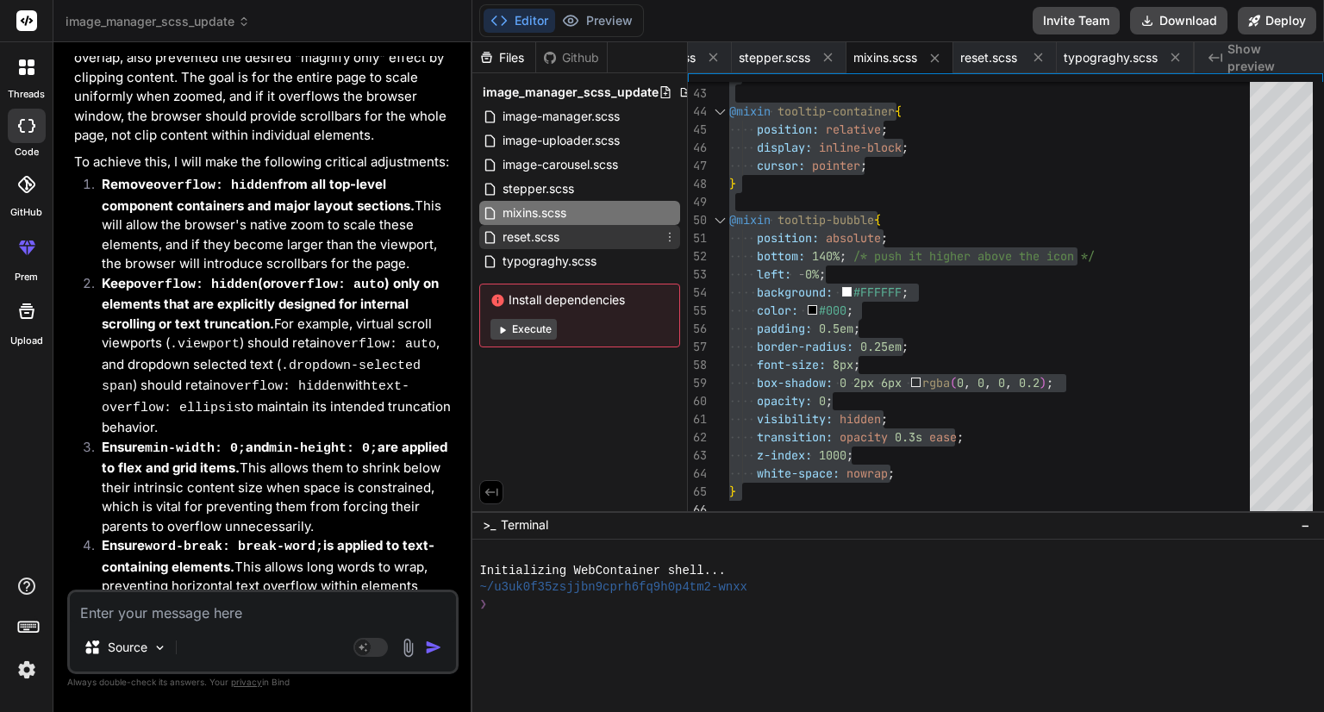
click at [528, 229] on span "reset.scss" at bounding box center [531, 237] width 60 height 21
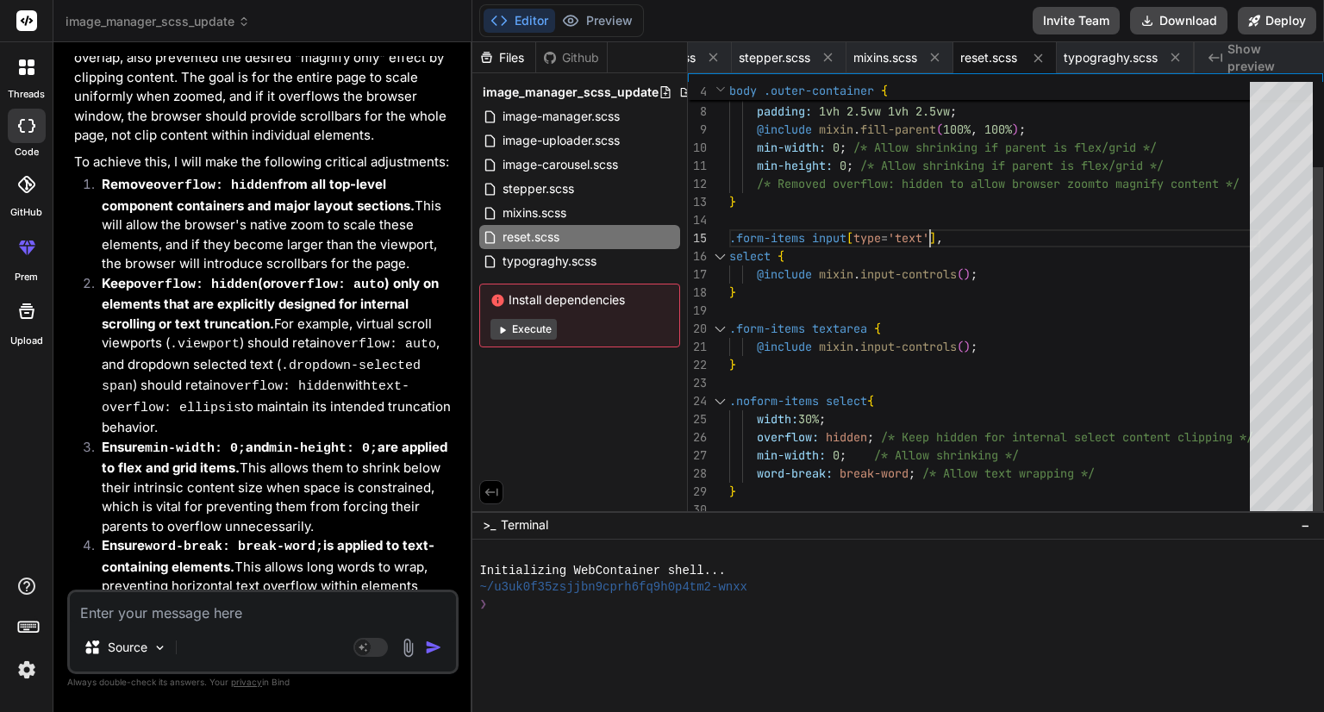
click at [932, 228] on div "box-sizing: border-box ; margin: 0 ; padding: 1vh 2.5vw 1vh 2.5vw ; @include mi…" at bounding box center [994, 247] width 531 height 543
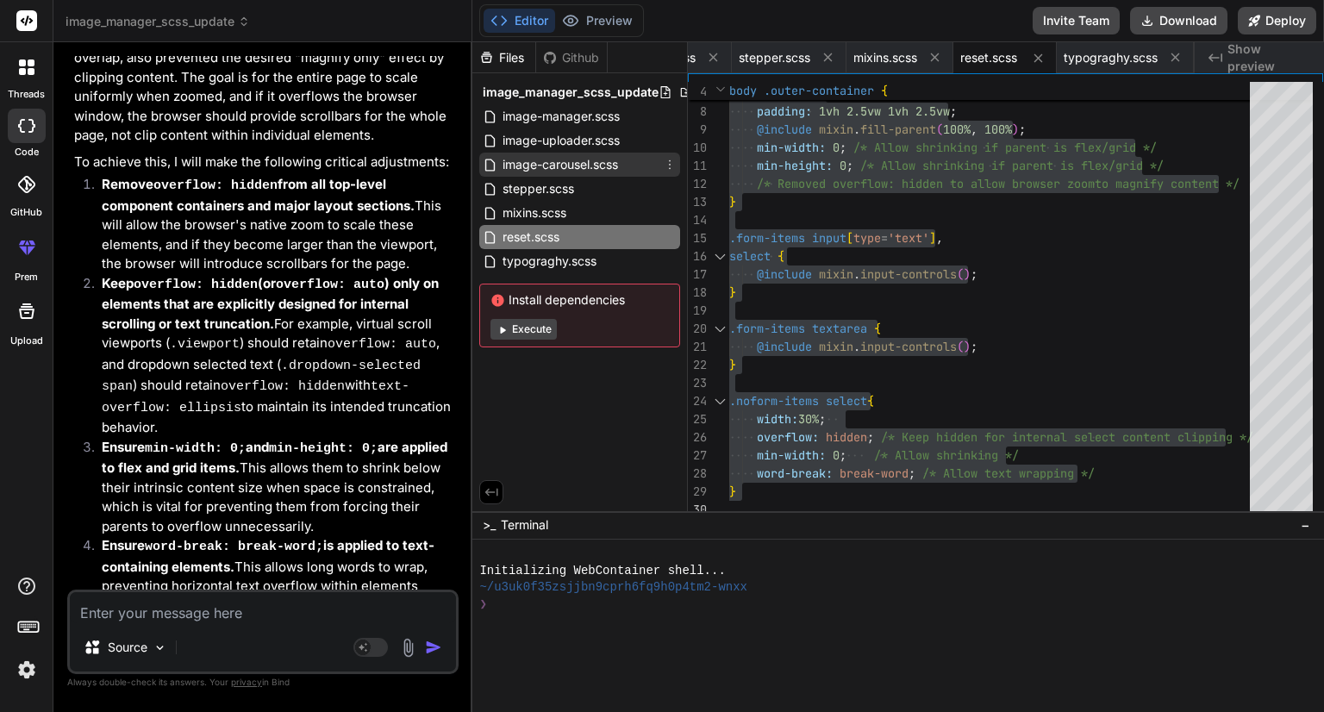
click at [541, 157] on span "image-carousel.scss" at bounding box center [560, 164] width 119 height 21
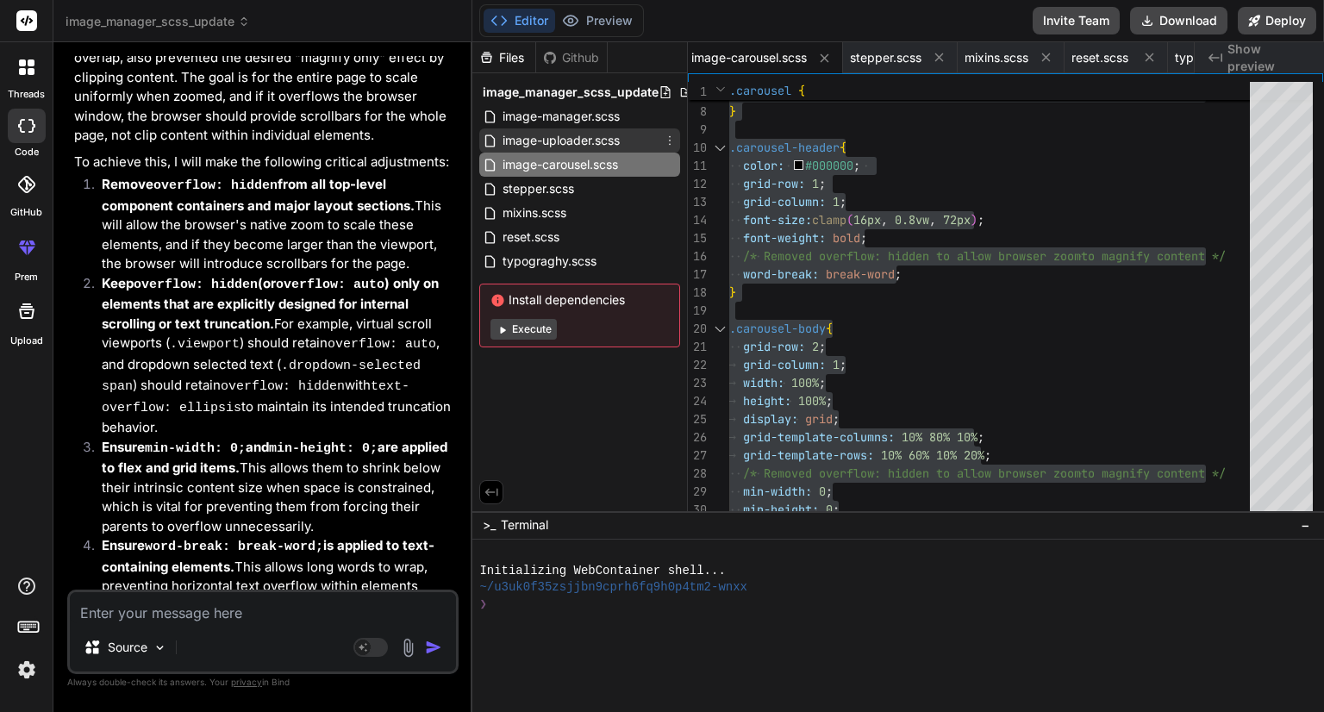
click at [549, 134] on span "image-uploader.scss" at bounding box center [561, 140] width 121 height 21
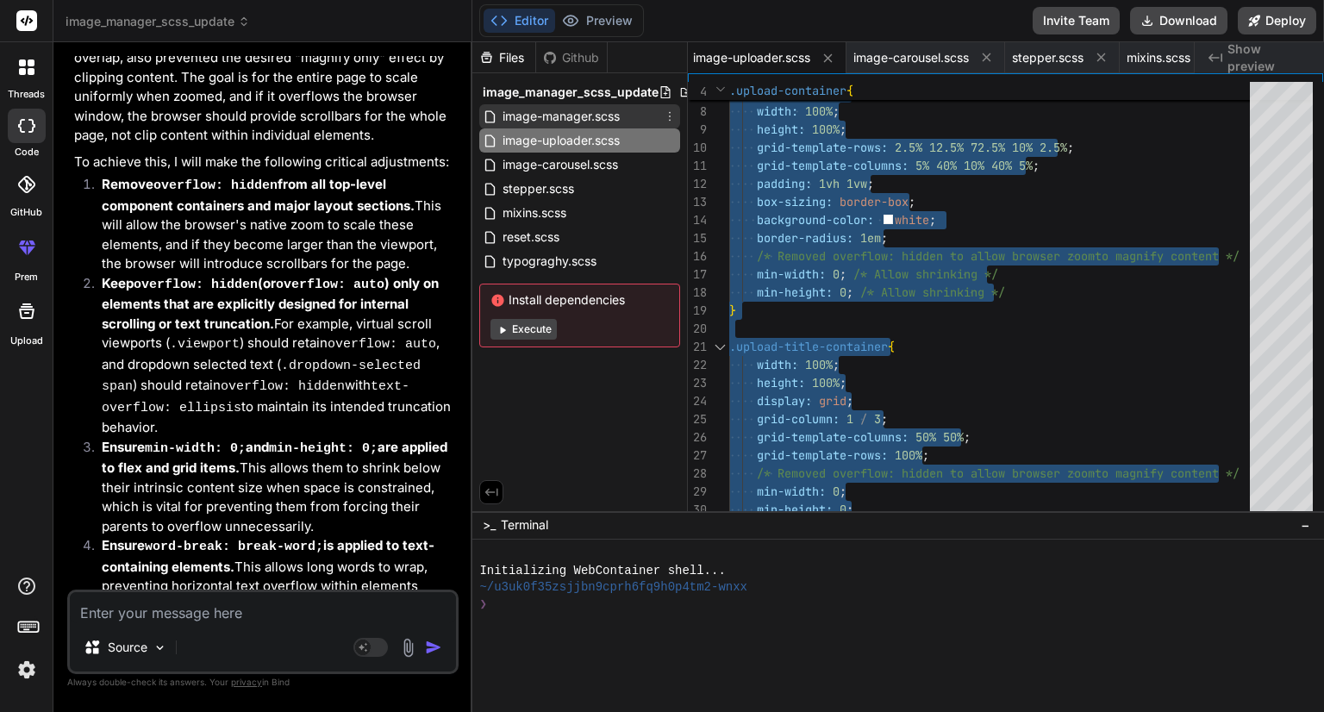
click at [580, 115] on span "image-manager.scss" at bounding box center [561, 116] width 121 height 21
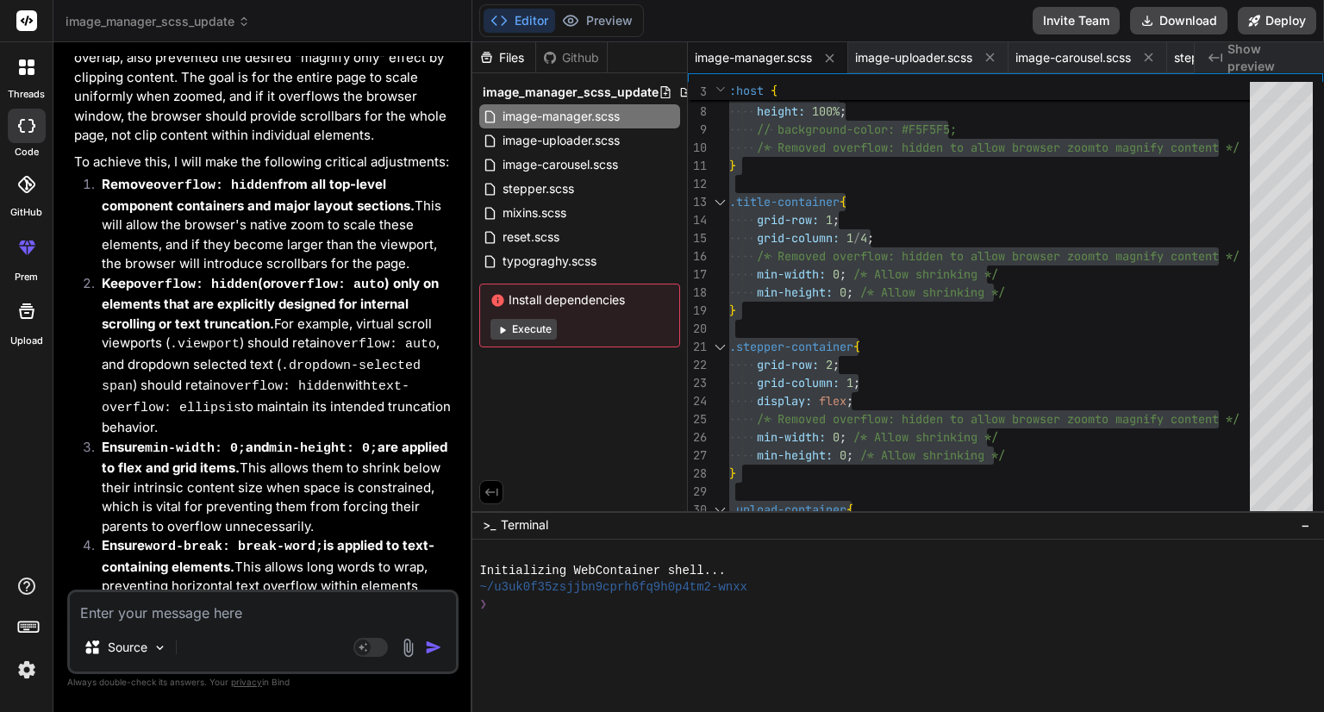
click at [297, 613] on textarea at bounding box center [263, 607] width 386 height 31
paste textarea "@import '../../../libs/image-converter/src/lib/view-layer/styles/main.scss'; $s…"
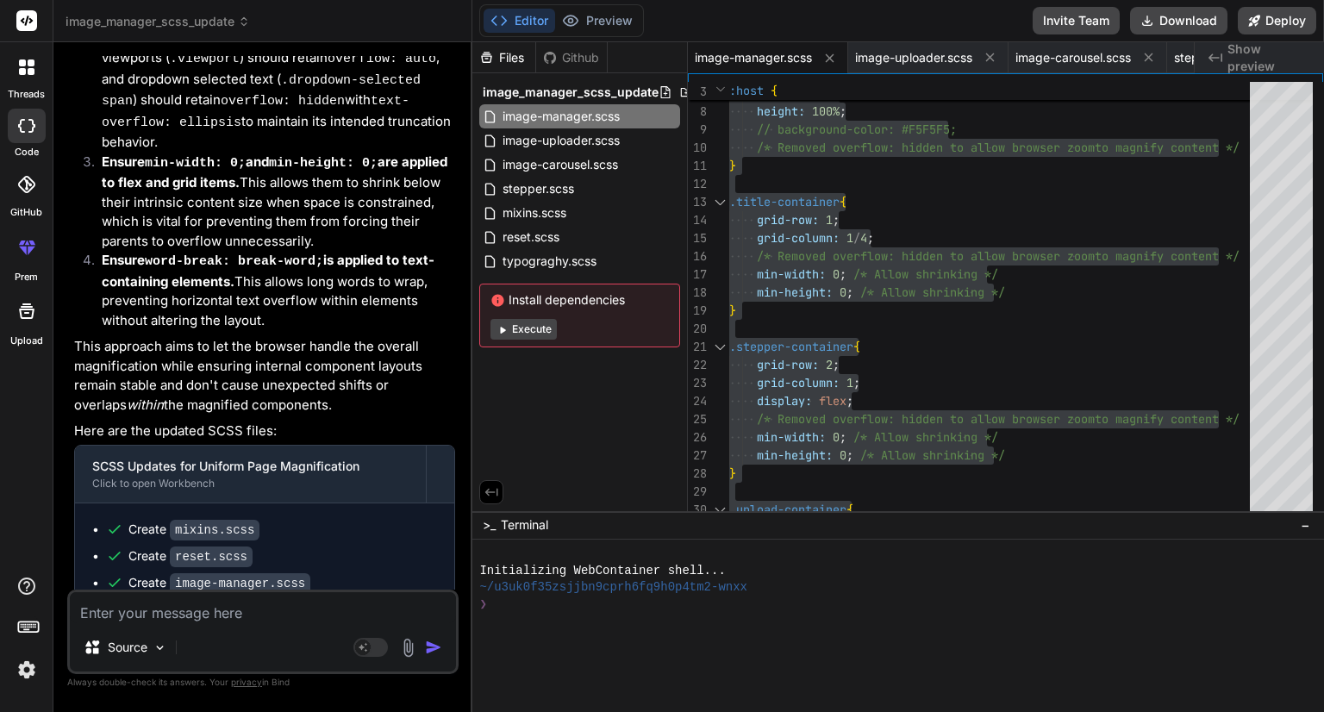
scroll to position [16864, 0]
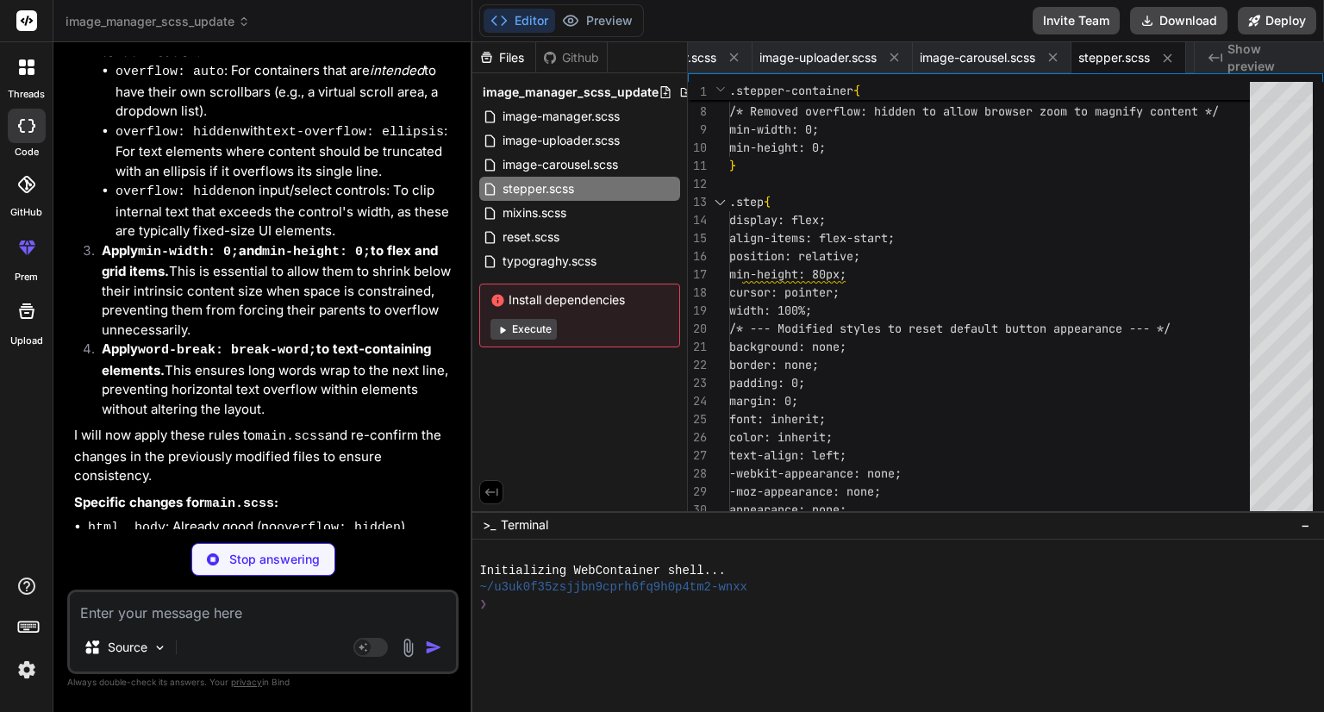
scroll to position [18190, 0]
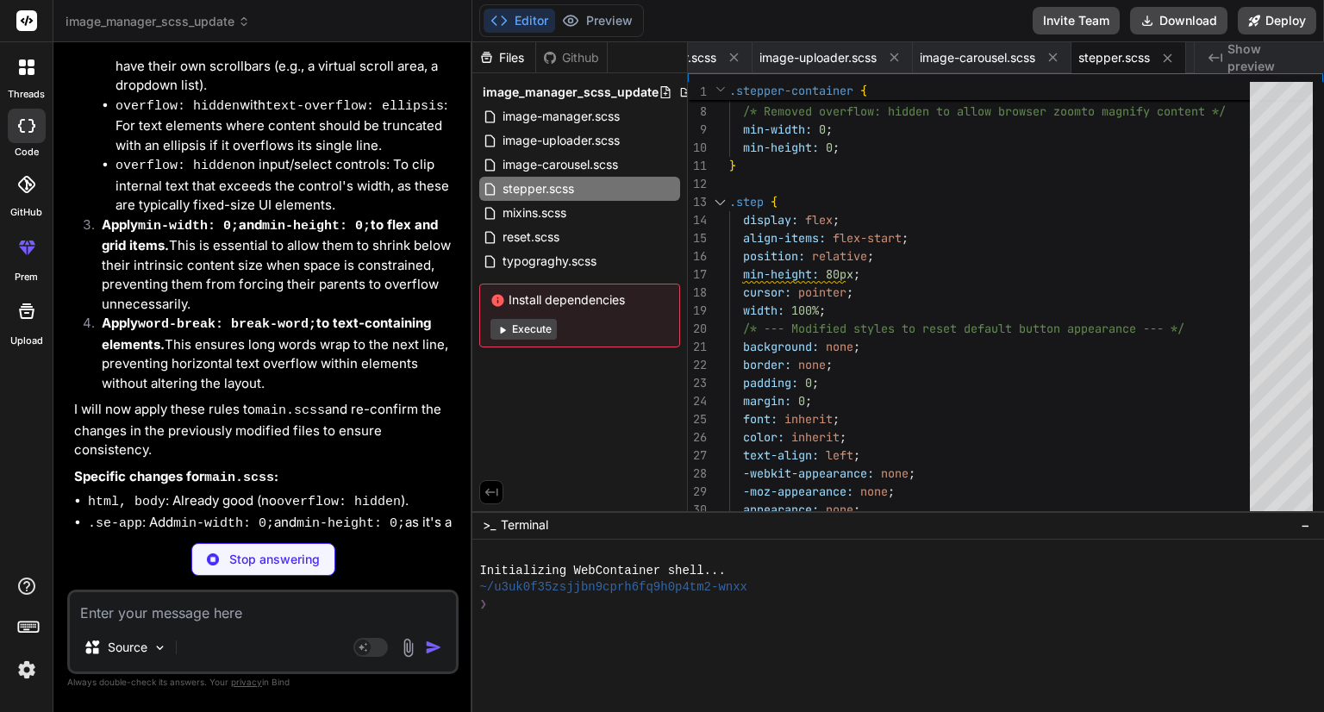
click at [168, 613] on textarea at bounding box center [263, 607] width 386 height 31
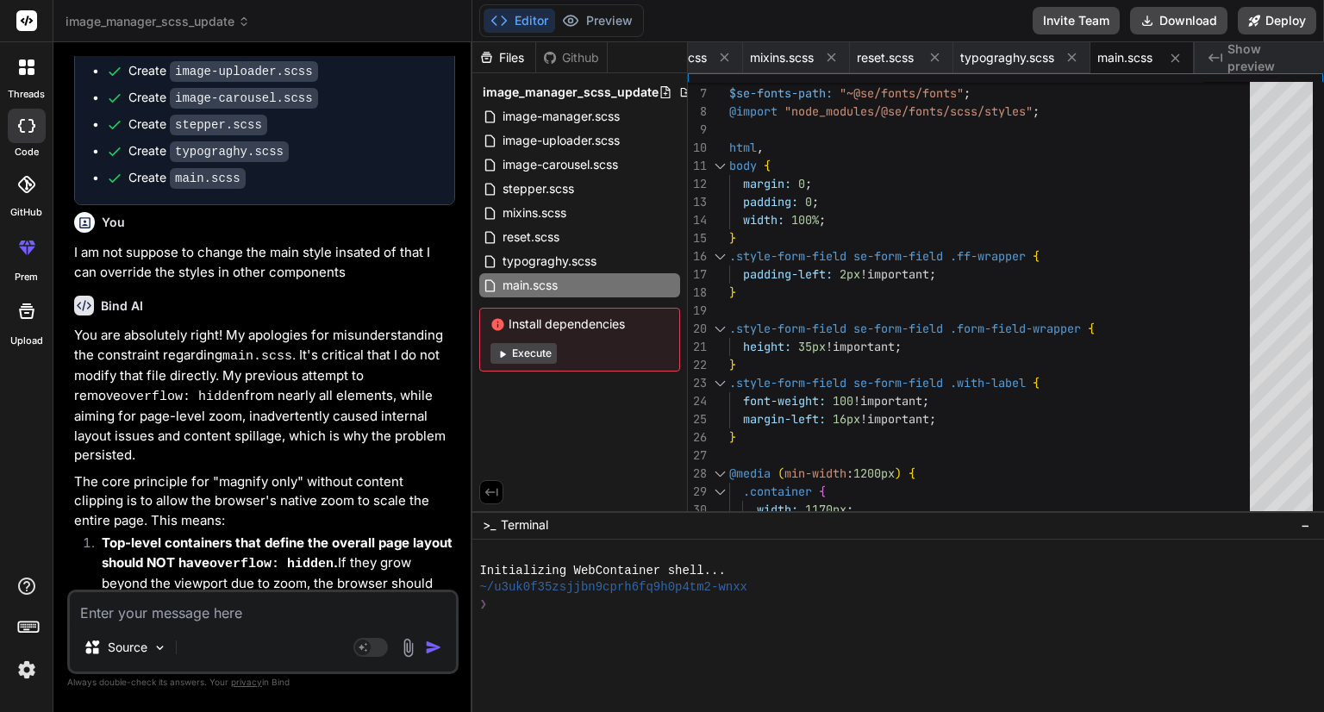
scroll to position [19221, 0]
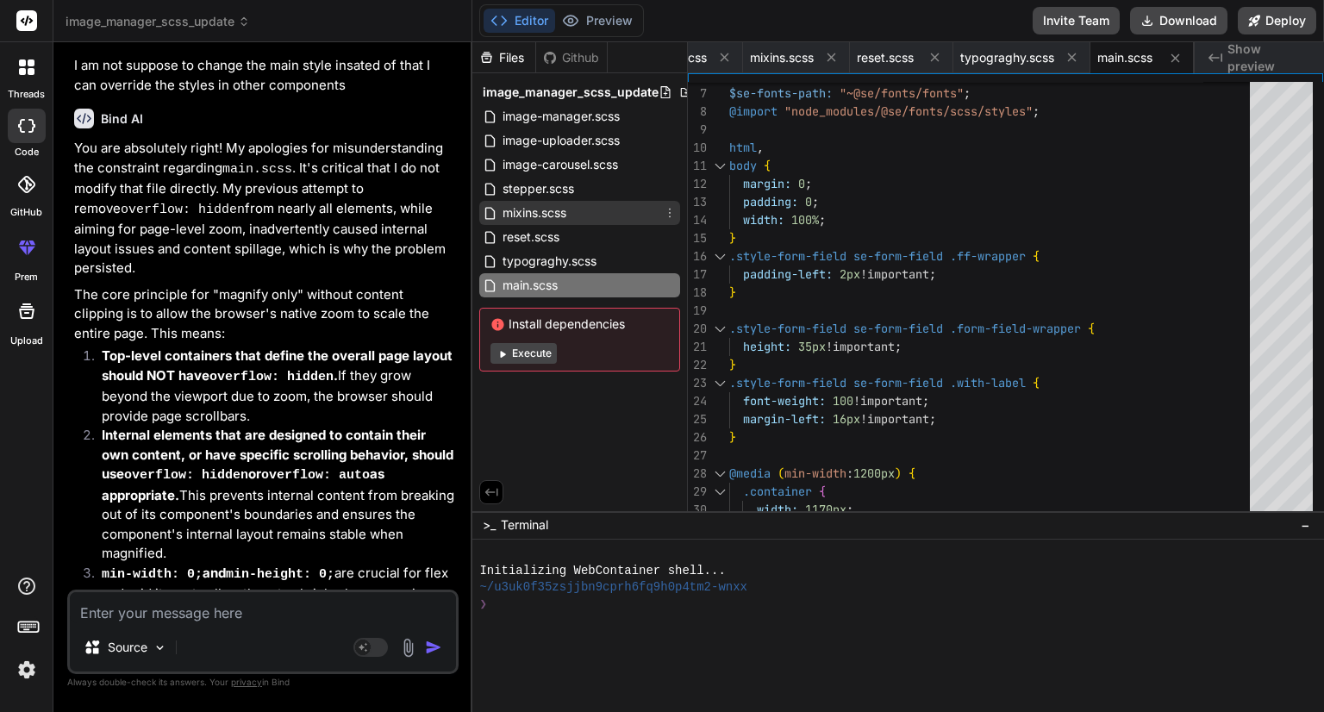
click at [537, 210] on span "mixins.scss" at bounding box center [534, 213] width 67 height 21
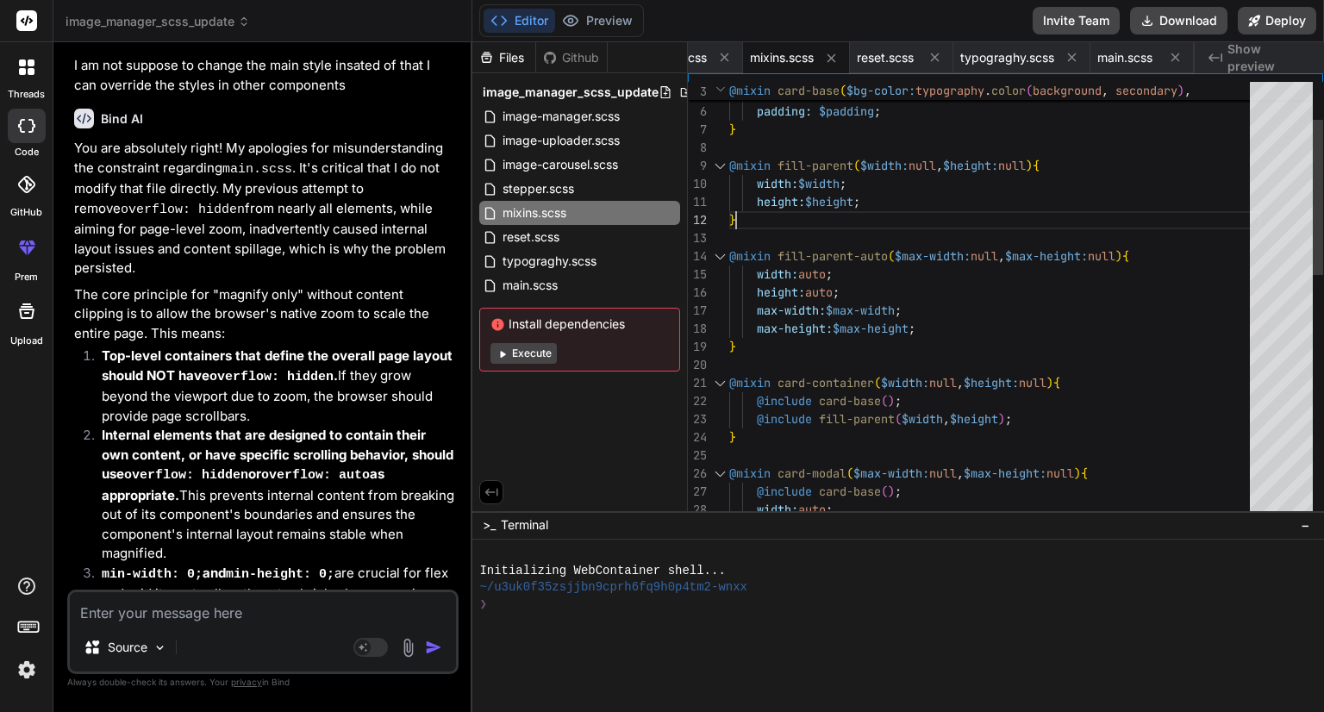
scroll to position [0, 0]
click at [838, 211] on div "padding: $padding ; } @mixin fill-parent ( $width: null , $height: null ) { wid…" at bounding box center [994, 591] width 531 height 1231
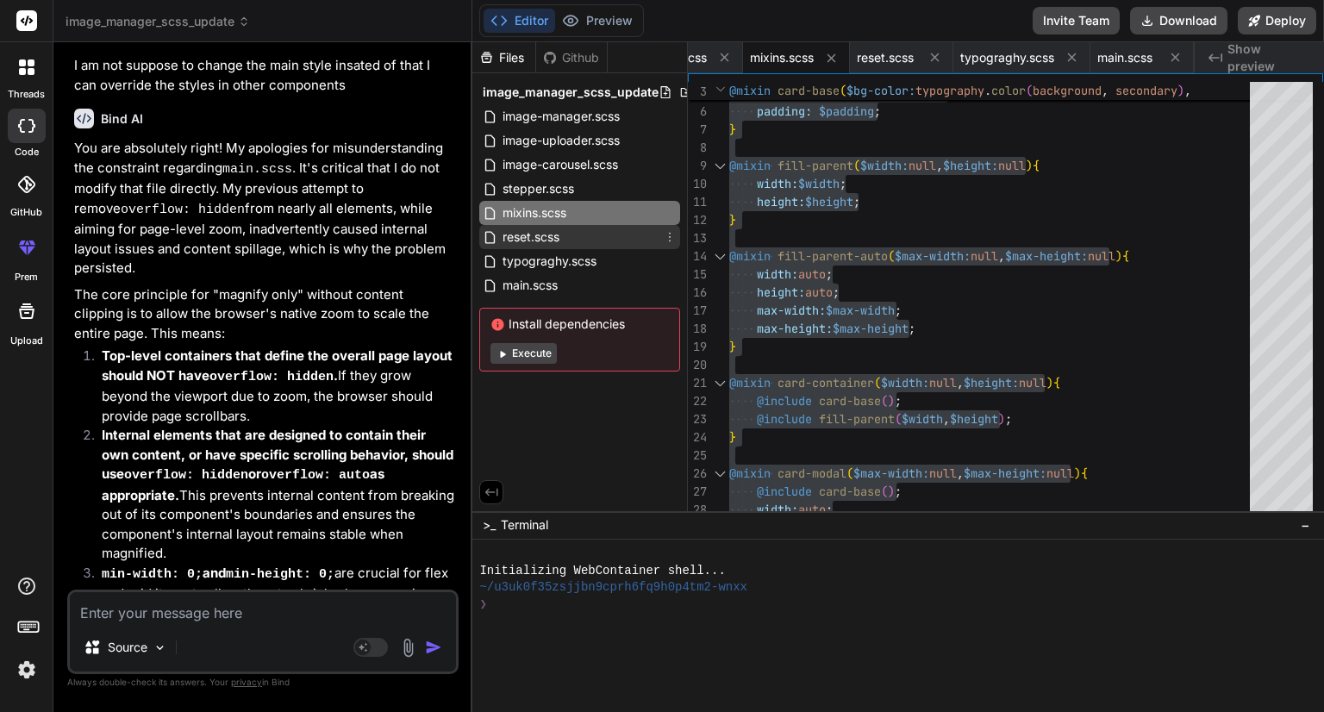
click at [532, 233] on span "reset.scss" at bounding box center [531, 237] width 60 height 21
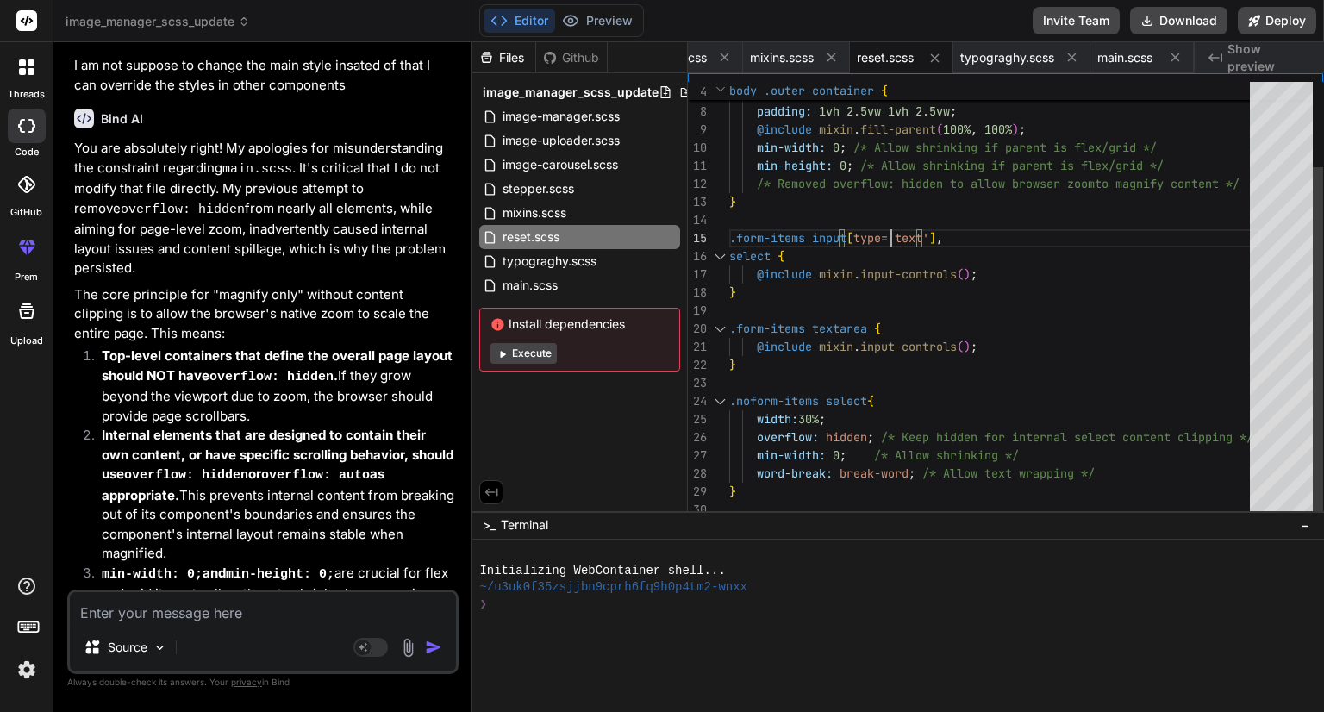
click at [903, 223] on div "box-sizing: border-box ; margin: 0 ; padding: 1vh 2.5vw 1vh 2.5vw ; @include mi…" at bounding box center [994, 247] width 531 height 543
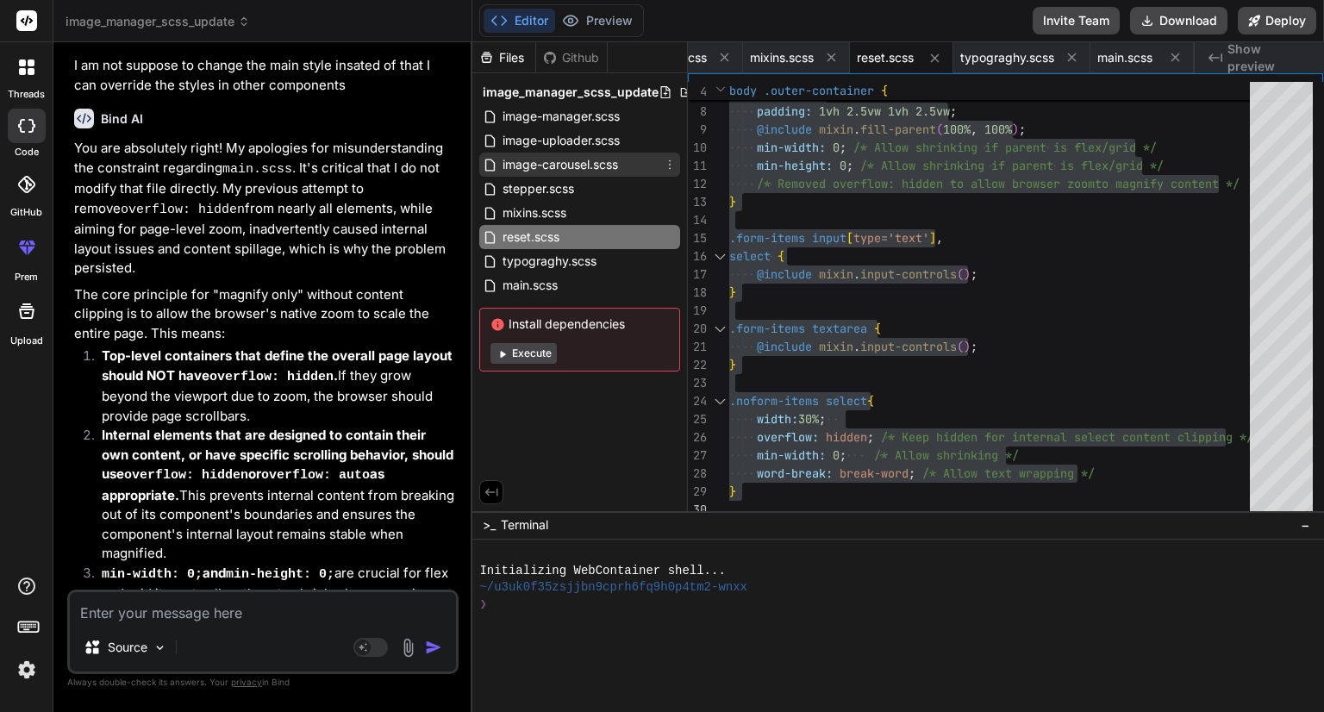
click at [531, 170] on span "image-carousel.scss" at bounding box center [560, 164] width 119 height 21
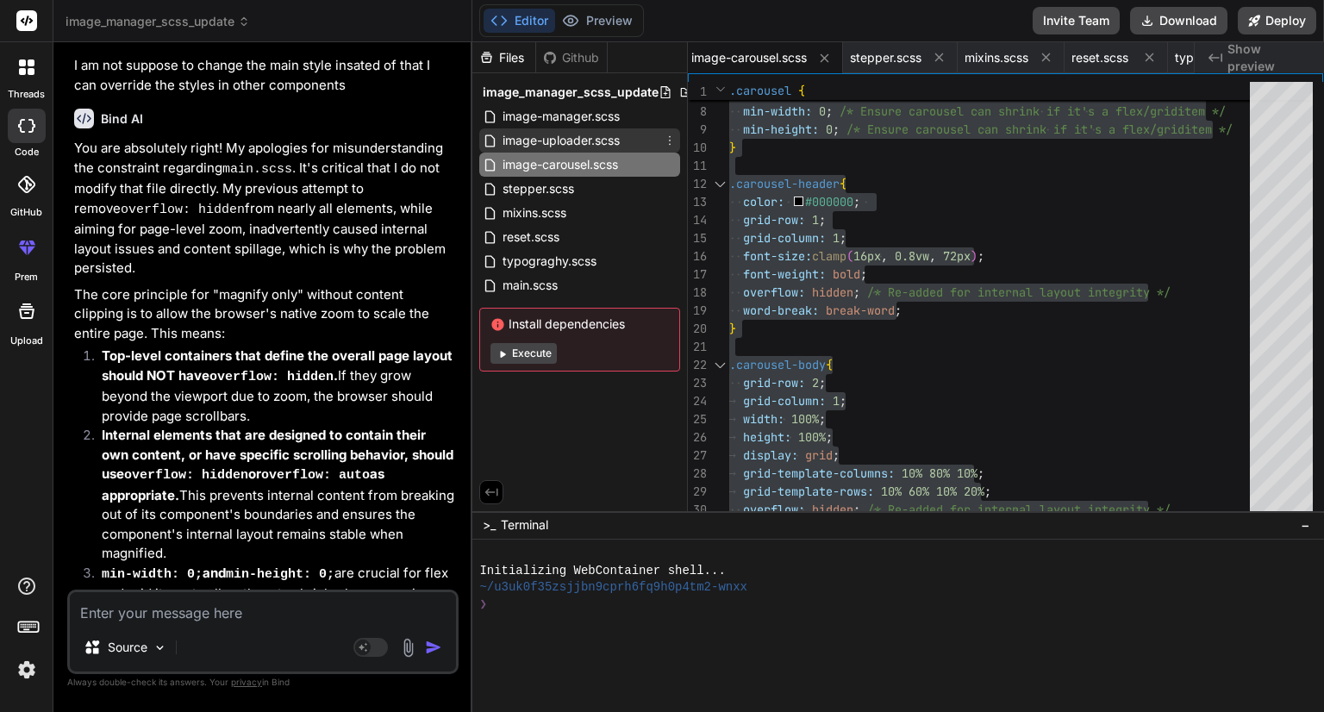
click at [535, 145] on span "image-uploader.scss" at bounding box center [561, 140] width 121 height 21
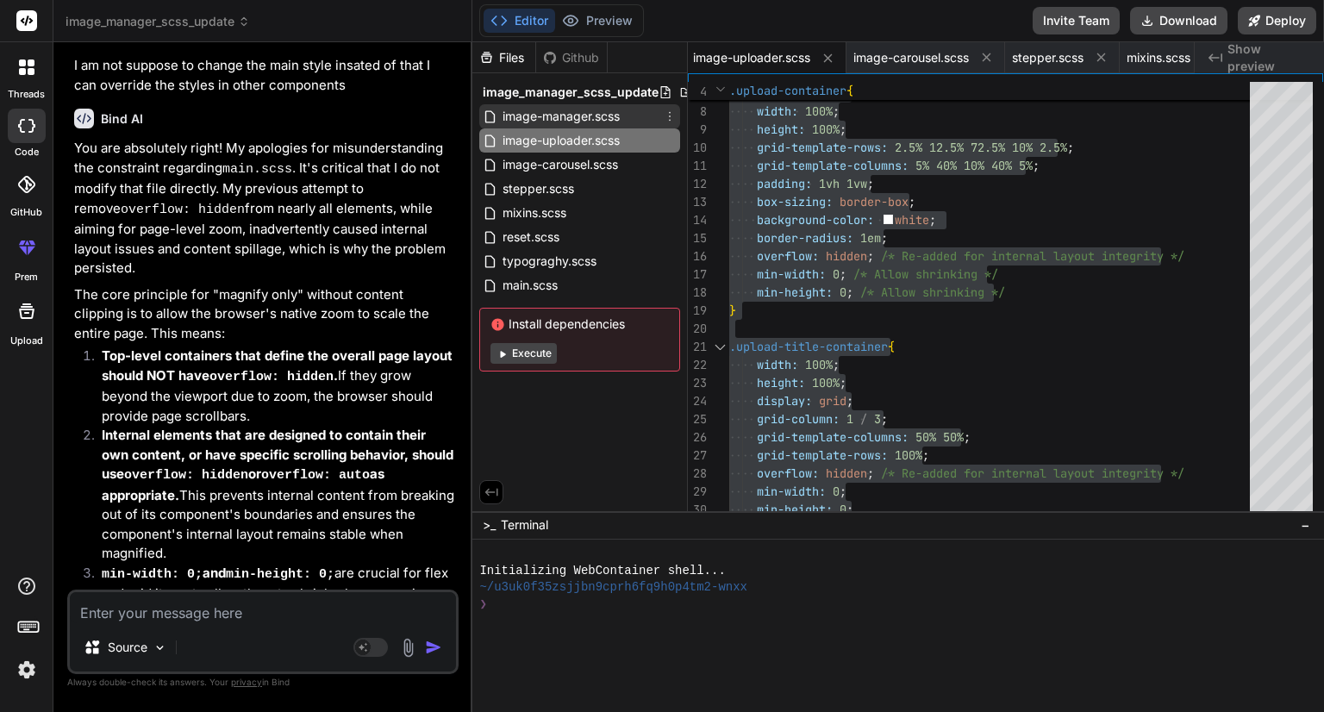
click at [552, 119] on span "image-manager.scss" at bounding box center [561, 116] width 121 height 21
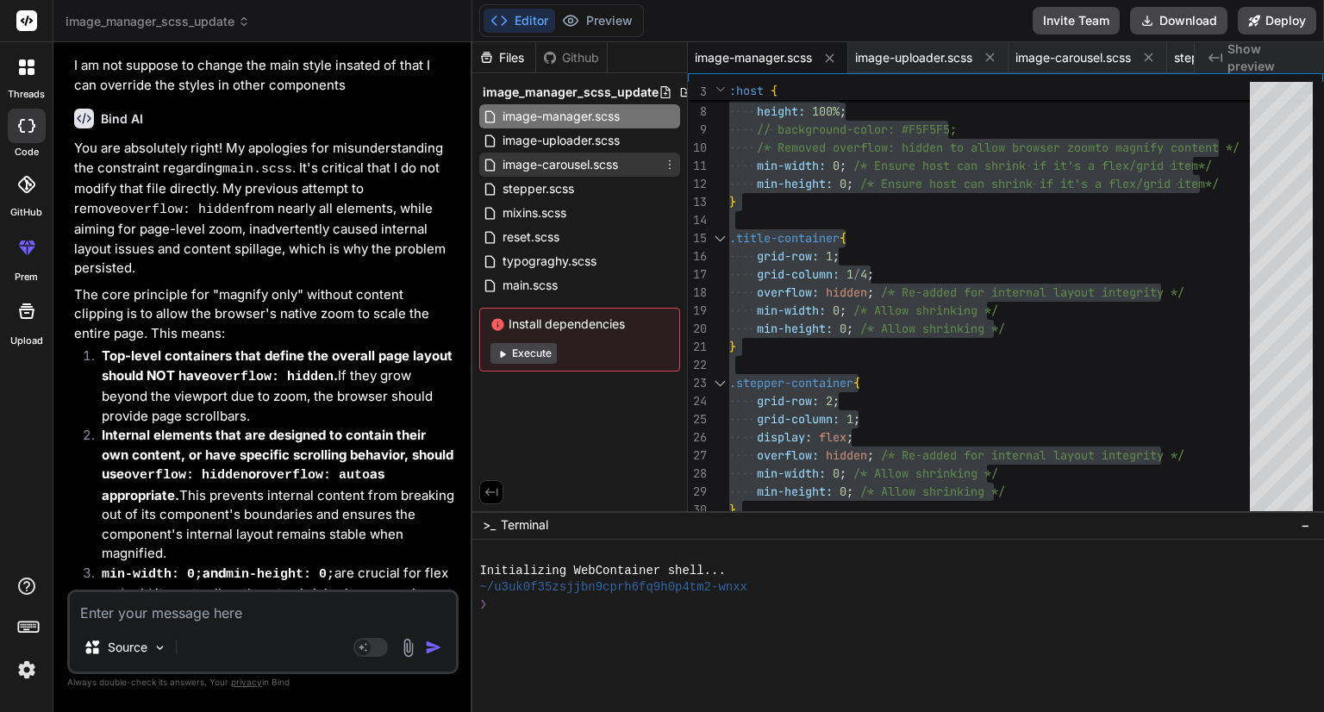
click at [559, 166] on span "image-carousel.scss" at bounding box center [560, 164] width 119 height 21
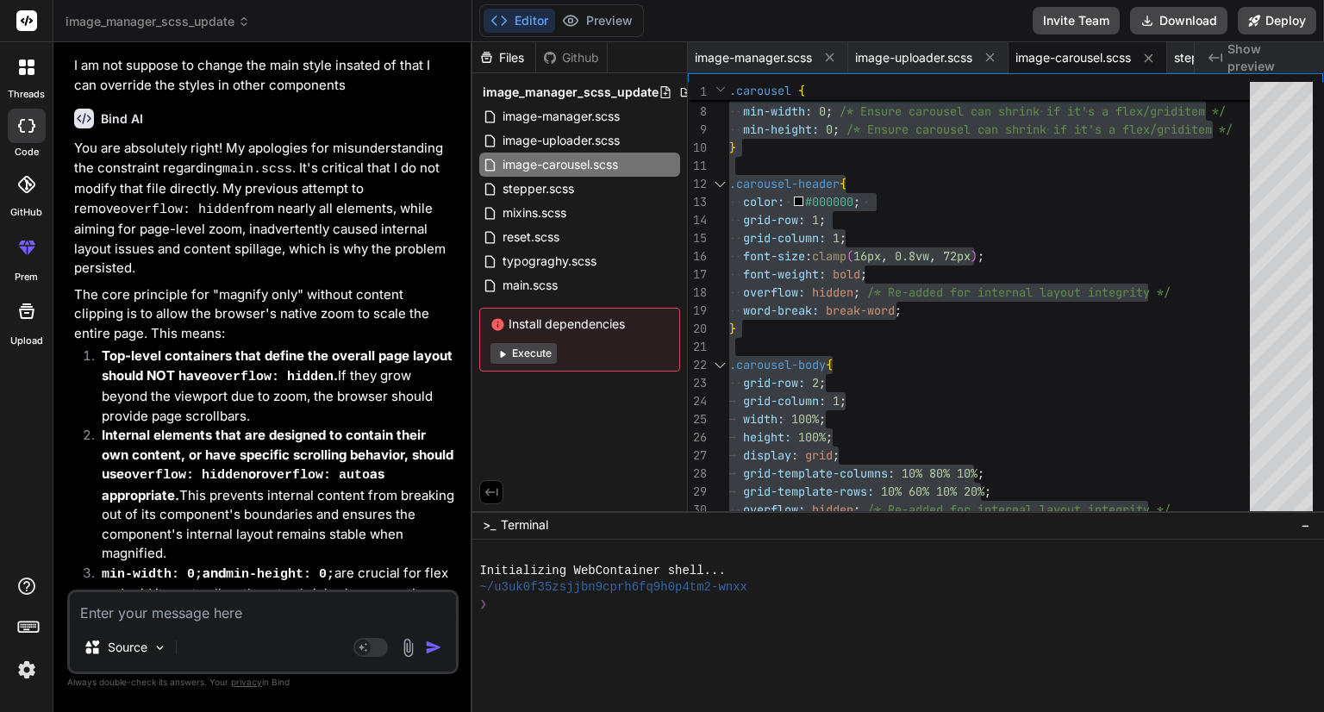
click at [181, 613] on textarea at bounding box center [263, 607] width 386 height 31
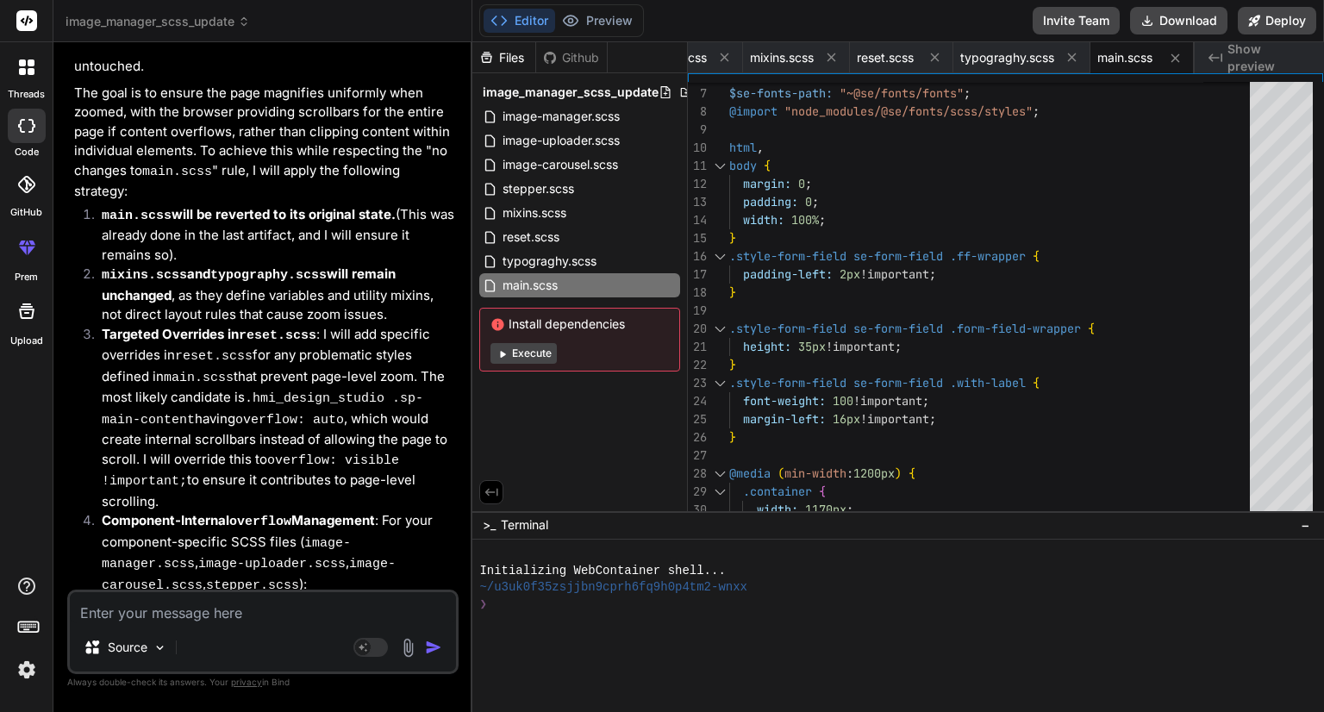
scroll to position [20487, 0]
click at [543, 240] on span "reset.scss" at bounding box center [531, 237] width 60 height 21
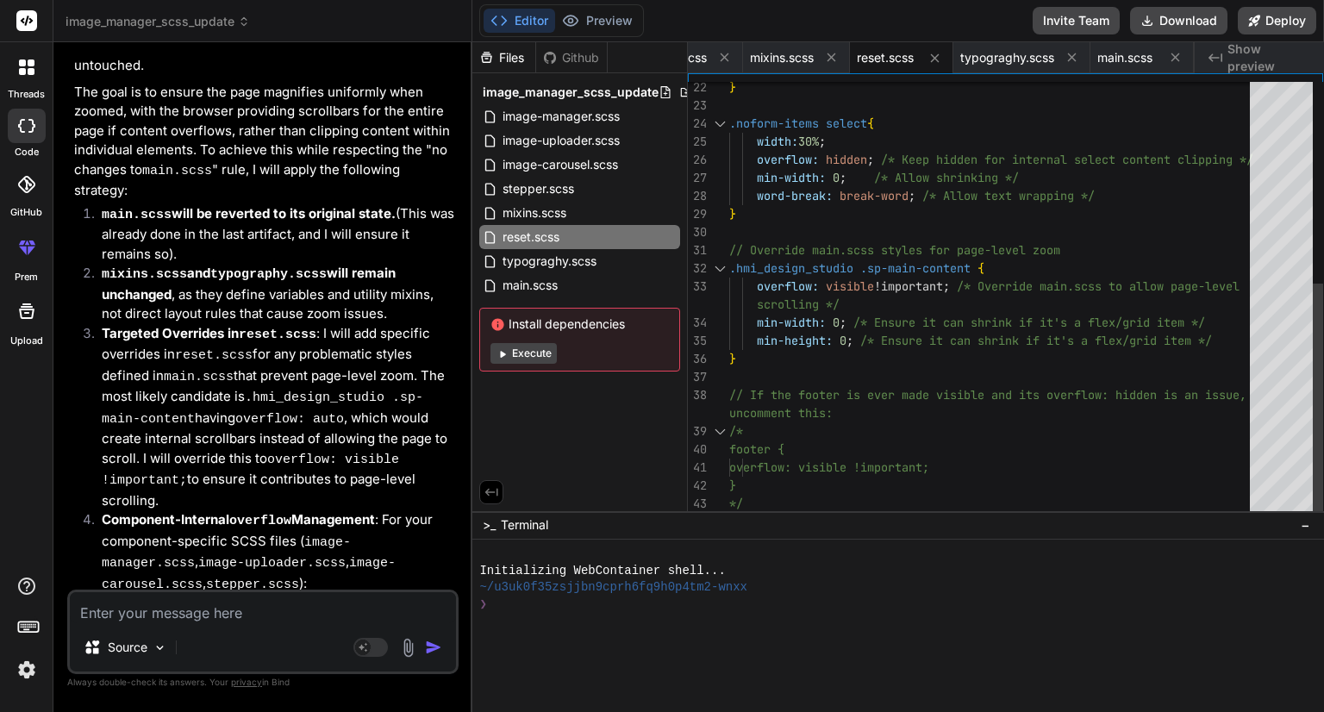
scroll to position [0, 0]
click at [821, 228] on div "} .noform-items select { width: 30% ; overflow: hidden ; /* Keep hidden for int…" at bounding box center [994, 114] width 531 height 833
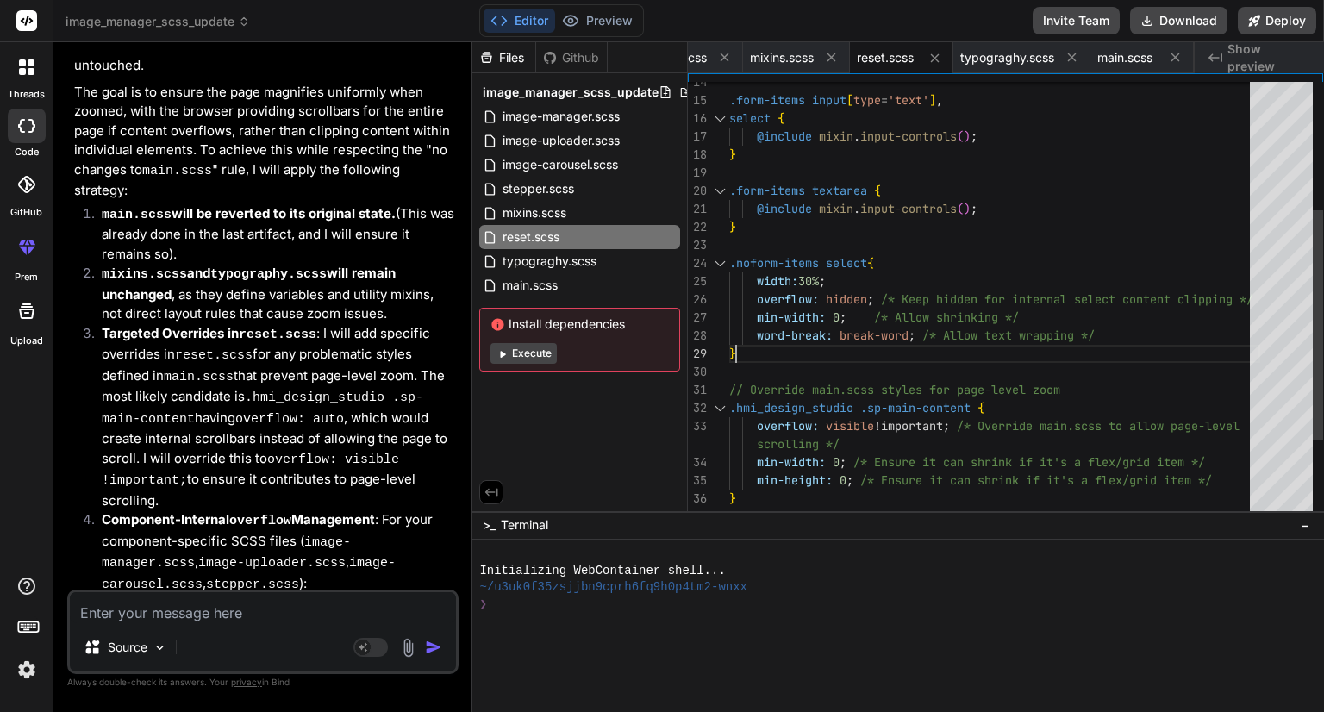
click at [834, 339] on div "} .noform-items select { width: 30% ; overflow: hidden ; /* Keep hidden for int…" at bounding box center [994, 254] width 531 height 833
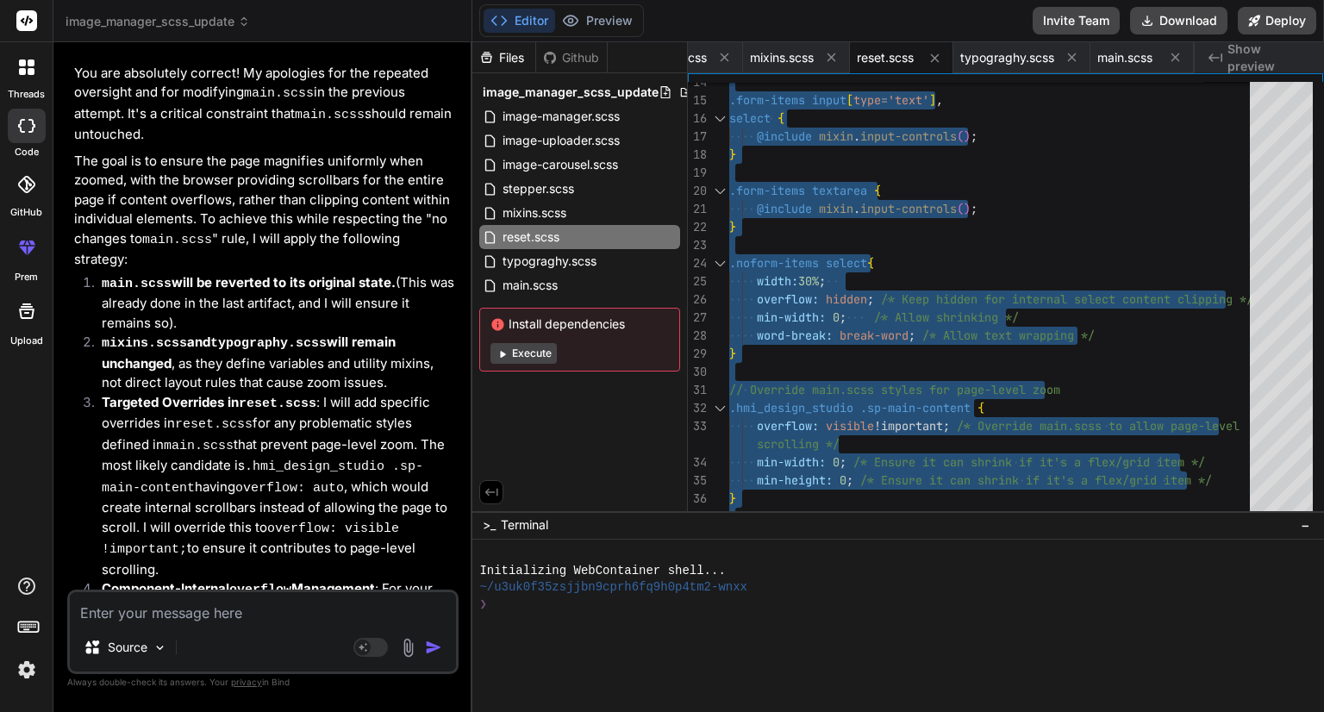
scroll to position [20504, 0]
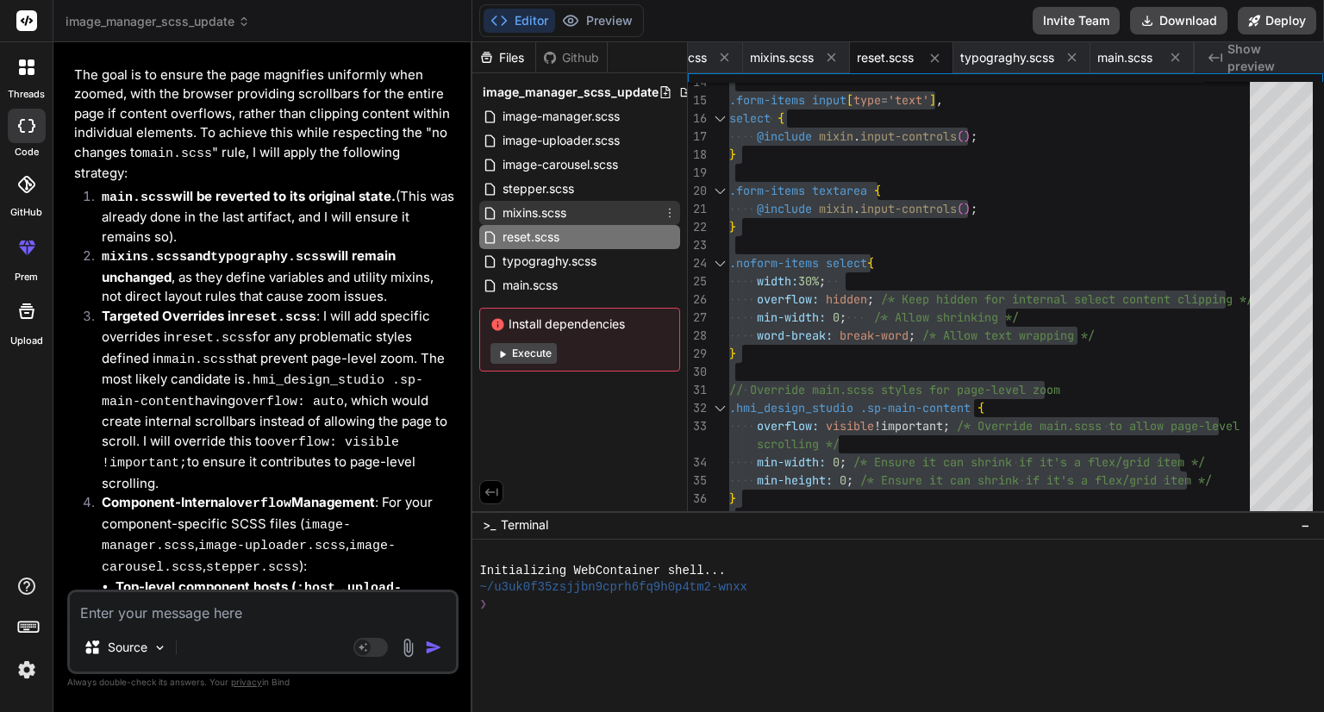
click at [536, 203] on span "mixins.scss" at bounding box center [534, 213] width 67 height 21
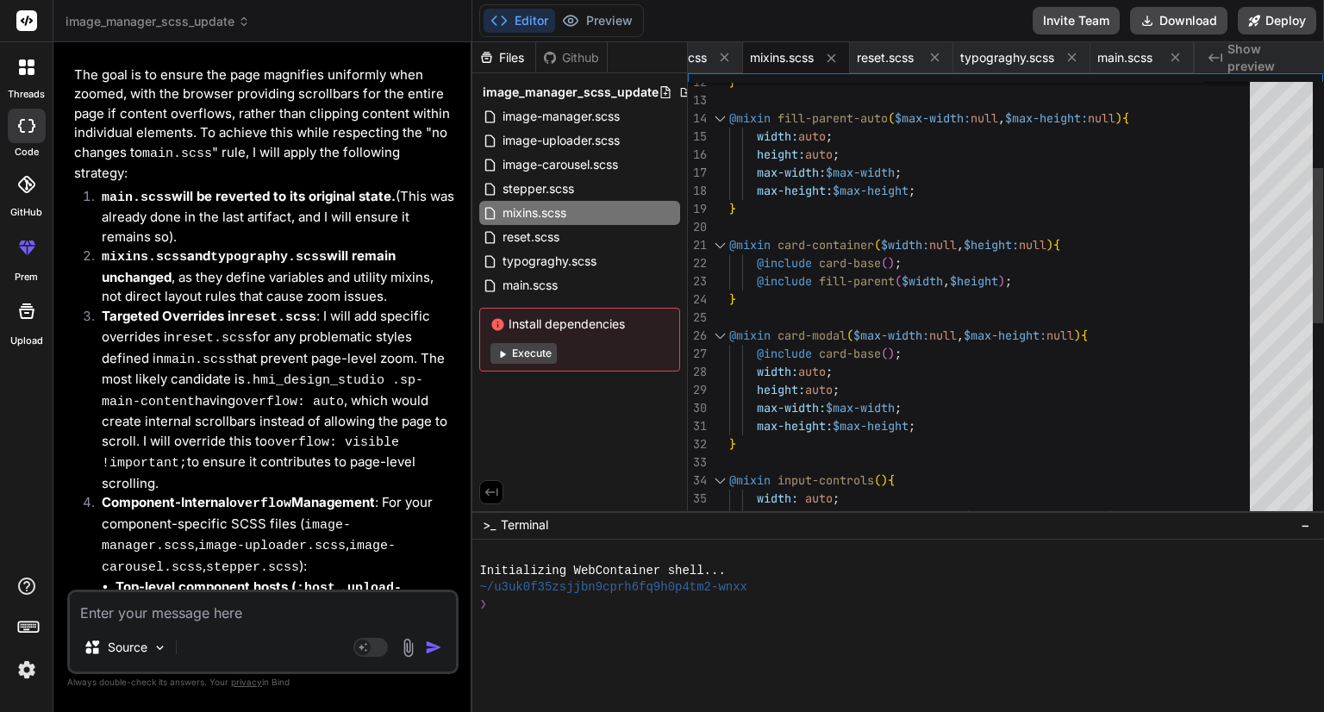
scroll to position [0, 0]
click at [881, 232] on div "@include card-base ( ) ; @include fill-parent ( $width , $height ) ; } @mixin c…" at bounding box center [994, 453] width 531 height 1231
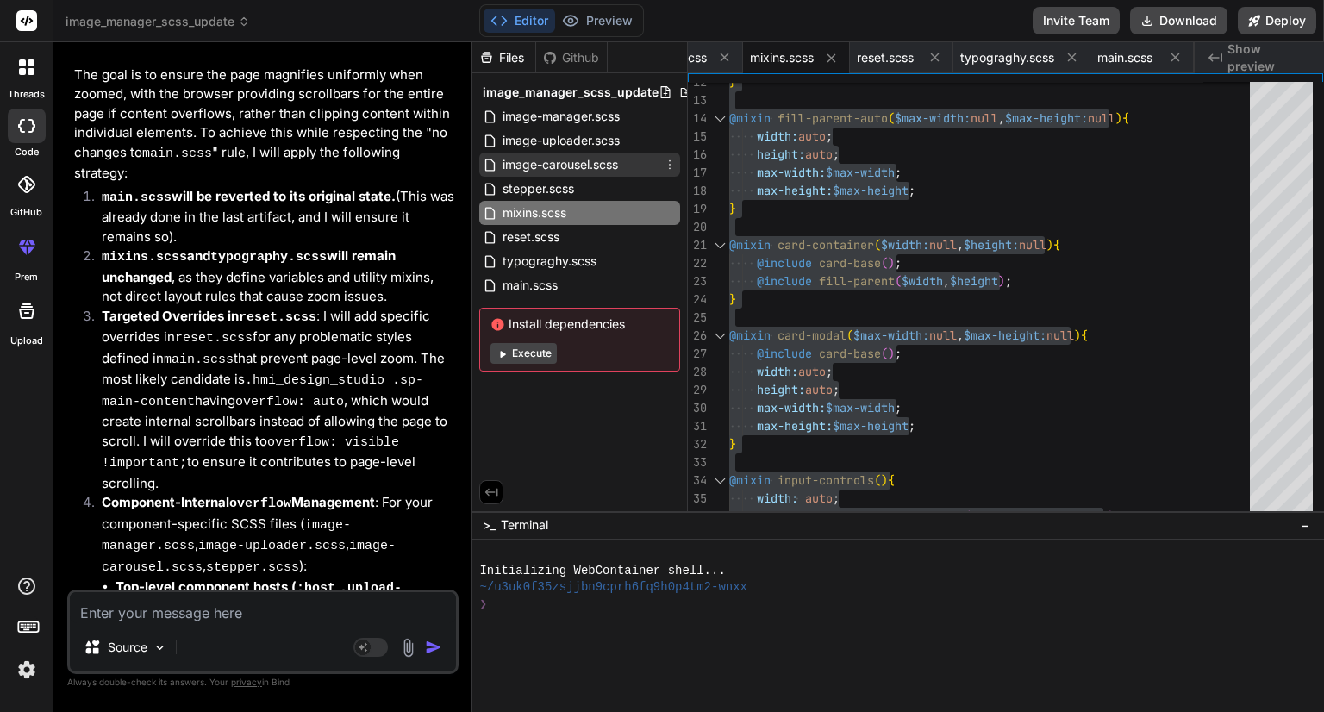
click at [573, 156] on span "image-carousel.scss" at bounding box center [560, 164] width 119 height 21
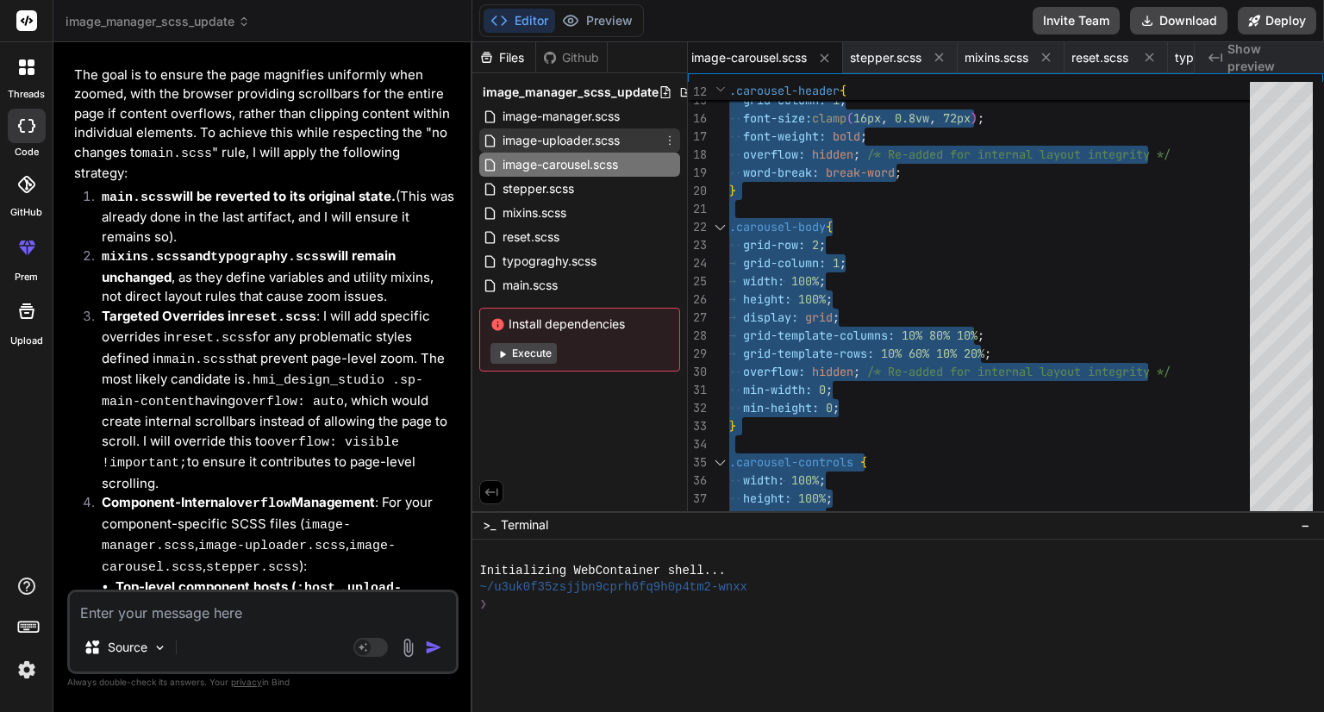
click at [572, 142] on span "image-uploader.scss" at bounding box center [561, 140] width 121 height 21
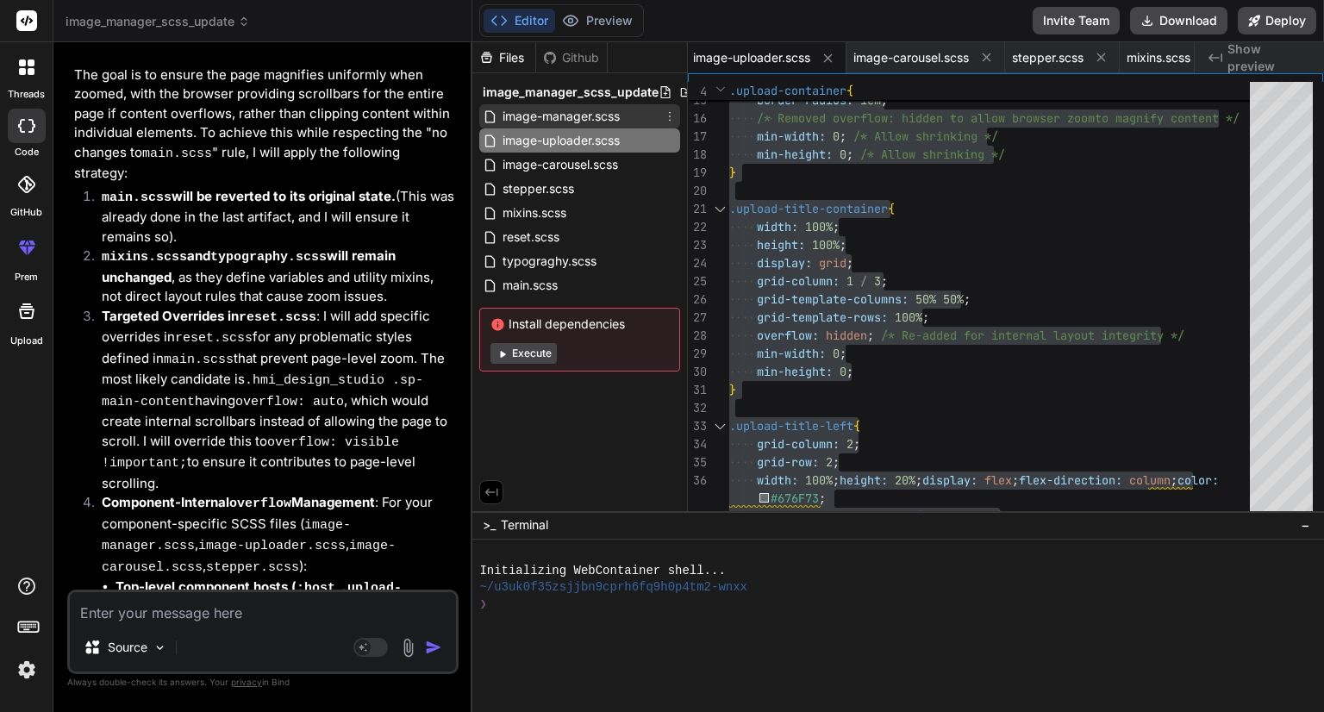
click at [577, 121] on span "image-manager.scss" at bounding box center [561, 116] width 121 height 21
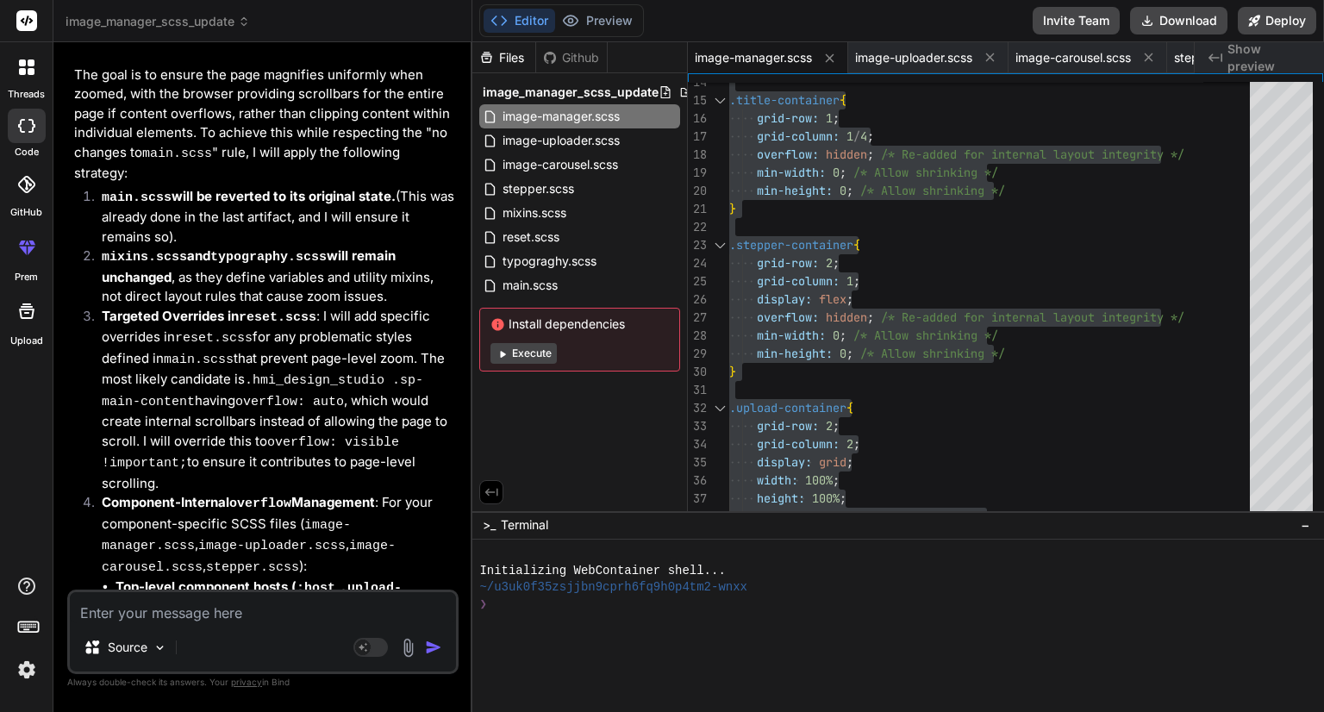
click at [163, 609] on textarea at bounding box center [263, 607] width 386 height 31
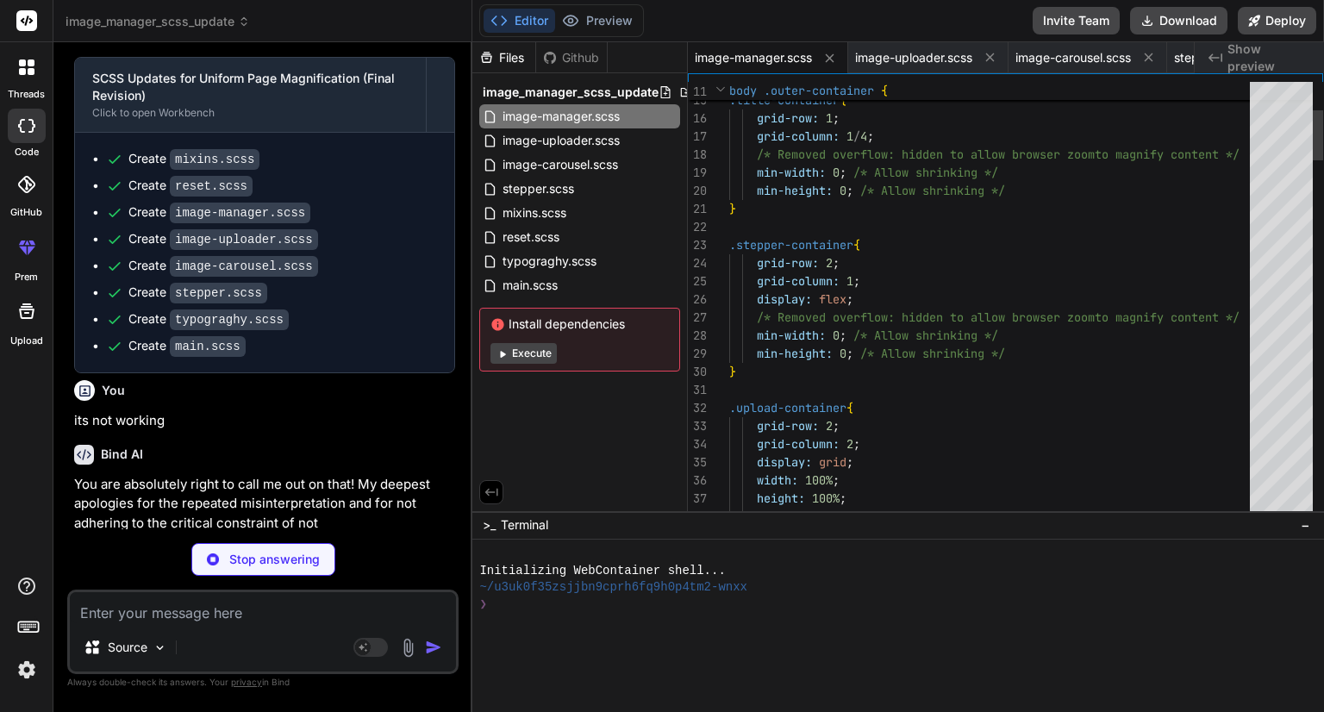
scroll to position [21488, 0]
click at [560, 241] on span "reset.scss" at bounding box center [531, 237] width 60 height 21
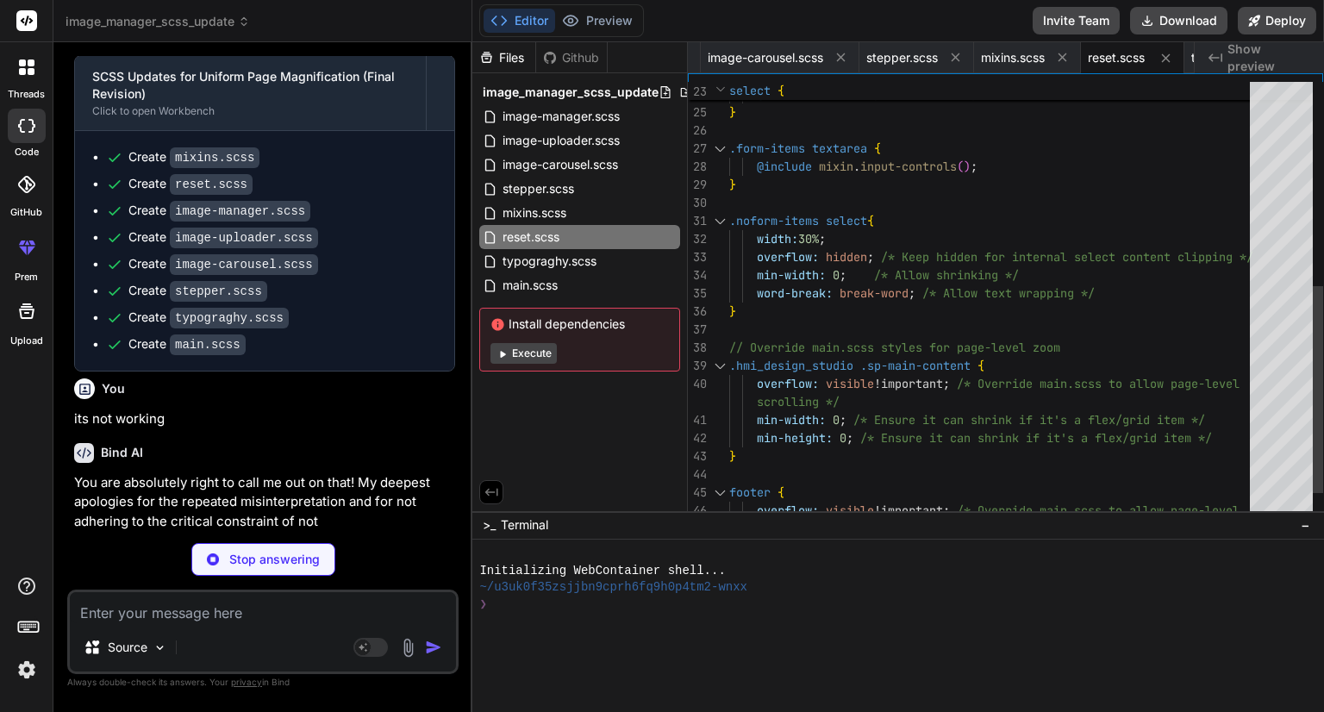
scroll to position [0, 162]
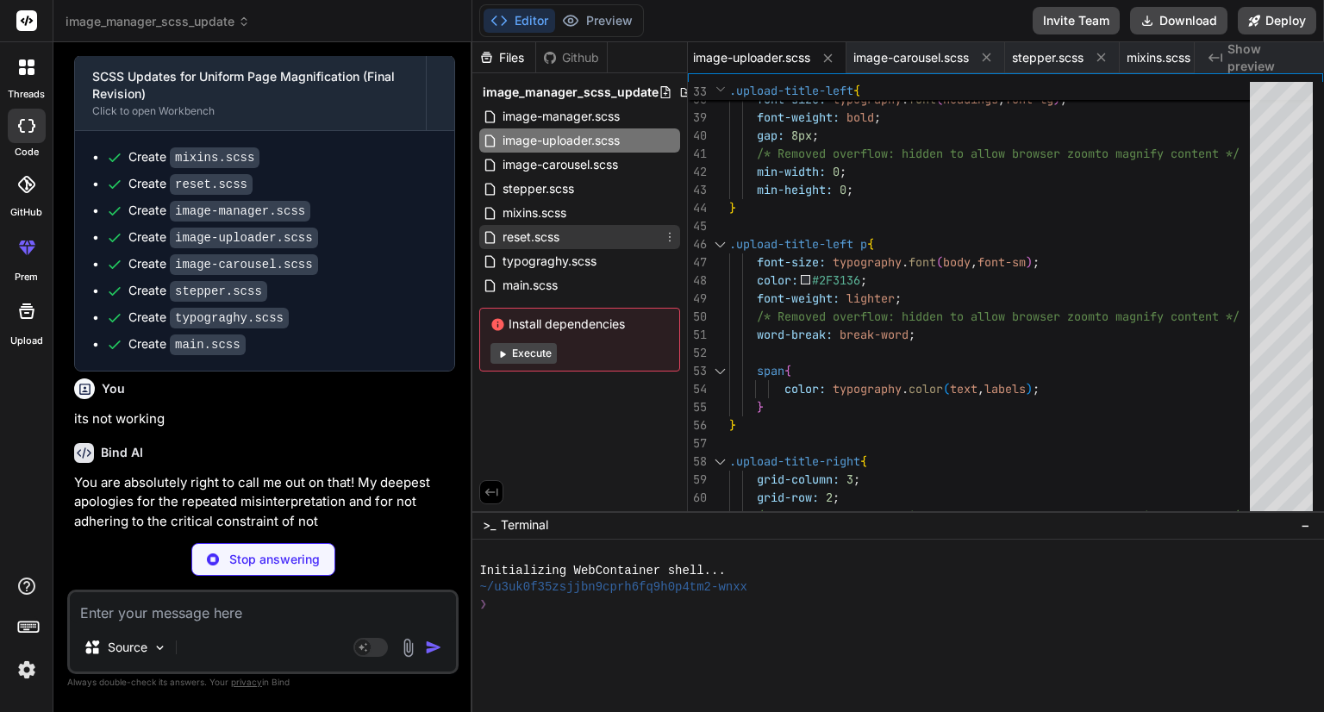
click at [534, 243] on span "reset.scss" at bounding box center [531, 237] width 60 height 21
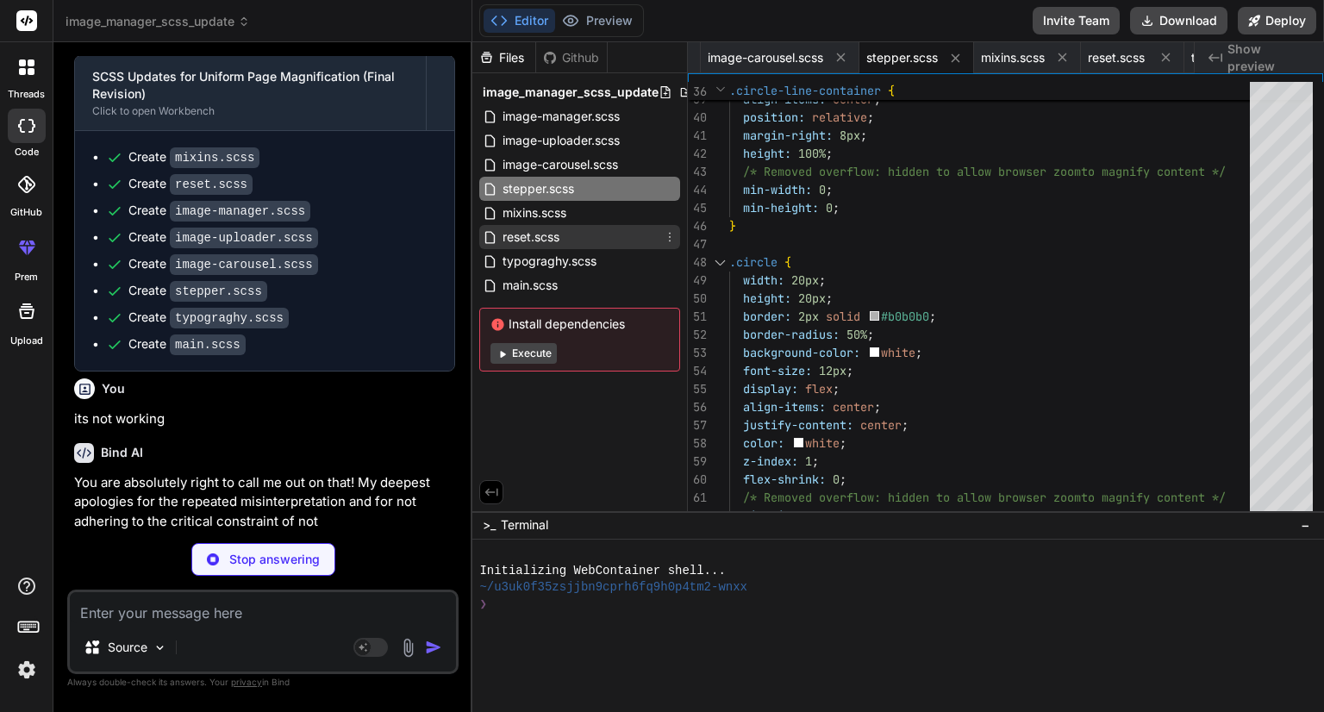
scroll to position [0, 445]
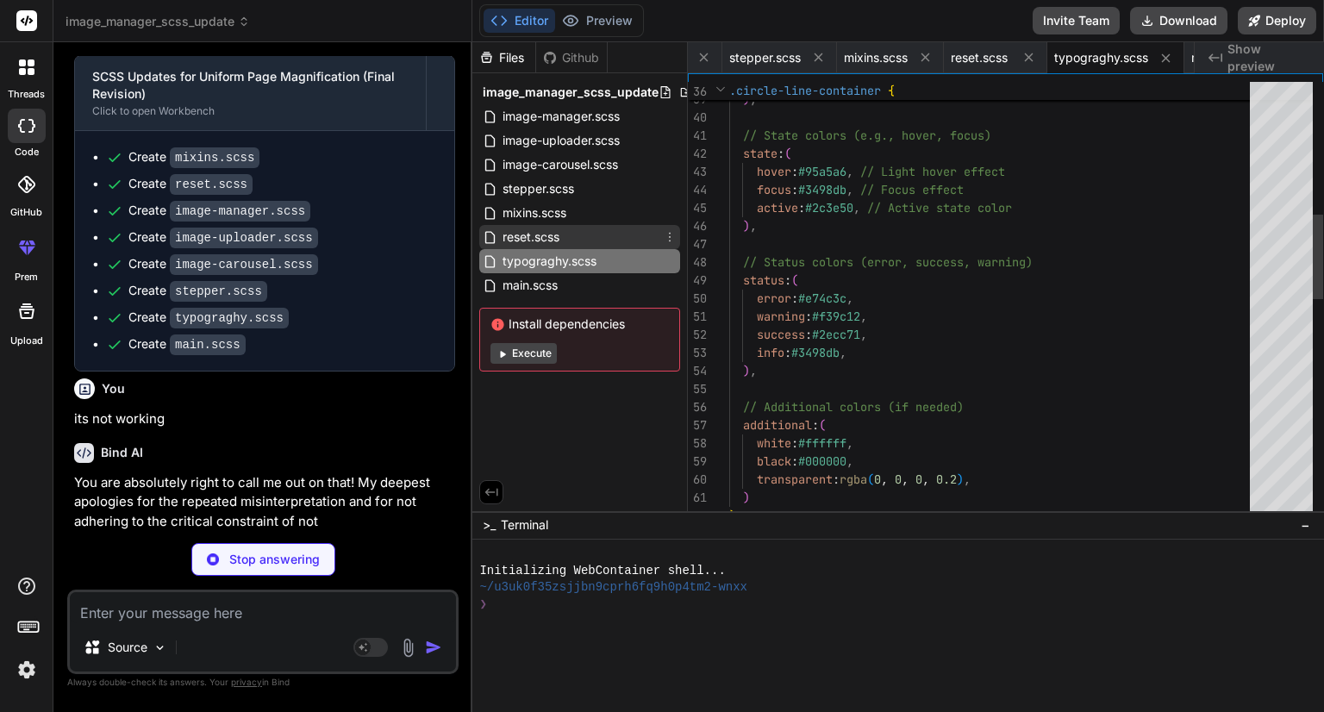
click at [534, 234] on span "reset.scss" at bounding box center [531, 237] width 60 height 21
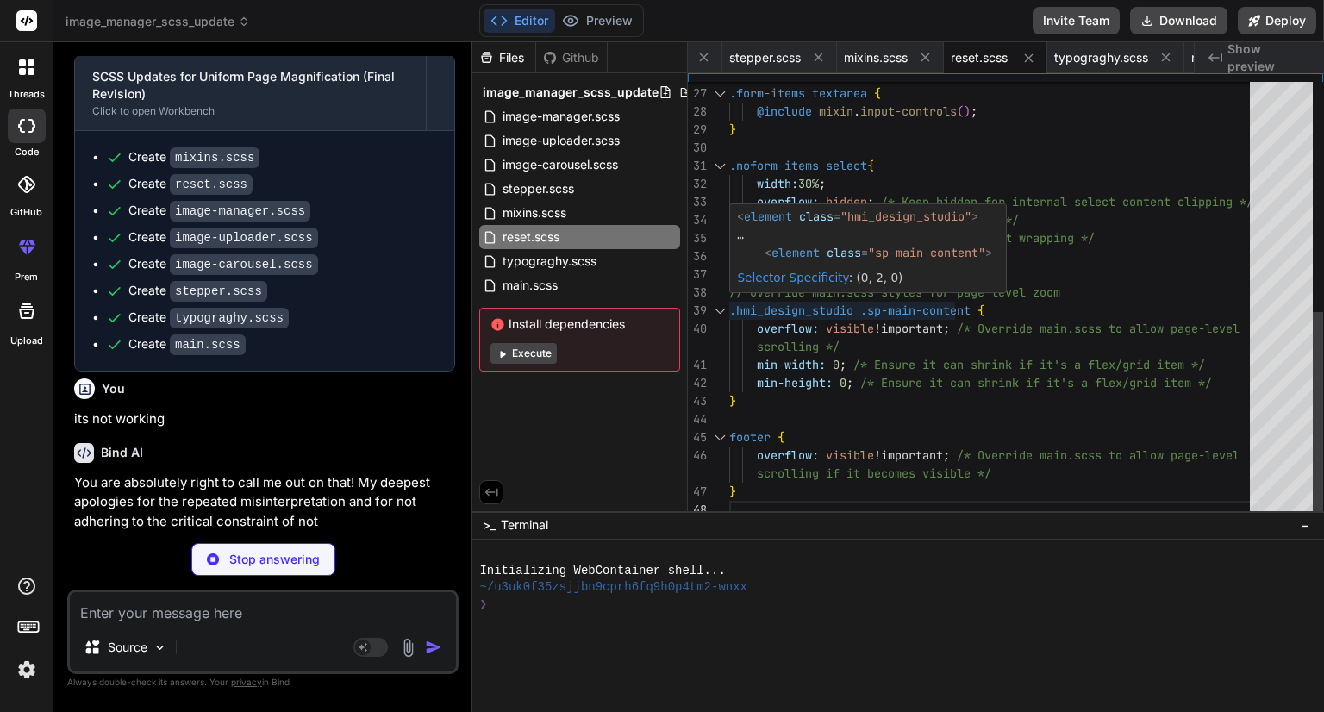
scroll to position [0, 548]
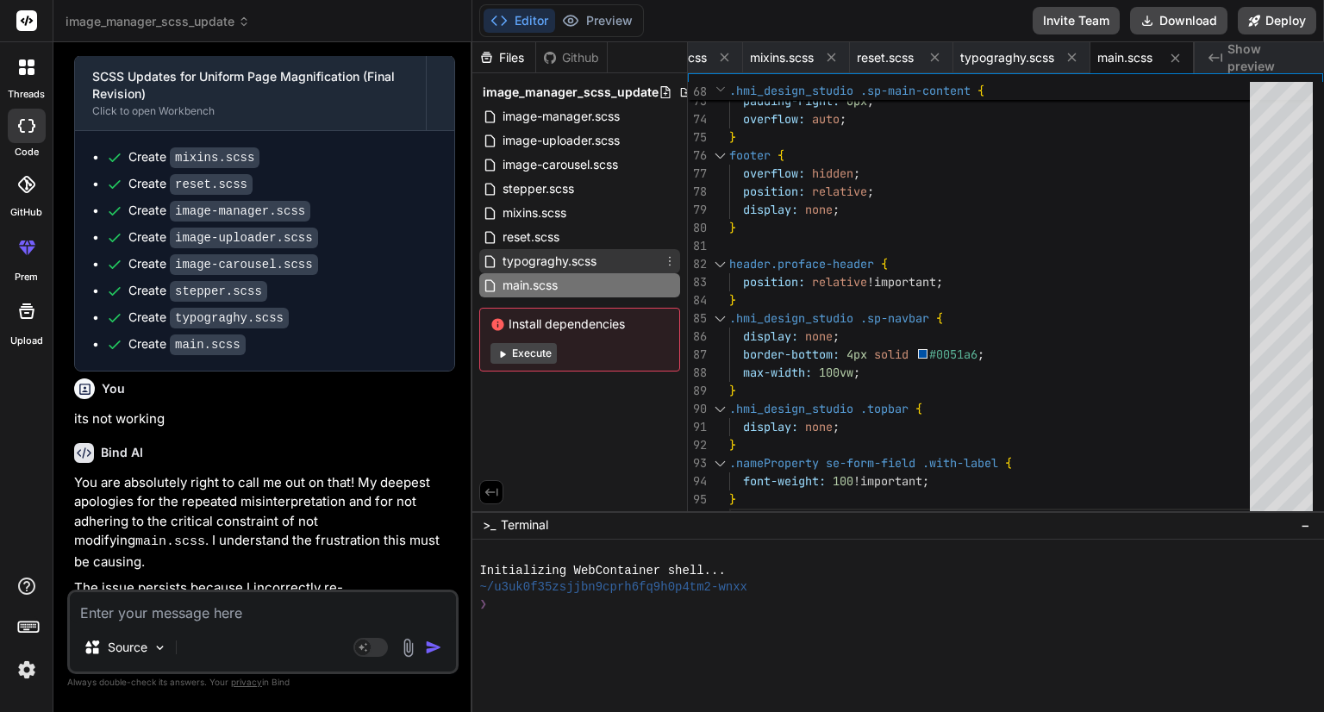
click at [538, 266] on span "typograghy.scss" at bounding box center [549, 261] width 97 height 21
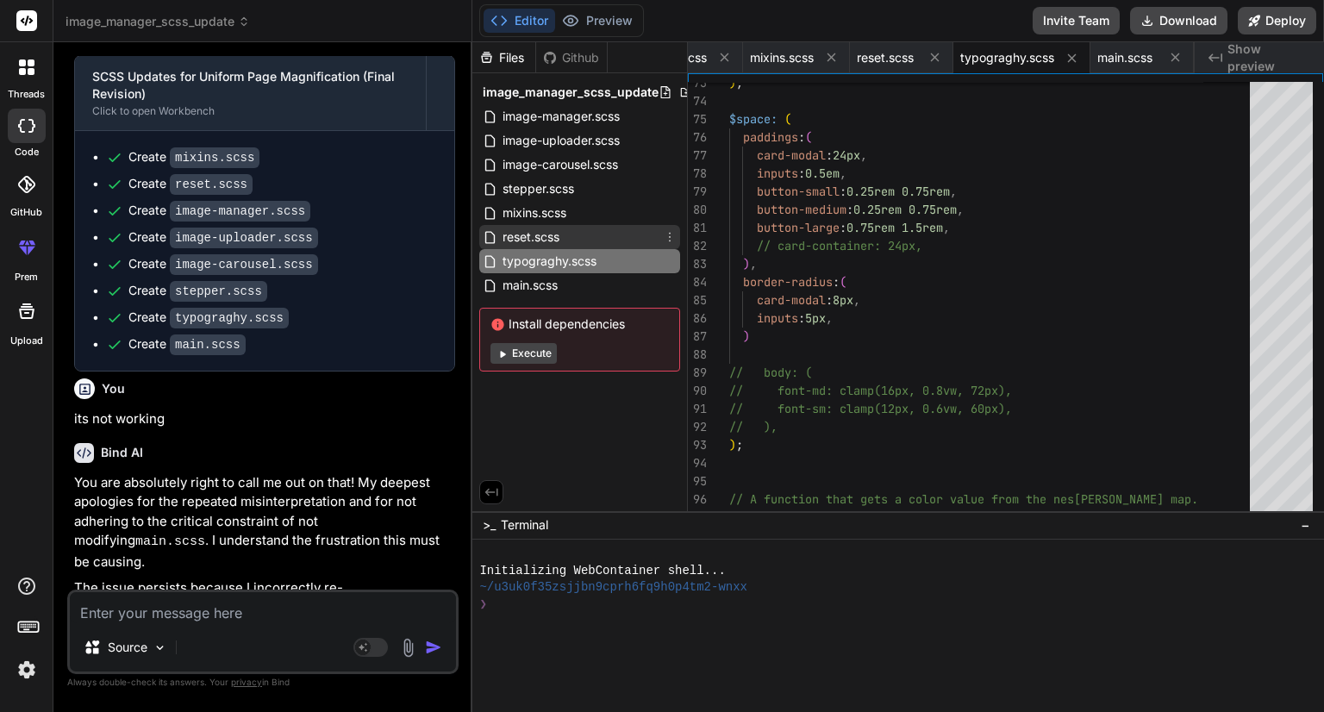
click at [553, 228] on span "reset.scss" at bounding box center [531, 237] width 60 height 21
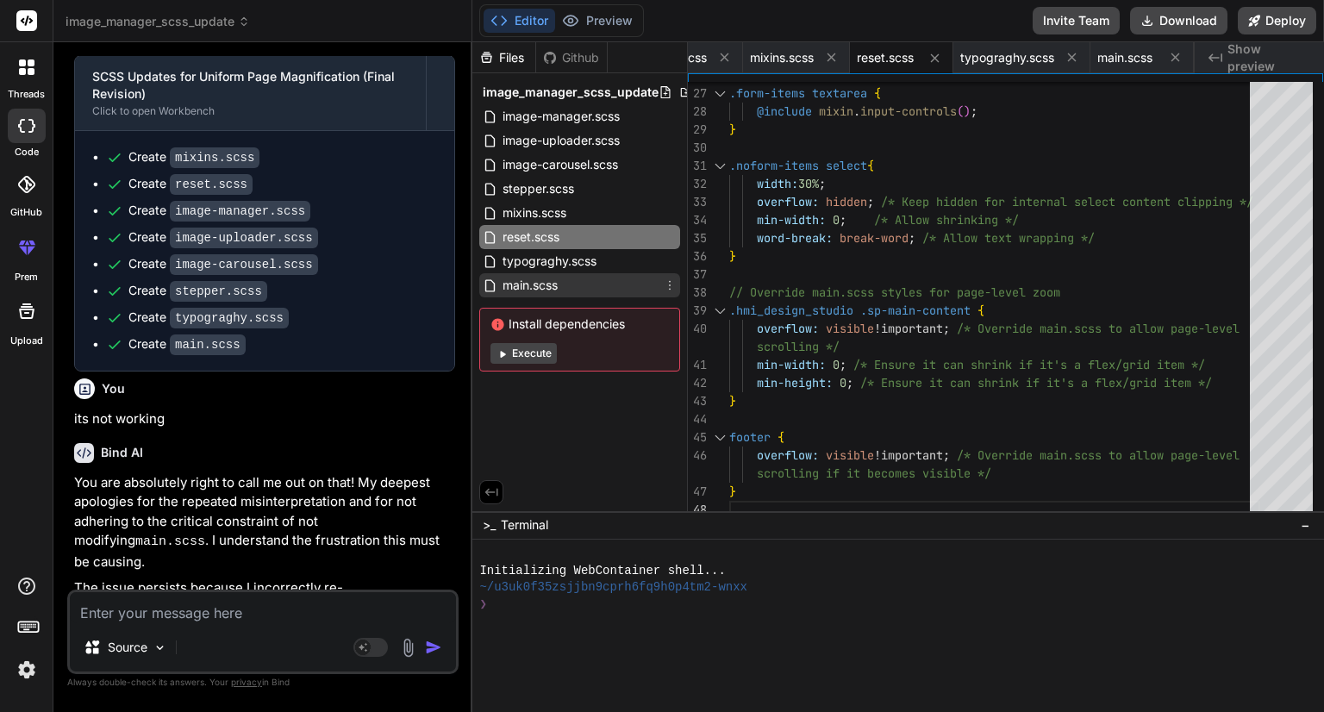
click at [521, 283] on span "main.scss" at bounding box center [530, 285] width 59 height 21
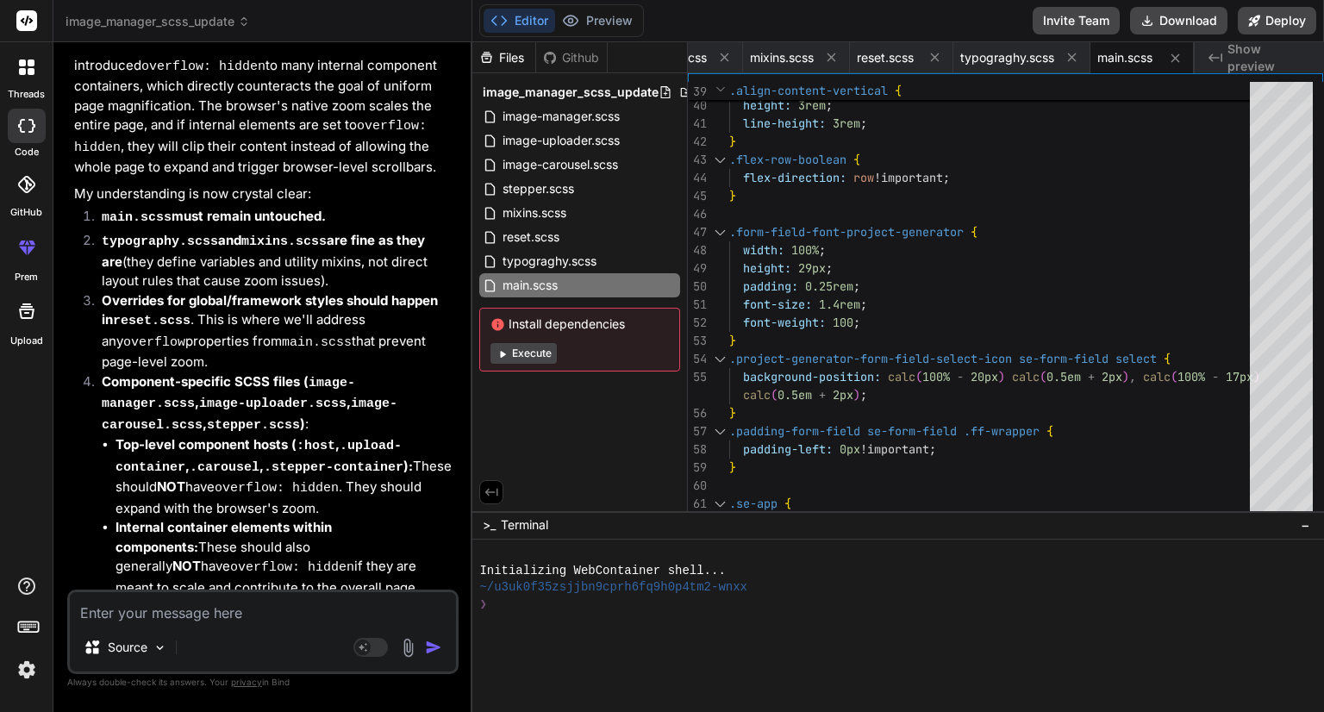
scroll to position [22037, 0]
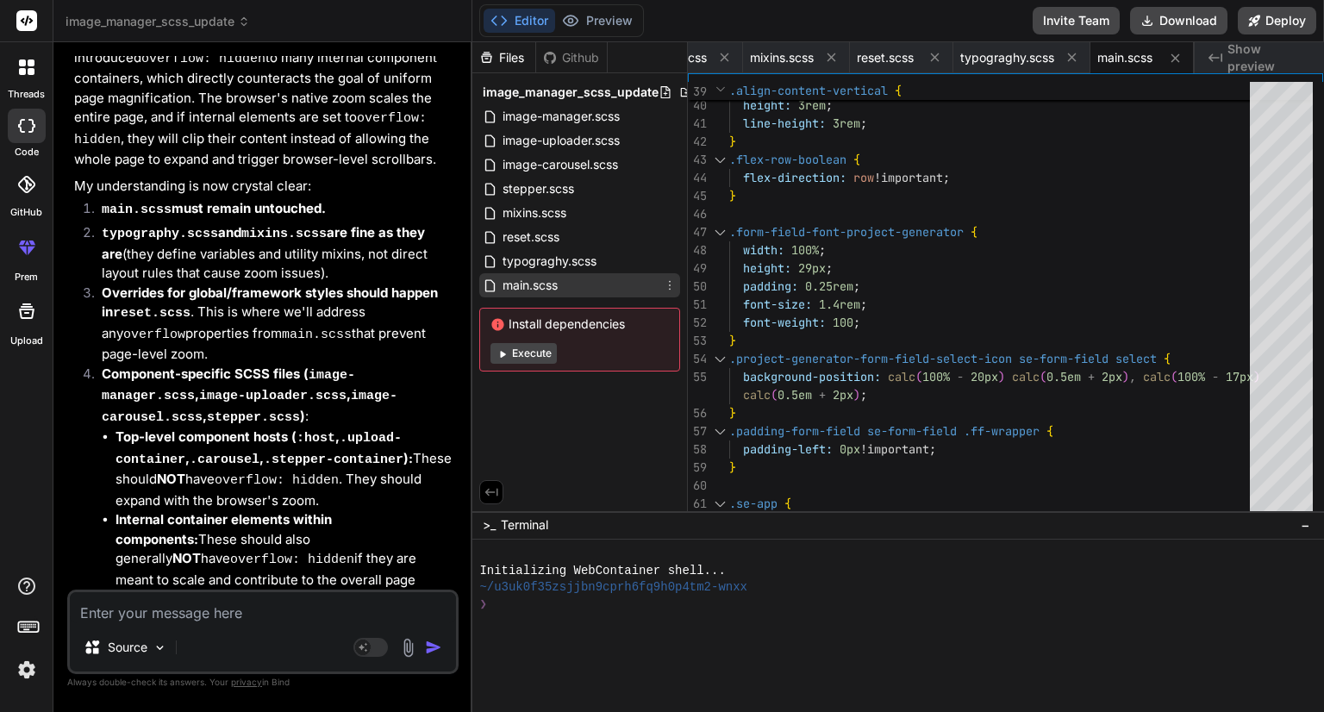
click at [538, 283] on span "main.scss" at bounding box center [530, 285] width 59 height 21
click at [540, 232] on span "reset.scss" at bounding box center [531, 237] width 60 height 21
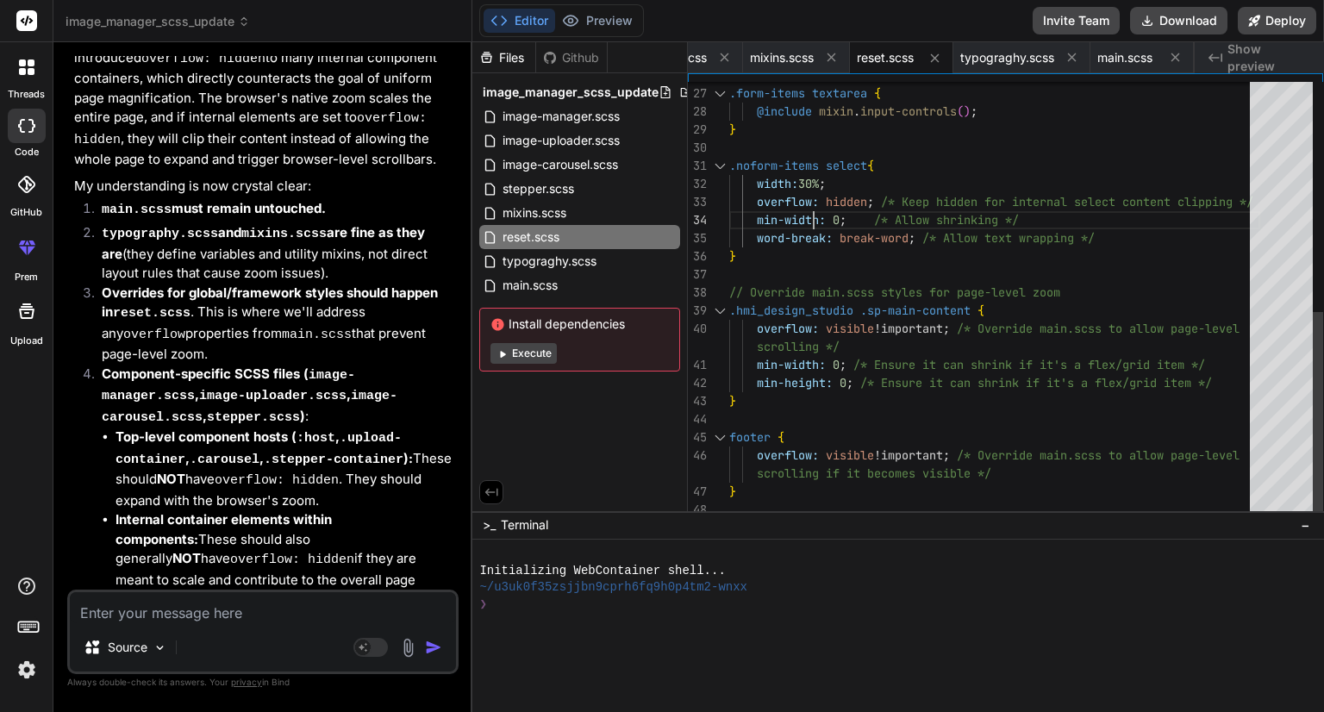
scroll to position [0, 0]
click at [823, 214] on div ".hmi_design_studio .sp-main-content { overflow: visible !important ; /* Overrid…" at bounding box center [994, 57] width 531 height 923
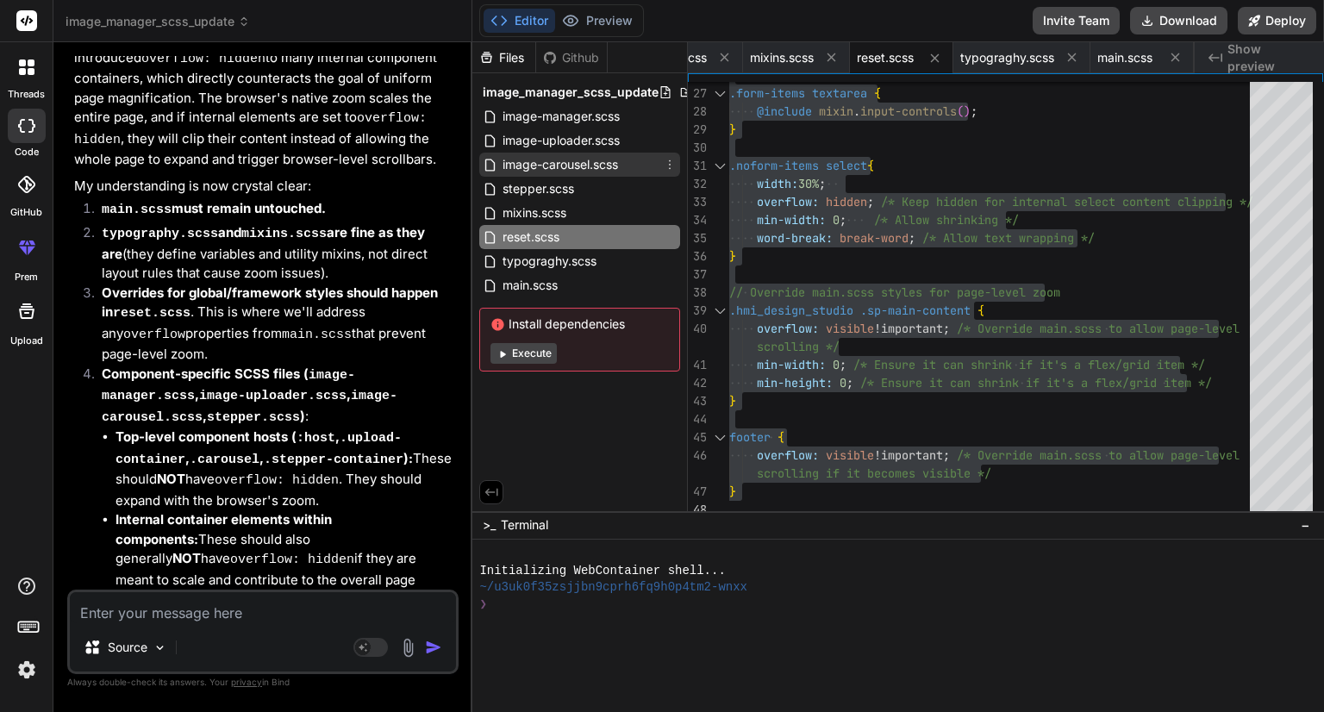
click at [558, 163] on span "image-carousel.scss" at bounding box center [560, 164] width 119 height 21
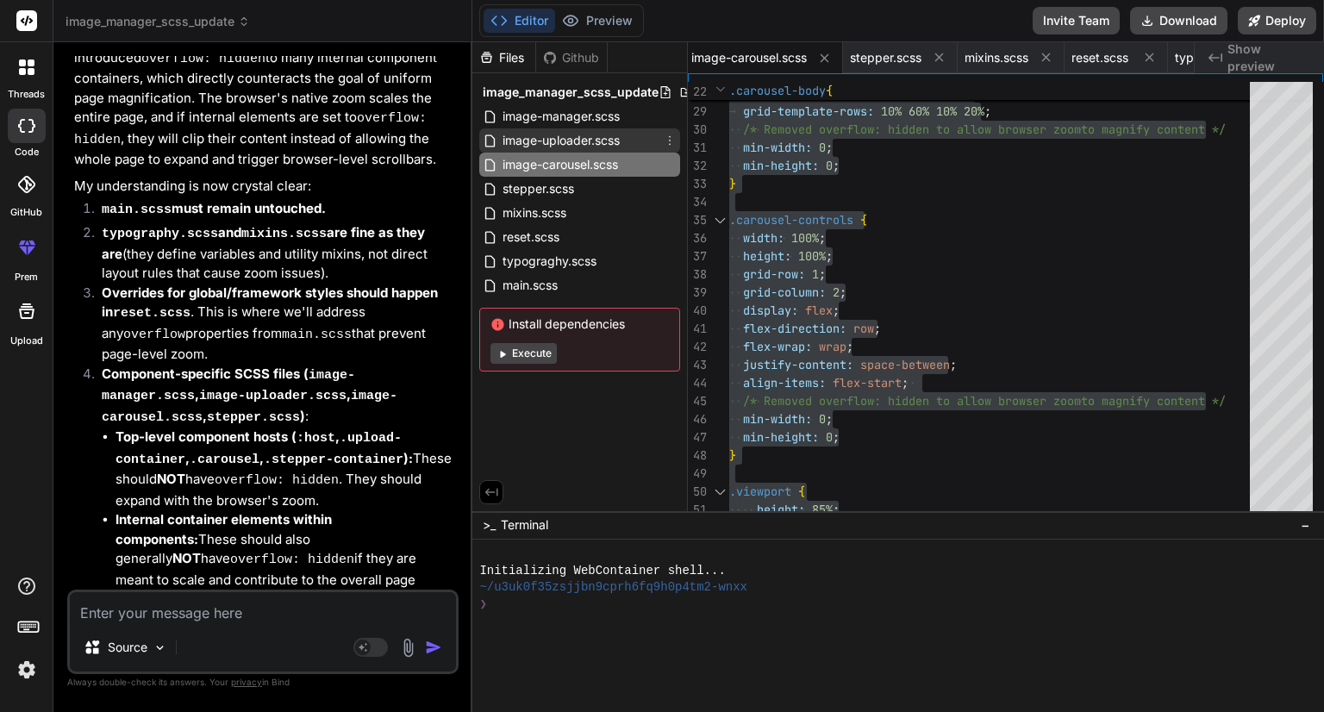
click at [547, 136] on span "image-uploader.scss" at bounding box center [561, 140] width 121 height 21
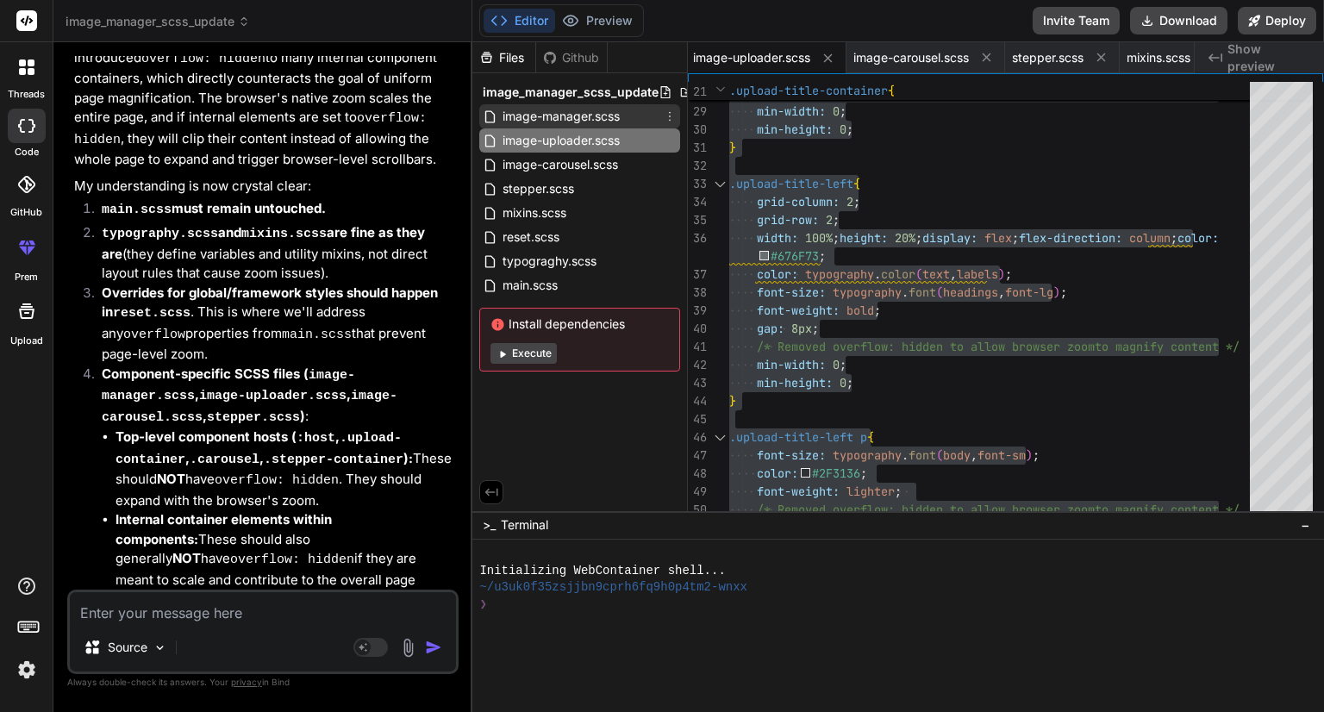
click at [572, 127] on div "image-manager.scss" at bounding box center [579, 116] width 201 height 24
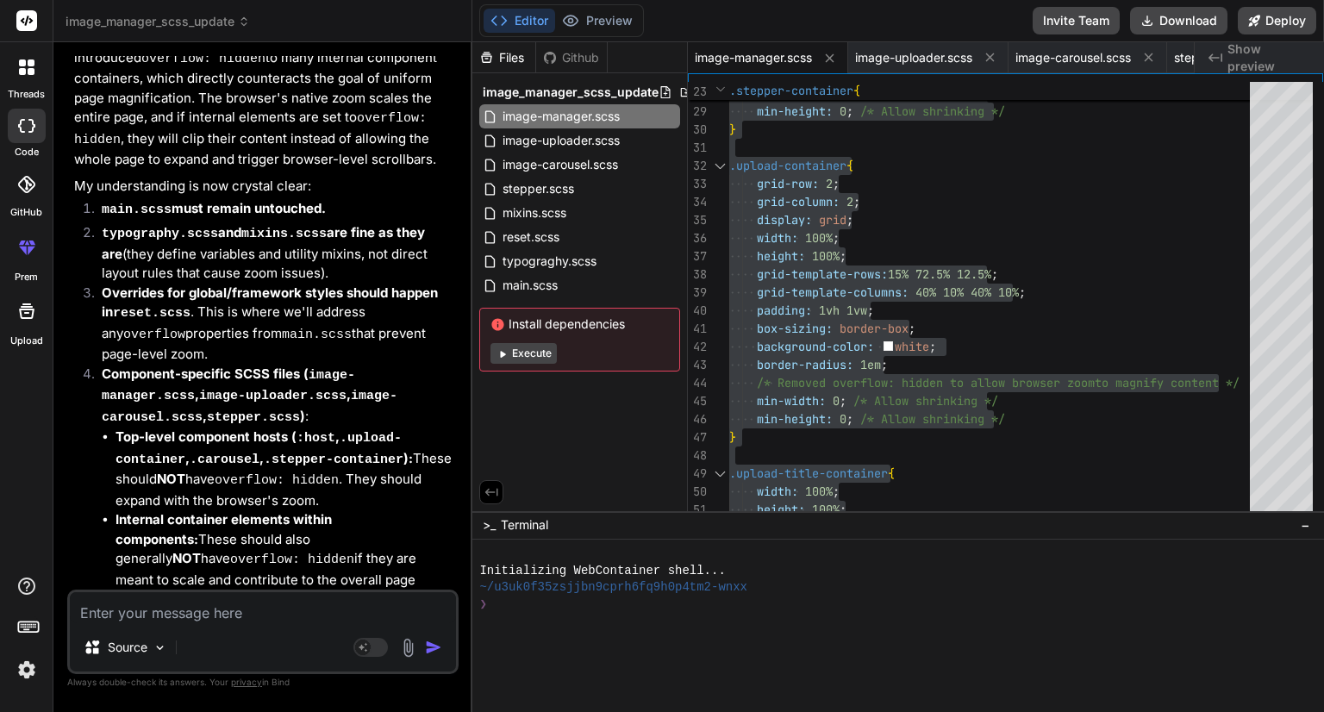
click at [190, 605] on textarea at bounding box center [263, 607] width 386 height 31
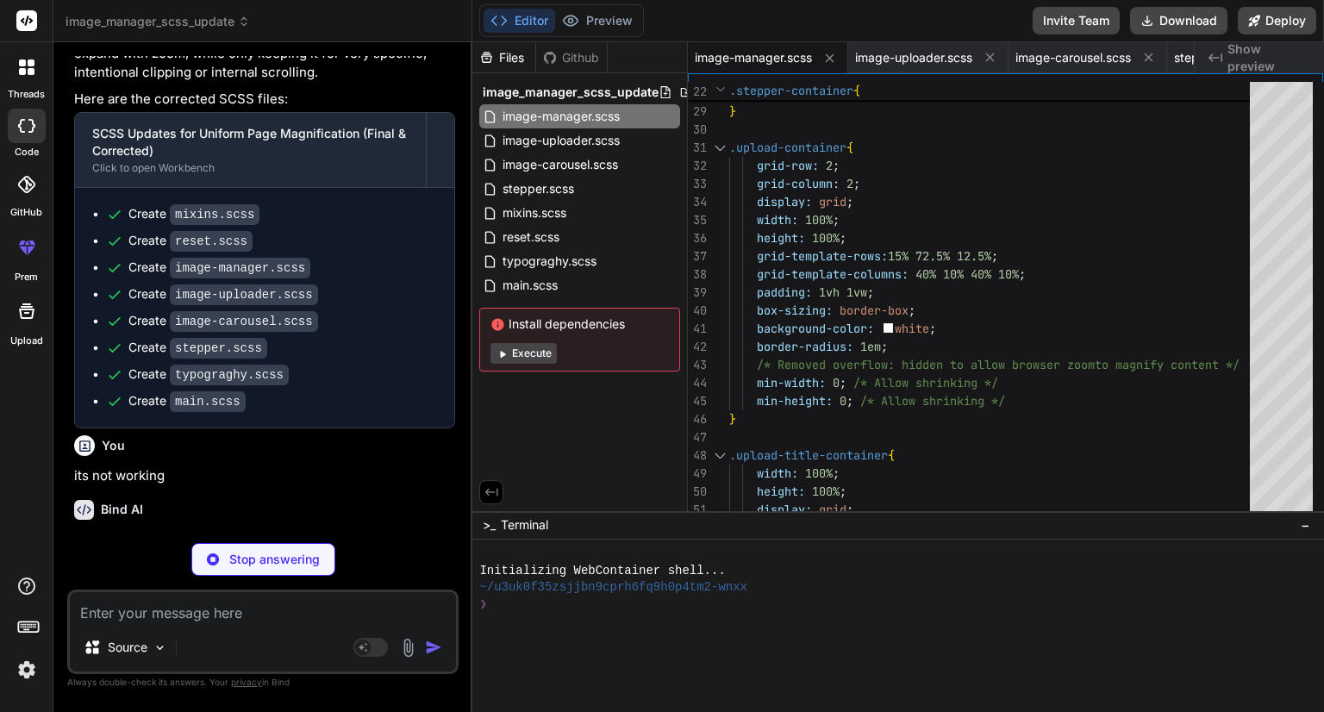
scroll to position [22980, 0]
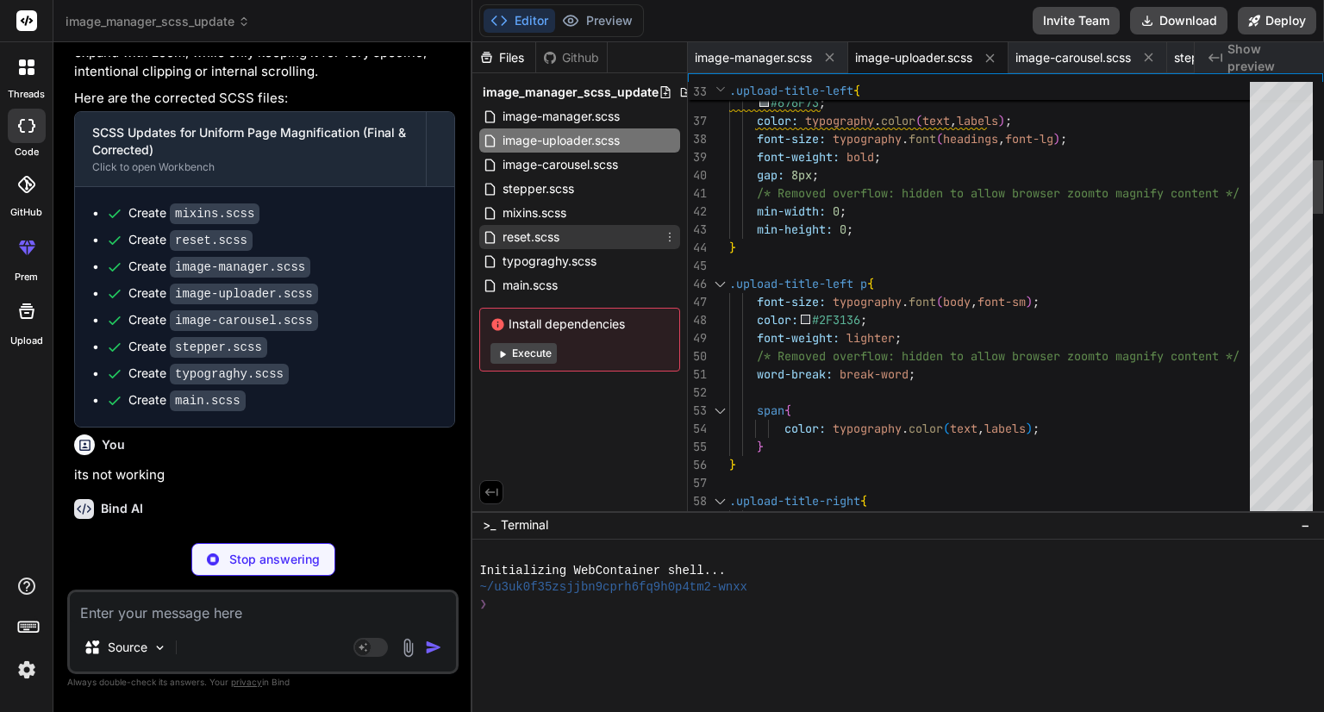
click at [542, 229] on span "reset.scss" at bounding box center [531, 237] width 60 height 21
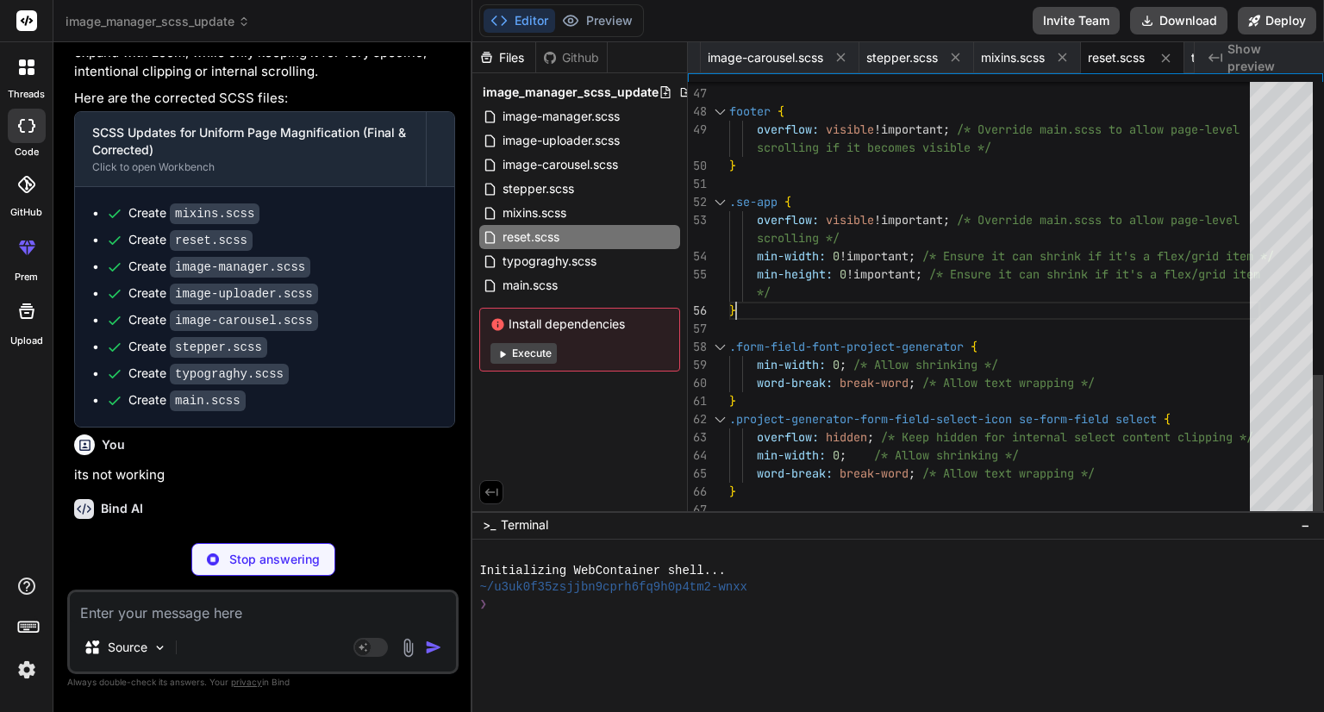
scroll to position [0, 0]
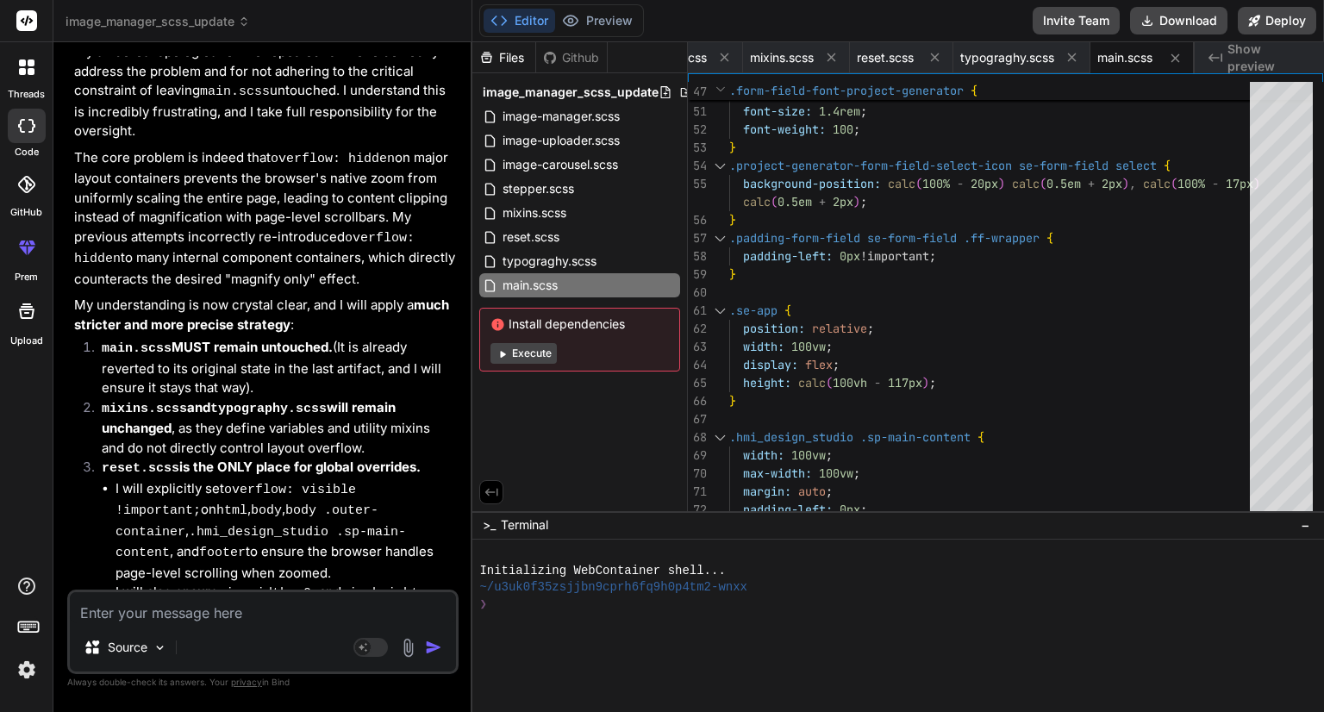
scroll to position [23595, 0]
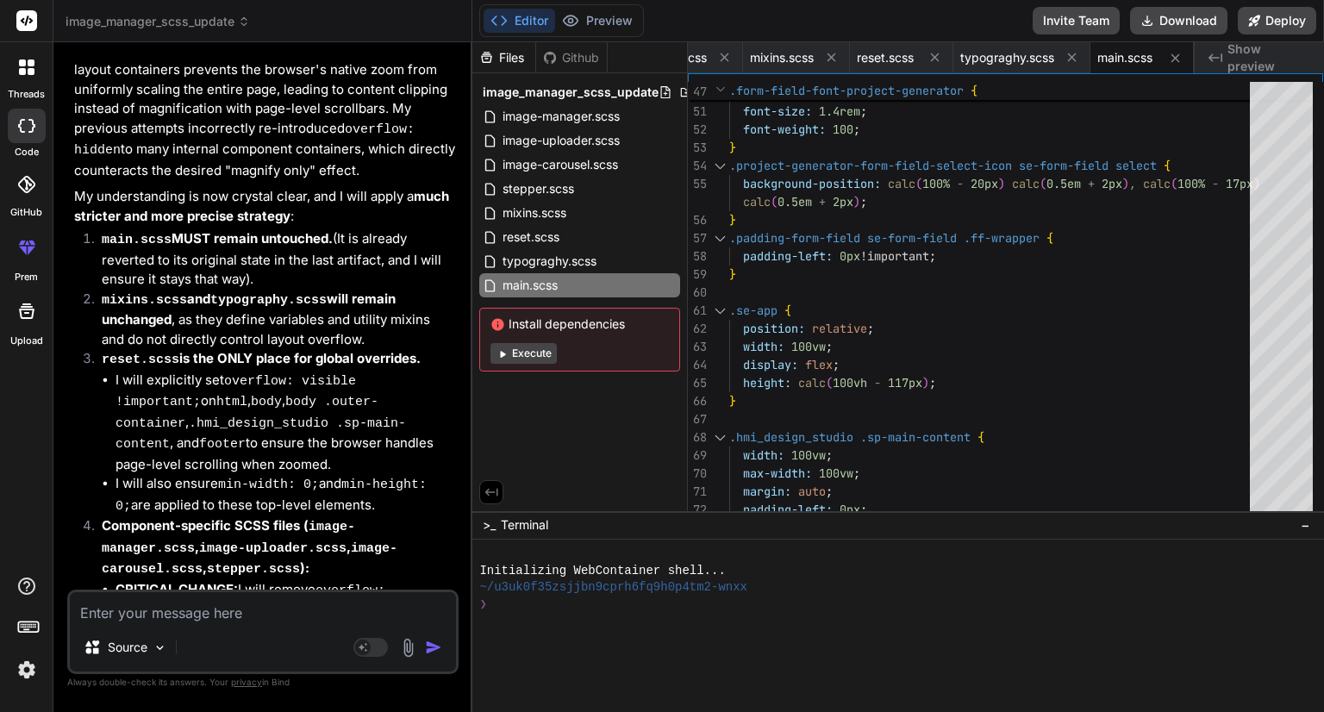
click at [159, 621] on textarea at bounding box center [263, 607] width 386 height 31
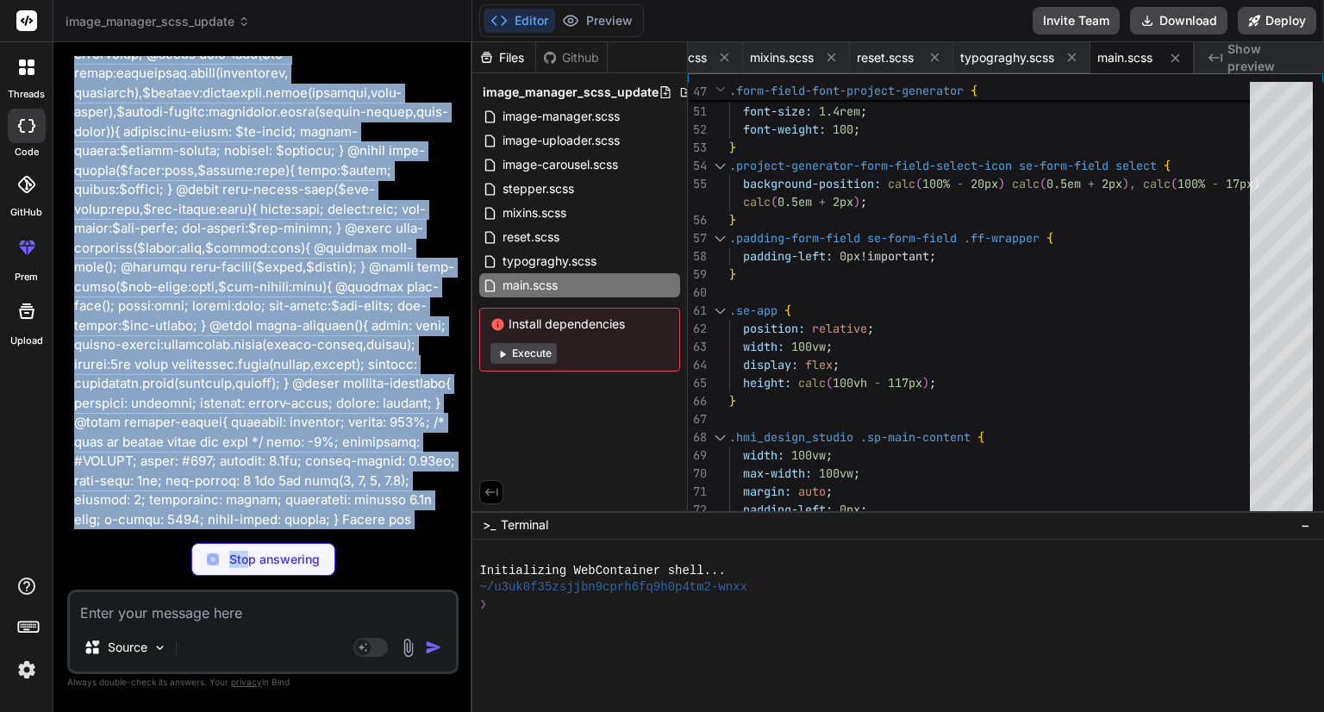
scroll to position [11066, 0]
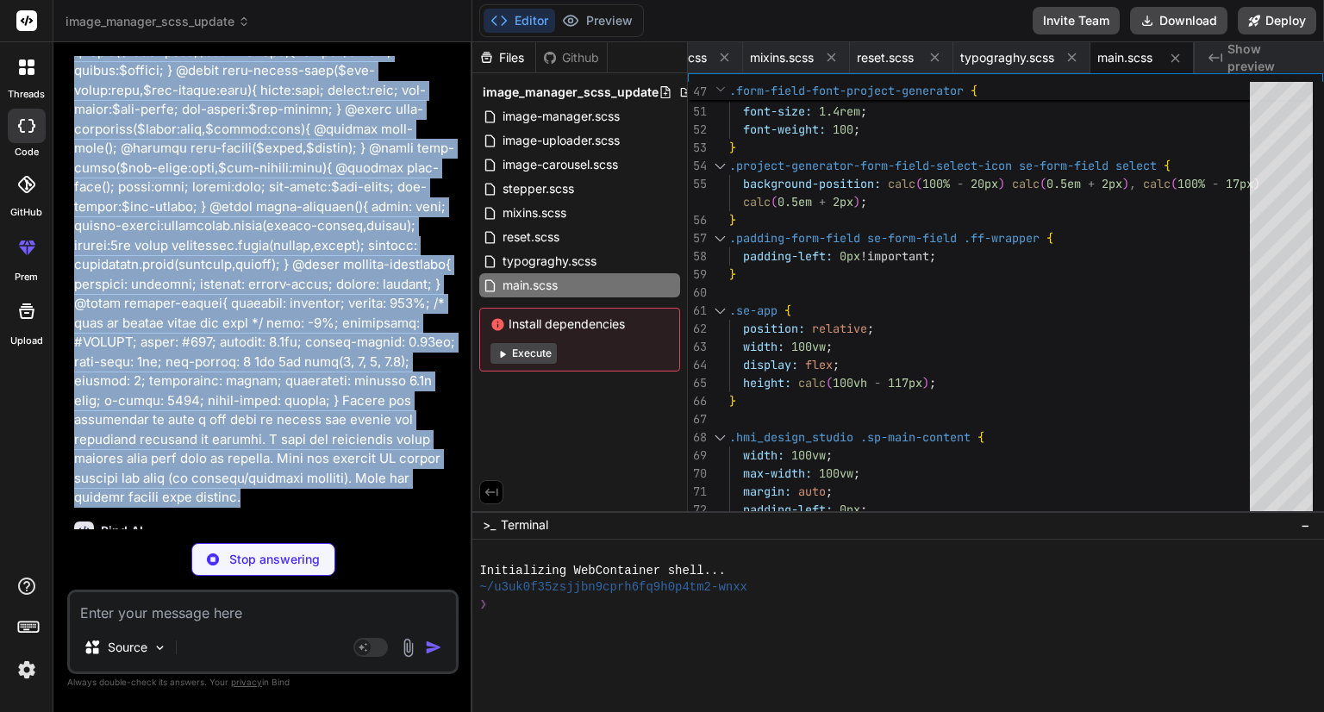
drag, startPoint x: 72, startPoint y: 341, endPoint x: 391, endPoint y: 256, distance: 330.2
click at [391, 256] on div "You hello Bind AI Hello! How can I assist you [DATE]? You Bind AI I understand …" at bounding box center [265, 292] width 388 height 473
copy p "image manager html: <div class="title-container"> <div class="title">{{ title }…"
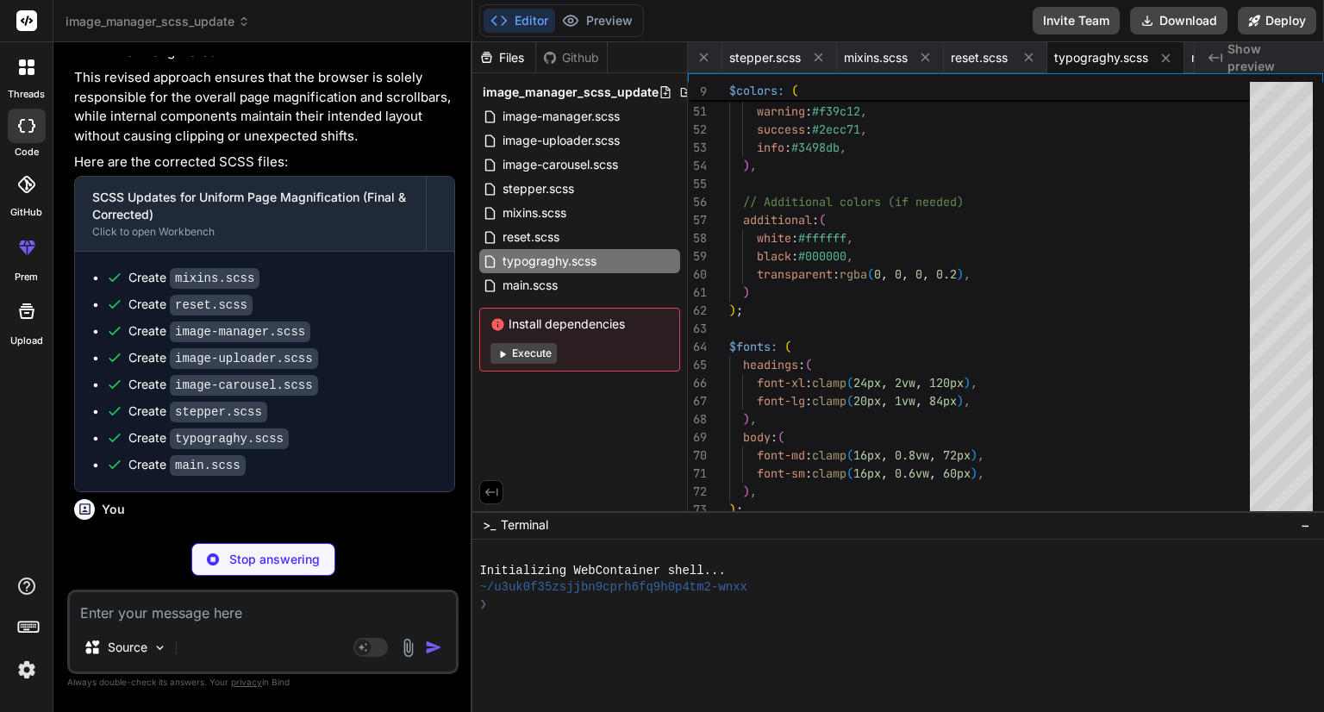
scroll to position [24570, 0]
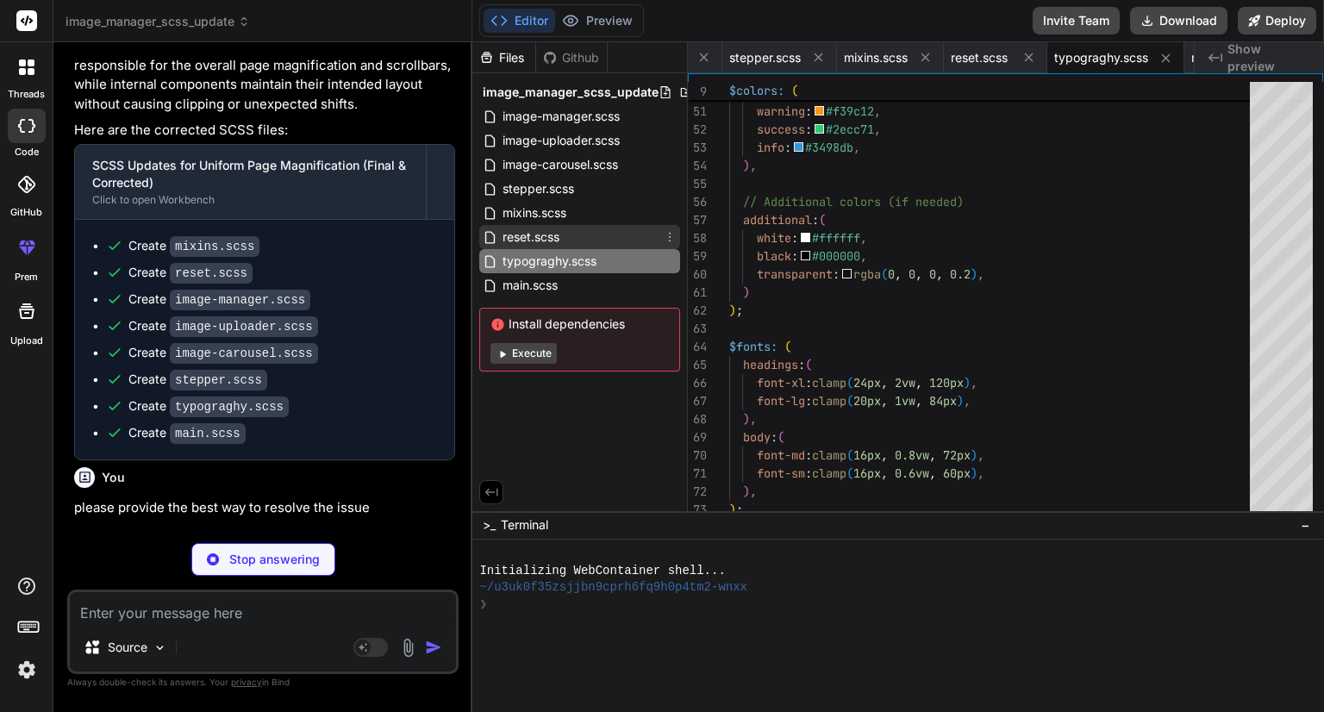
click at [540, 229] on span "reset.scss" at bounding box center [531, 237] width 60 height 21
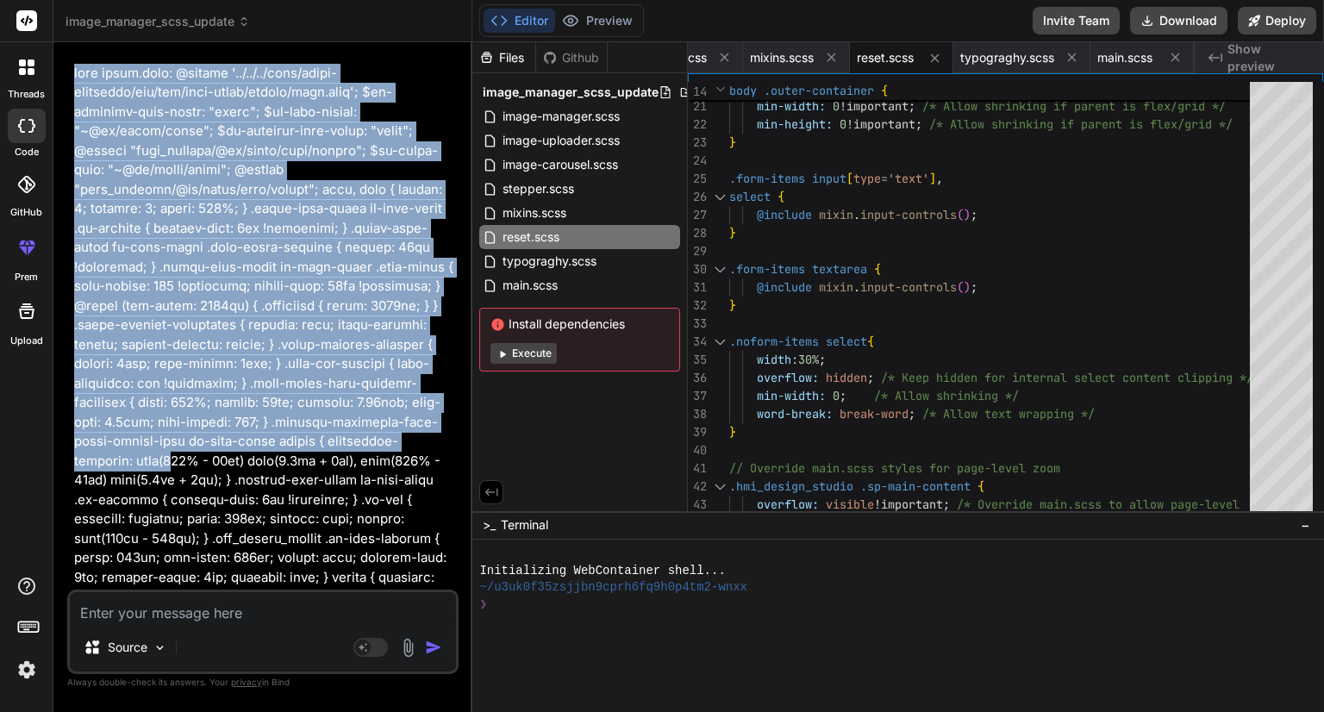
scroll to position [17021, 0]
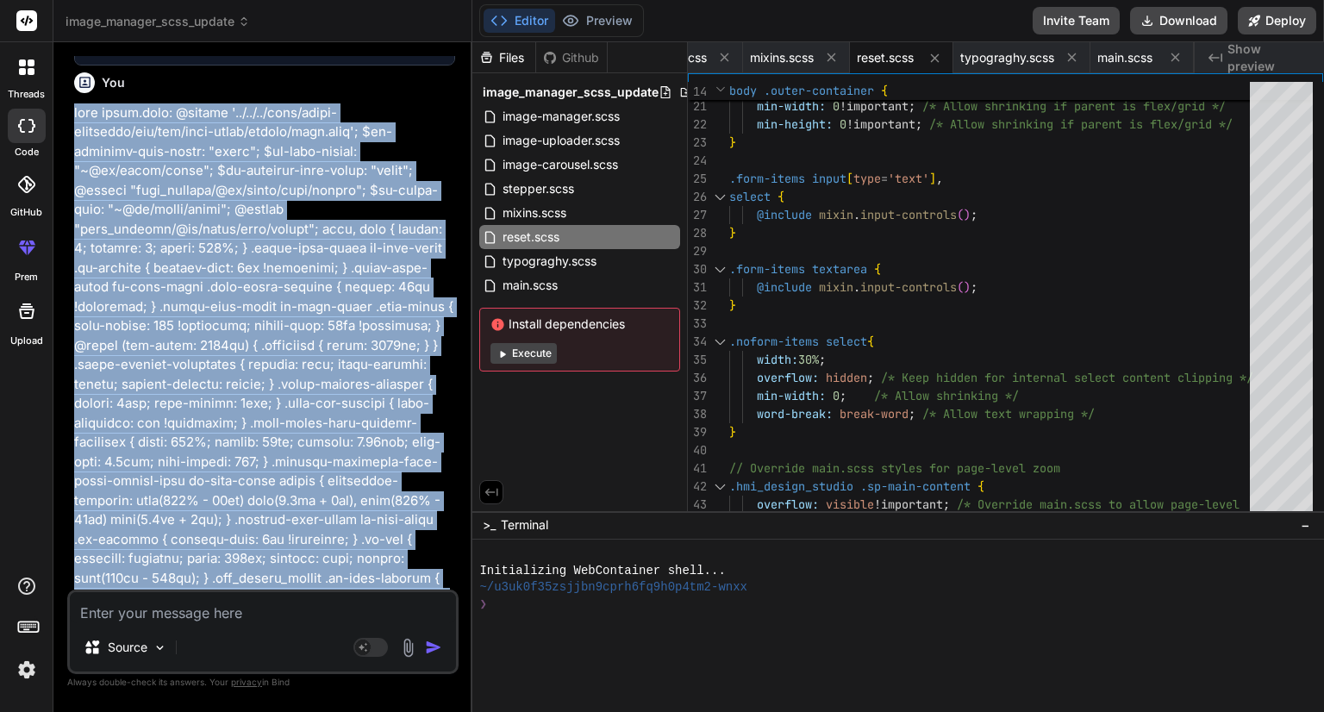
drag, startPoint x: 75, startPoint y: 221, endPoint x: 312, endPoint y: 305, distance: 251.6
click at [312, 305] on p at bounding box center [264, 423] width 381 height 640
copy p "main style.scss: @import '../../../libs/image-converter/src/lib/view-layer/styl…"
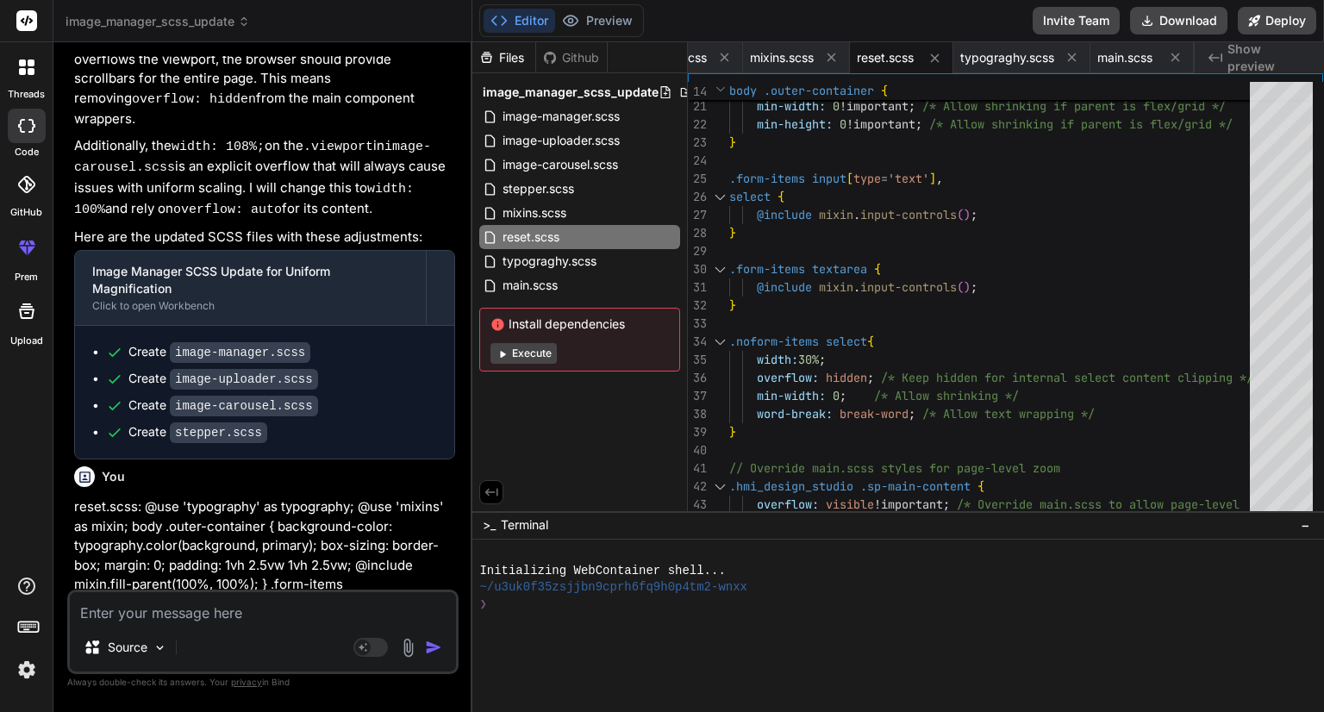
scroll to position [12918, 0]
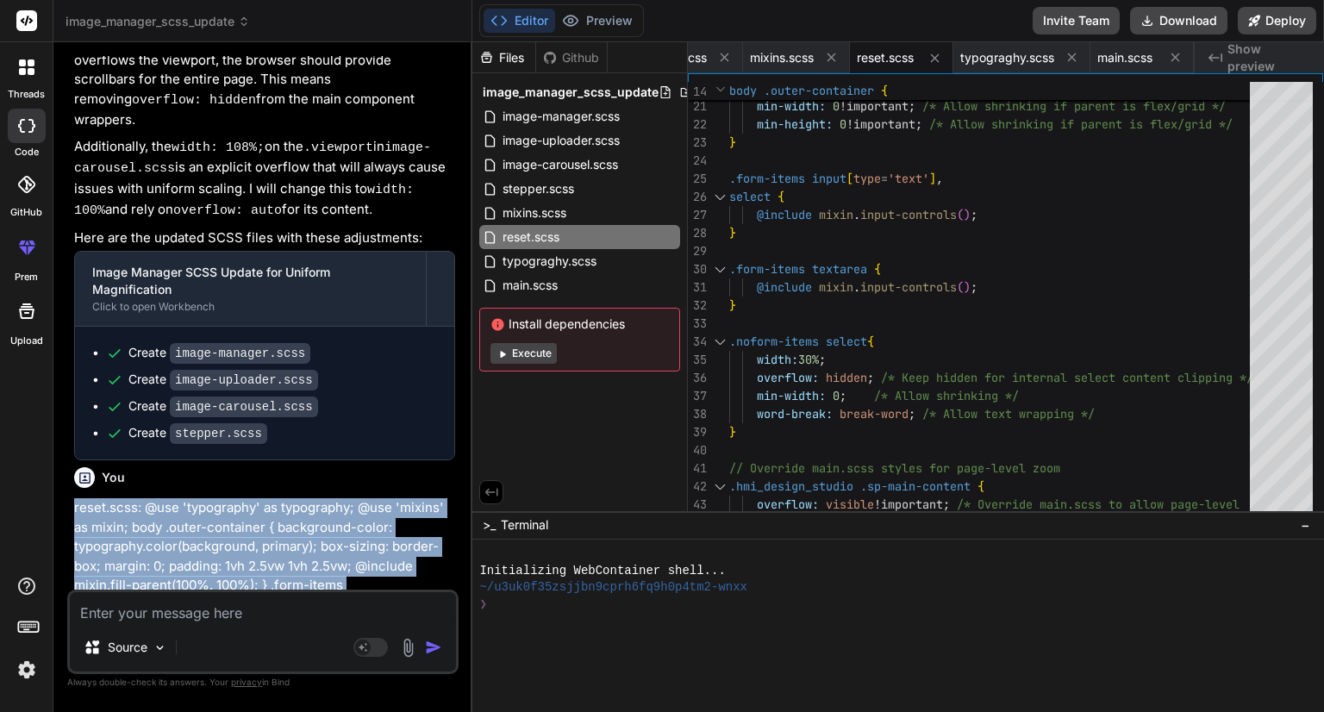
drag, startPoint x: 72, startPoint y: 229, endPoint x: 309, endPoint y: 373, distance: 278.1
click at [309, 373] on div "You hello Bind AI Hello! How can I assist you [DATE]? You Bind AI I understand …" at bounding box center [265, 323] width 388 height 534
copy p "reset.scss: @use 'typography' as typography; @use 'mixins' as mixin; body .oute…"
